Goal: Information Seeking & Learning: Learn about a topic

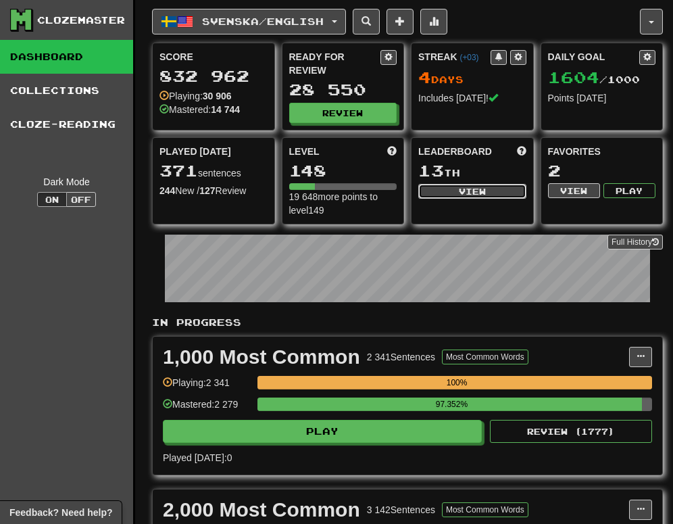
click at [502, 184] on button "View" at bounding box center [472, 191] width 108 height 15
select select "**********"
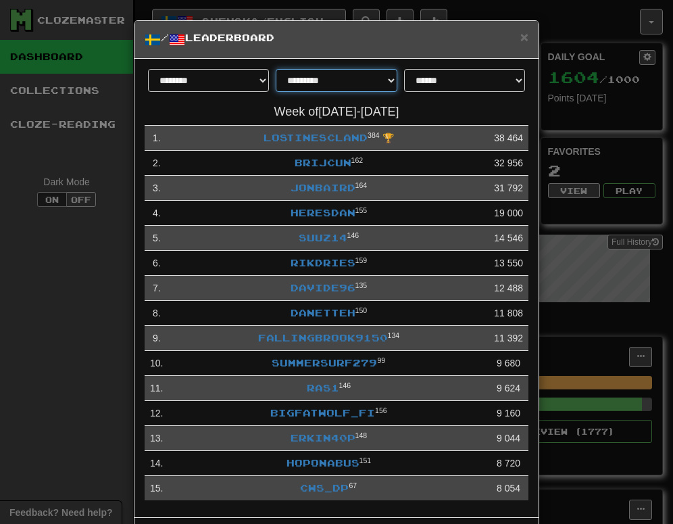
click at [367, 74] on select "**********" at bounding box center [336, 80] width 121 height 23
select select "********"
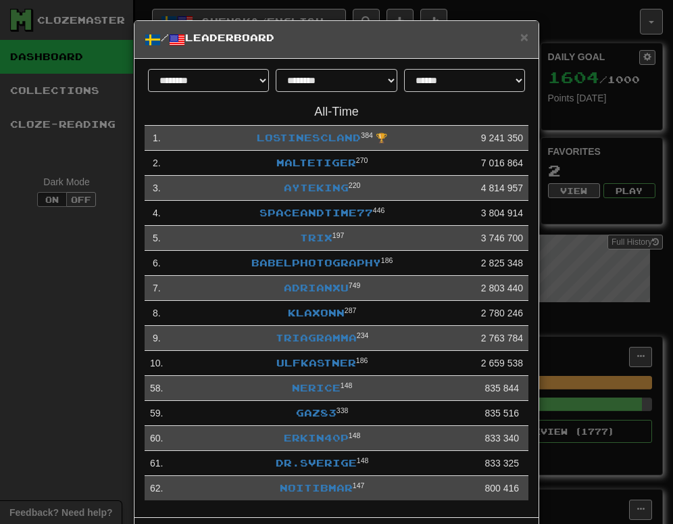
click at [101, 296] on div "**********" at bounding box center [336, 262] width 673 height 524
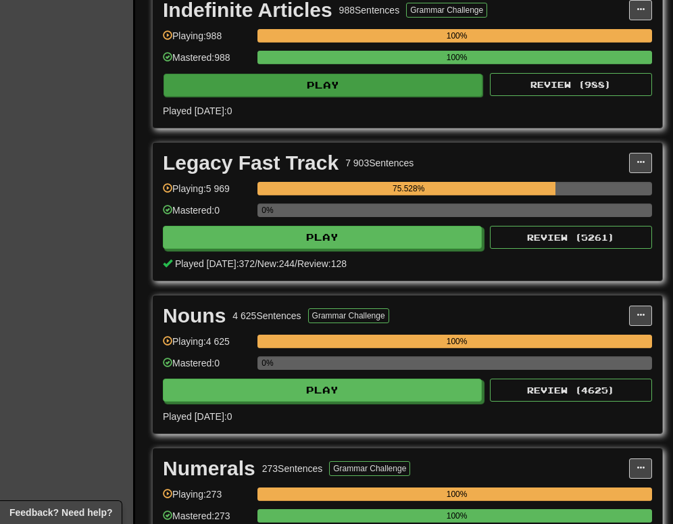
scroll to position [2140, 0]
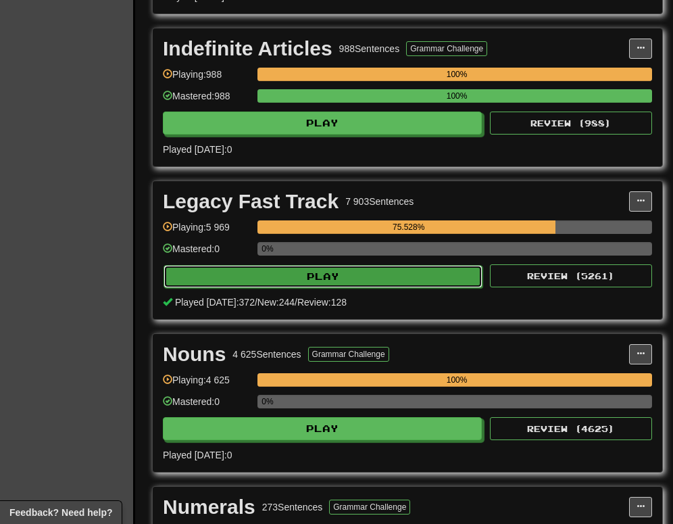
click at [404, 271] on button "Play" at bounding box center [322, 276] width 319 height 23
select select "********"
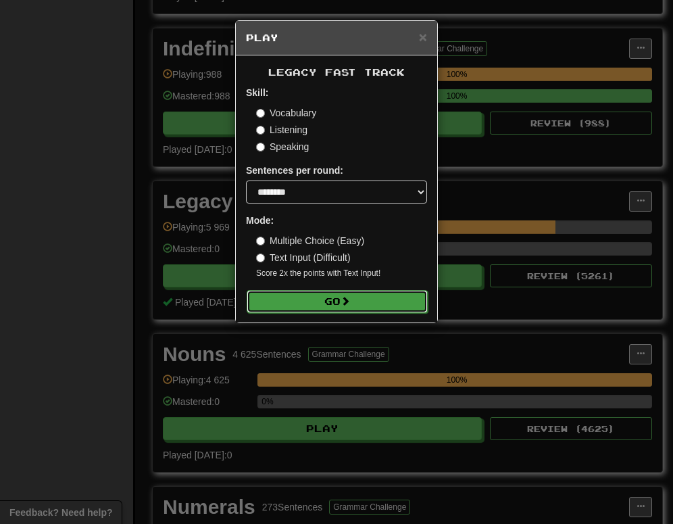
click at [393, 297] on button "Go" at bounding box center [337, 301] width 181 height 23
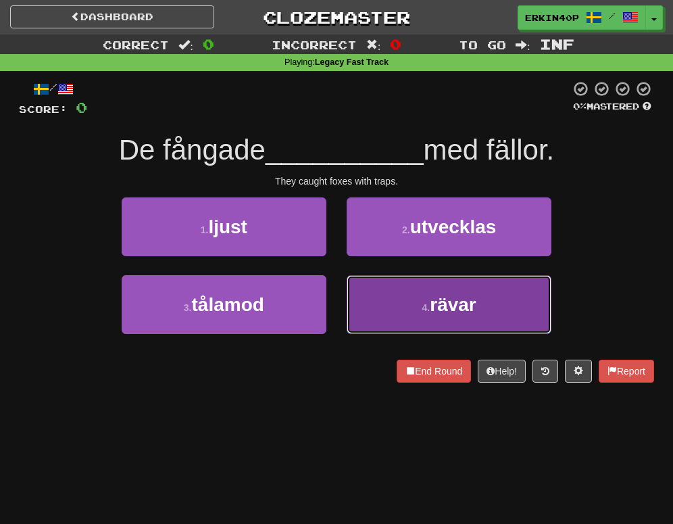
click at [413, 316] on button "4 . rävar" at bounding box center [449, 304] width 205 height 59
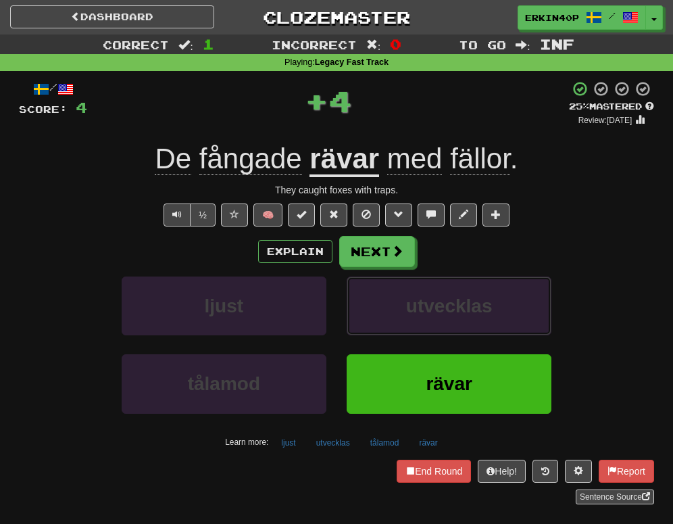
click at [413, 316] on span "utvecklas" at bounding box center [449, 305] width 86 height 21
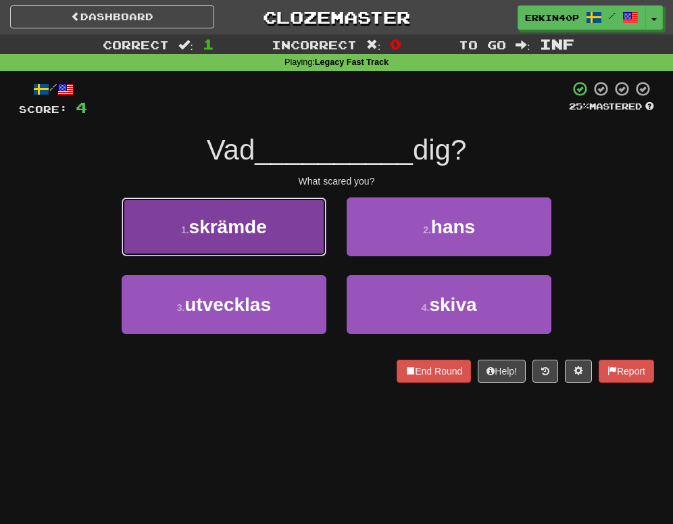
click at [260, 209] on button "1 . skrämde" at bounding box center [224, 226] width 205 height 59
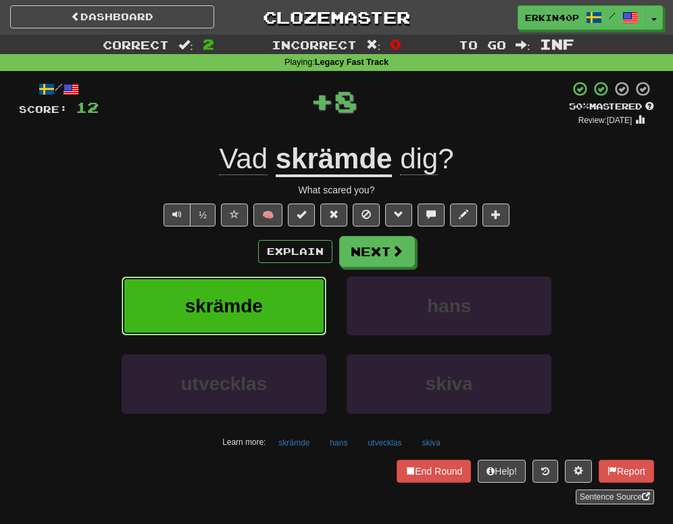
click at [278, 297] on button "skrämde" at bounding box center [224, 305] width 205 height 59
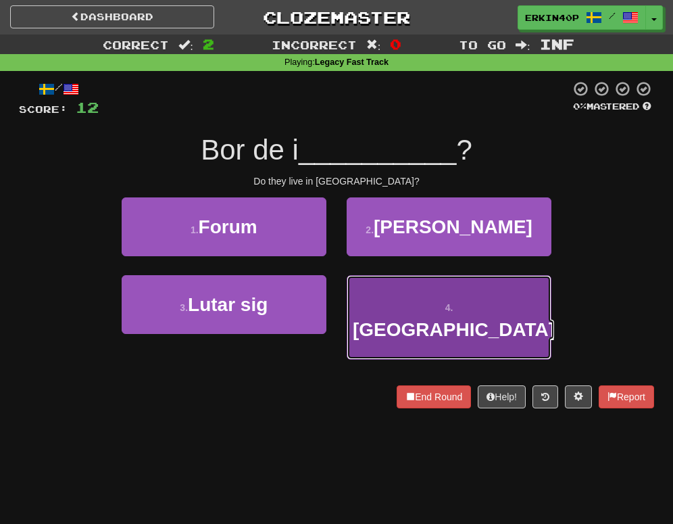
click at [419, 319] on span "Algeriet" at bounding box center [454, 329] width 202 height 21
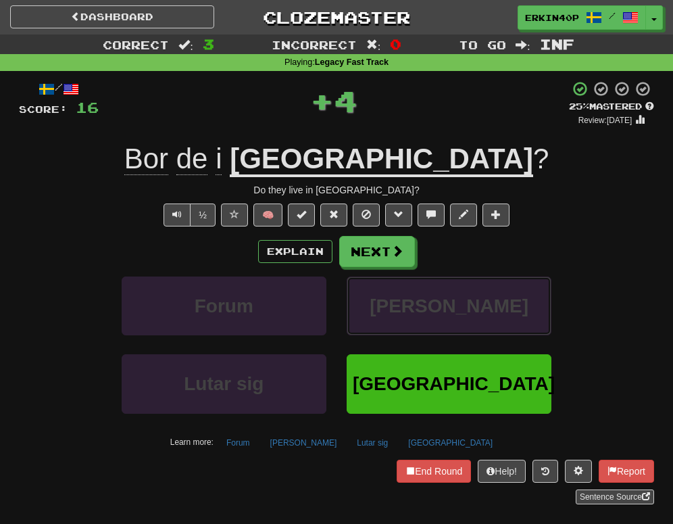
click at [419, 301] on button "Hans" at bounding box center [449, 305] width 205 height 59
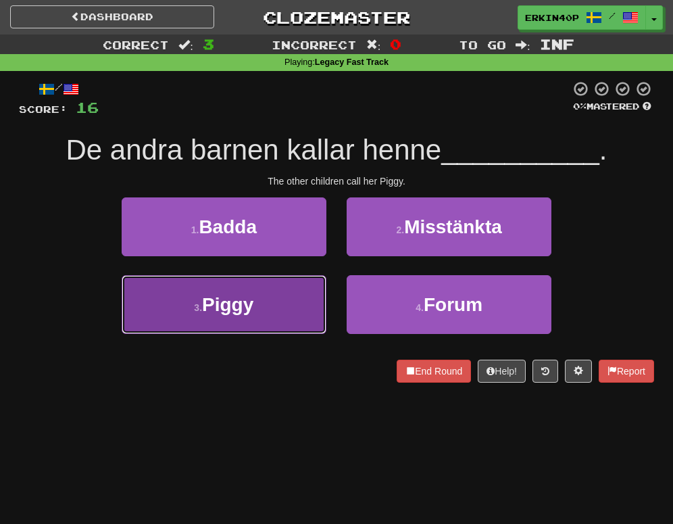
click at [285, 288] on button "3 . Piggy" at bounding box center [224, 304] width 205 height 59
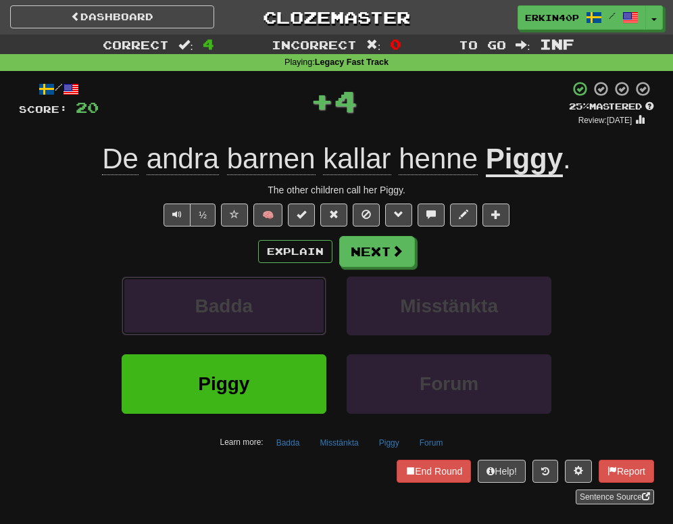
click at [285, 288] on button "Badda" at bounding box center [224, 305] width 205 height 59
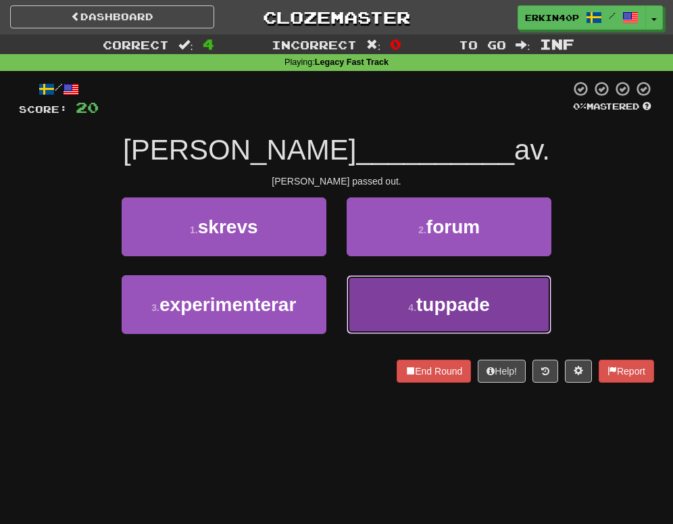
click at [421, 320] on button "4 . tuppade" at bounding box center [449, 304] width 205 height 59
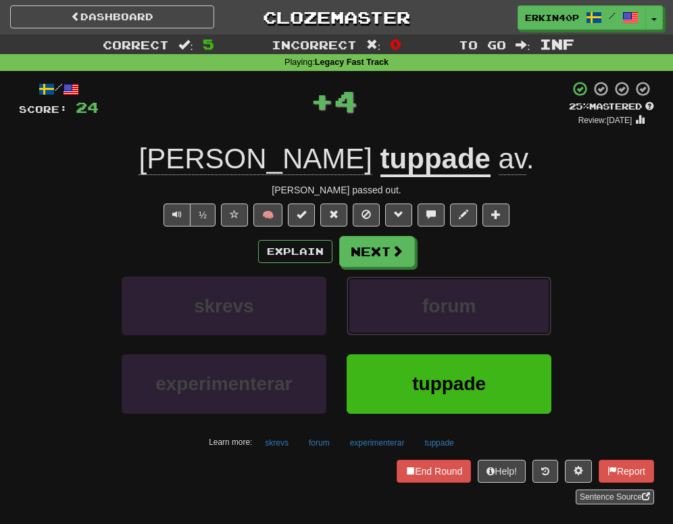
click at [421, 320] on button "forum" at bounding box center [449, 305] width 205 height 59
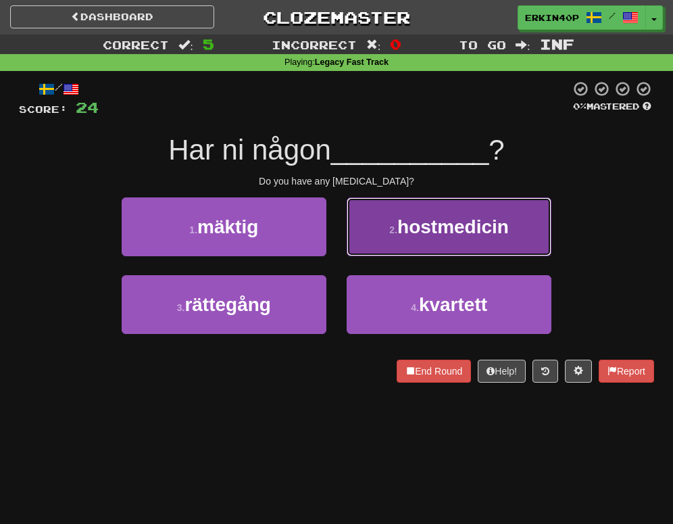
click at [416, 217] on span "hostmedicin" at bounding box center [452, 226] width 111 height 21
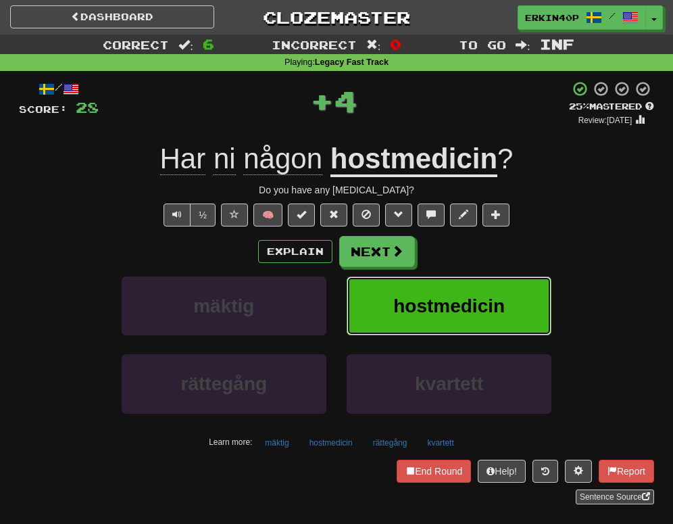
click at [451, 305] on span "hostmedicin" at bounding box center [448, 305] width 111 height 21
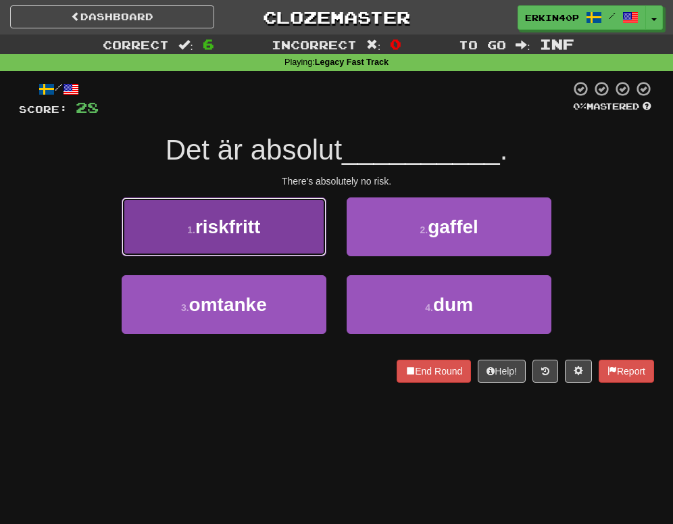
click at [281, 230] on button "1 . riskfritt" at bounding box center [224, 226] width 205 height 59
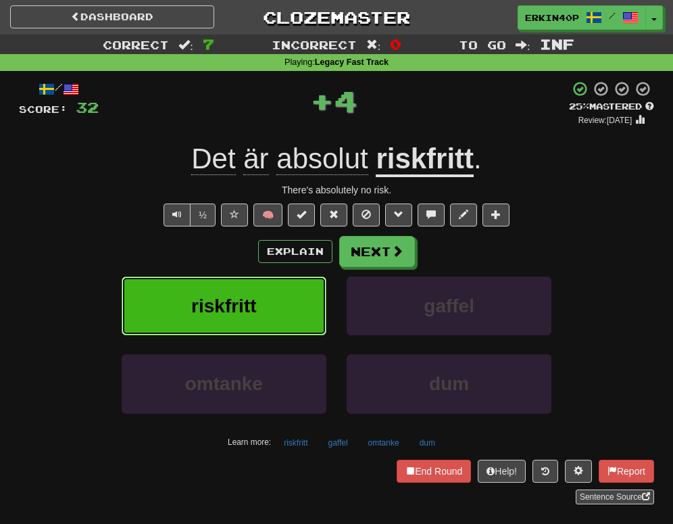
click at [282, 308] on button "riskfritt" at bounding box center [224, 305] width 205 height 59
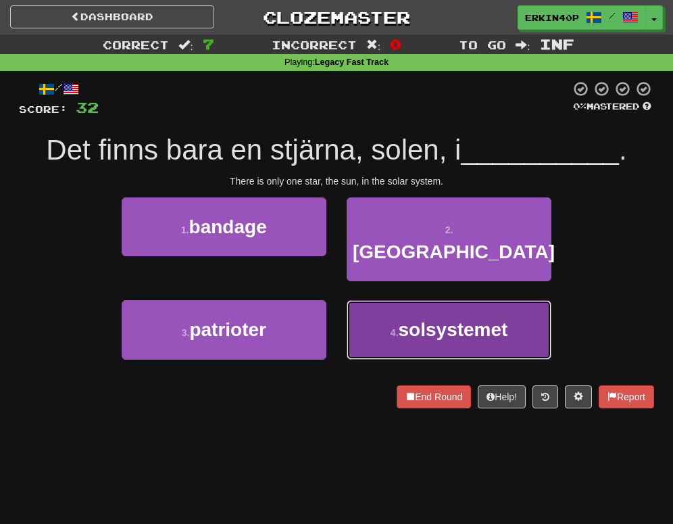
click at [376, 317] on button "4 . solsystemet" at bounding box center [449, 329] width 205 height 59
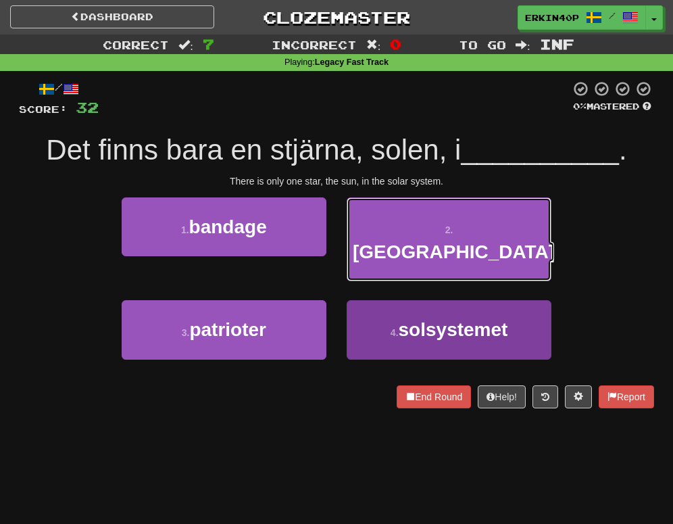
click at [376, 282] on button "2 . danmark" at bounding box center [449, 239] width 205 height 84
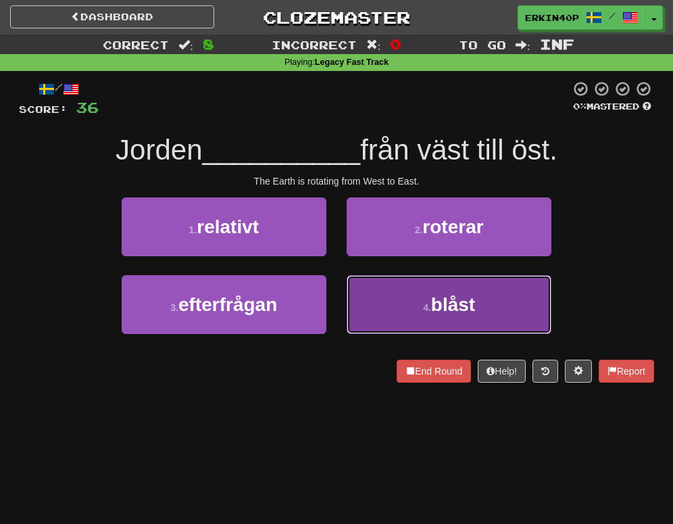
click at [434, 306] on span "blåst" at bounding box center [453, 304] width 44 height 21
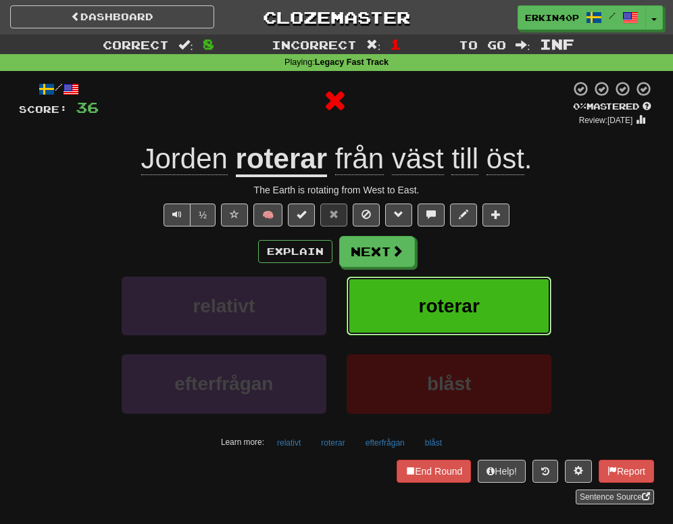
click at [434, 306] on span "roterar" at bounding box center [449, 305] width 61 height 21
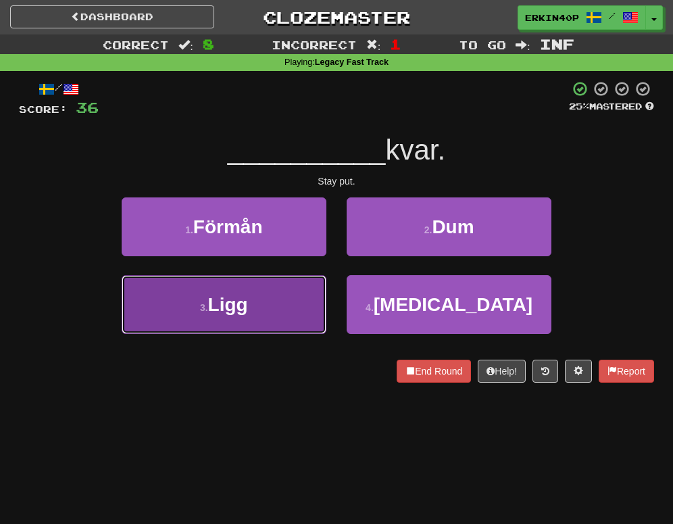
click at [294, 278] on button "3 . Ligg" at bounding box center [224, 304] width 205 height 59
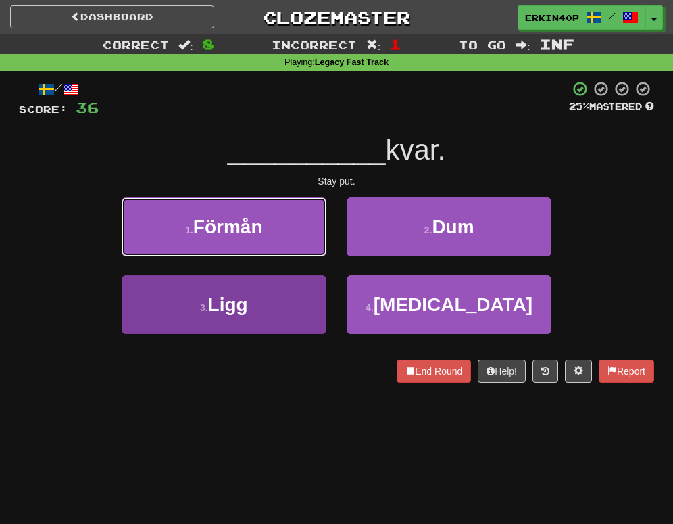
click at [294, 256] on button "1 . Förmån" at bounding box center [224, 226] width 205 height 59
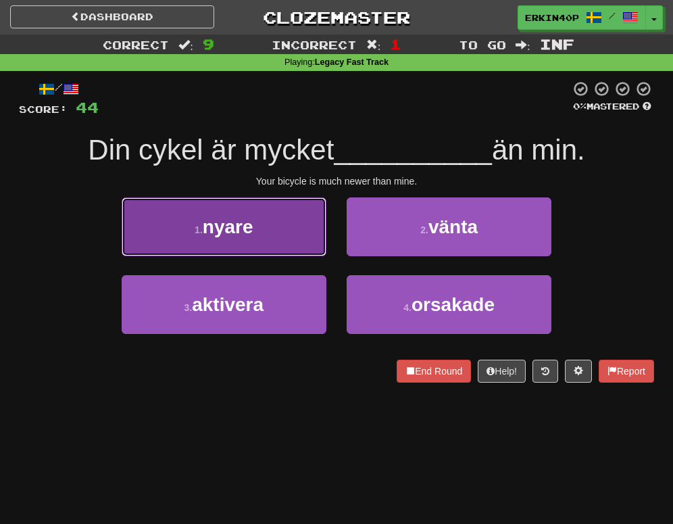
click at [276, 228] on button "1 . nyare" at bounding box center [224, 226] width 205 height 59
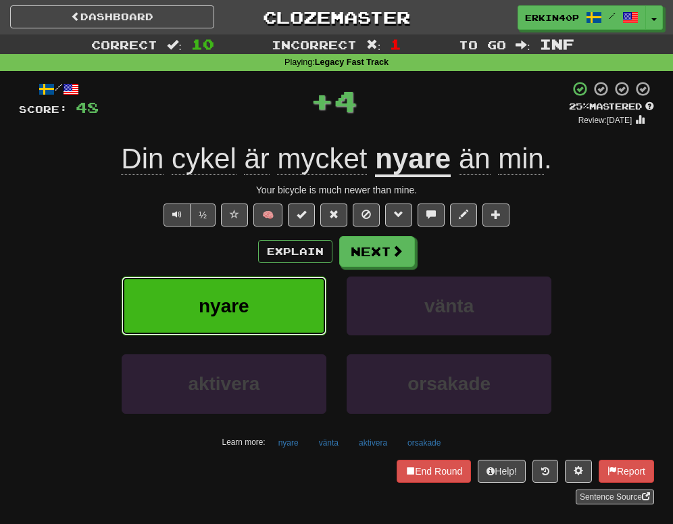
click at [297, 305] on button "nyare" at bounding box center [224, 305] width 205 height 59
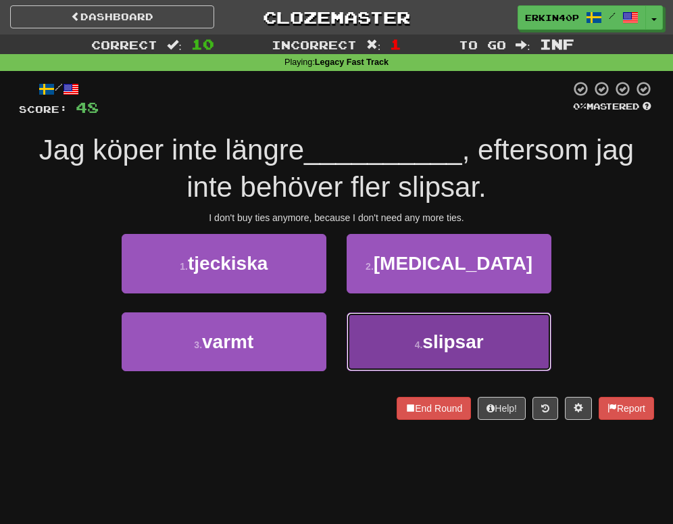
click at [409, 353] on button "4 . slipsar" at bounding box center [449, 341] width 205 height 59
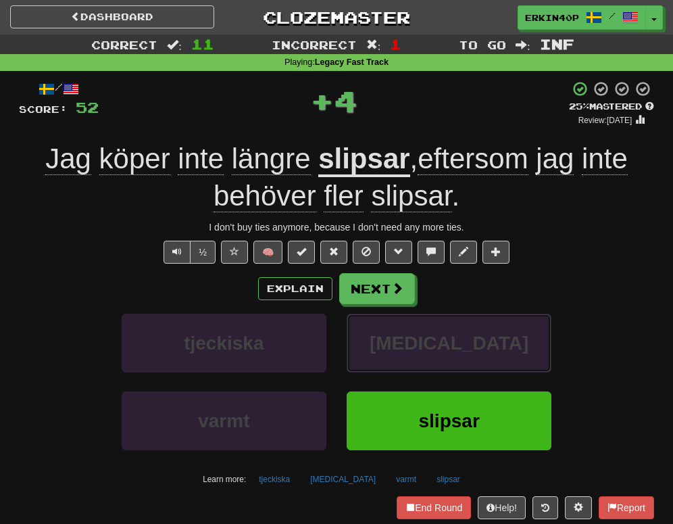
click at [409, 353] on button "krokodil" at bounding box center [449, 342] width 205 height 59
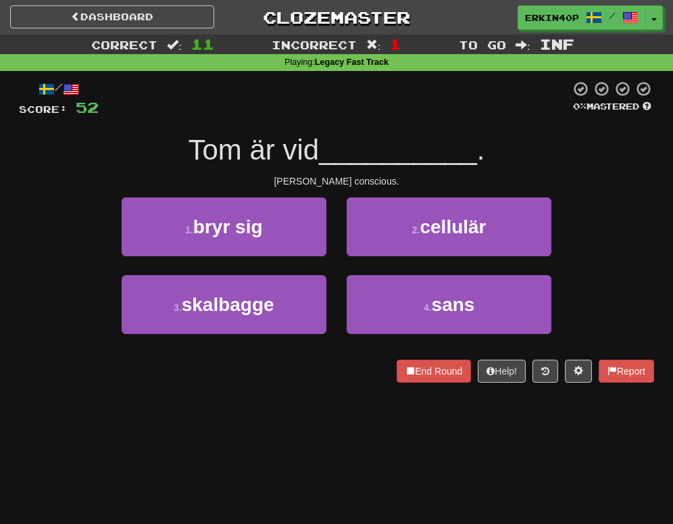
click at [347, 184] on div "Tom's conscious." at bounding box center [336, 181] width 635 height 14
click at [19, 382] on div at bounding box center [19, 382] width 0 height 0
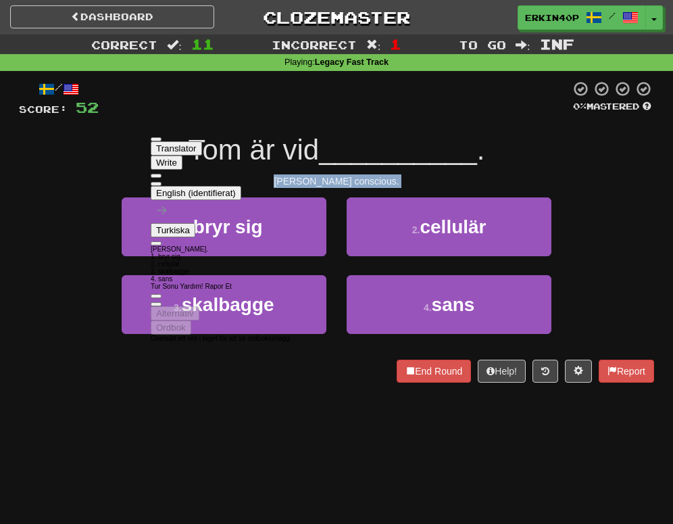
click at [87, 405] on div "Dashboard Clozemaster Erkin40p / Toggle Dropdown Dashboard Leaderboard Activity…" at bounding box center [336, 262] width 673 height 524
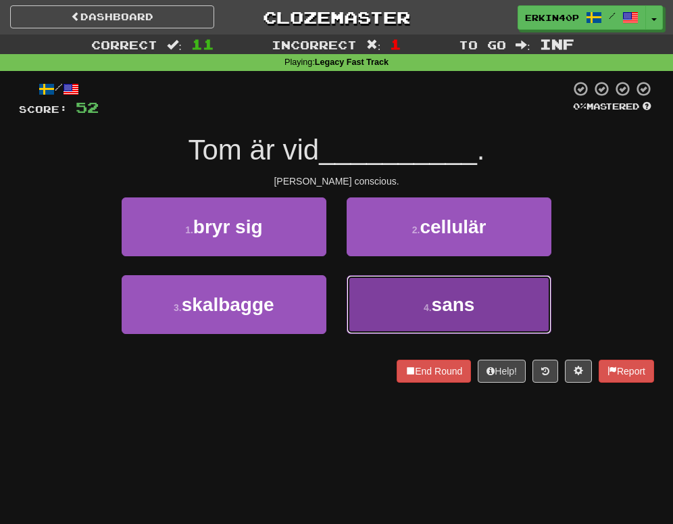
click at [401, 311] on button "4 . sans" at bounding box center [449, 304] width 205 height 59
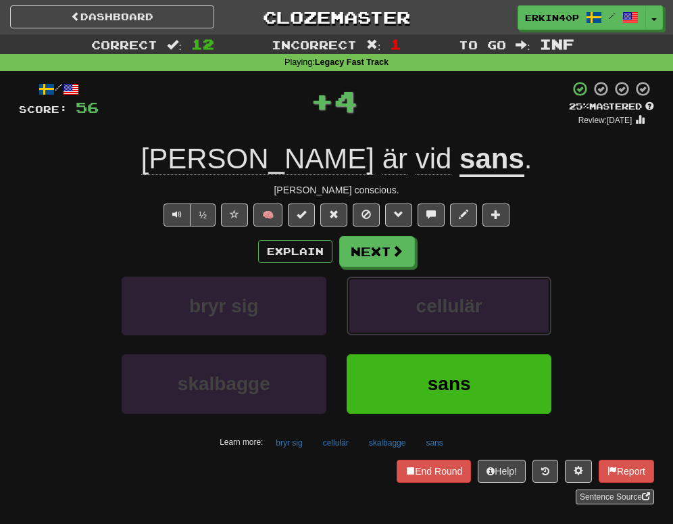
click at [401, 311] on button "cellulär" at bounding box center [449, 305] width 205 height 59
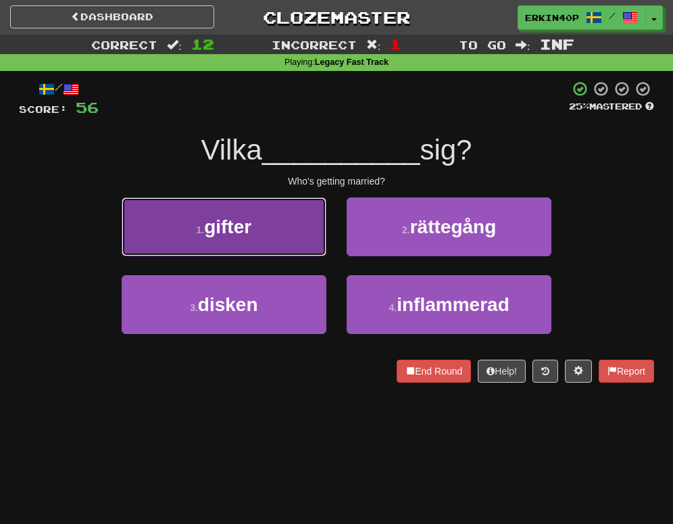
click at [263, 225] on button "1 . gifter" at bounding box center [224, 226] width 205 height 59
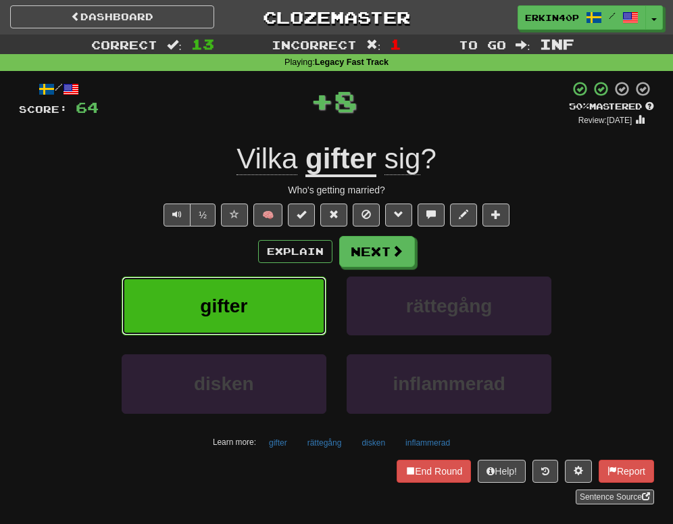
click at [274, 288] on button "gifter" at bounding box center [224, 305] width 205 height 59
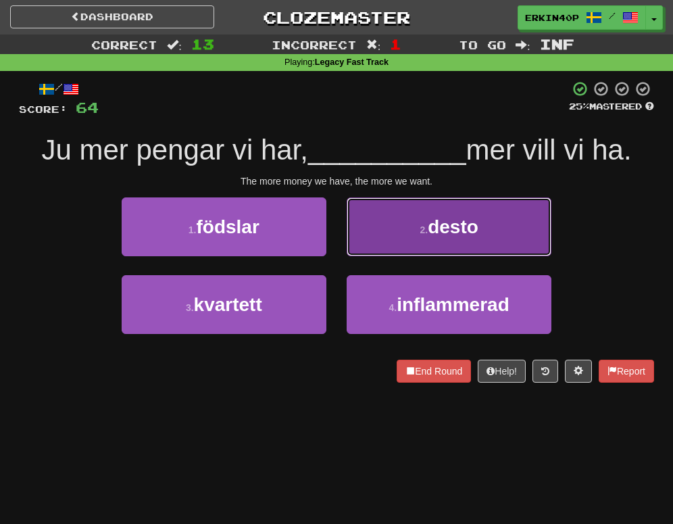
click at [392, 213] on button "2 . desto" at bounding box center [449, 226] width 205 height 59
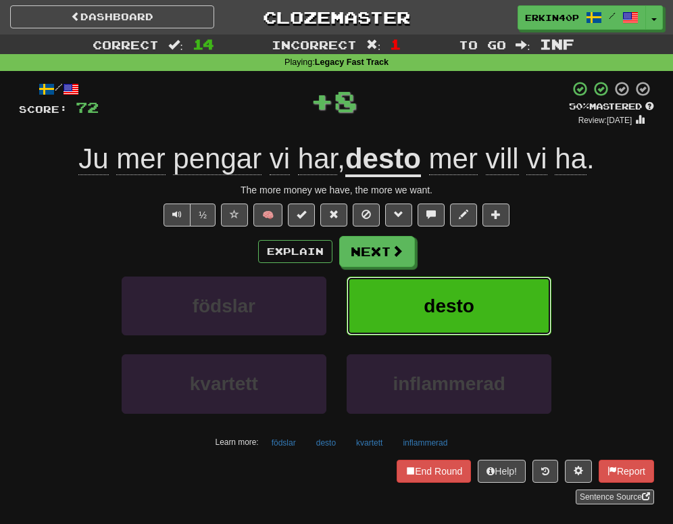
click at [432, 311] on span "desto" at bounding box center [449, 305] width 51 height 21
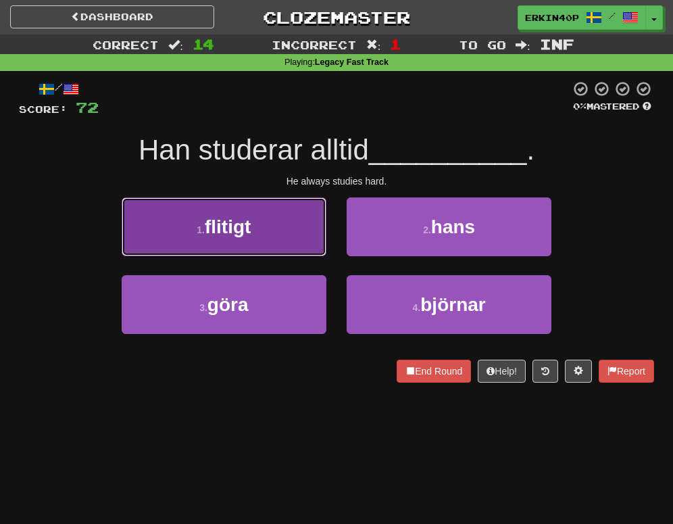
click at [306, 252] on button "1 . flitigt" at bounding box center [224, 226] width 205 height 59
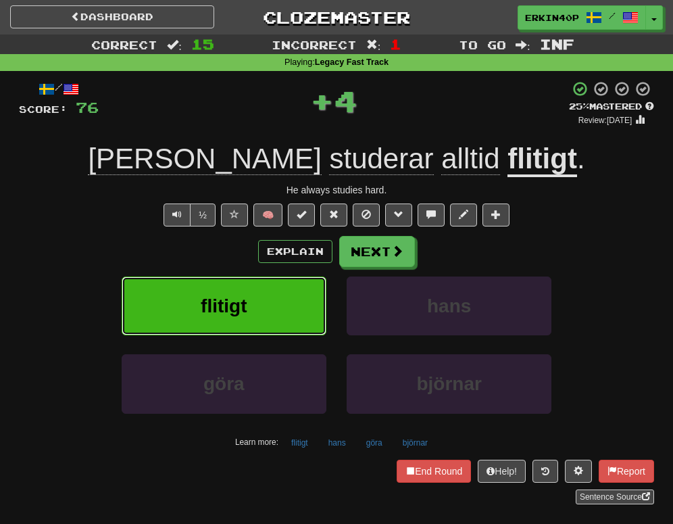
click at [322, 307] on button "flitigt" at bounding box center [224, 305] width 205 height 59
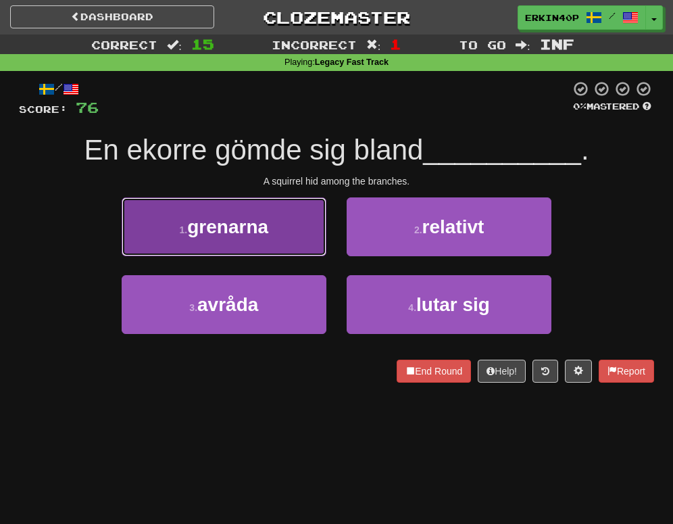
click at [270, 224] on button "1 . grenarna" at bounding box center [224, 226] width 205 height 59
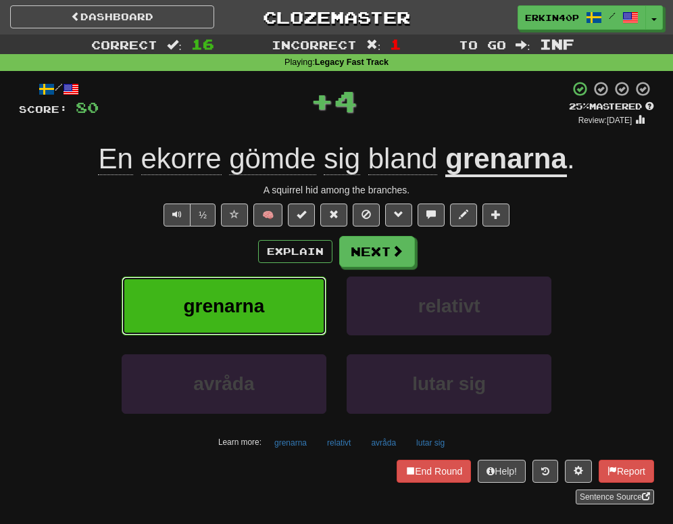
click at [288, 278] on button "grenarna" at bounding box center [224, 305] width 205 height 59
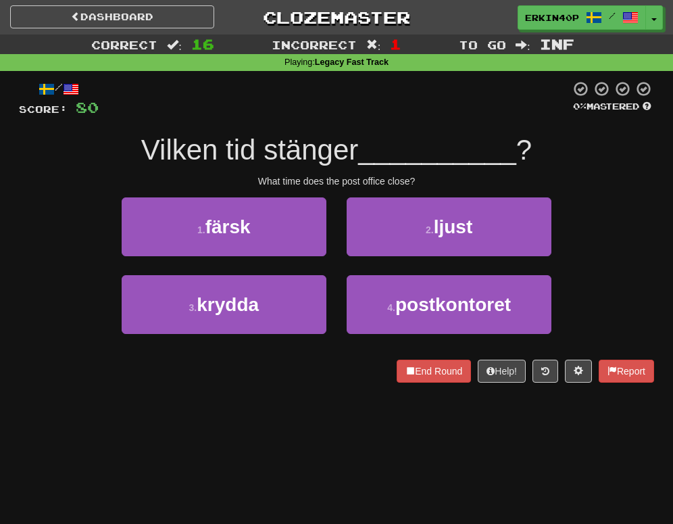
click at [388, 343] on div "4 . postkontoret" at bounding box center [448, 314] width 225 height 78
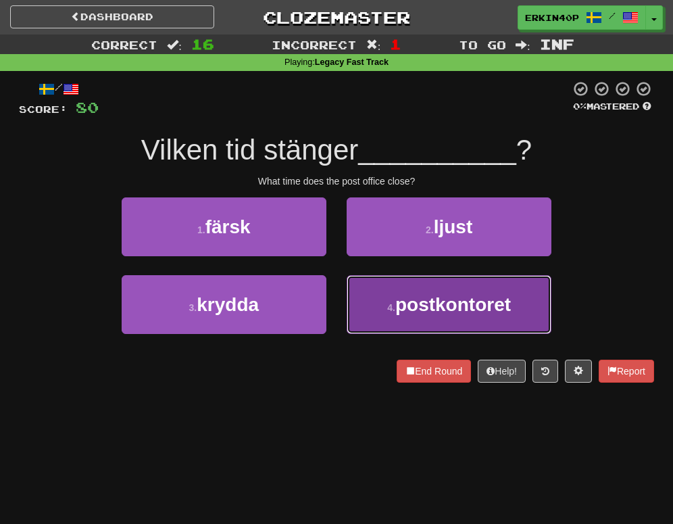
click at [395, 295] on button "4 . postkontoret" at bounding box center [449, 304] width 205 height 59
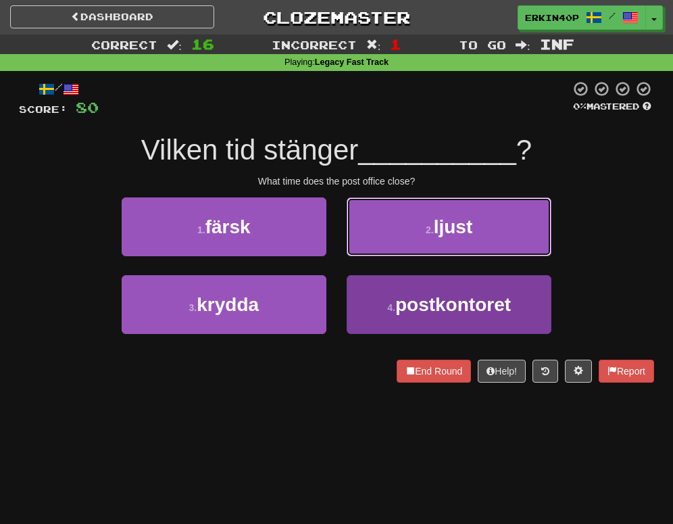
click at [395, 256] on button "2 . ljust" at bounding box center [449, 226] width 205 height 59
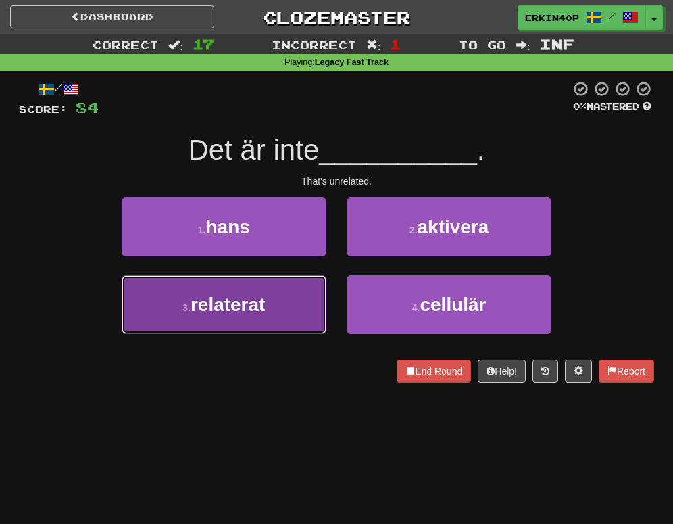
click at [311, 293] on button "3 . relaterat" at bounding box center [224, 304] width 205 height 59
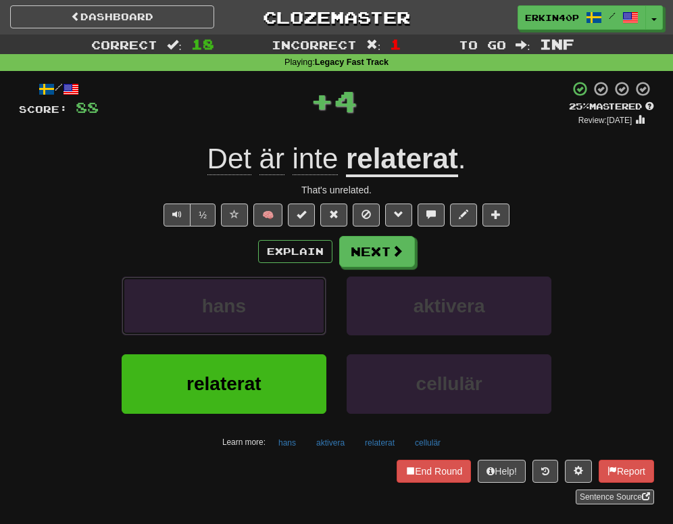
click at [311, 293] on button "hans" at bounding box center [224, 305] width 205 height 59
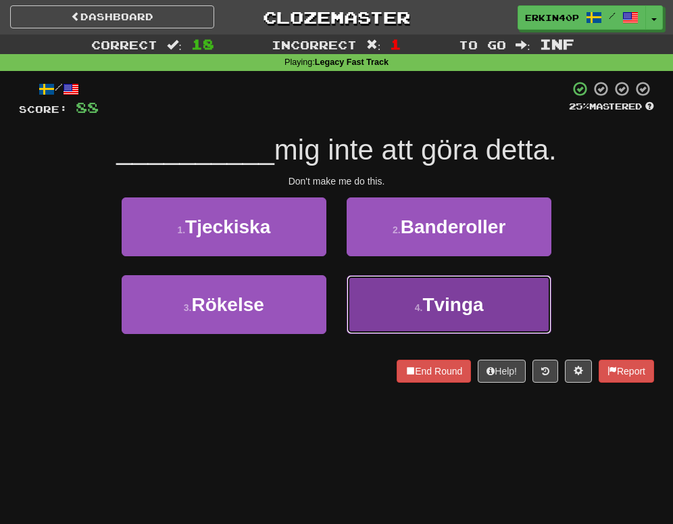
click at [437, 297] on span "Tvinga" at bounding box center [452, 304] width 61 height 21
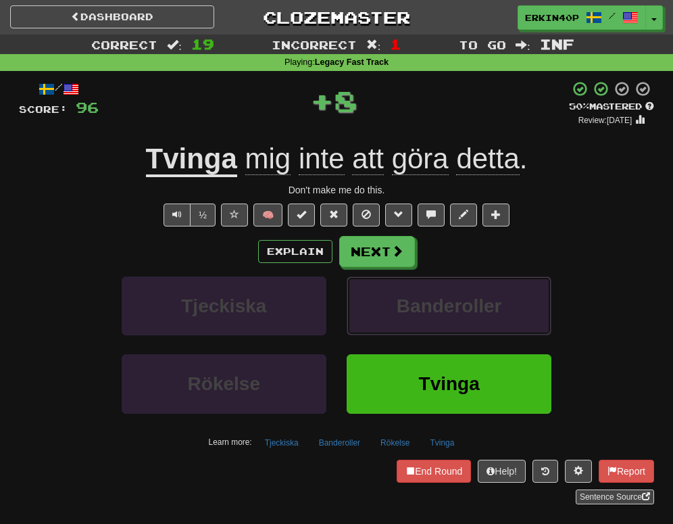
click at [437, 297] on span "Banderoller" at bounding box center [449, 305] width 105 height 21
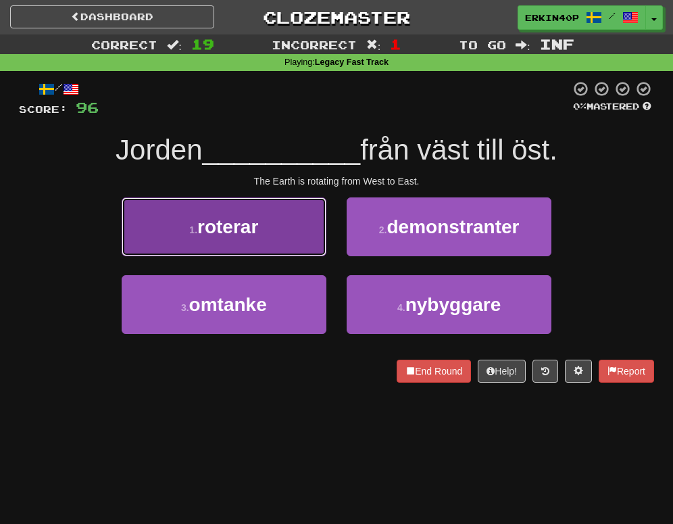
click at [282, 237] on button "1 . roterar" at bounding box center [224, 226] width 205 height 59
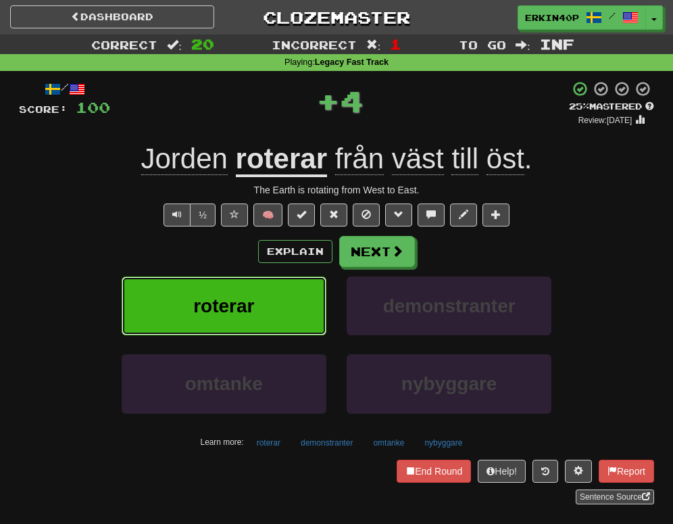
click at [284, 313] on button "roterar" at bounding box center [224, 305] width 205 height 59
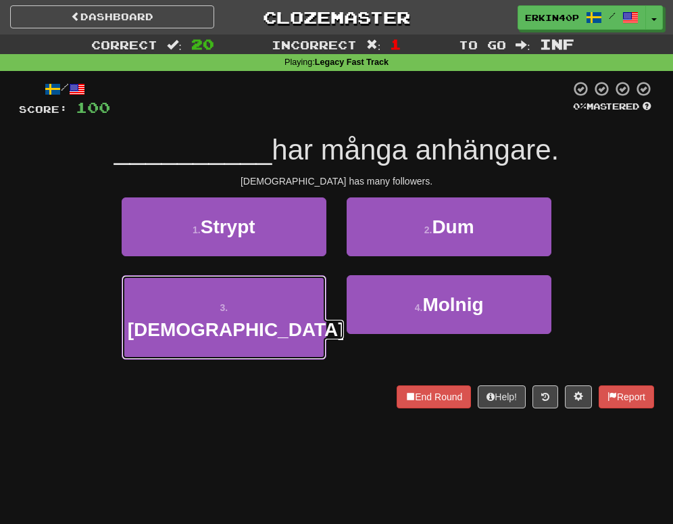
click at [284, 319] on span "Kristendomen" at bounding box center [236, 329] width 217 height 21
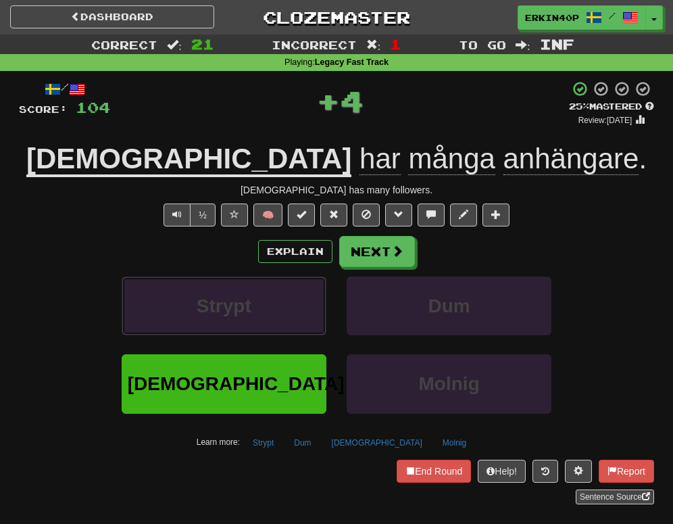
click at [284, 313] on button "Strypt" at bounding box center [224, 305] width 205 height 59
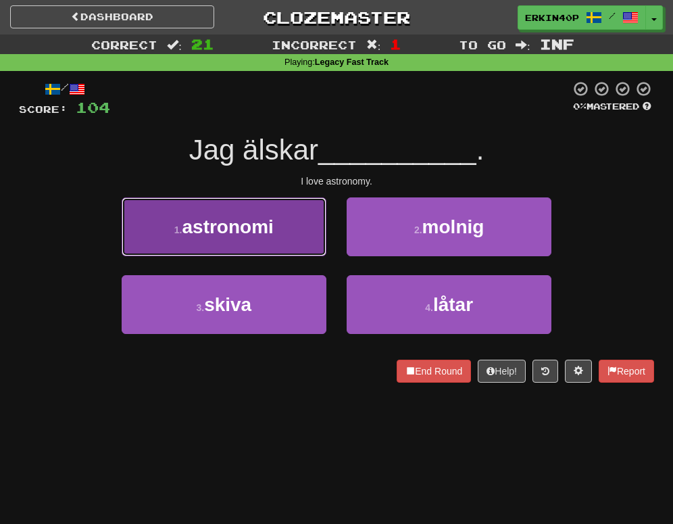
click at [289, 249] on button "1 . astronomi" at bounding box center [224, 226] width 205 height 59
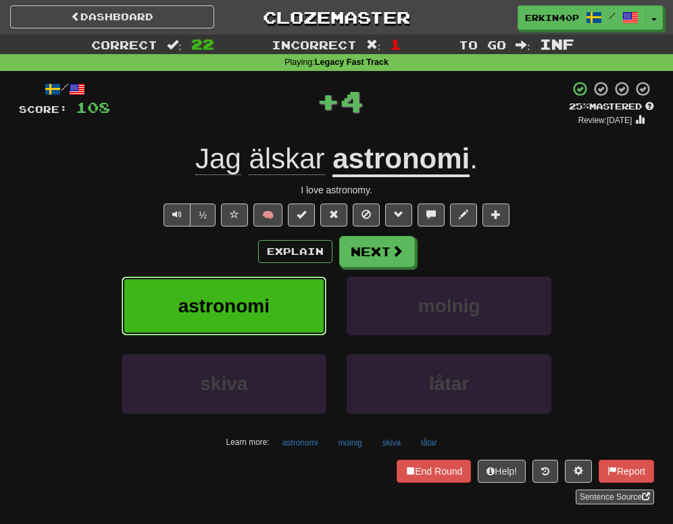
click at [292, 311] on button "astronomi" at bounding box center [224, 305] width 205 height 59
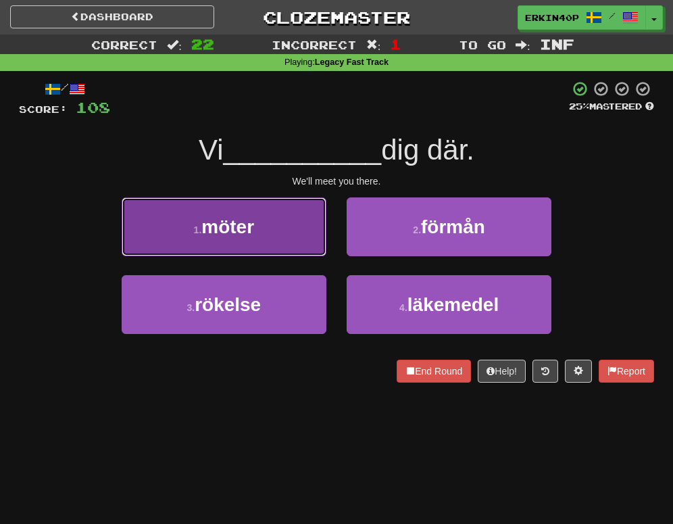
click at [291, 246] on button "1 . möter" at bounding box center [224, 226] width 205 height 59
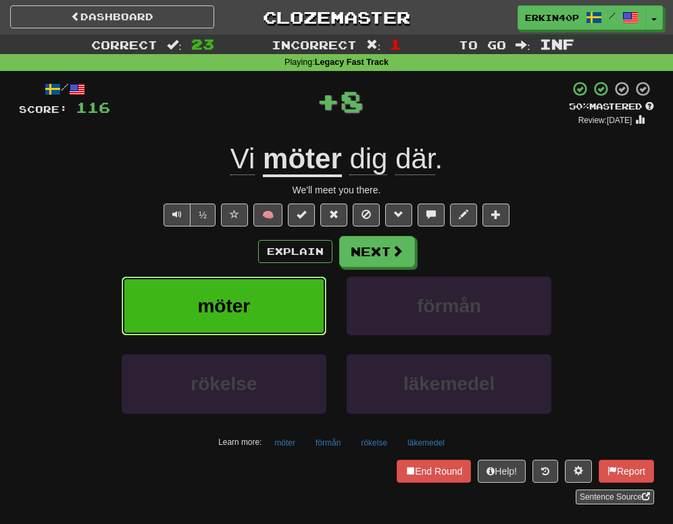
click at [289, 313] on button "möter" at bounding box center [224, 305] width 205 height 59
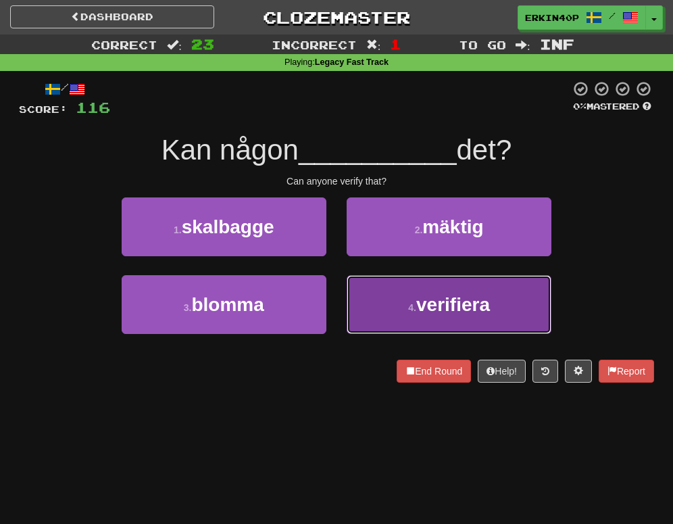
click at [382, 318] on button "4 . verifiera" at bounding box center [449, 304] width 205 height 59
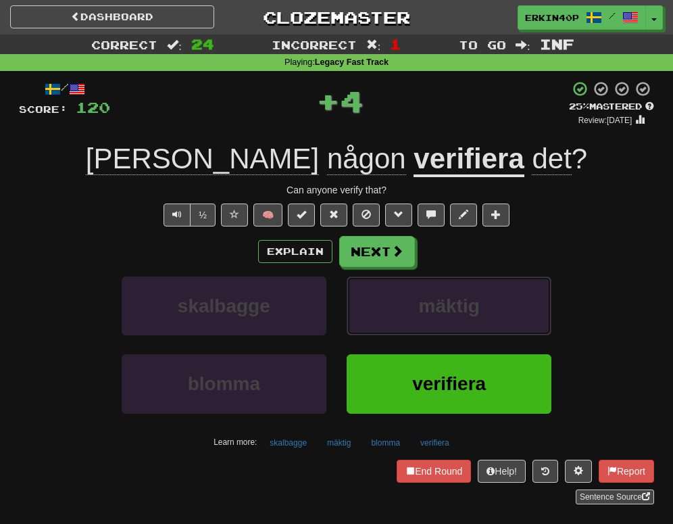
click at [382, 318] on button "mäktig" at bounding box center [449, 305] width 205 height 59
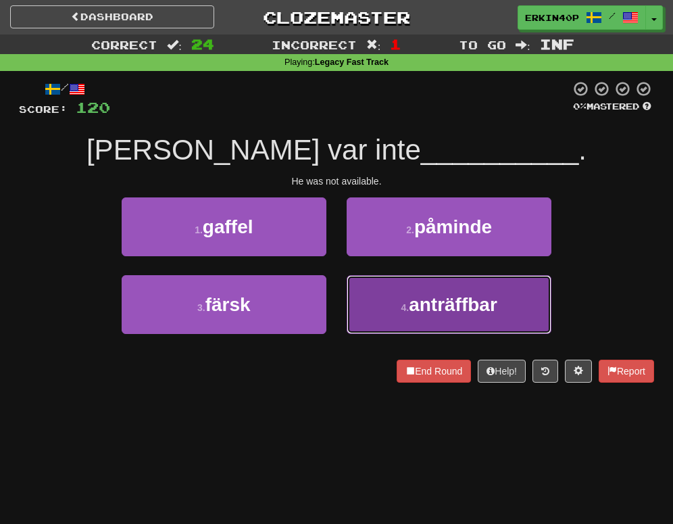
click at [409, 310] on span "anträffbar" at bounding box center [453, 304] width 89 height 21
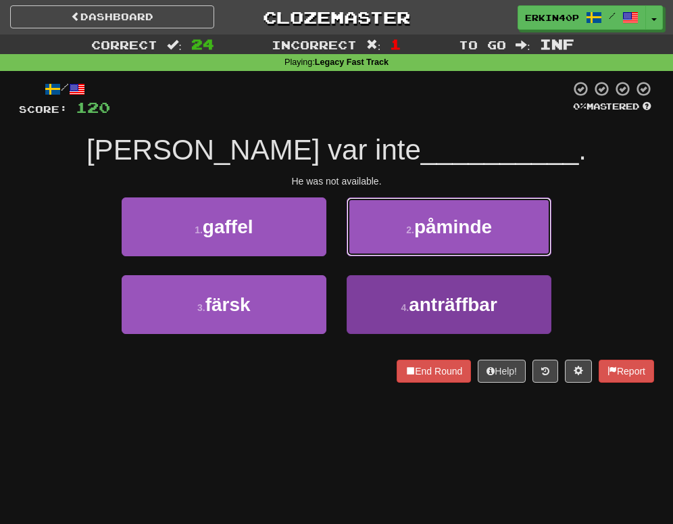
click at [414, 237] on span "påminde" at bounding box center [453, 226] width 78 height 21
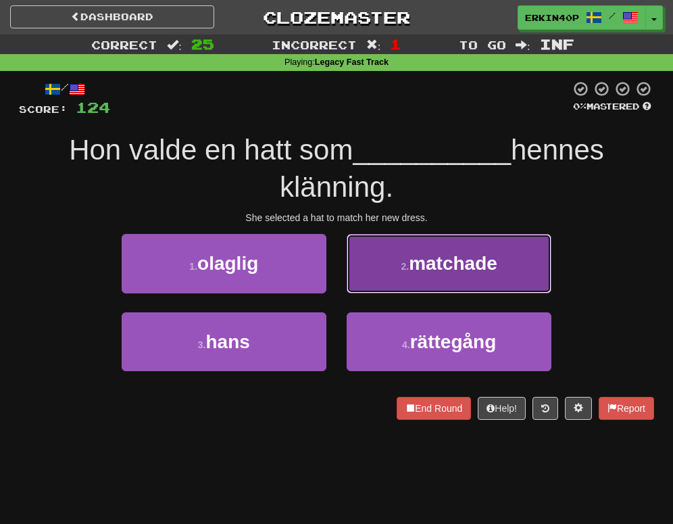
click at [425, 277] on button "2 . matchade" at bounding box center [449, 263] width 205 height 59
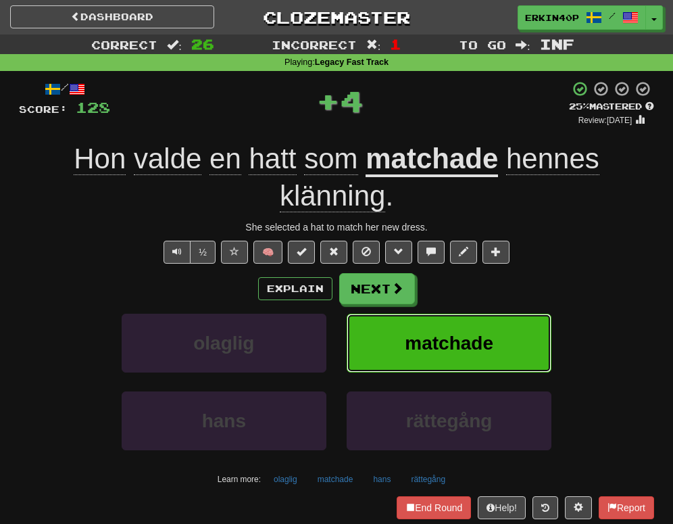
click at [427, 318] on button "matchade" at bounding box center [449, 342] width 205 height 59
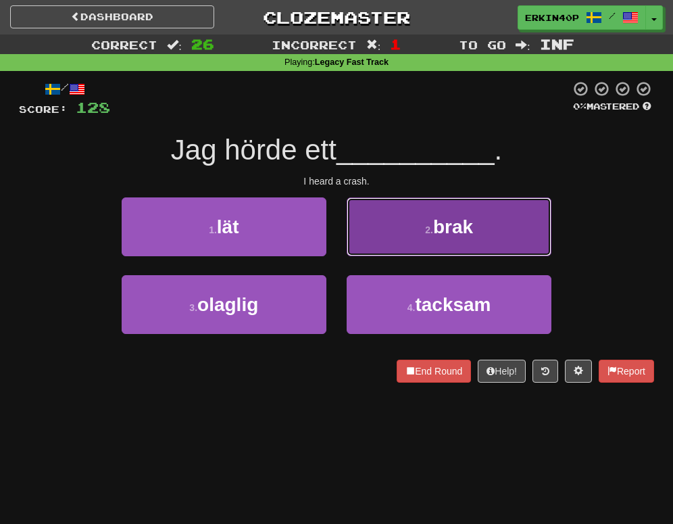
click at [405, 249] on button "2 . brak" at bounding box center [449, 226] width 205 height 59
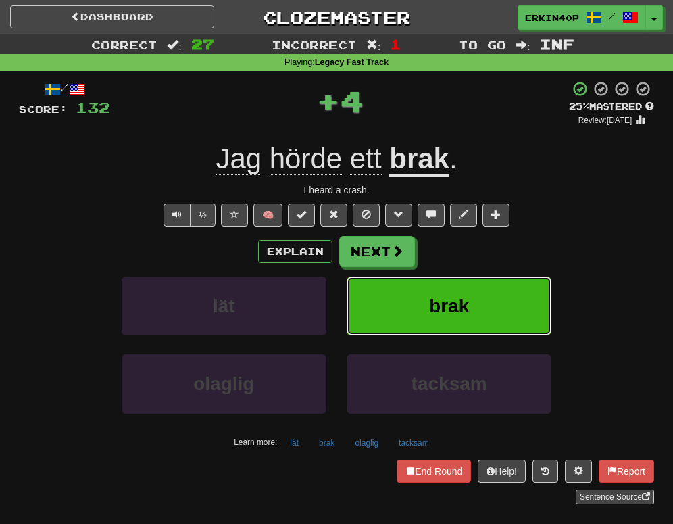
click at [410, 332] on button "brak" at bounding box center [449, 305] width 205 height 59
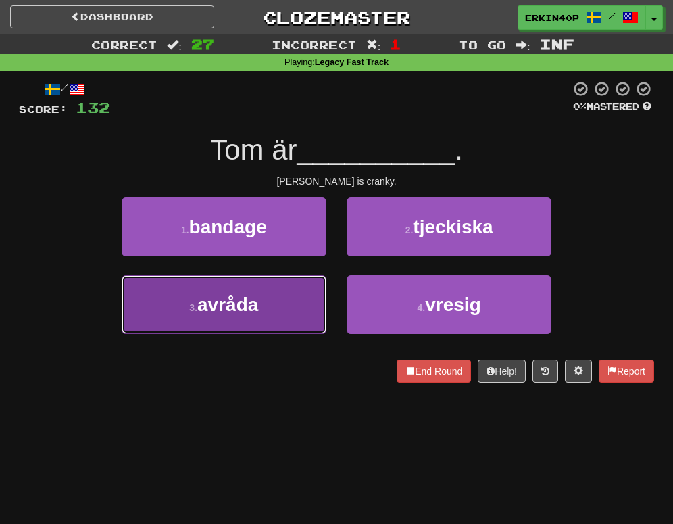
click at [303, 304] on button "3 . avråda" at bounding box center [224, 304] width 205 height 59
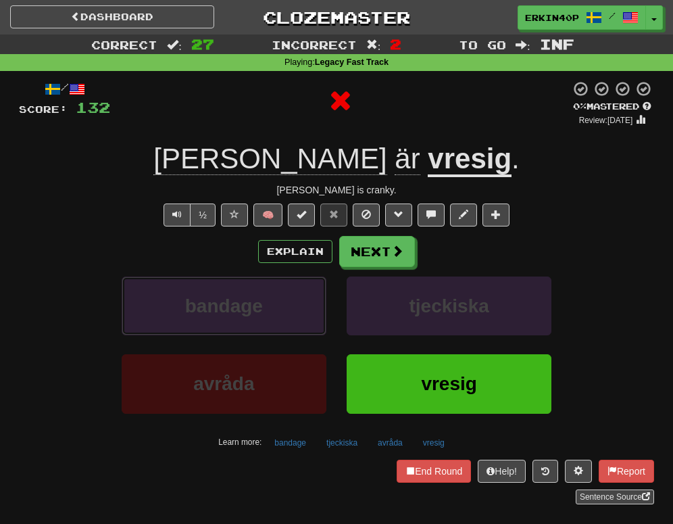
click at [303, 304] on button "bandage" at bounding box center [224, 305] width 205 height 59
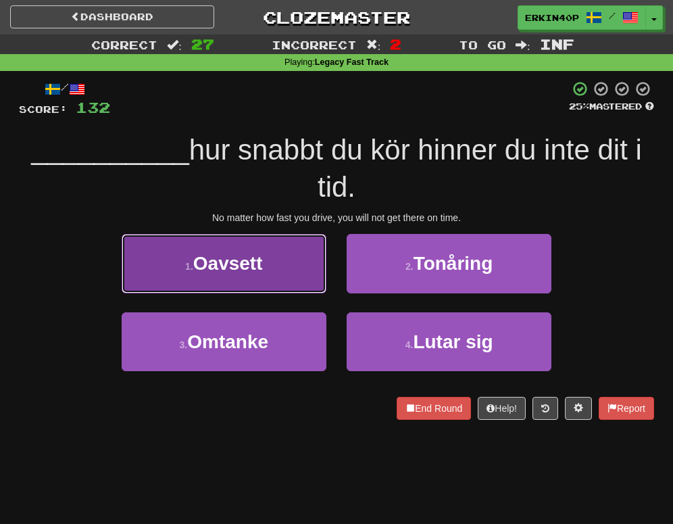
click at [261, 270] on span "Oavsett" at bounding box center [228, 263] width 70 height 21
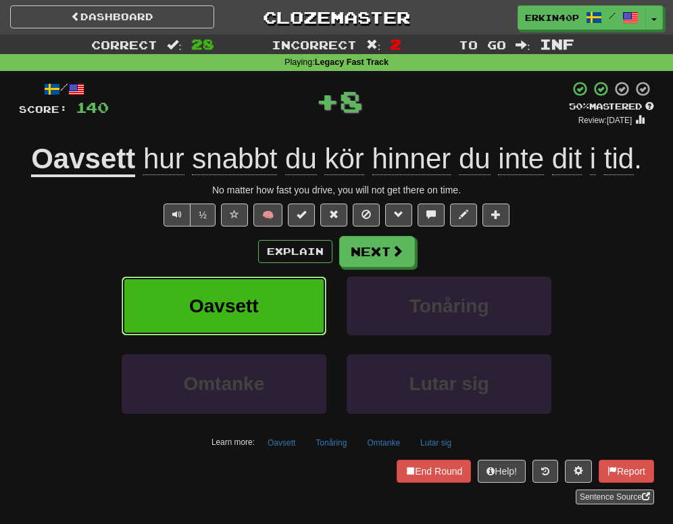
click at [280, 322] on button "Oavsett" at bounding box center [224, 305] width 205 height 59
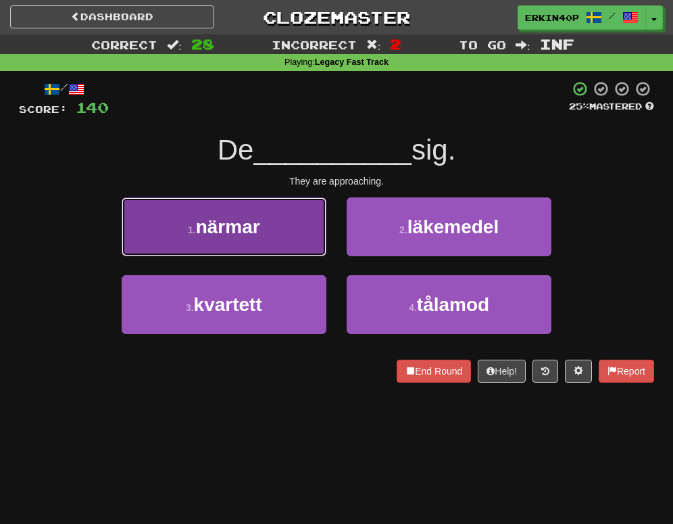
click at [270, 234] on button "1 . närmar" at bounding box center [224, 226] width 205 height 59
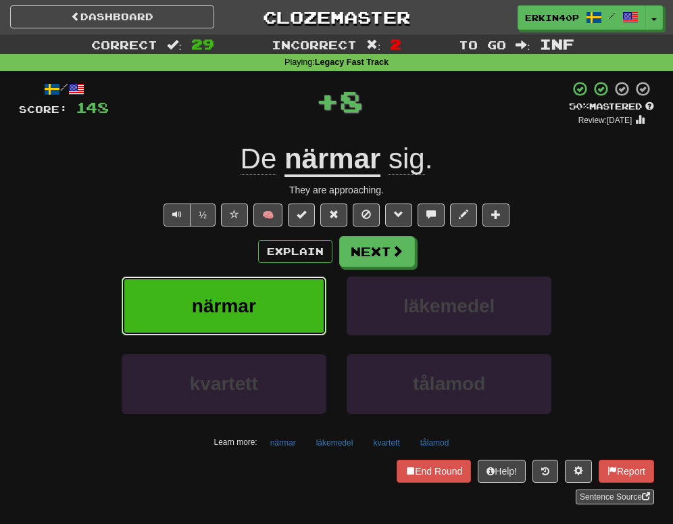
click at [276, 291] on button "närmar" at bounding box center [224, 305] width 205 height 59
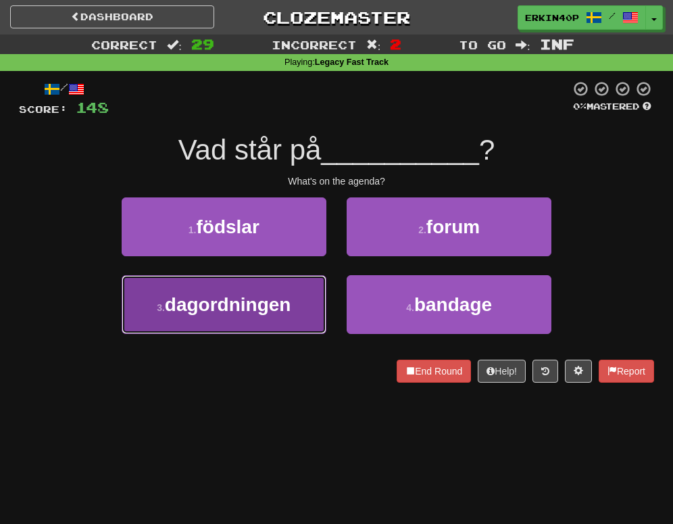
click at [275, 286] on button "3 . dagordningen" at bounding box center [224, 304] width 205 height 59
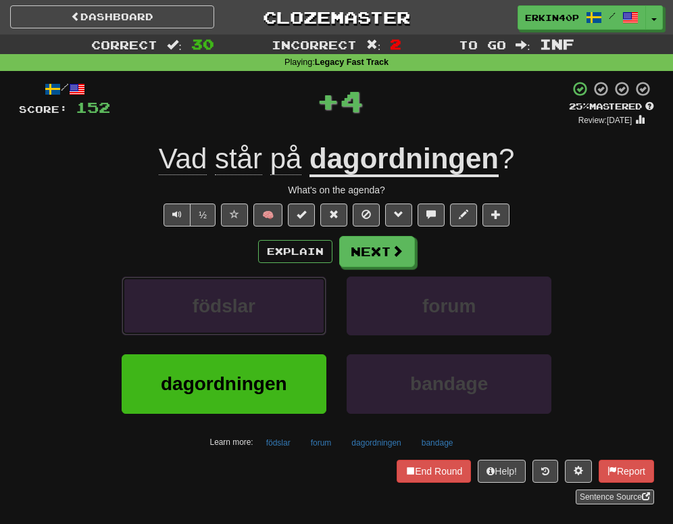
click at [275, 286] on button "födslar" at bounding box center [224, 305] width 205 height 59
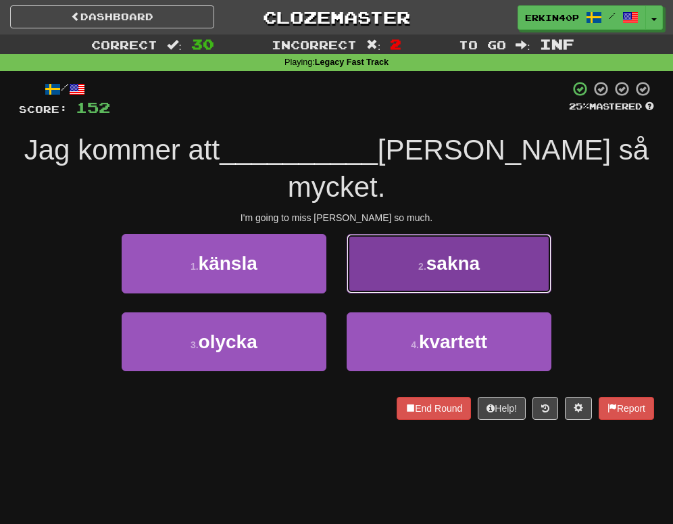
click at [411, 243] on button "2 . sakna" at bounding box center [449, 263] width 205 height 59
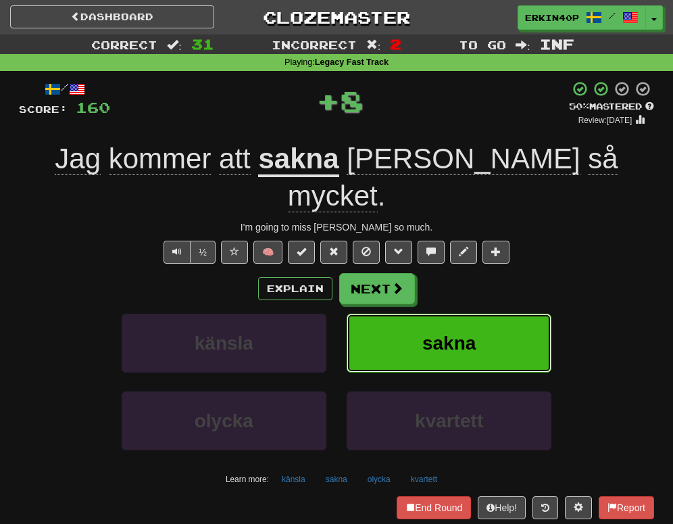
click at [432, 332] on span "sakna" at bounding box center [448, 342] width 53 height 21
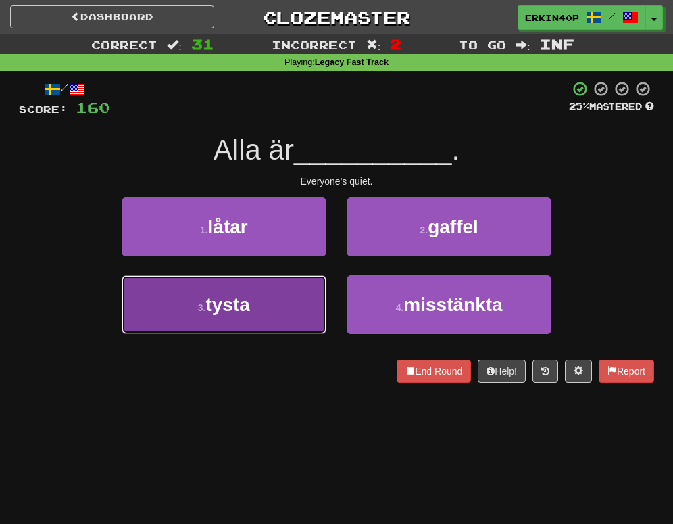
click at [276, 284] on button "3 . tysta" at bounding box center [224, 304] width 205 height 59
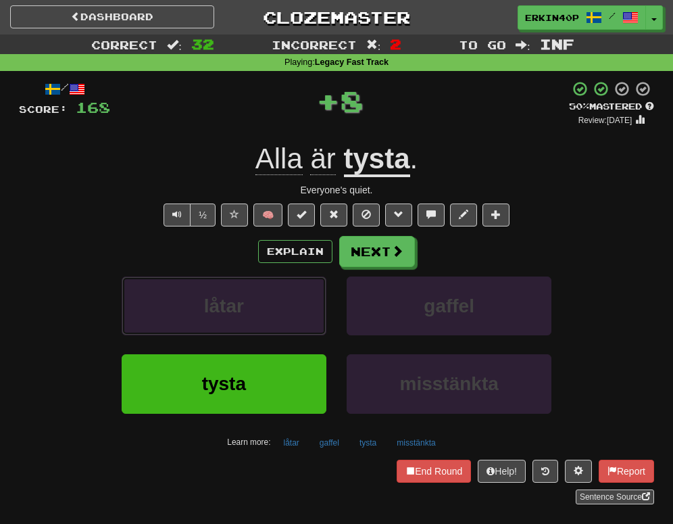
click at [276, 284] on button "låtar" at bounding box center [224, 305] width 205 height 59
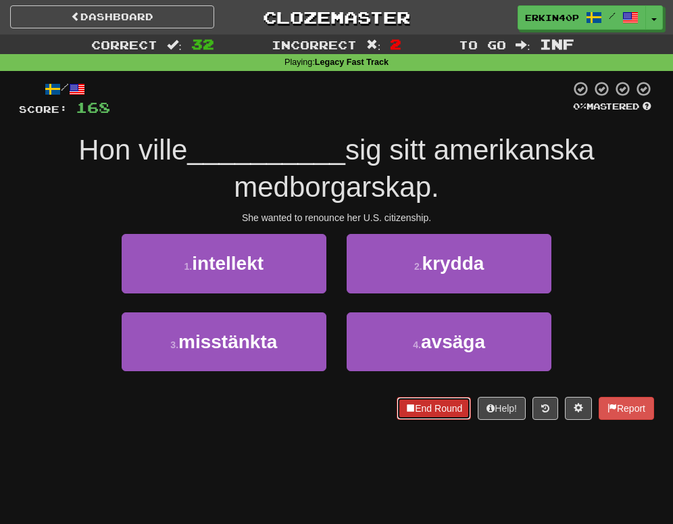
click at [438, 409] on button "End Round" at bounding box center [434, 408] width 74 height 23
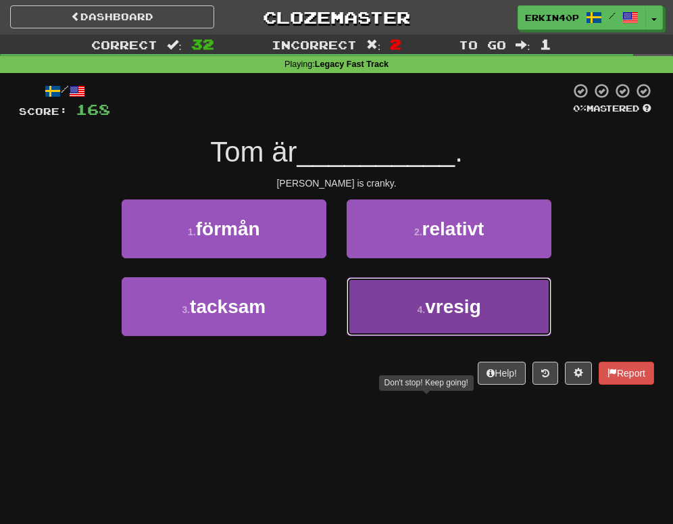
click at [375, 301] on button "4 . vresig" at bounding box center [449, 306] width 205 height 59
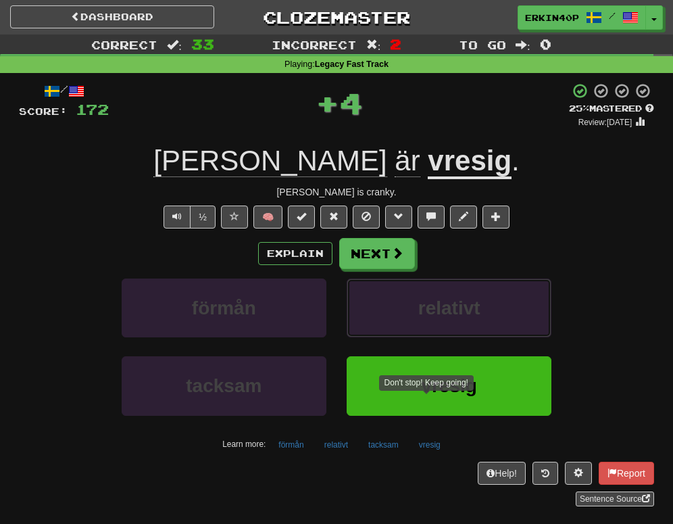
click at [375, 301] on button "relativt" at bounding box center [449, 307] width 205 height 59
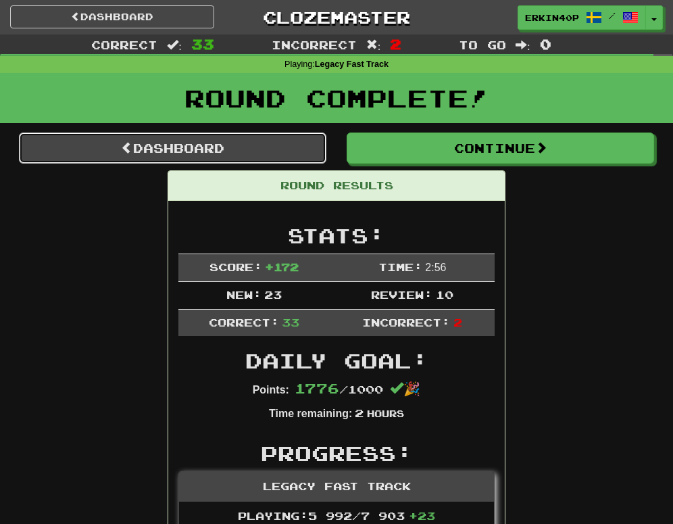
click at [245, 149] on link "Dashboard" at bounding box center [172, 147] width 307 height 31
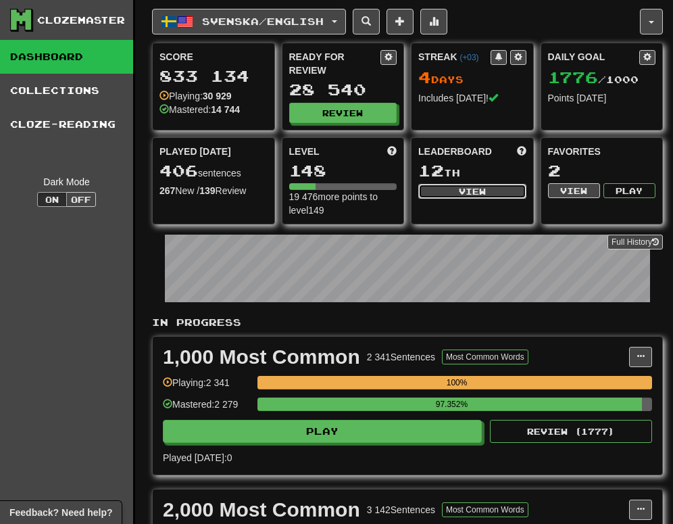
click at [439, 193] on button "View" at bounding box center [472, 191] width 108 height 15
select select "**********"
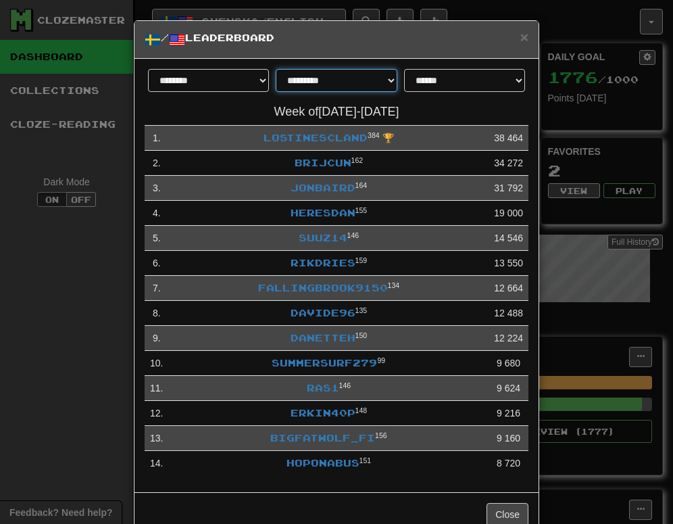
click at [369, 89] on select "**********" at bounding box center [336, 80] width 121 height 23
select select "********"
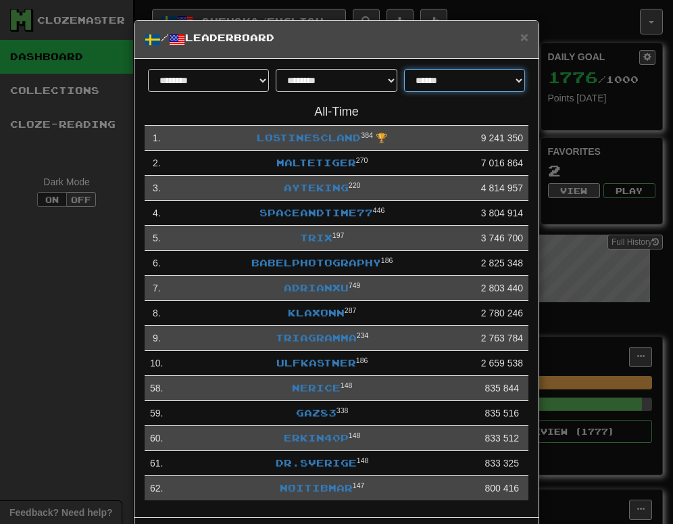
click at [438, 74] on select "**********" at bounding box center [464, 80] width 121 height 23
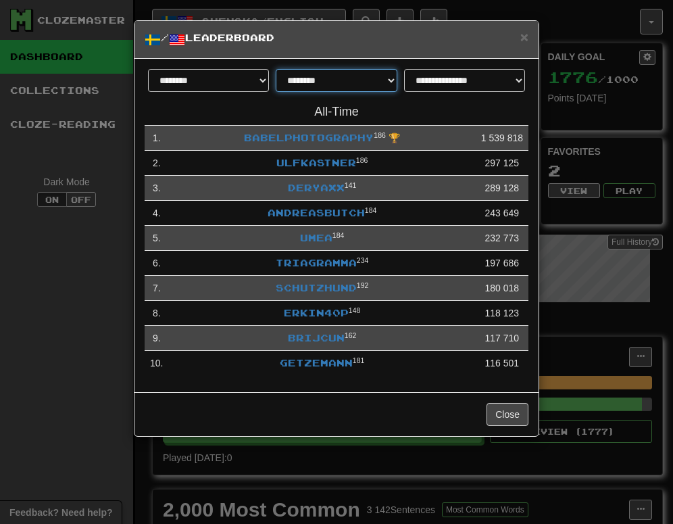
click at [334, 80] on select "**********" at bounding box center [336, 80] width 121 height 23
click at [491, 78] on select "**********" at bounding box center [464, 80] width 121 height 23
select select "**********"
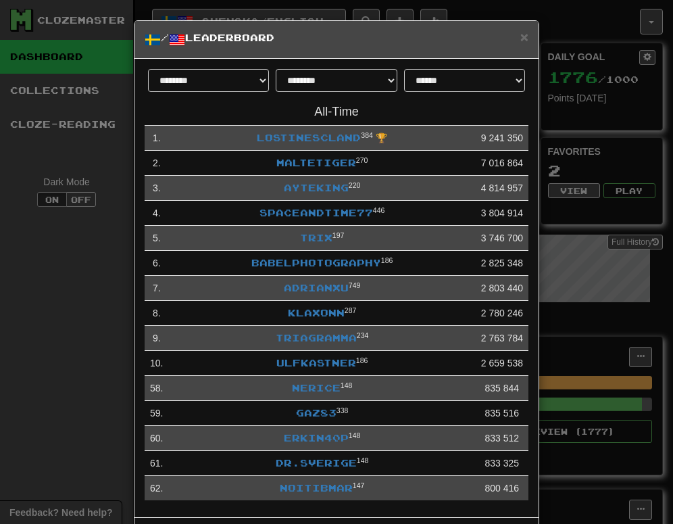
click at [82, 260] on div "**********" at bounding box center [336, 262] width 673 height 524
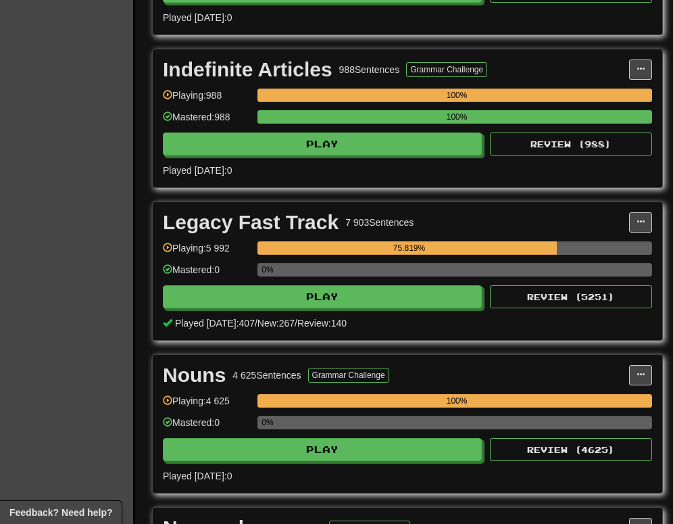
scroll to position [2120, 0]
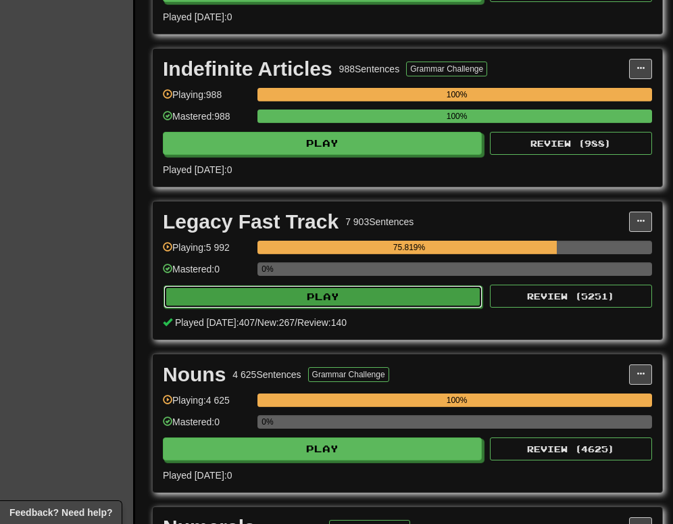
click at [300, 294] on button "Play" at bounding box center [322, 296] width 319 height 23
select select "********"
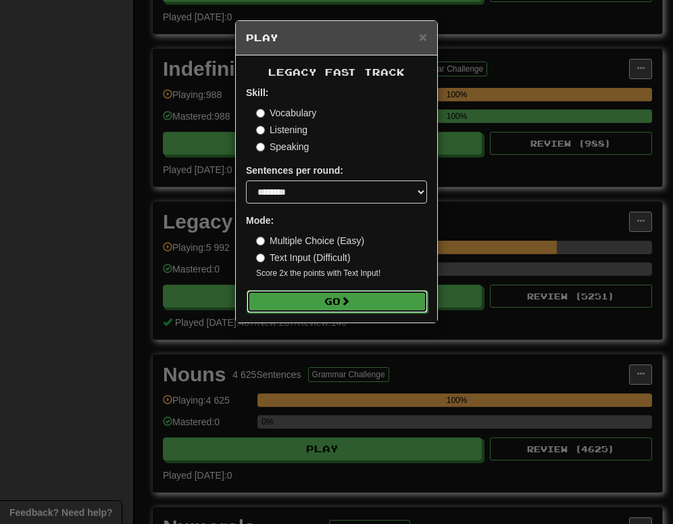
click at [360, 293] on button "Go" at bounding box center [337, 301] width 181 height 23
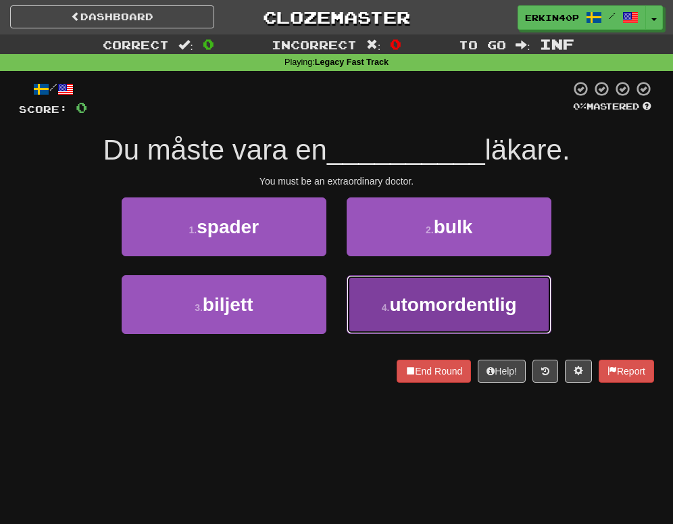
click at [424, 307] on span "utomordentlig" at bounding box center [452, 304] width 127 height 21
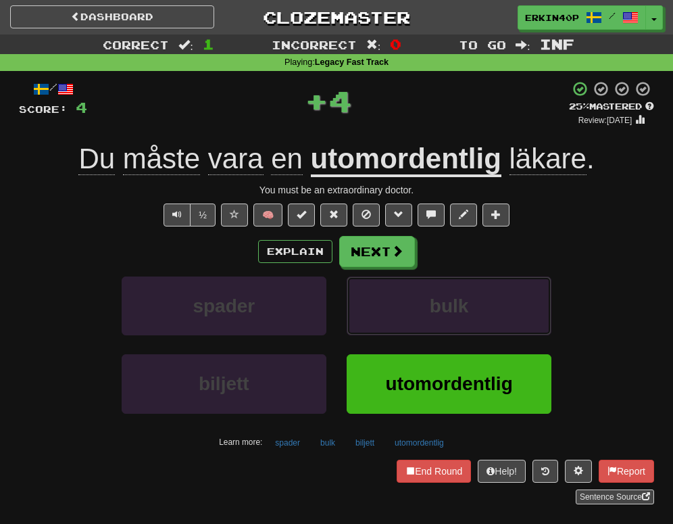
click at [424, 307] on button "bulk" at bounding box center [449, 305] width 205 height 59
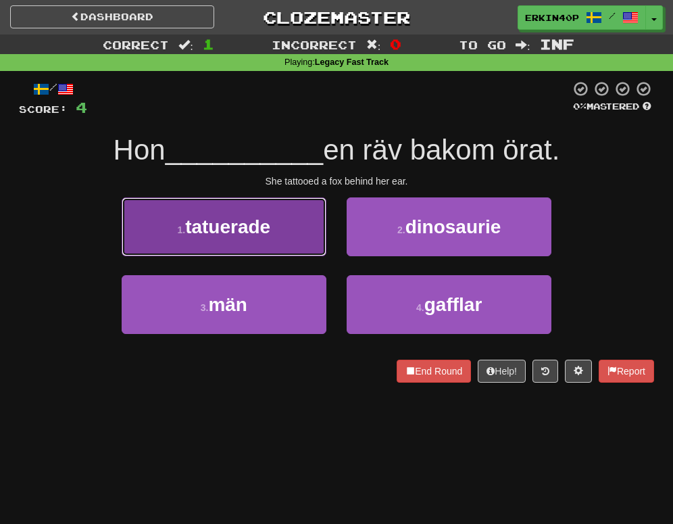
click at [311, 249] on button "1 . tatuerade" at bounding box center [224, 226] width 205 height 59
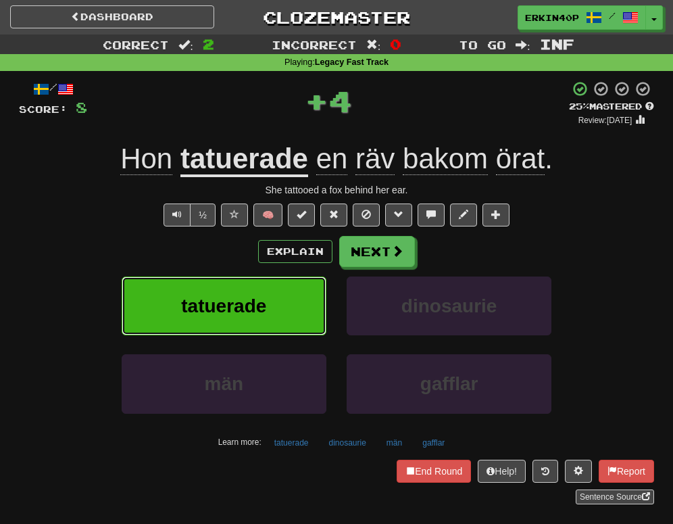
click at [293, 291] on button "tatuerade" at bounding box center [224, 305] width 205 height 59
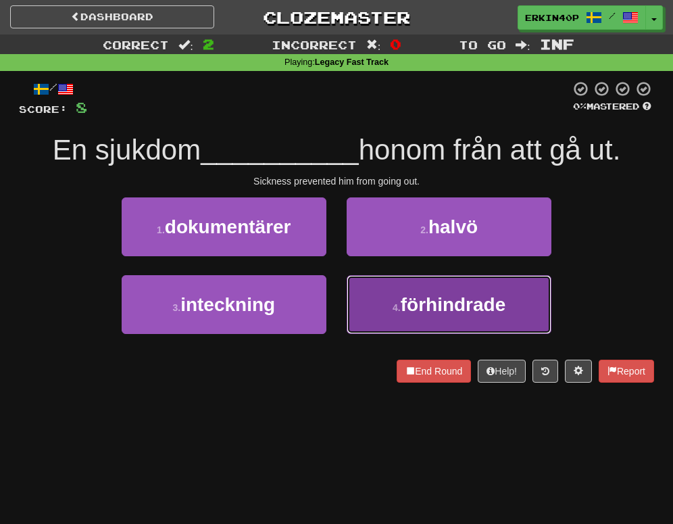
click at [388, 293] on button "4 . förhindrade" at bounding box center [449, 304] width 205 height 59
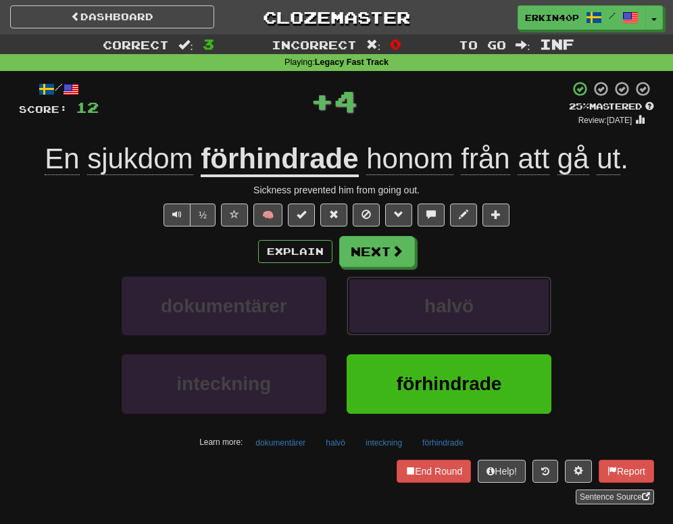
click at [388, 293] on button "halvö" at bounding box center [449, 305] width 205 height 59
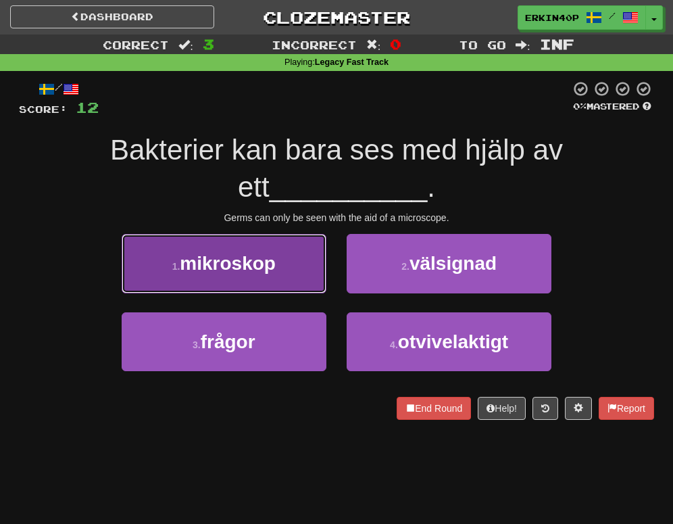
click at [288, 287] on button "1 . mikroskop" at bounding box center [224, 263] width 205 height 59
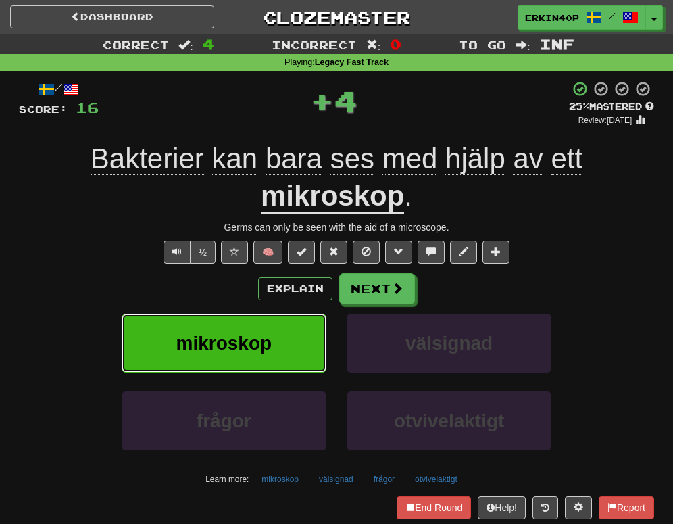
click at [298, 350] on button "mikroskop" at bounding box center [224, 342] width 205 height 59
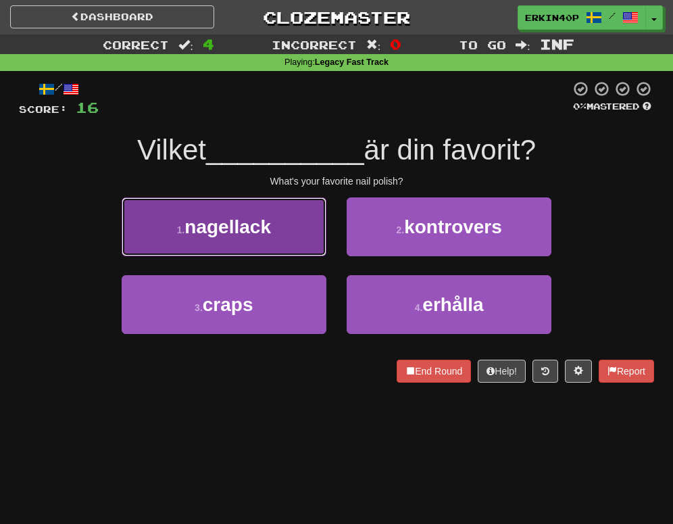
click at [288, 231] on button "1 . nagellack" at bounding box center [224, 226] width 205 height 59
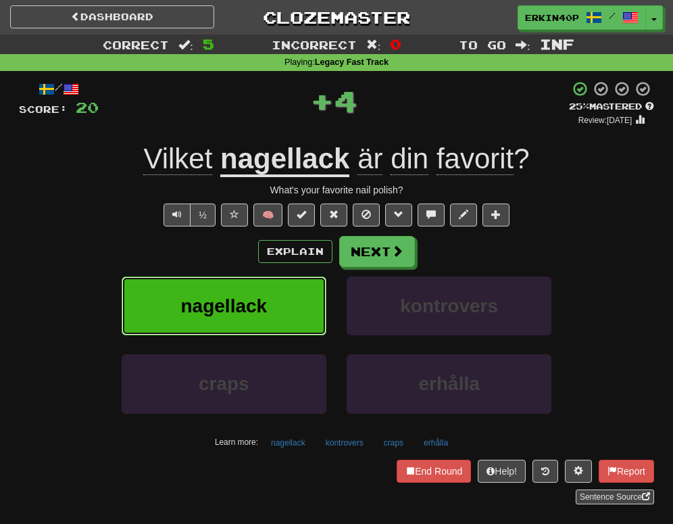
click at [288, 296] on button "nagellack" at bounding box center [224, 305] width 205 height 59
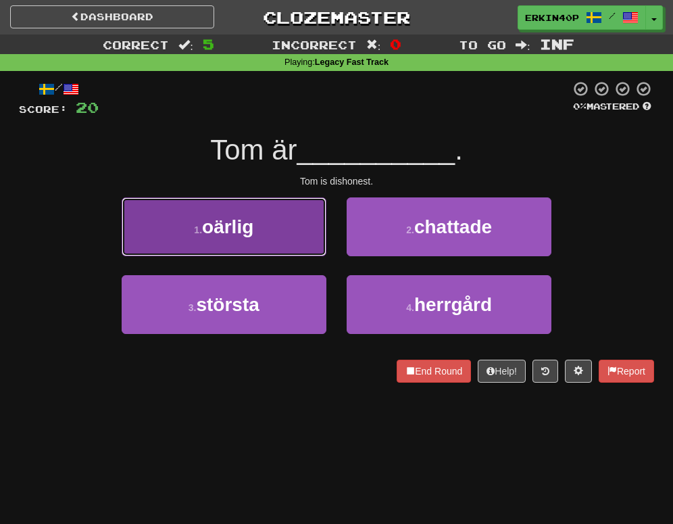
click at [273, 230] on button "1 . oärlig" at bounding box center [224, 226] width 205 height 59
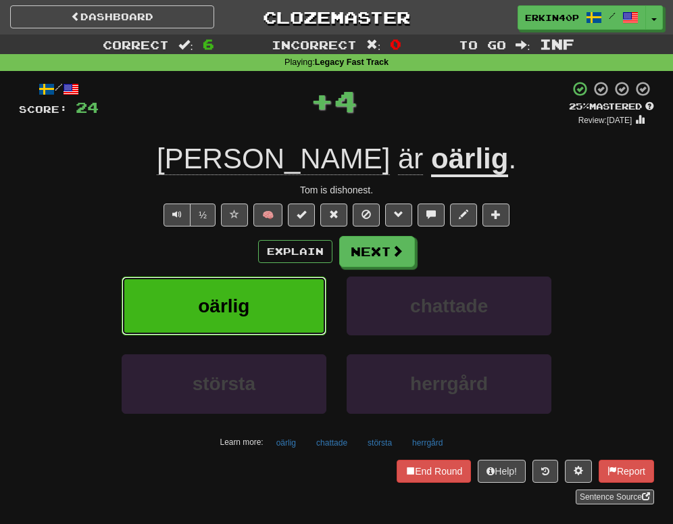
click at [282, 295] on button "oärlig" at bounding box center [224, 305] width 205 height 59
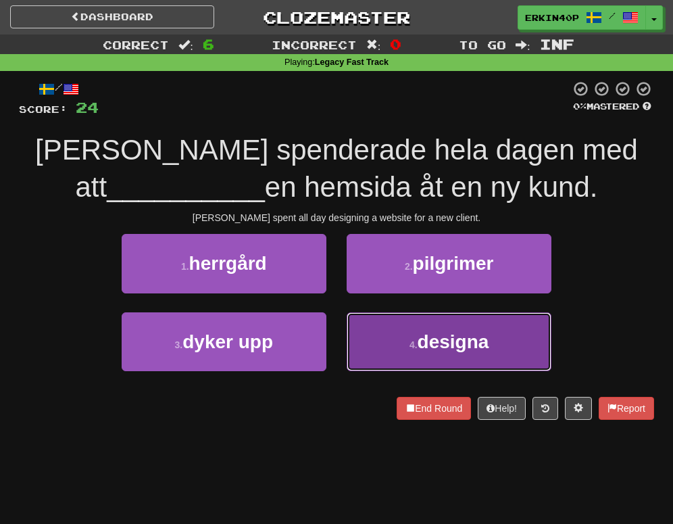
click at [406, 336] on button "4 . designa" at bounding box center [449, 341] width 205 height 59
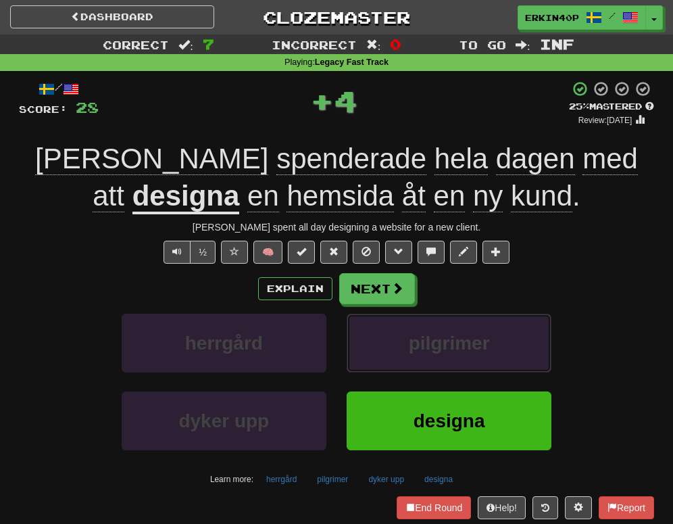
click at [406, 336] on button "pilgrimer" at bounding box center [449, 342] width 205 height 59
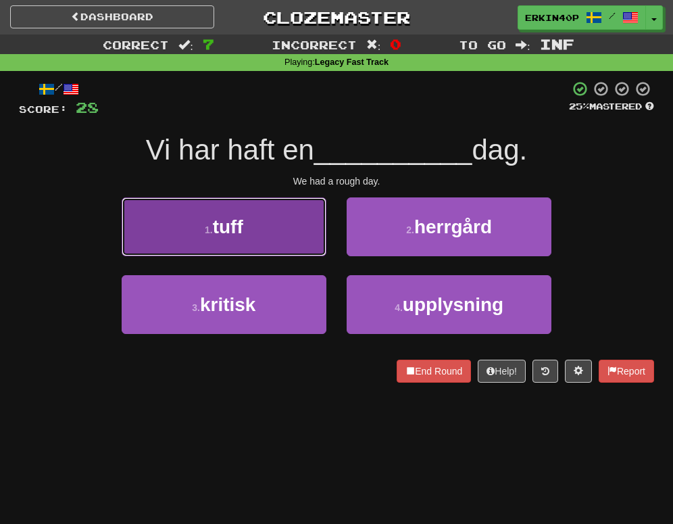
click at [242, 230] on span "tuff" at bounding box center [228, 226] width 30 height 21
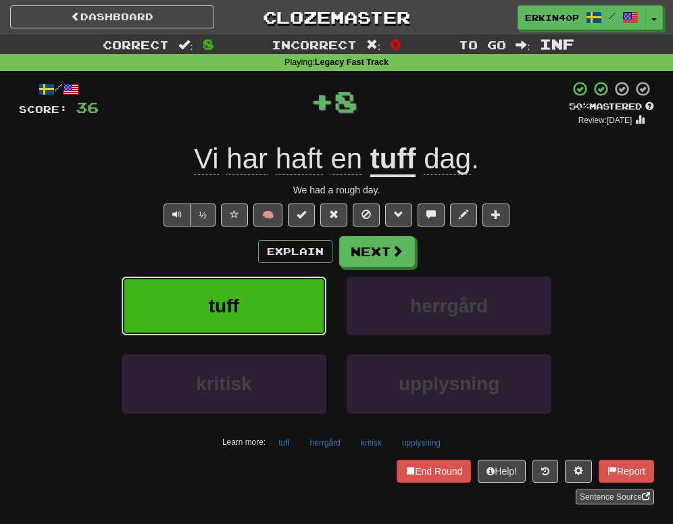
click at [259, 292] on button "tuff" at bounding box center [224, 305] width 205 height 59
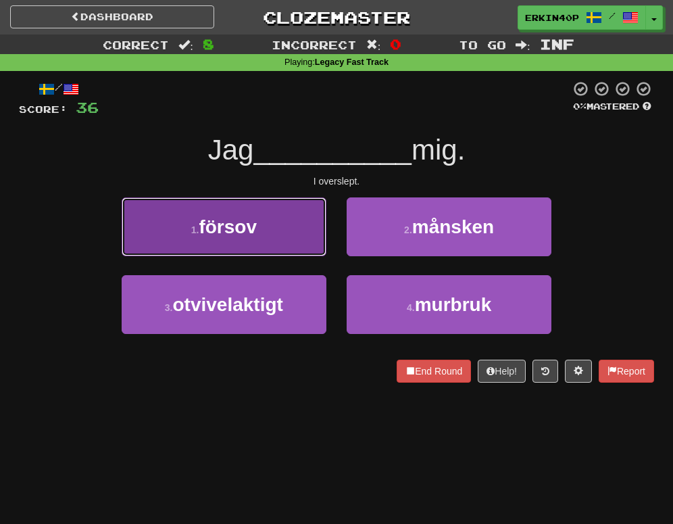
click at [253, 225] on span "försov" at bounding box center [228, 226] width 58 height 21
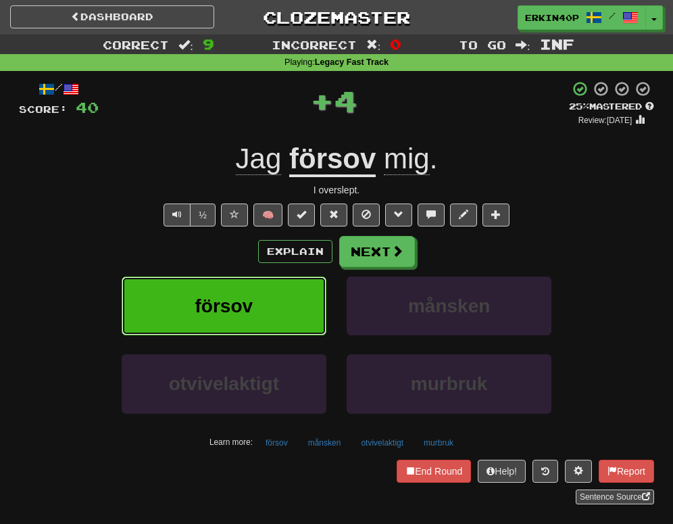
click at [263, 297] on button "försov" at bounding box center [224, 305] width 205 height 59
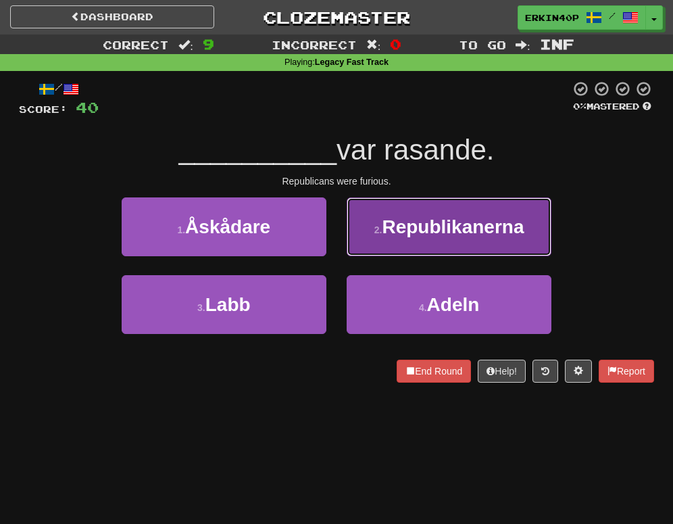
click at [365, 226] on button "2 . Republikanerna" at bounding box center [449, 226] width 205 height 59
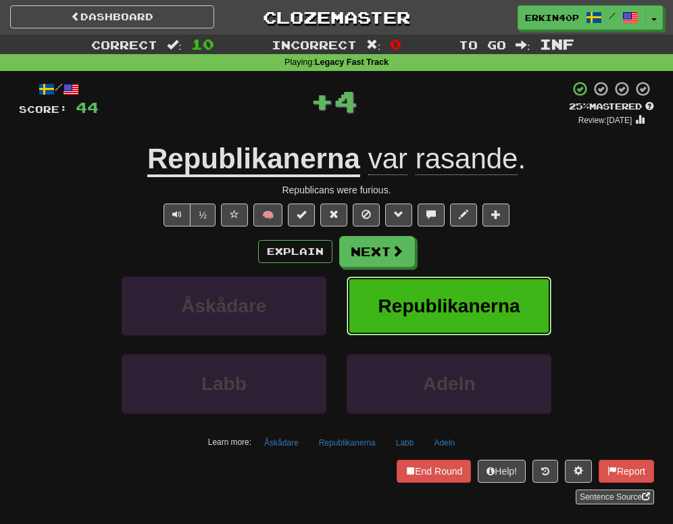
click at [398, 330] on button "Republikanerna" at bounding box center [449, 305] width 205 height 59
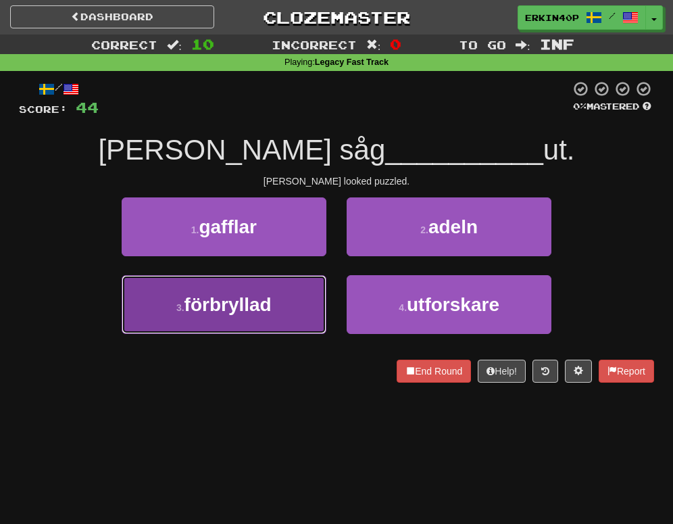
click at [314, 301] on button "3 . förbryllad" at bounding box center [224, 304] width 205 height 59
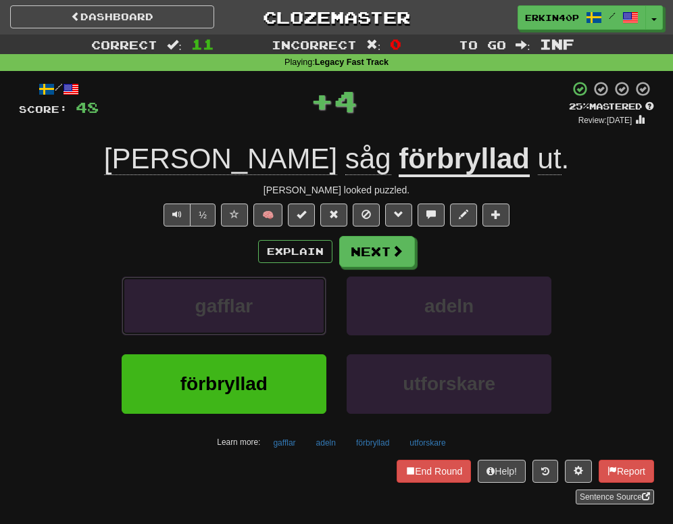
click at [314, 301] on button "gafflar" at bounding box center [224, 305] width 205 height 59
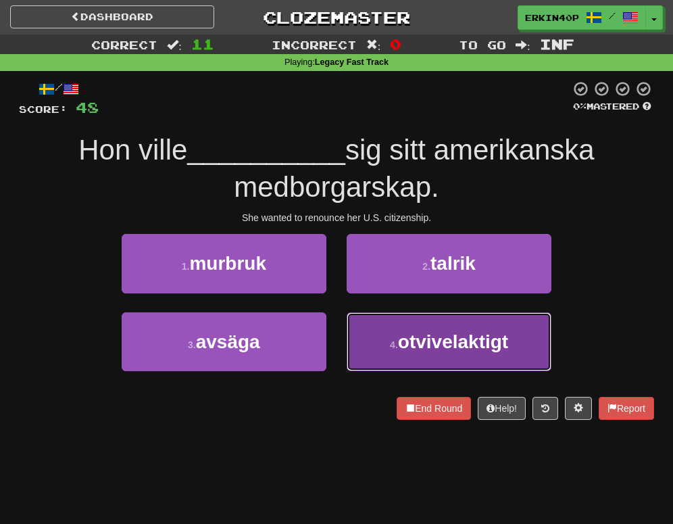
click at [386, 333] on button "4 . otvivelaktigt" at bounding box center [449, 341] width 205 height 59
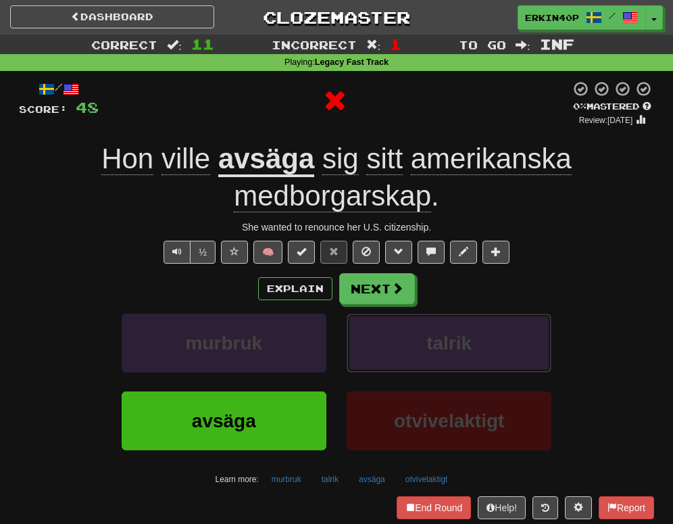
click at [386, 333] on button "talrik" at bounding box center [449, 342] width 205 height 59
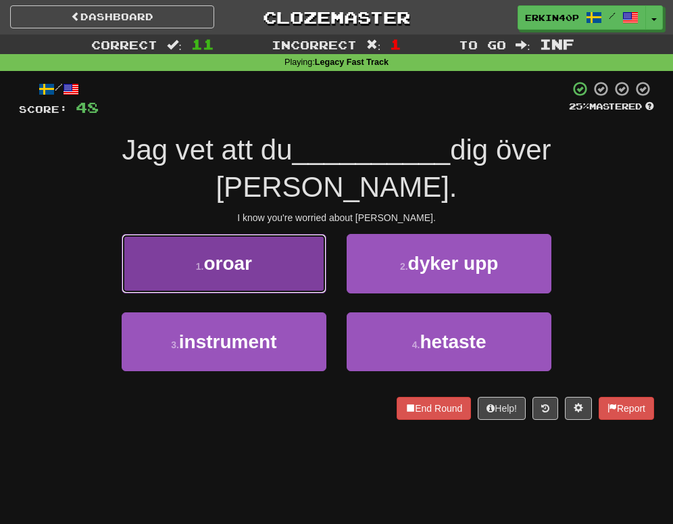
click at [286, 234] on button "1 . oroar" at bounding box center [224, 263] width 205 height 59
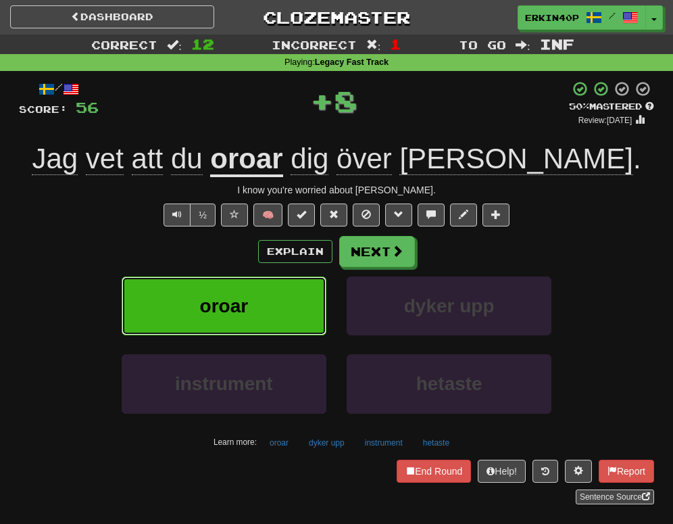
click at [286, 305] on button "oroar" at bounding box center [224, 305] width 205 height 59
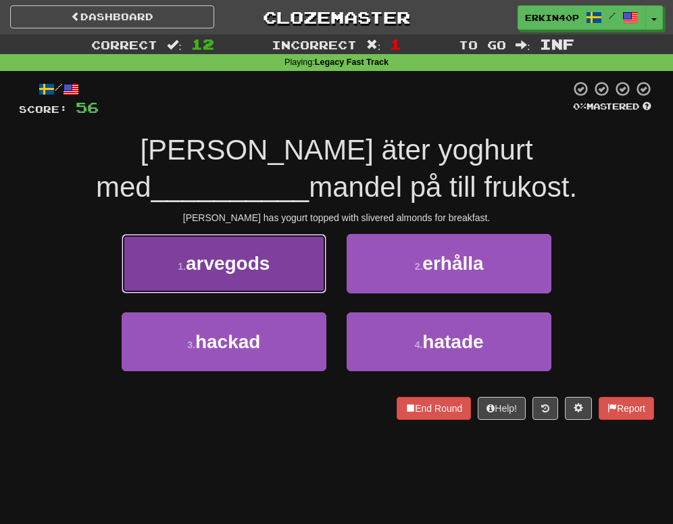
click at [274, 268] on button "1 . arvegods" at bounding box center [224, 263] width 205 height 59
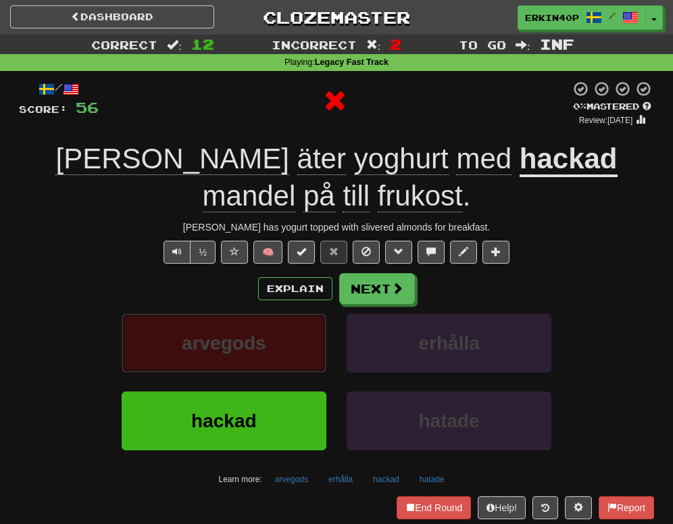
click at [260, 355] on button "arvegods" at bounding box center [224, 342] width 205 height 59
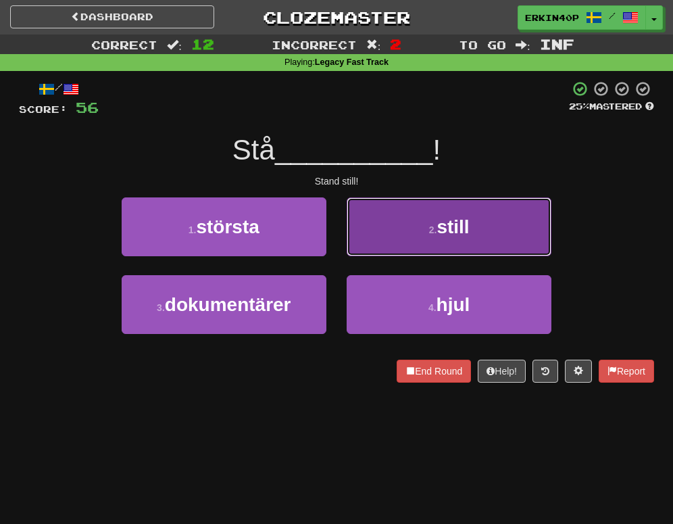
click at [470, 220] on button "2 . still" at bounding box center [449, 226] width 205 height 59
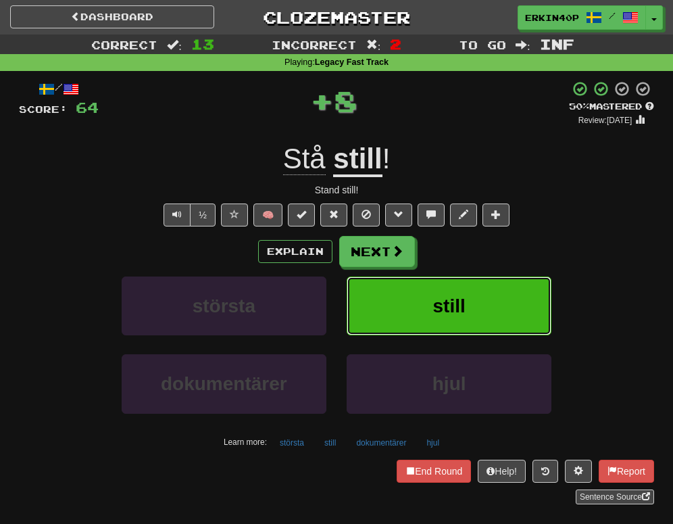
click at [464, 297] on span "still" at bounding box center [449, 305] width 32 height 21
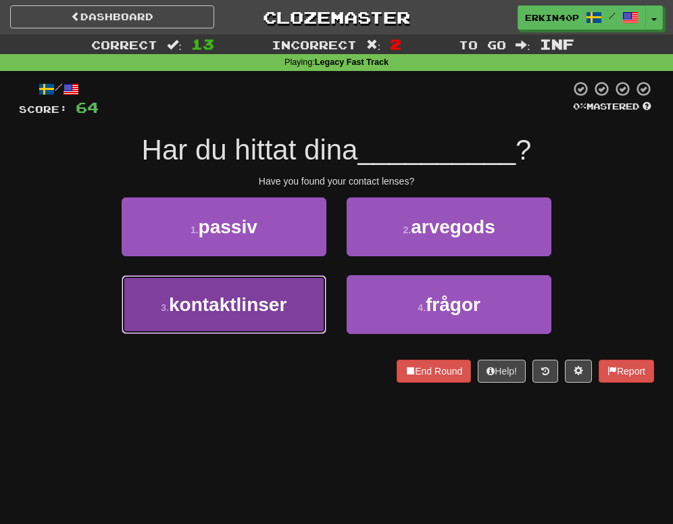
click at [258, 298] on span "kontaktlinser" at bounding box center [228, 304] width 118 height 21
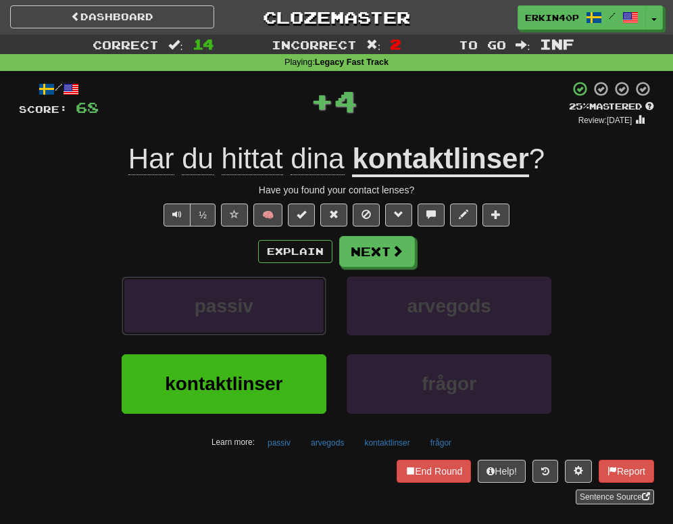
click at [258, 298] on button "passiv" at bounding box center [224, 305] width 205 height 59
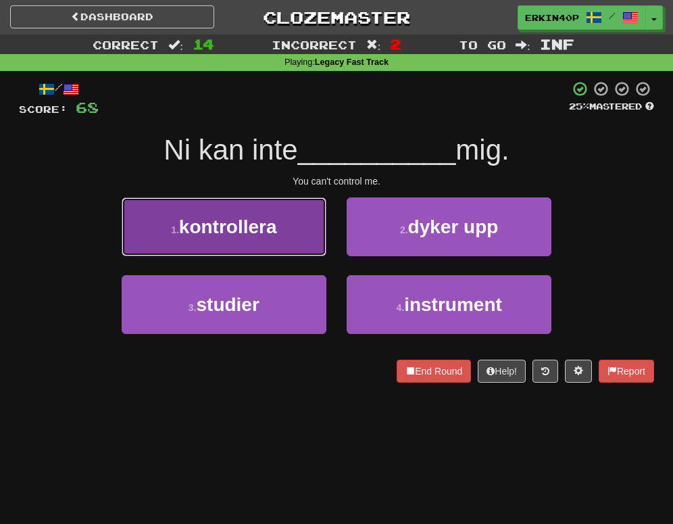
click at [257, 228] on span "kontrollera" at bounding box center [228, 226] width 98 height 21
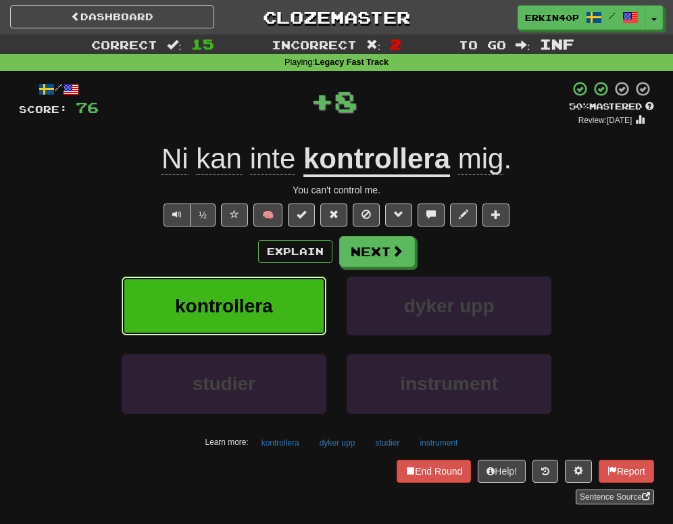
click at [264, 297] on span "kontrollera" at bounding box center [224, 305] width 98 height 21
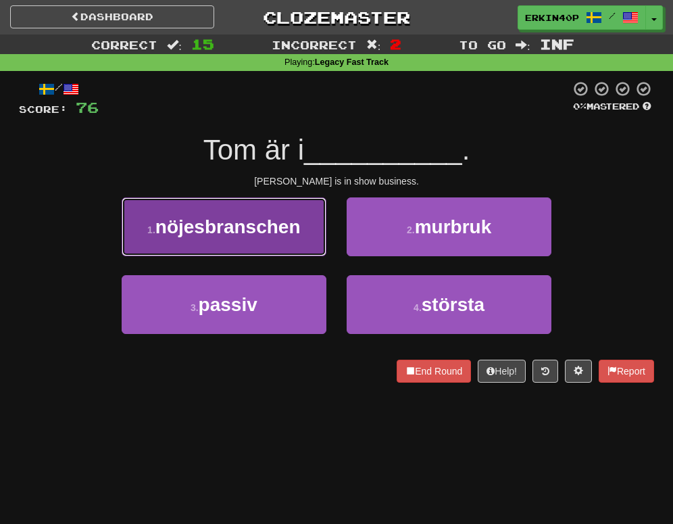
click at [251, 235] on span "nöjesbranschen" at bounding box center [227, 226] width 145 height 21
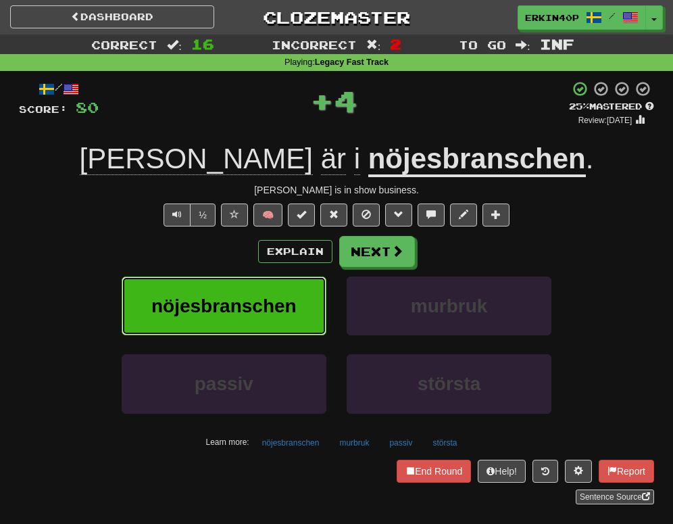
click at [266, 295] on span "nöjesbranschen" at bounding box center [223, 305] width 145 height 21
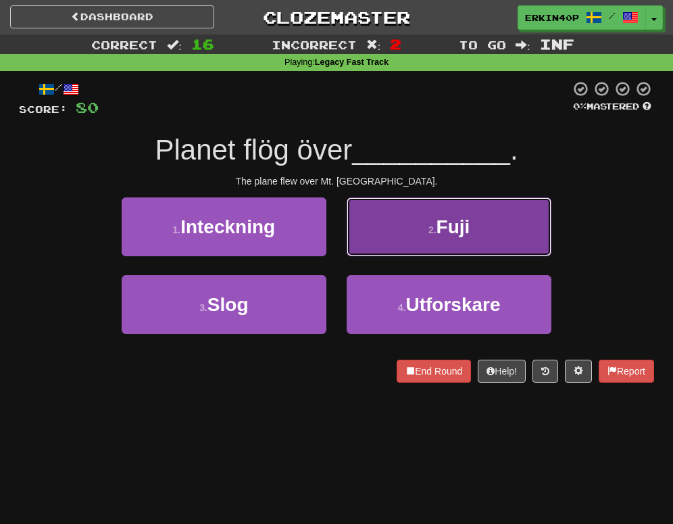
click at [480, 224] on button "2 . Fuji" at bounding box center [449, 226] width 205 height 59
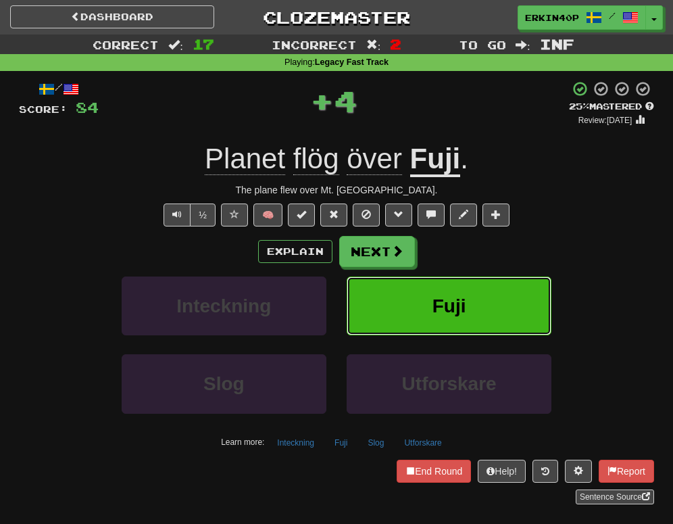
click at [476, 295] on button "Fuji" at bounding box center [449, 305] width 205 height 59
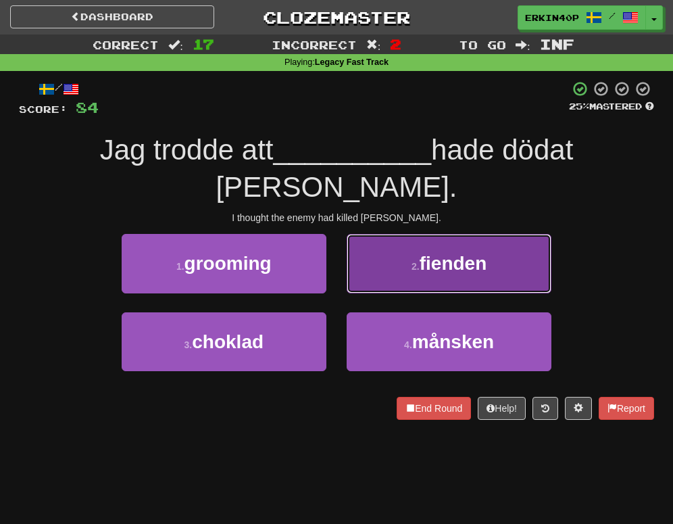
click at [449, 253] on span "fienden" at bounding box center [454, 263] width 68 height 21
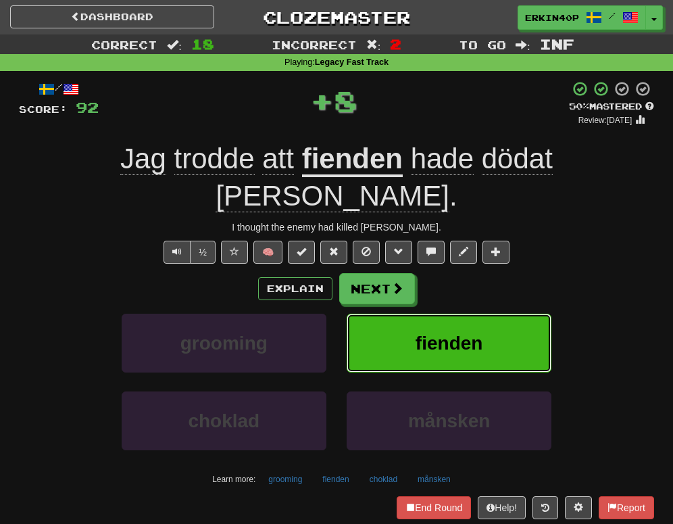
click at [458, 332] on span "fienden" at bounding box center [449, 342] width 68 height 21
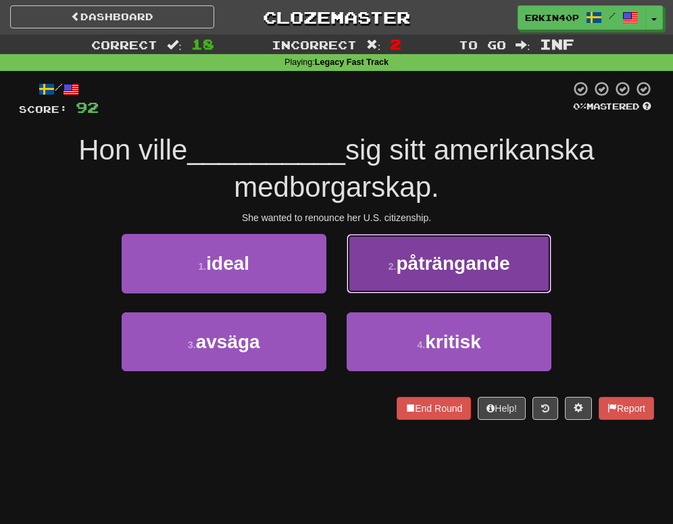
click at [465, 246] on button "2 . påträngande" at bounding box center [449, 263] width 205 height 59
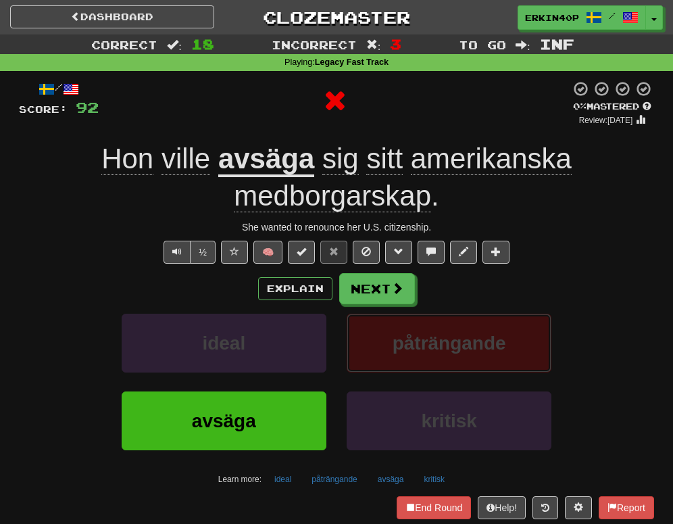
click at [467, 338] on span "påträngande" at bounding box center [450, 342] width 114 height 21
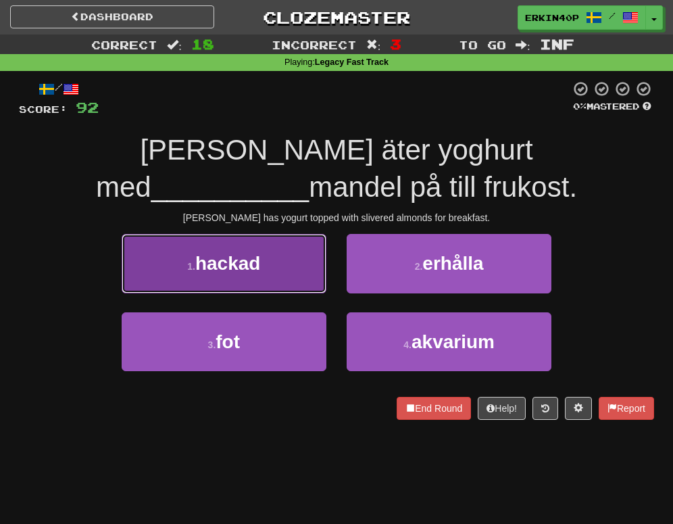
click at [276, 264] on button "1 . hackad" at bounding box center [224, 263] width 205 height 59
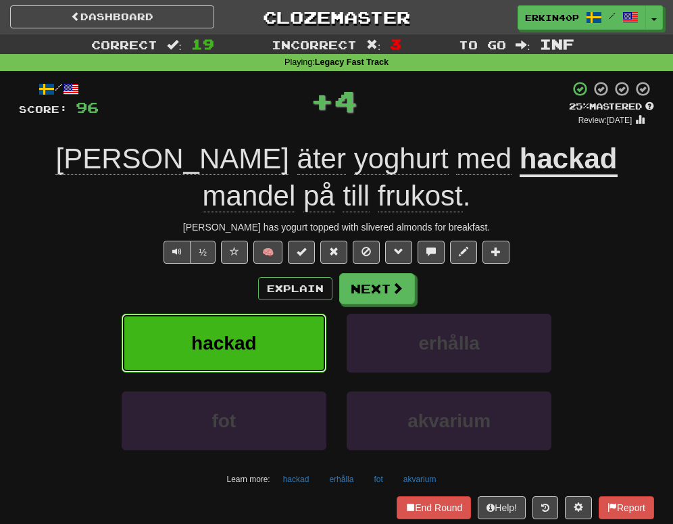
click at [287, 328] on button "hackad" at bounding box center [224, 342] width 205 height 59
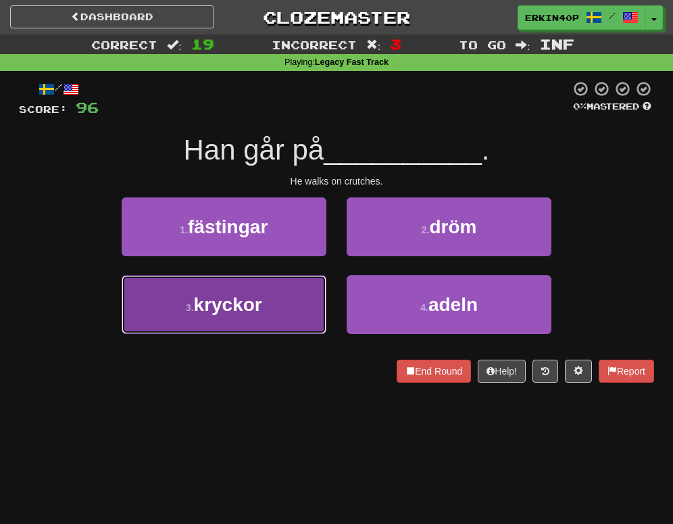
click at [270, 320] on button "3 . kryckor" at bounding box center [224, 304] width 205 height 59
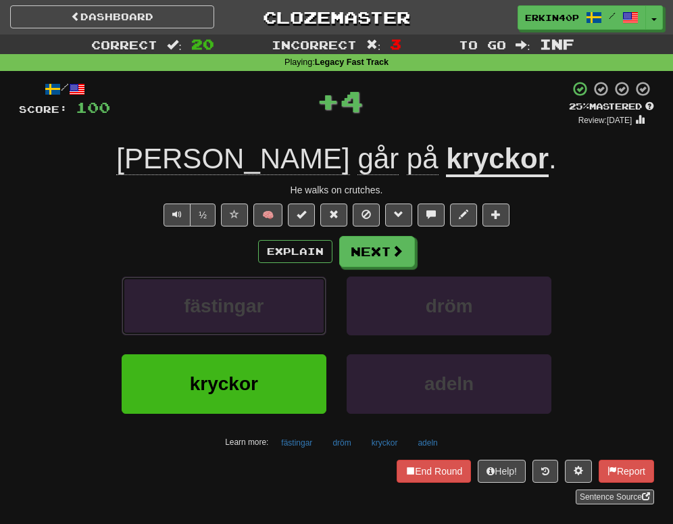
click at [270, 320] on button "fästingar" at bounding box center [224, 305] width 205 height 59
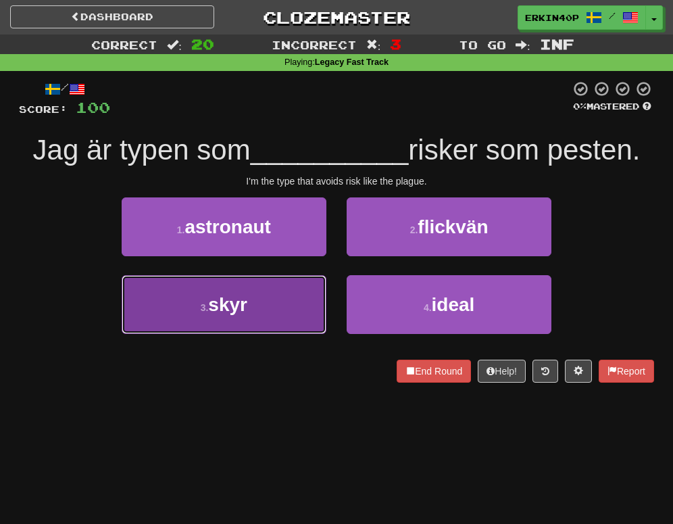
click at [311, 311] on button "3 . skyr" at bounding box center [224, 304] width 205 height 59
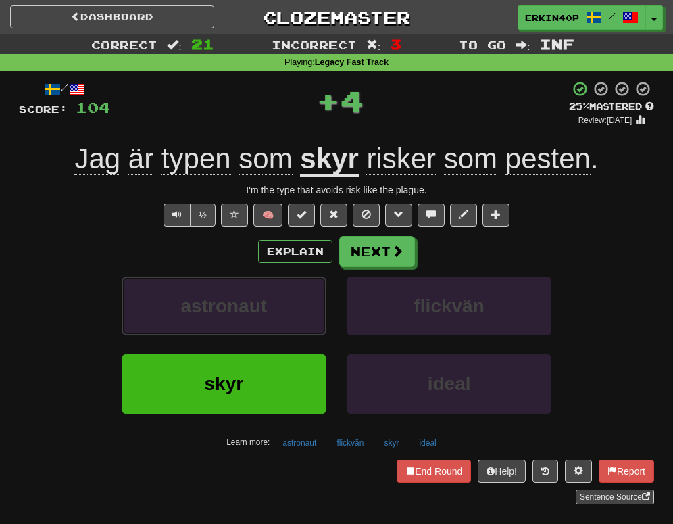
click at [311, 311] on button "astronaut" at bounding box center [224, 305] width 205 height 59
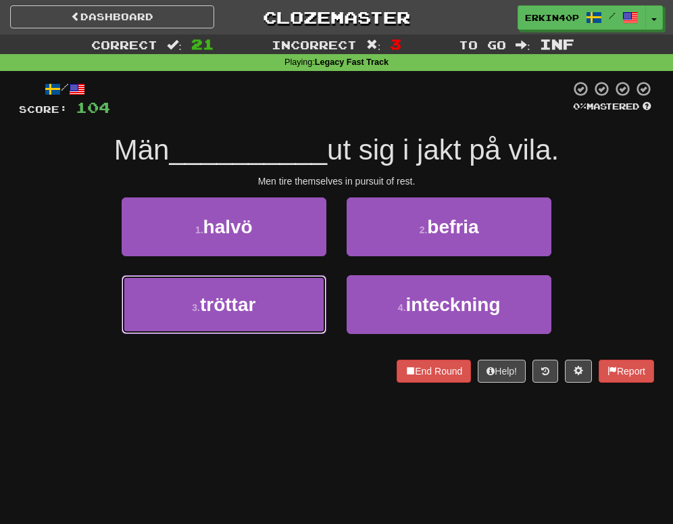
click at [311, 311] on button "3 . tröttar" at bounding box center [224, 304] width 205 height 59
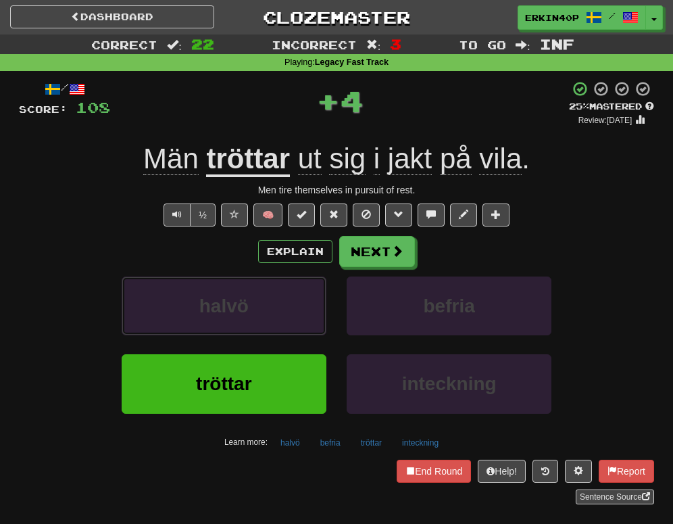
click at [311, 311] on button "halvö" at bounding box center [224, 305] width 205 height 59
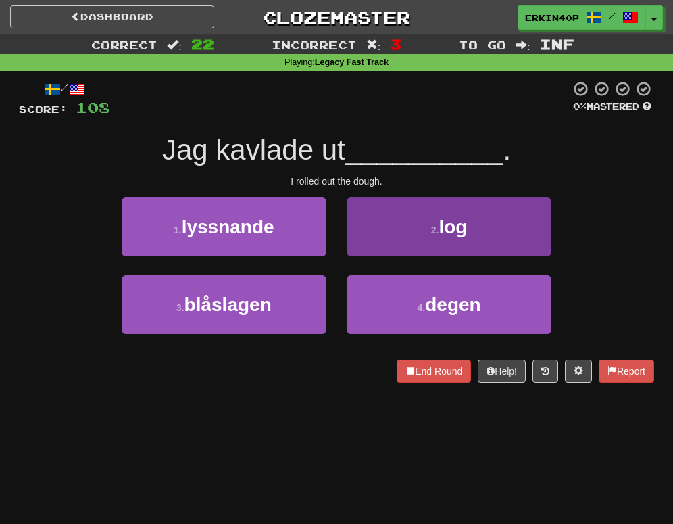
click at [421, 243] on button "2 . log" at bounding box center [449, 226] width 205 height 59
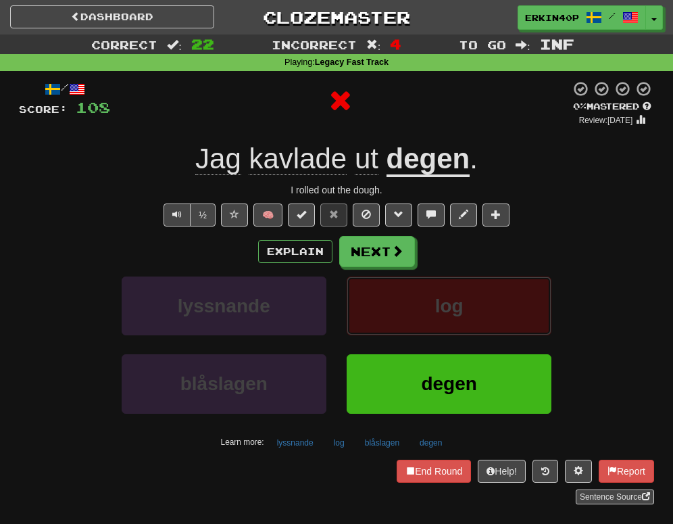
click at [428, 284] on button "log" at bounding box center [449, 305] width 205 height 59
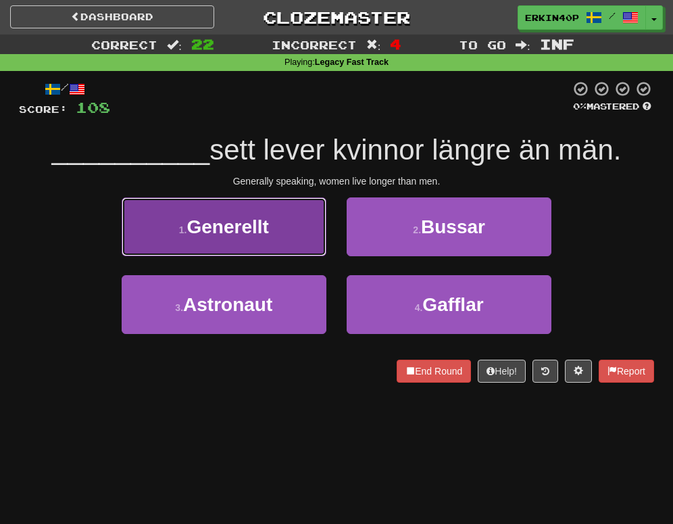
click at [297, 247] on button "1 . Generellt" at bounding box center [224, 226] width 205 height 59
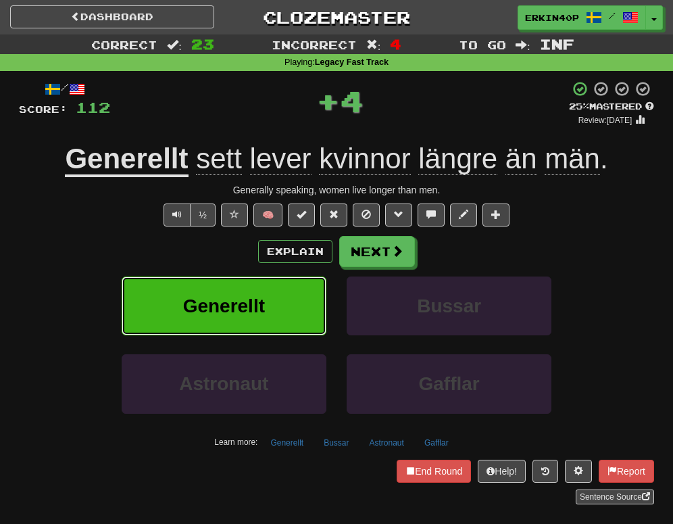
click at [301, 297] on button "Generellt" at bounding box center [224, 305] width 205 height 59
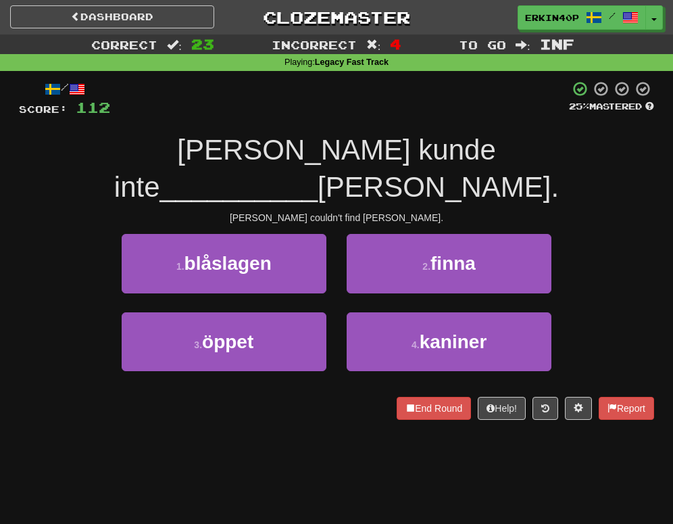
click at [421, 257] on div "2 . finna" at bounding box center [448, 273] width 225 height 78
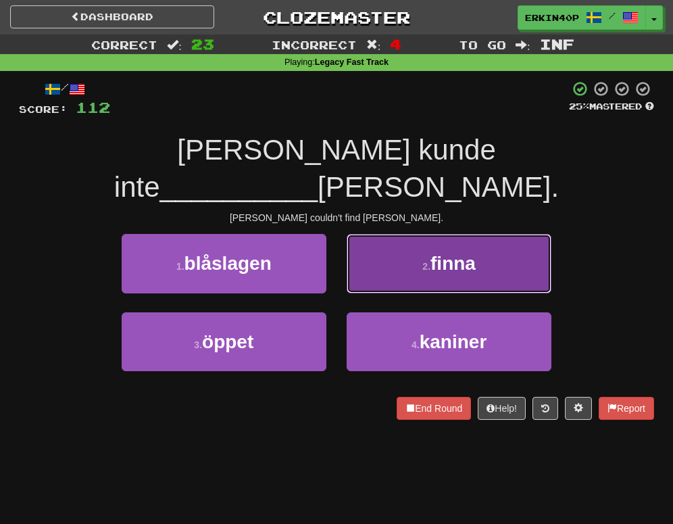
click at [432, 238] on button "2 . finna" at bounding box center [449, 263] width 205 height 59
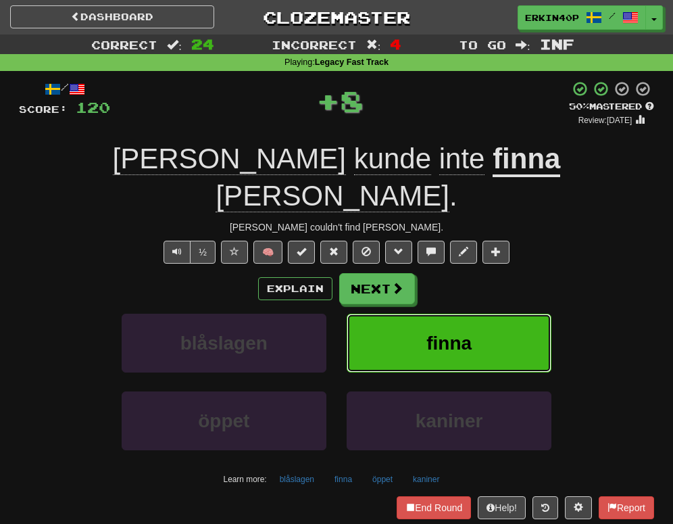
click at [442, 332] on span "finna" at bounding box center [448, 342] width 45 height 21
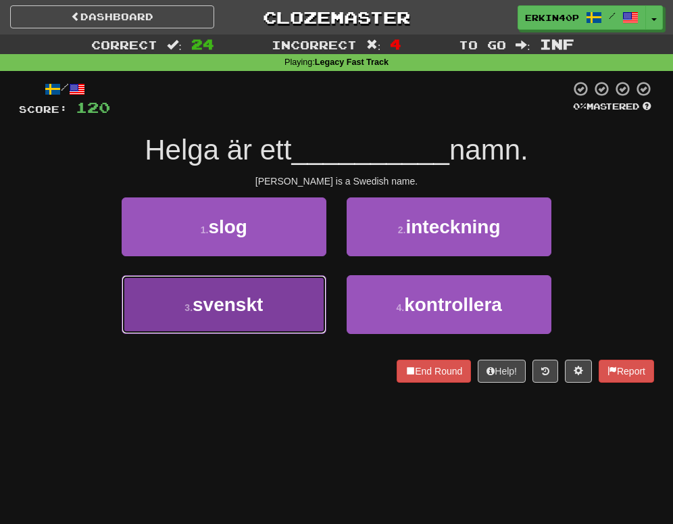
click at [299, 305] on button "3 . svenskt" at bounding box center [224, 304] width 205 height 59
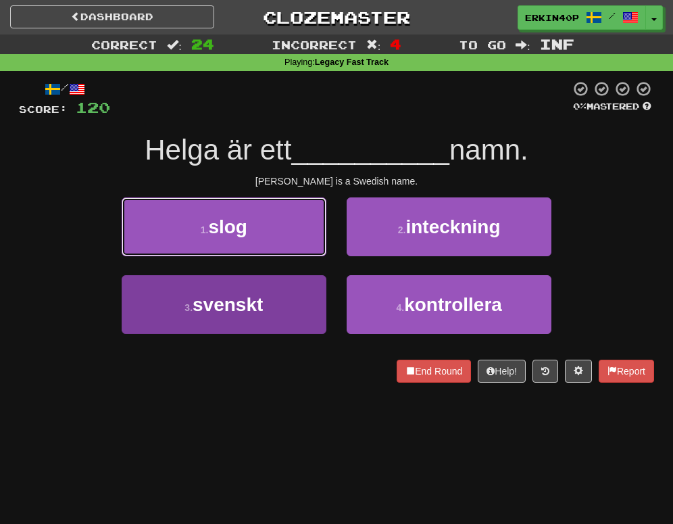
click at [299, 256] on button "1 . slog" at bounding box center [224, 226] width 205 height 59
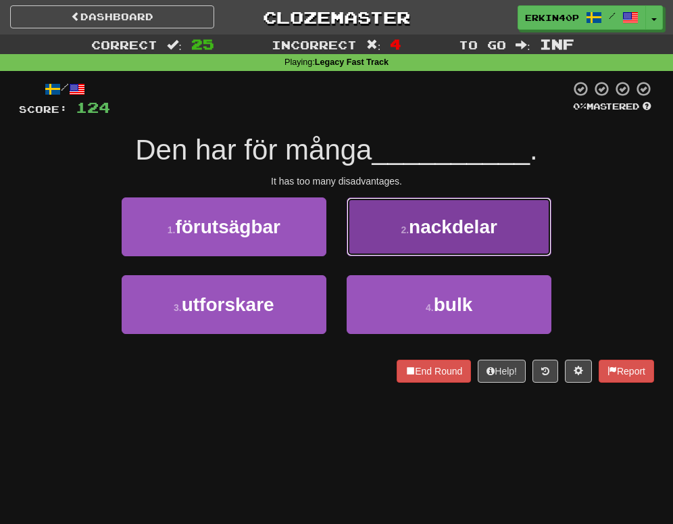
click at [445, 212] on button "2 . nackdelar" at bounding box center [449, 226] width 205 height 59
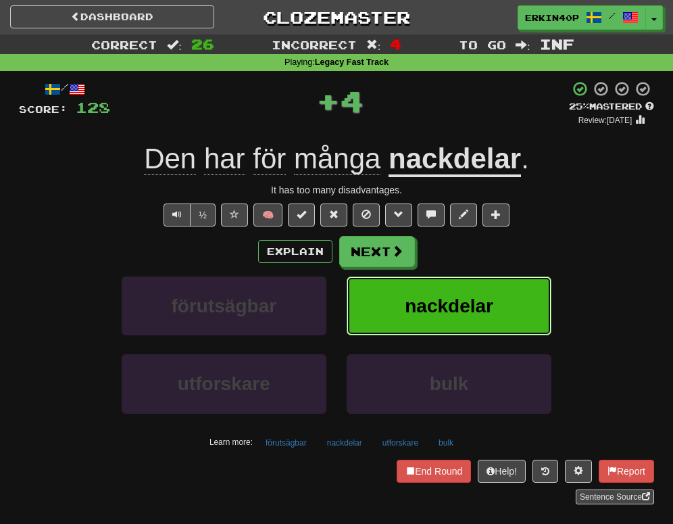
click at [446, 324] on button "nackdelar" at bounding box center [449, 305] width 205 height 59
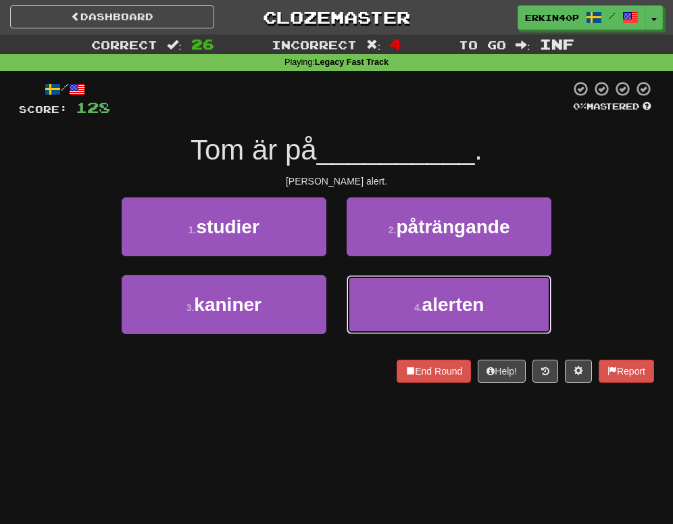
click at [446, 324] on button "4 . alerten" at bounding box center [449, 304] width 205 height 59
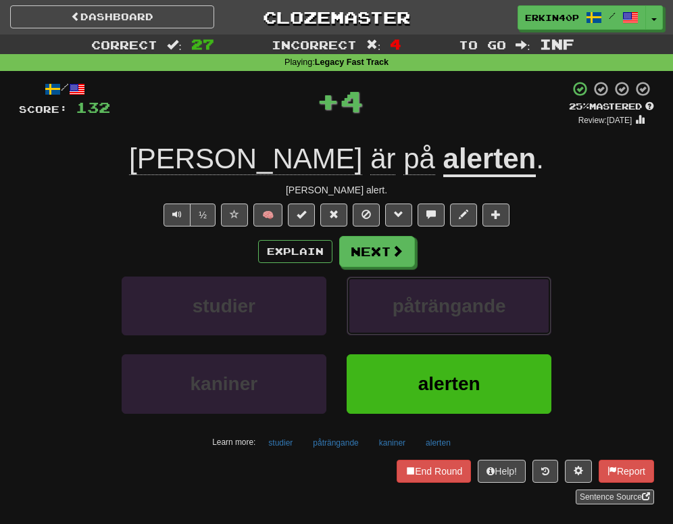
click at [446, 324] on button "påträngande" at bounding box center [449, 305] width 205 height 59
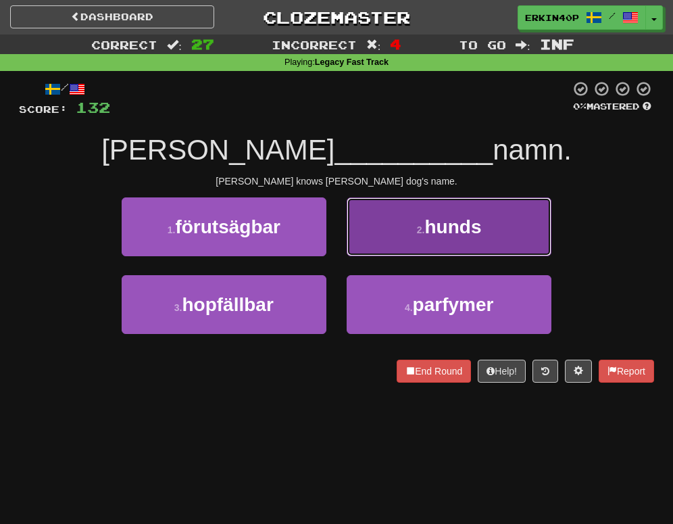
click at [418, 242] on button "2 . hunds" at bounding box center [449, 226] width 205 height 59
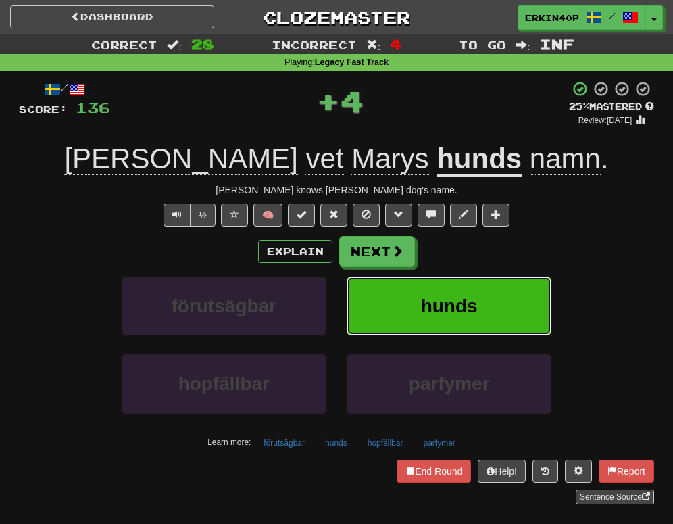
click at [440, 318] on button "hunds" at bounding box center [449, 305] width 205 height 59
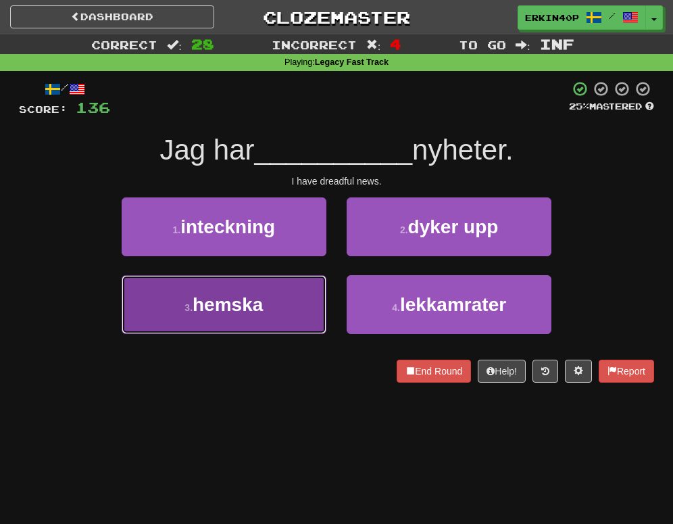
click at [271, 317] on button "3 . hemska" at bounding box center [224, 304] width 205 height 59
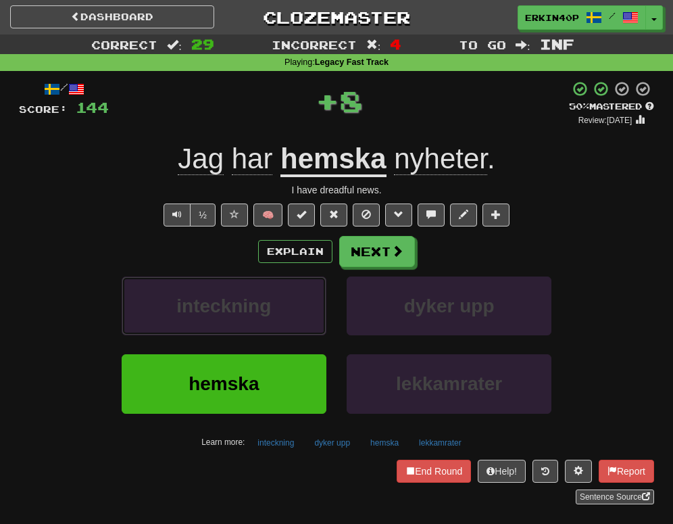
click at [271, 316] on span "inteckning" at bounding box center [223, 305] width 95 height 21
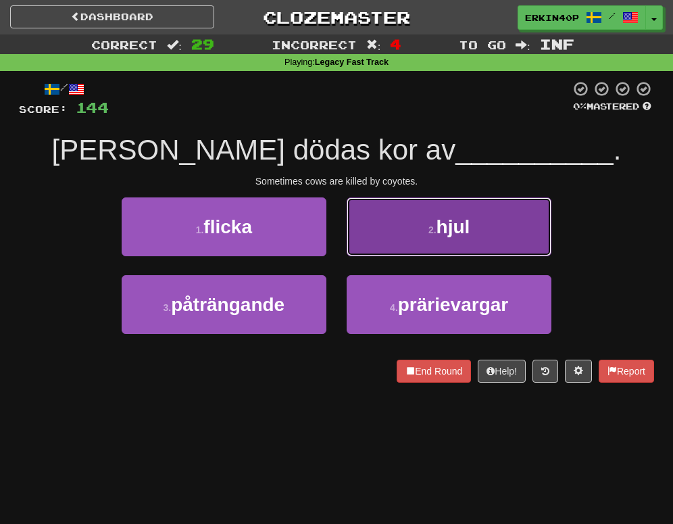
click at [426, 221] on button "2 . hjul" at bounding box center [449, 226] width 205 height 59
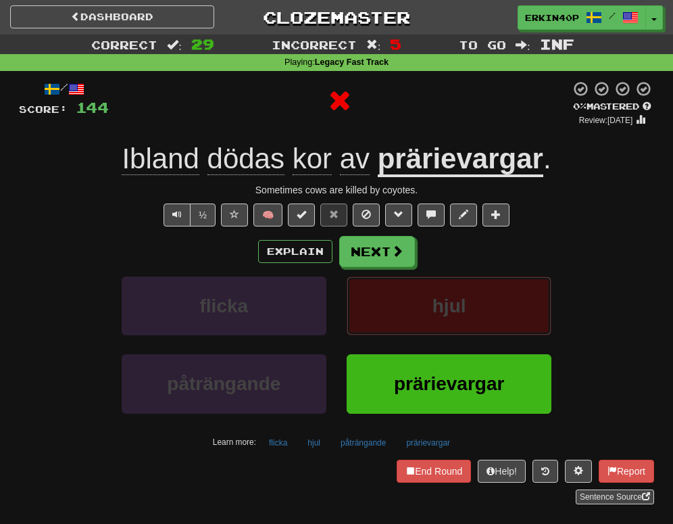
click at [435, 300] on span "hjul" at bounding box center [449, 305] width 34 height 21
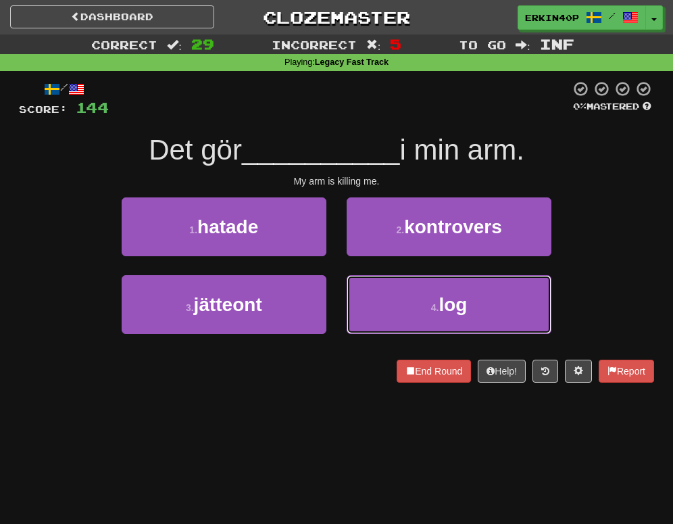
click at [435, 300] on button "4 . log" at bounding box center [449, 304] width 205 height 59
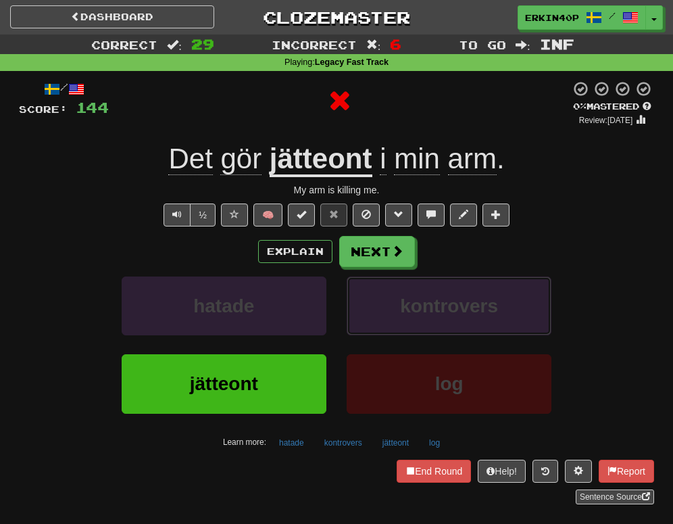
click at [435, 300] on span "kontrovers" at bounding box center [449, 305] width 98 height 21
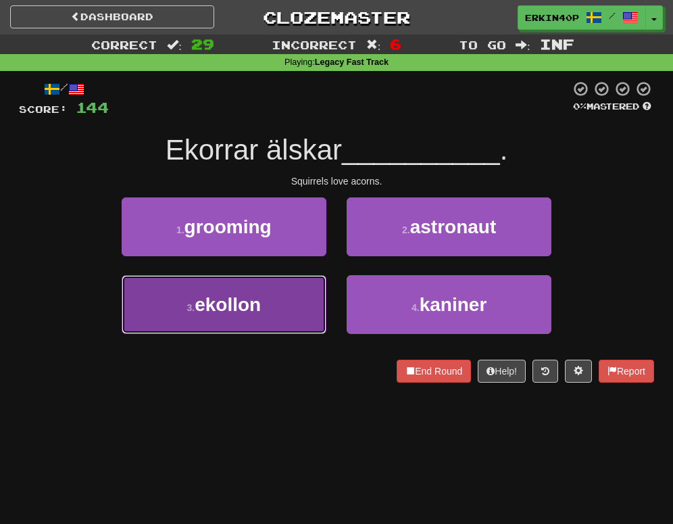
click at [274, 297] on button "3 . ekollon" at bounding box center [224, 304] width 205 height 59
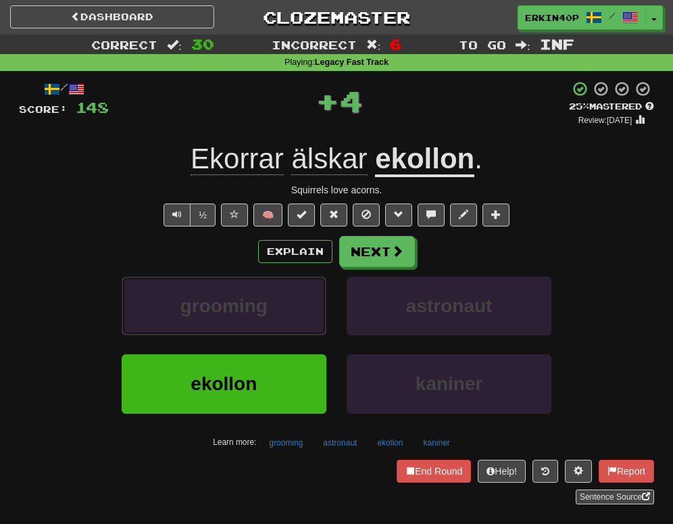
click at [274, 297] on button "grooming" at bounding box center [224, 305] width 205 height 59
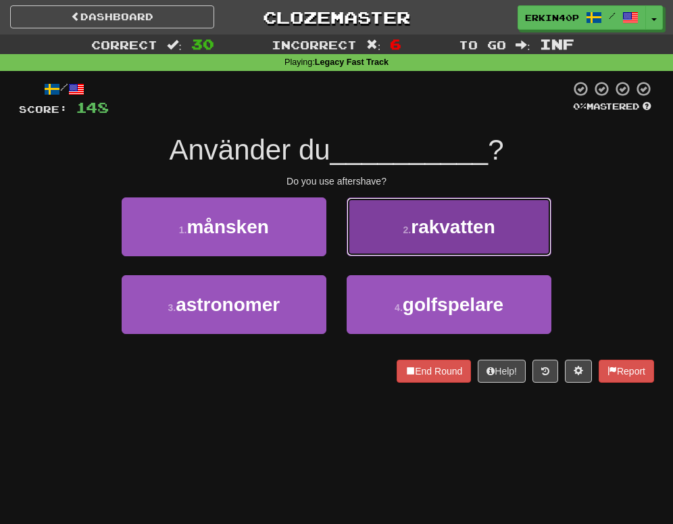
click at [415, 216] on span "rakvatten" at bounding box center [453, 226] width 84 height 21
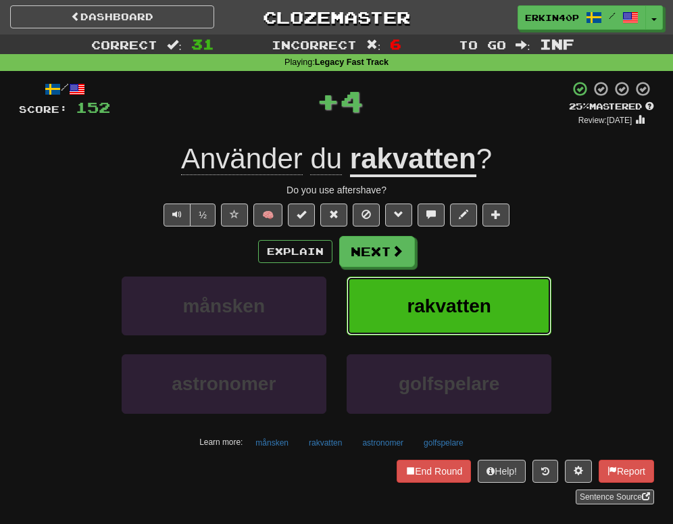
click at [430, 311] on span "rakvatten" at bounding box center [449, 305] width 84 height 21
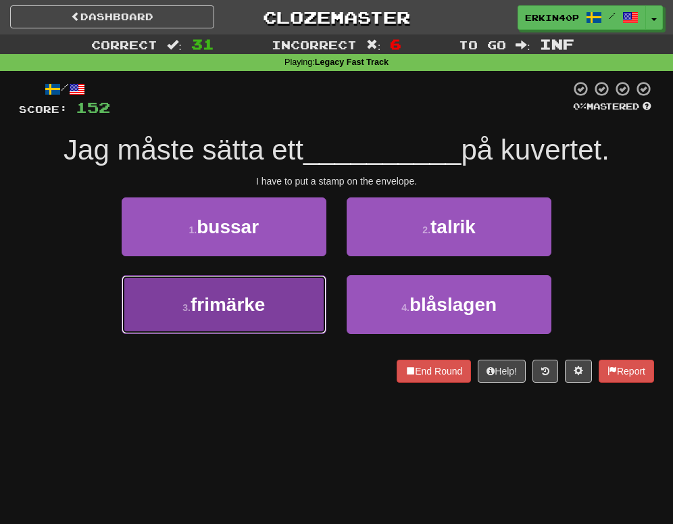
click at [315, 301] on button "3 . frimärke" at bounding box center [224, 304] width 205 height 59
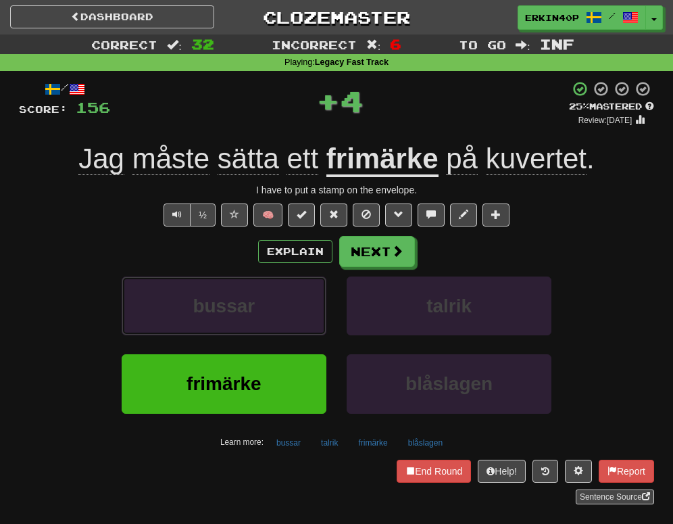
click at [315, 301] on button "bussar" at bounding box center [224, 305] width 205 height 59
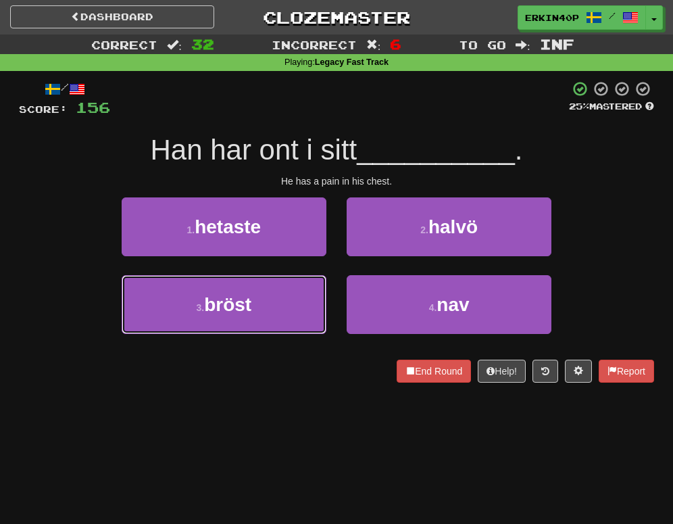
click at [315, 301] on button "3 . bröst" at bounding box center [224, 304] width 205 height 59
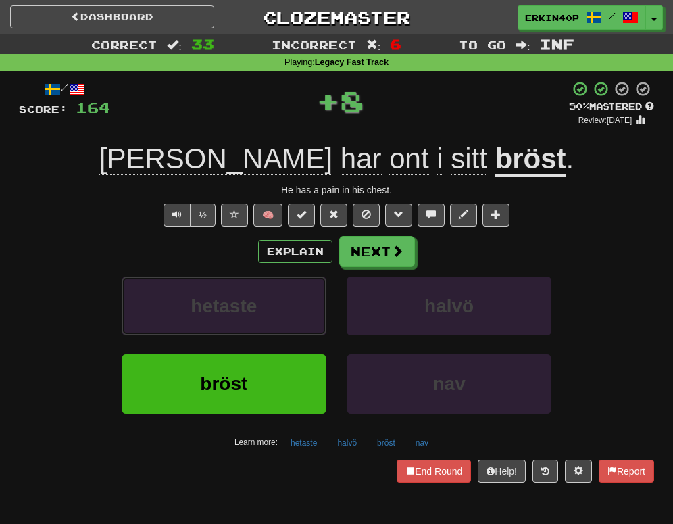
click at [315, 301] on button "hetaste" at bounding box center [224, 305] width 205 height 59
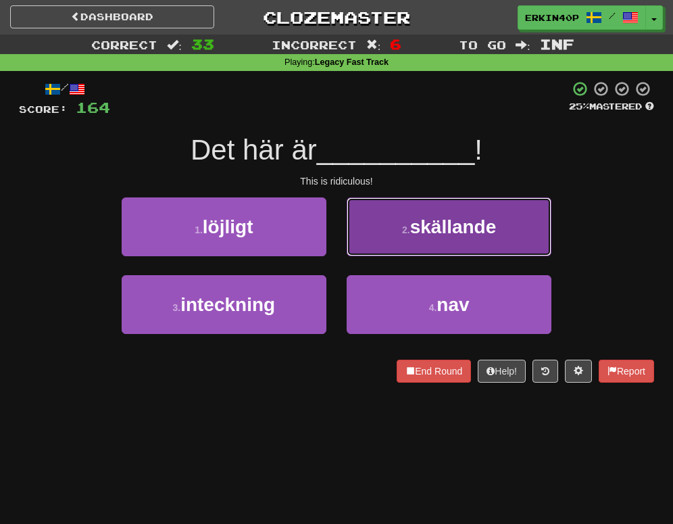
click at [403, 252] on button "2 . skällande" at bounding box center [449, 226] width 205 height 59
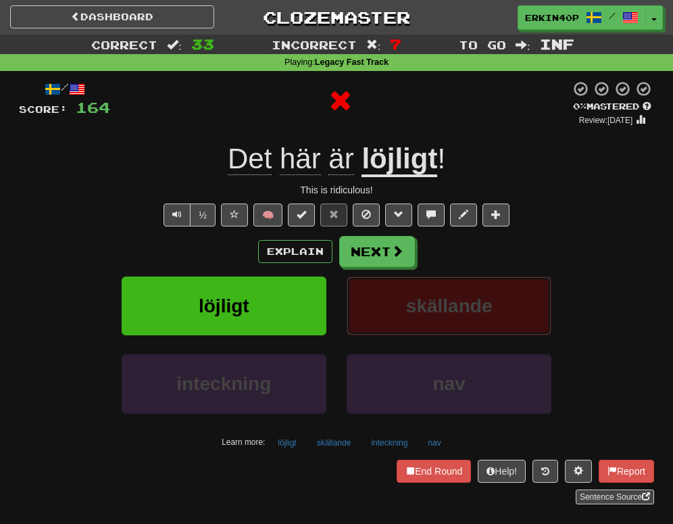
click at [415, 318] on button "skällande" at bounding box center [449, 305] width 205 height 59
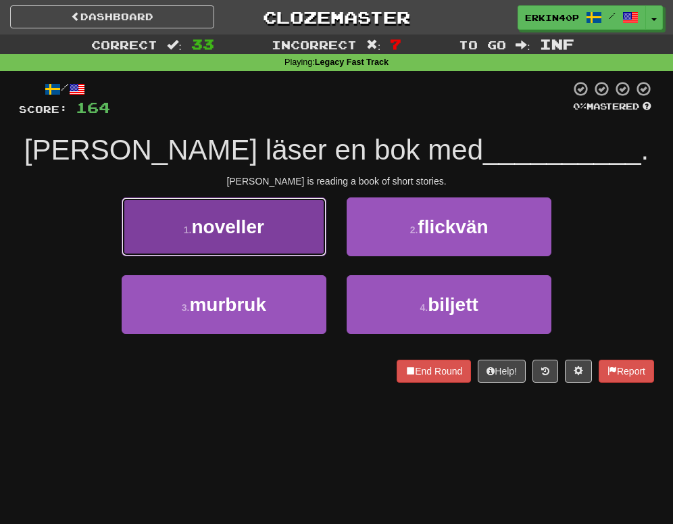
click at [281, 235] on button "1 . noveller" at bounding box center [224, 226] width 205 height 59
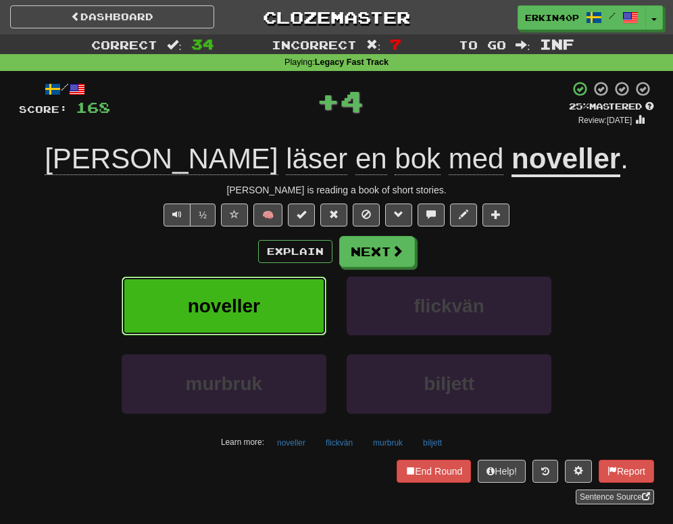
click at [294, 308] on button "noveller" at bounding box center [224, 305] width 205 height 59
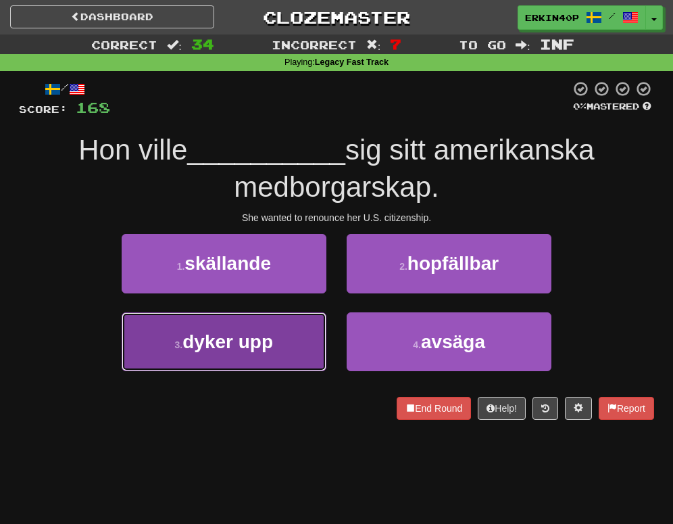
click at [290, 343] on button "3 . dyker upp" at bounding box center [224, 341] width 205 height 59
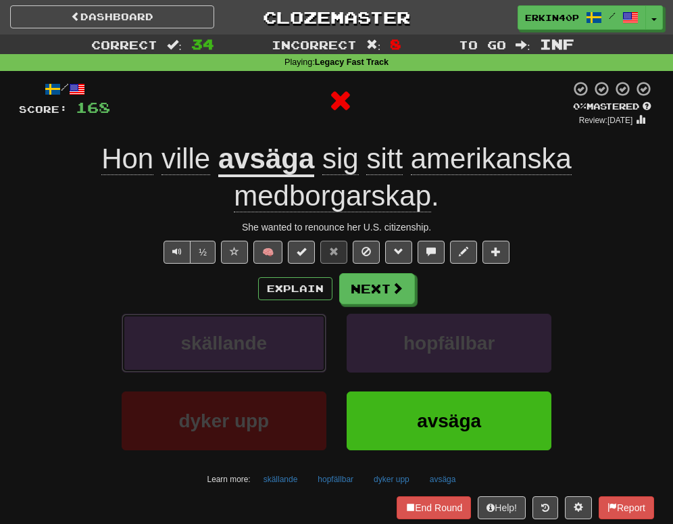
click at [290, 343] on button "skällande" at bounding box center [224, 342] width 205 height 59
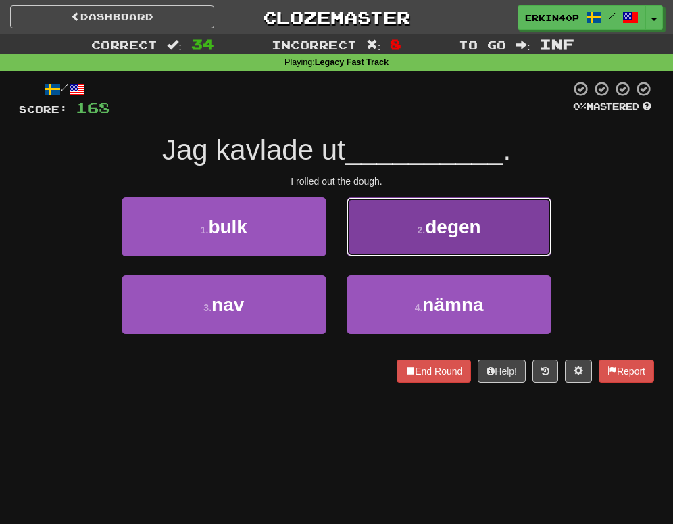
click at [435, 238] on button "2 . degen" at bounding box center [449, 226] width 205 height 59
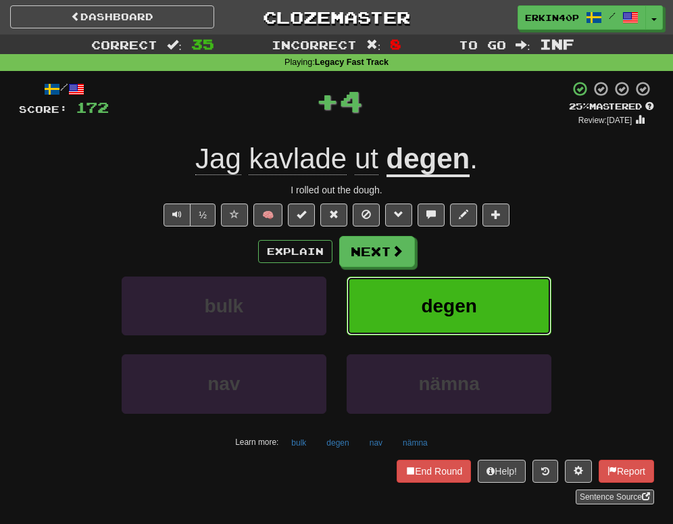
click at [443, 305] on span "degen" at bounding box center [448, 305] width 55 height 21
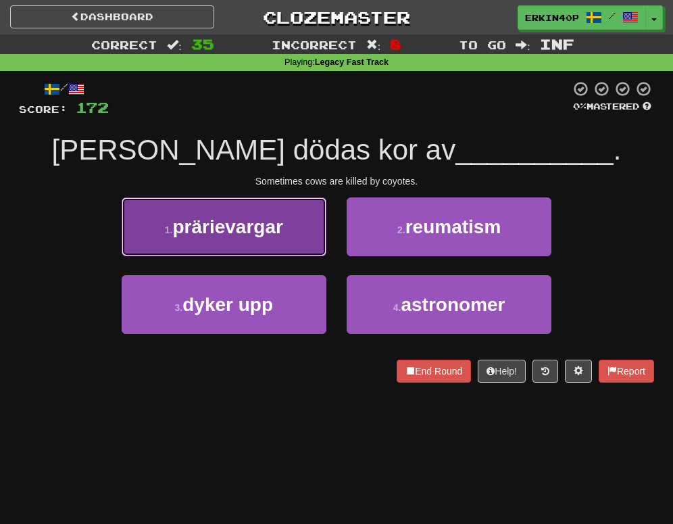
click at [260, 241] on button "1 . prärievargar" at bounding box center [224, 226] width 205 height 59
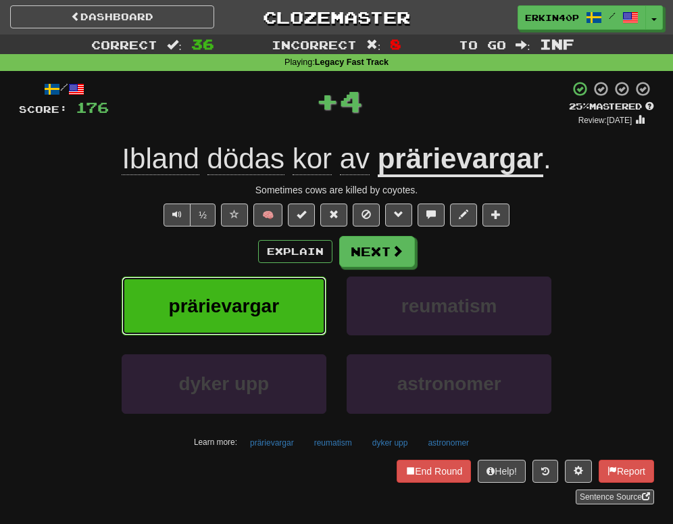
click at [264, 305] on span "prärievargar" at bounding box center [224, 305] width 110 height 21
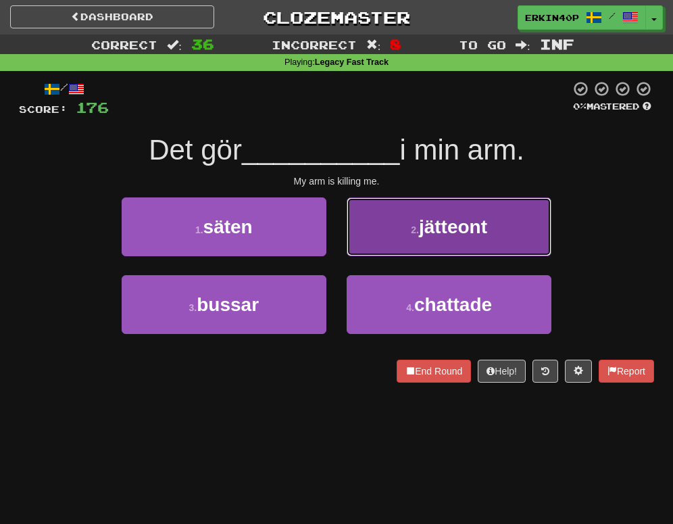
click at [399, 233] on button "2 . jätteont" at bounding box center [449, 226] width 205 height 59
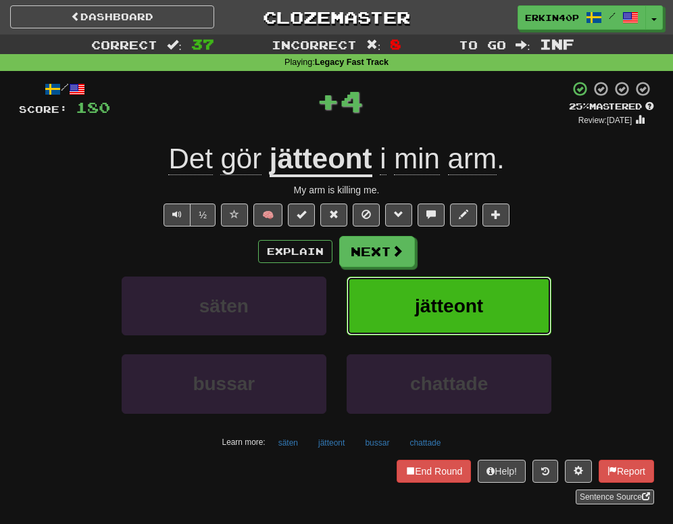
click at [411, 307] on button "jätteont" at bounding box center [449, 305] width 205 height 59
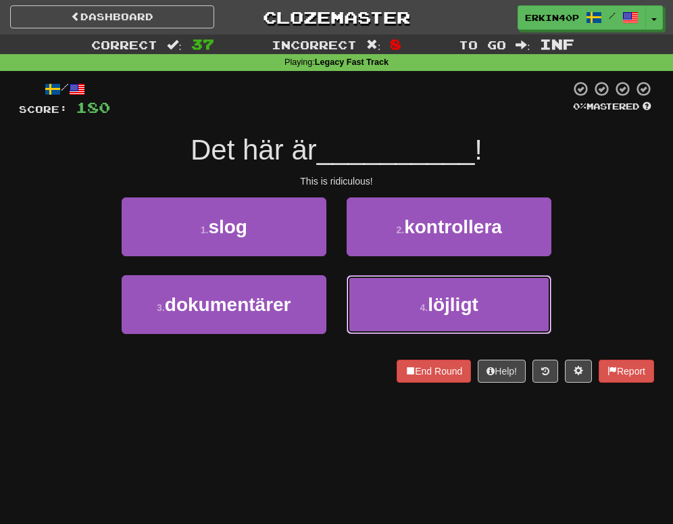
click at [411, 307] on button "4 . löjligt" at bounding box center [449, 304] width 205 height 59
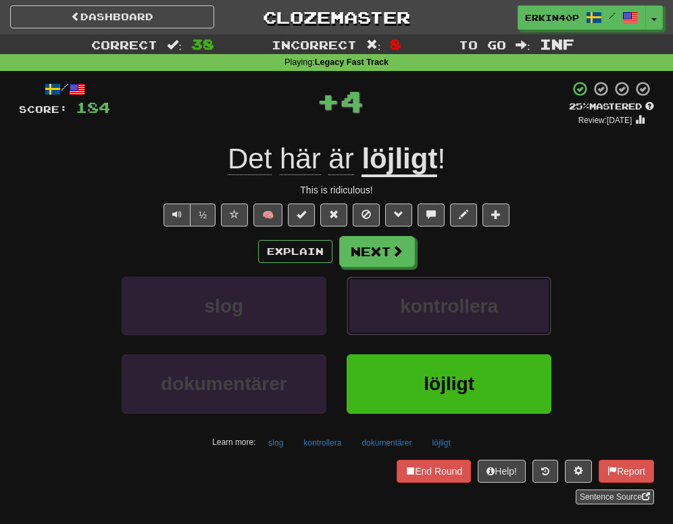
click at [411, 307] on span "kontrollera" at bounding box center [449, 305] width 98 height 21
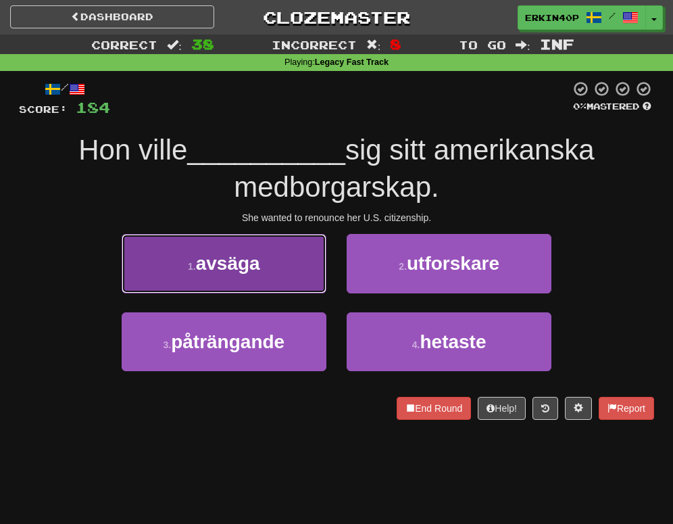
click at [298, 284] on button "1 . avsäga" at bounding box center [224, 263] width 205 height 59
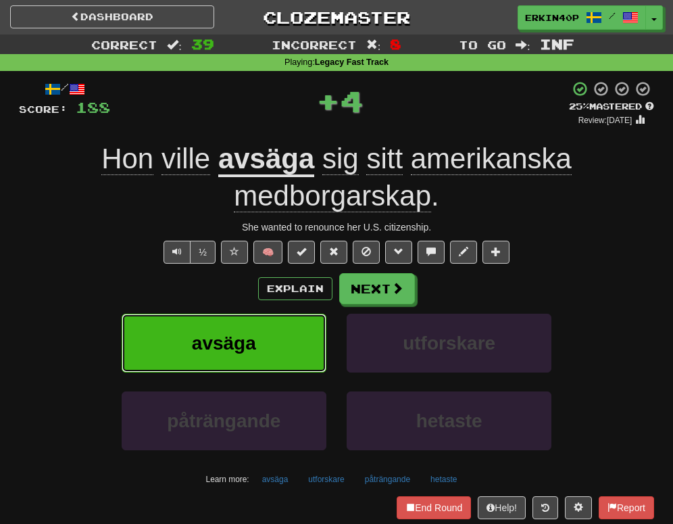
click at [299, 354] on button "avsäga" at bounding box center [224, 342] width 205 height 59
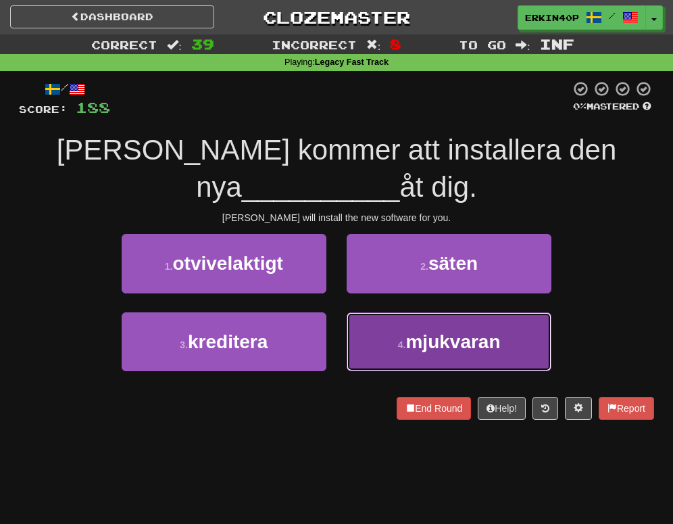
click at [436, 345] on span "mjukvaran" at bounding box center [452, 341] width 95 height 21
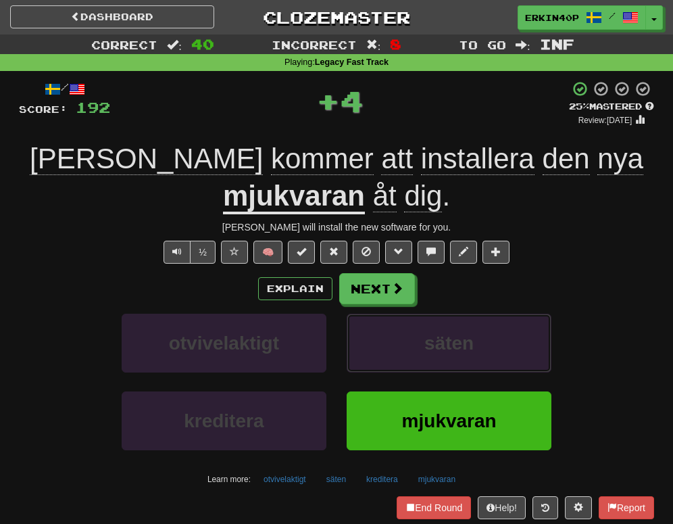
click at [436, 345] on span "säten" at bounding box center [448, 342] width 49 height 21
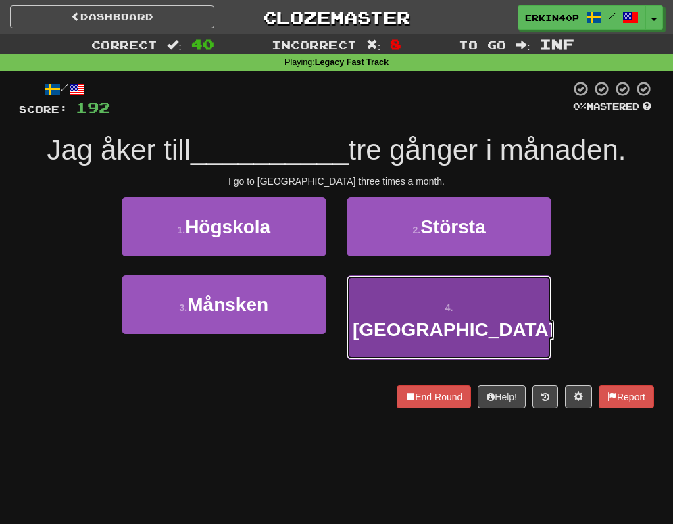
click at [436, 319] on span "Hiroshima" at bounding box center [454, 329] width 202 height 21
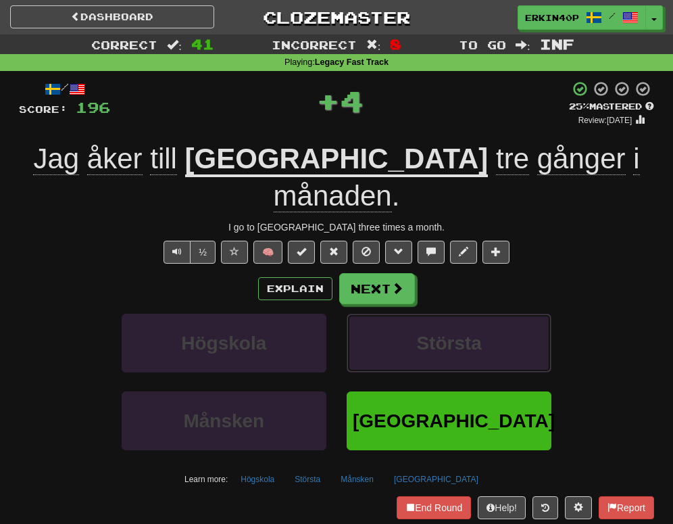
click at [436, 332] on span "Största" at bounding box center [448, 342] width 65 height 21
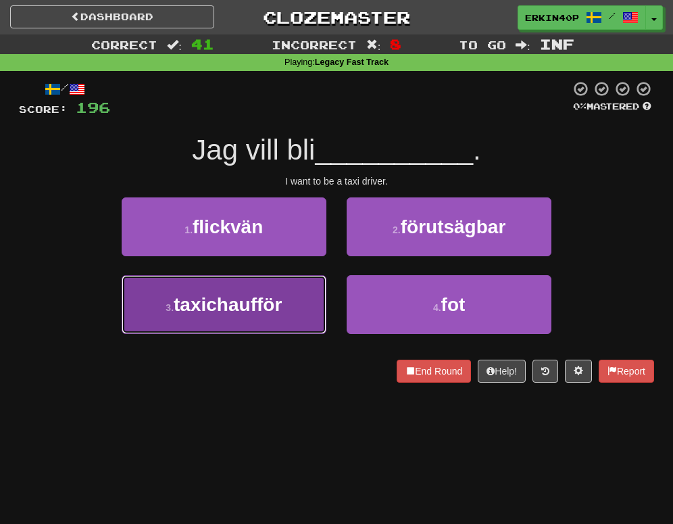
click at [305, 275] on button "3 . taxichaufför" at bounding box center [224, 304] width 205 height 59
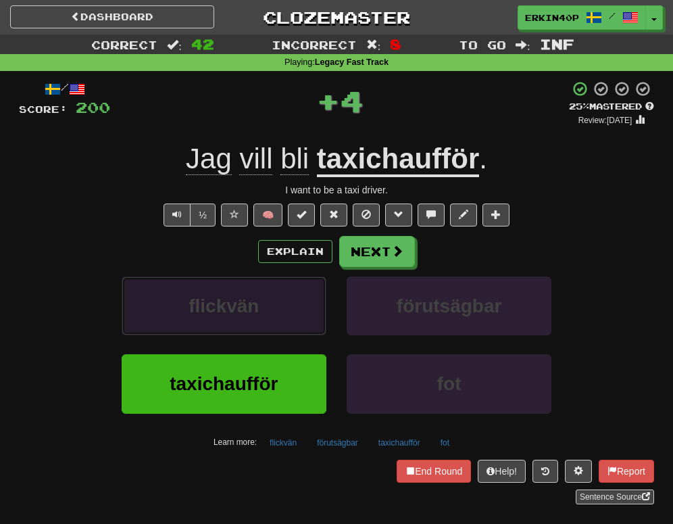
click at [304, 299] on button "flickvän" at bounding box center [224, 305] width 205 height 59
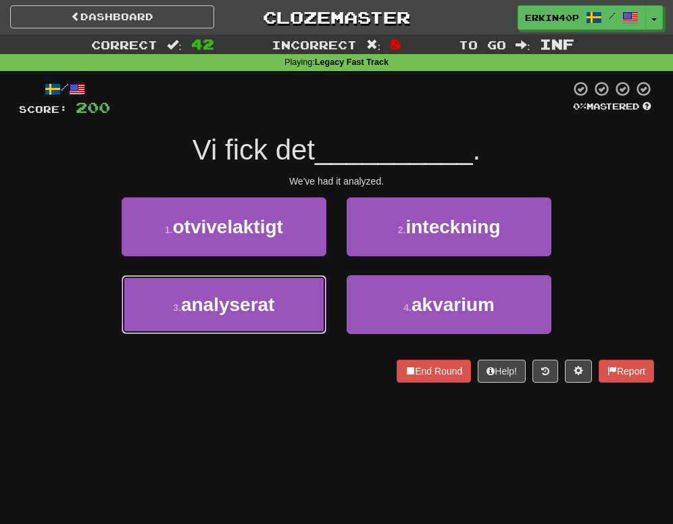
click at [304, 299] on button "3 . analyserat" at bounding box center [224, 304] width 205 height 59
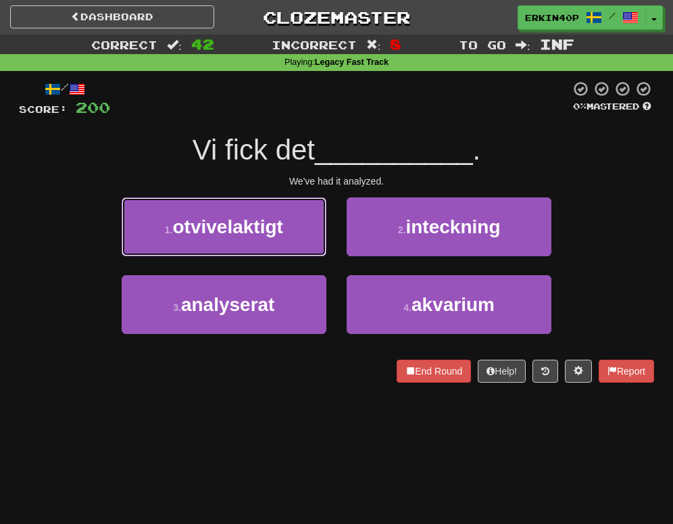
click at [304, 256] on button "1 . otvivelaktigt" at bounding box center [224, 226] width 205 height 59
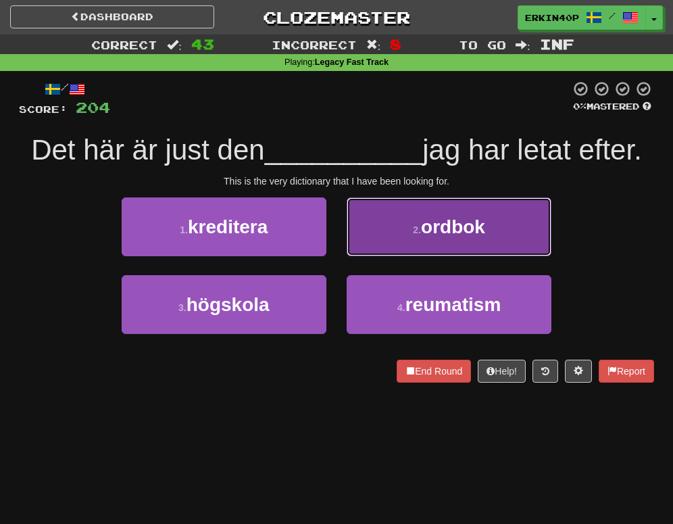
click at [437, 234] on span "ordbok" at bounding box center [453, 226] width 64 height 21
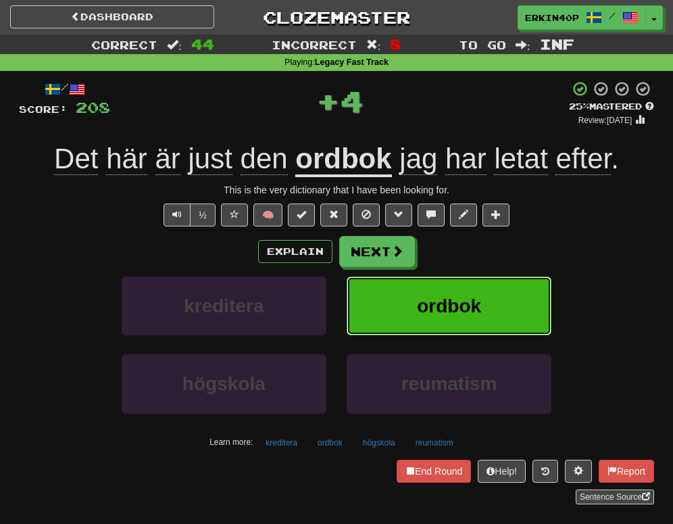
click at [448, 313] on span "ordbok" at bounding box center [449, 305] width 64 height 21
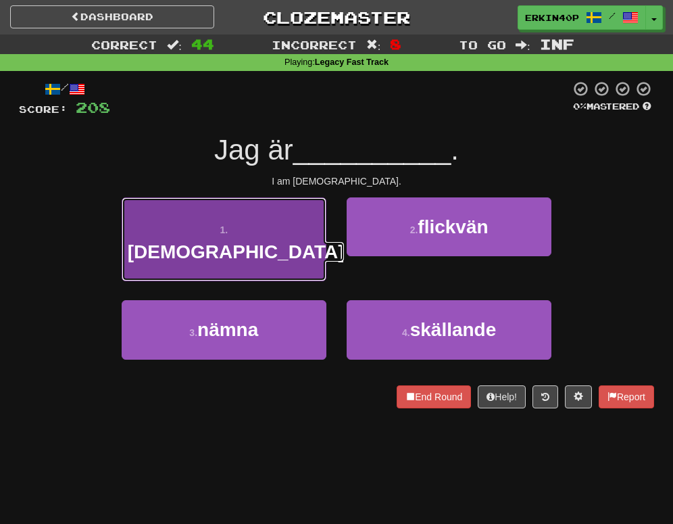
click at [279, 248] on button "1 . korean" at bounding box center [224, 239] width 205 height 84
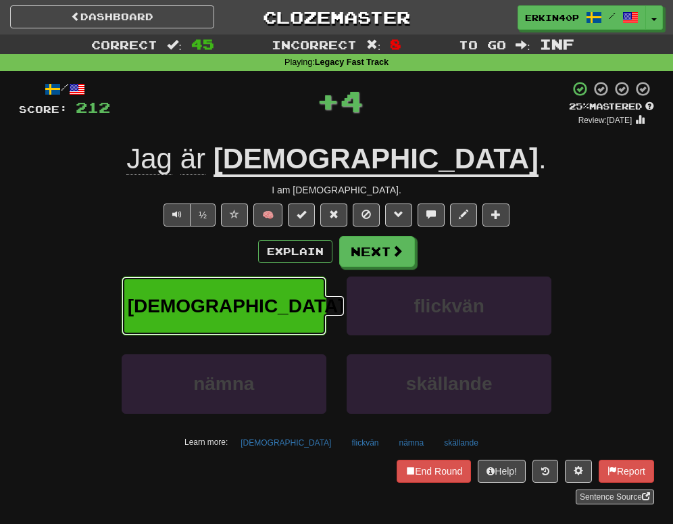
click at [278, 295] on button "korean" at bounding box center [224, 305] width 205 height 59
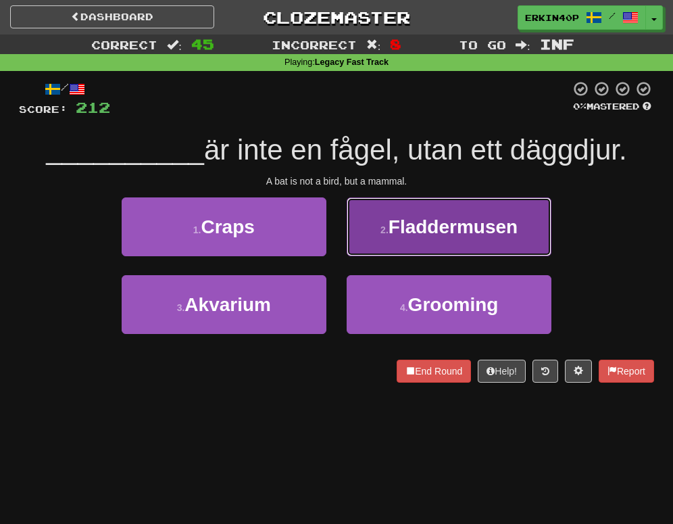
click at [405, 236] on span "Fladdermusen" at bounding box center [452, 226] width 129 height 21
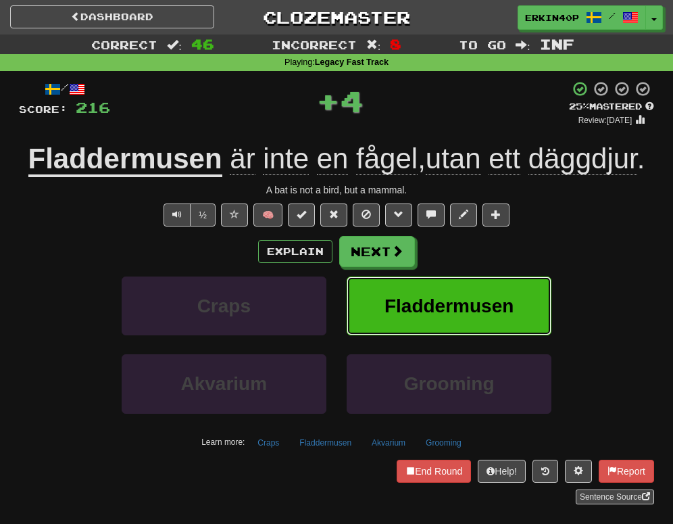
click at [436, 301] on span "Fladdermusen" at bounding box center [448, 305] width 129 height 21
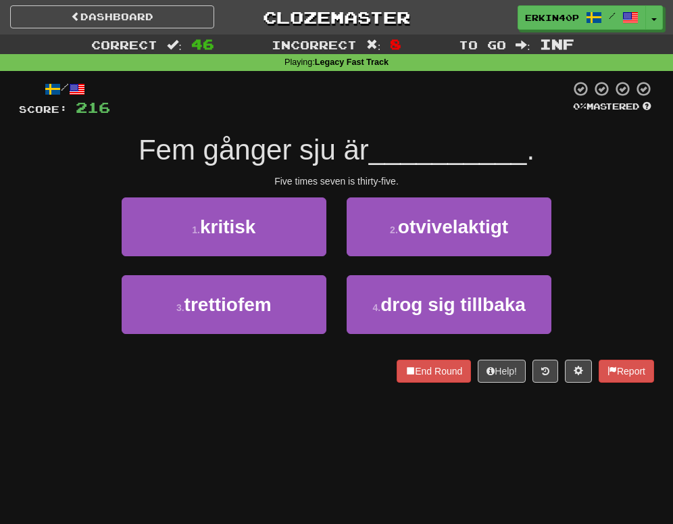
click at [326, 302] on div "3 . trettiofem" at bounding box center [223, 314] width 225 height 78
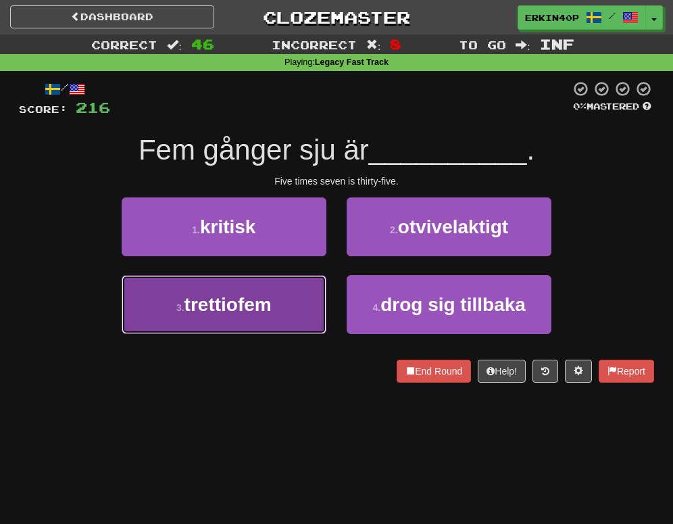
click at [293, 300] on button "3 . trettiofem" at bounding box center [224, 304] width 205 height 59
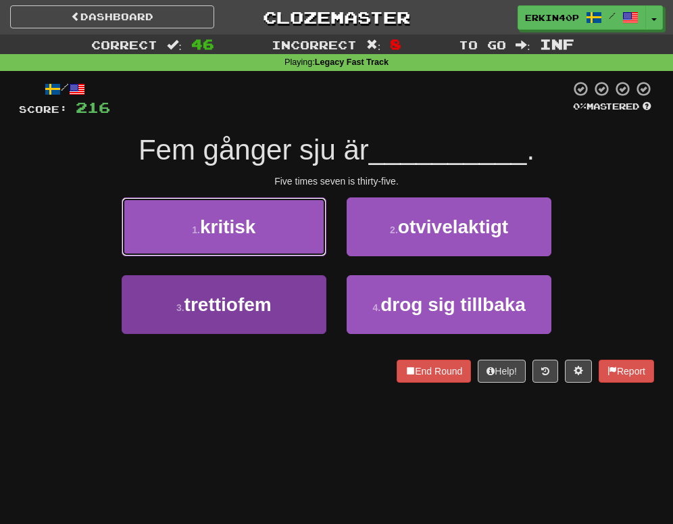
click at [293, 256] on button "1 . kritisk" at bounding box center [224, 226] width 205 height 59
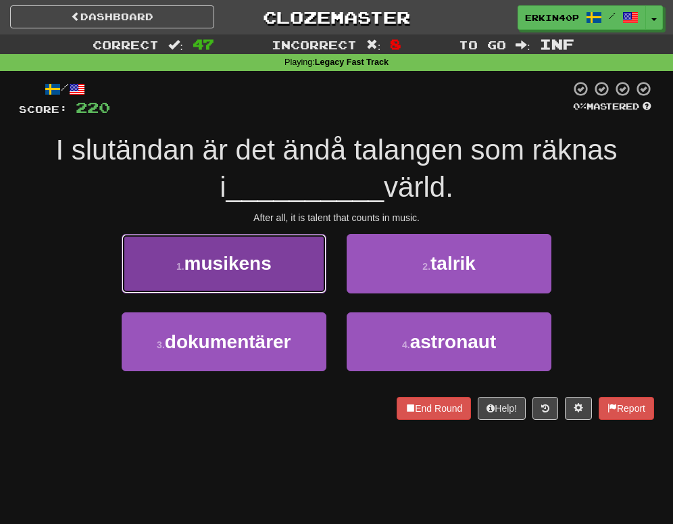
click at [288, 268] on button "1 . musikens" at bounding box center [224, 263] width 205 height 59
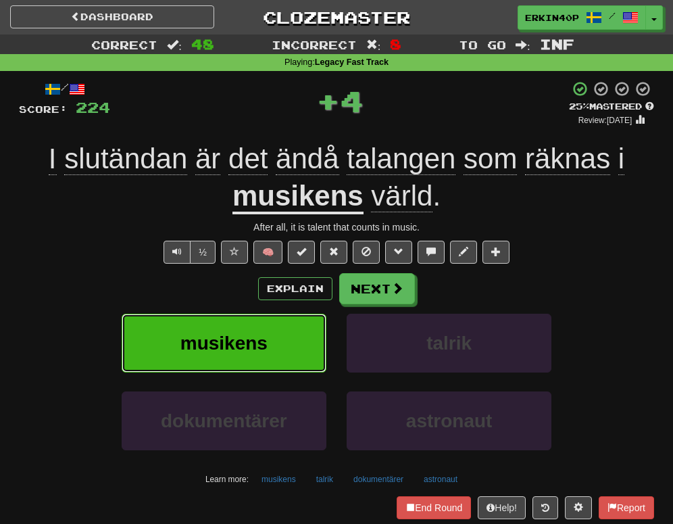
click at [299, 355] on button "musikens" at bounding box center [224, 342] width 205 height 59
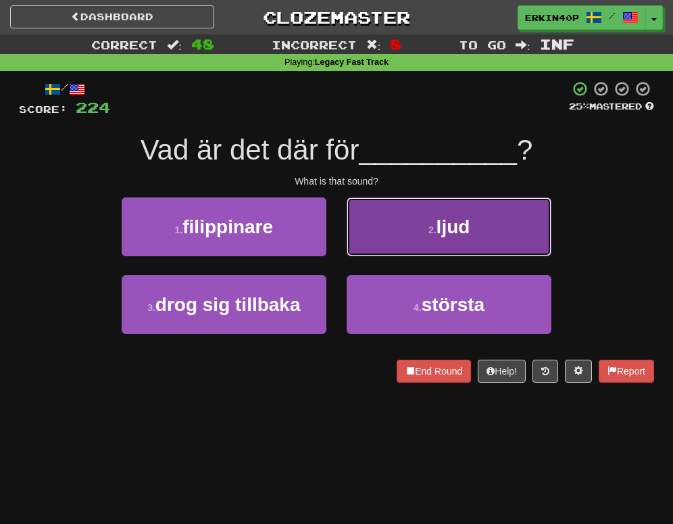
click at [484, 233] on button "2 . ljud" at bounding box center [449, 226] width 205 height 59
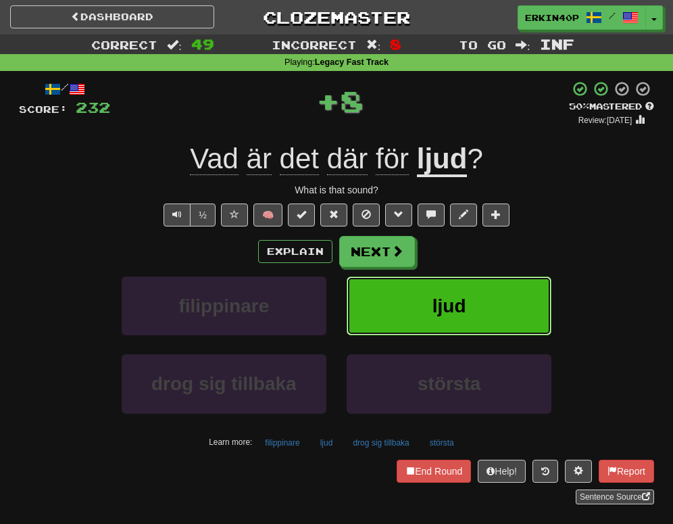
click at [483, 313] on button "ljud" at bounding box center [449, 305] width 205 height 59
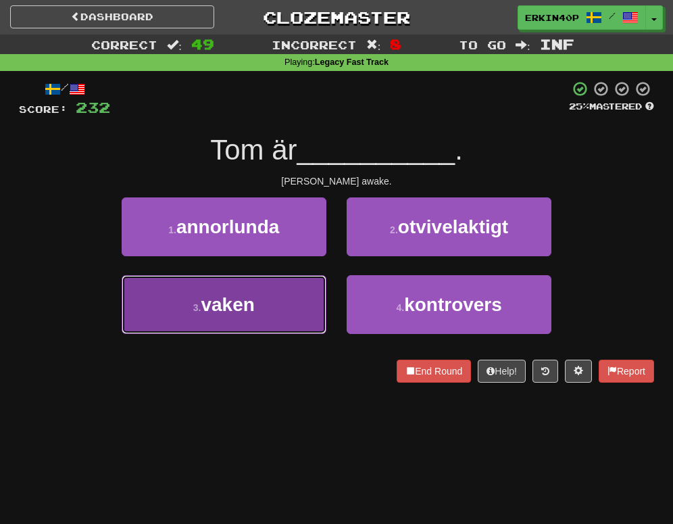
click at [253, 287] on button "3 . vaken" at bounding box center [224, 304] width 205 height 59
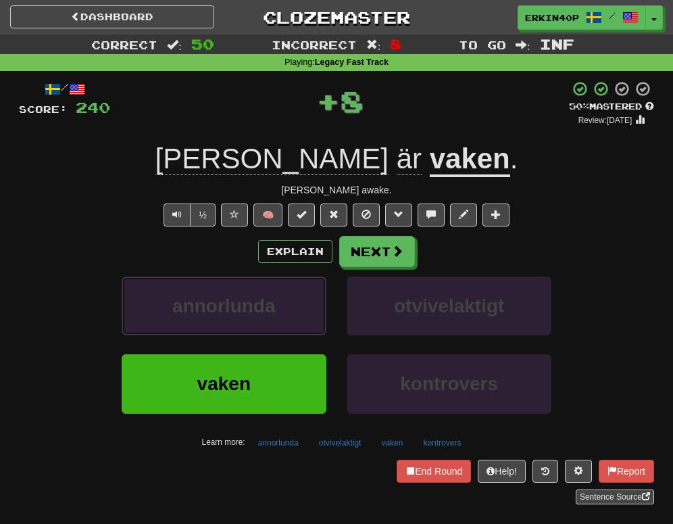
click at [253, 287] on button "annorlunda" at bounding box center [224, 305] width 205 height 59
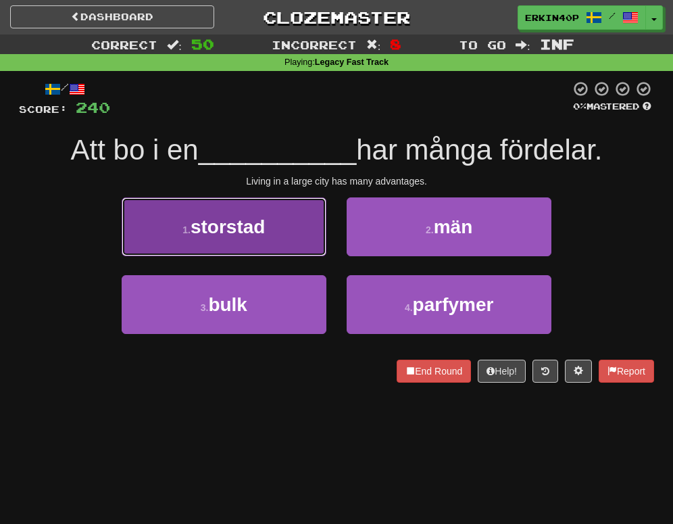
click at [253, 234] on span "storstad" at bounding box center [228, 226] width 74 height 21
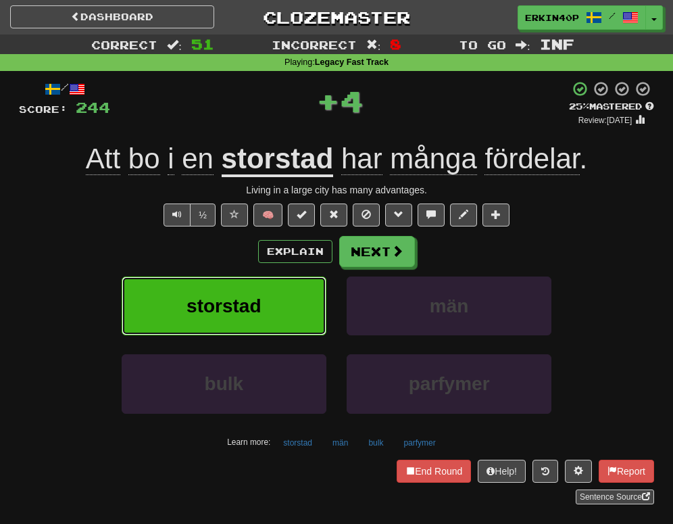
click at [255, 296] on span "storstad" at bounding box center [223, 305] width 74 height 21
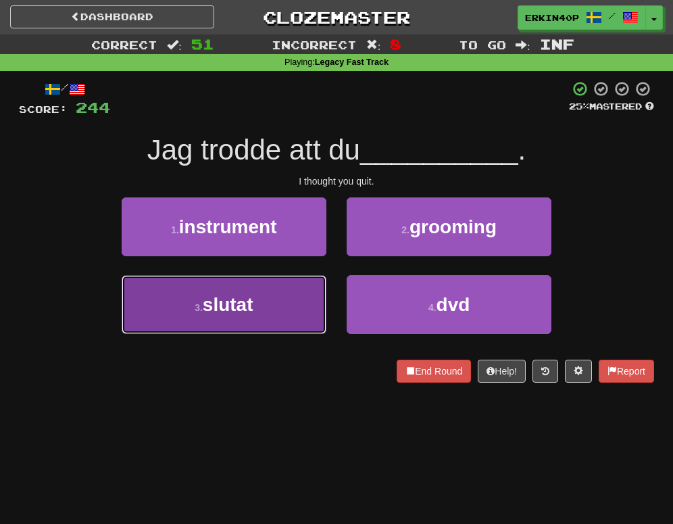
click at [263, 303] on button "3 . slutat" at bounding box center [224, 304] width 205 height 59
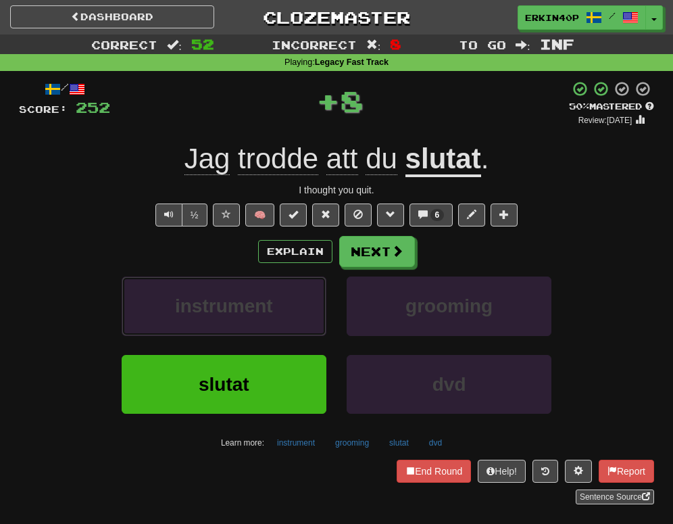
click at [263, 303] on span "instrument" at bounding box center [224, 305] width 98 height 21
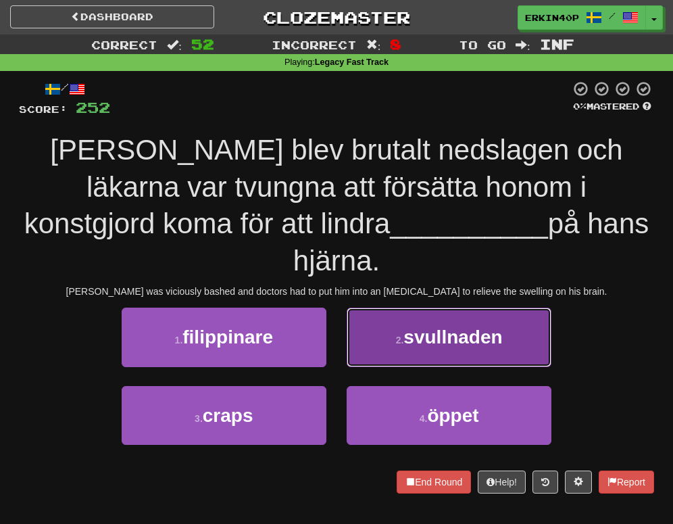
click at [413, 326] on span "svullnaden" at bounding box center [452, 336] width 99 height 21
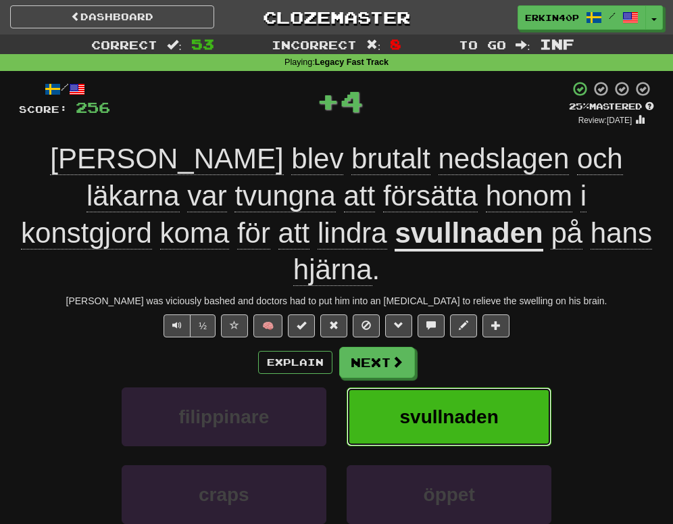
click at [428, 387] on button "svullnaden" at bounding box center [449, 416] width 205 height 59
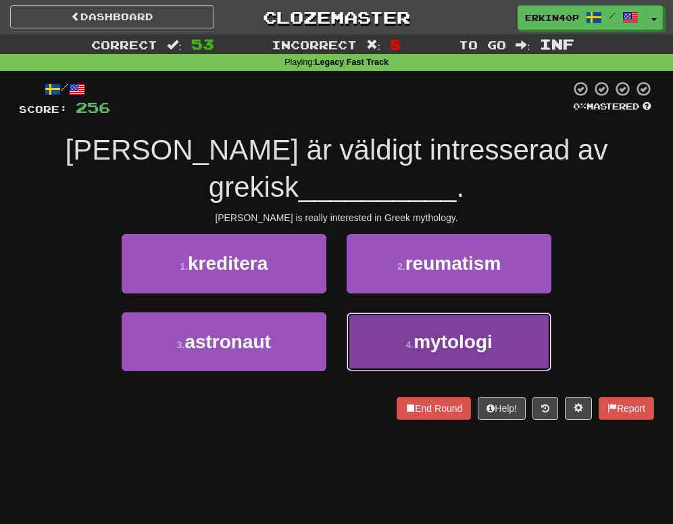
click at [457, 331] on span "mytologi" at bounding box center [452, 341] width 79 height 21
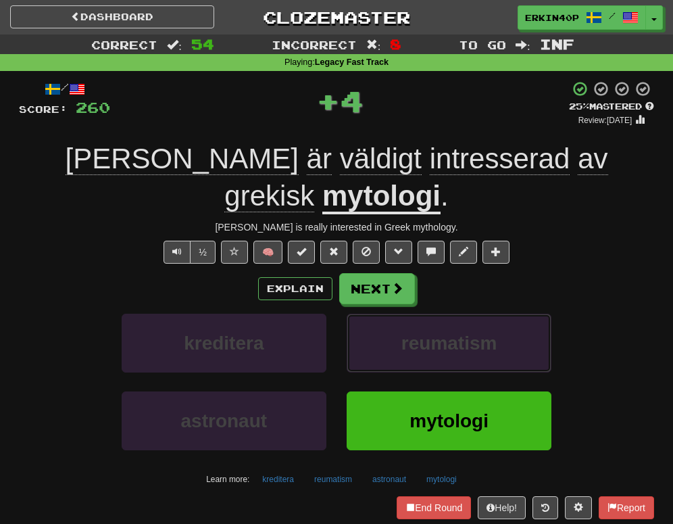
click at [457, 332] on span "reumatism" at bounding box center [449, 342] width 96 height 21
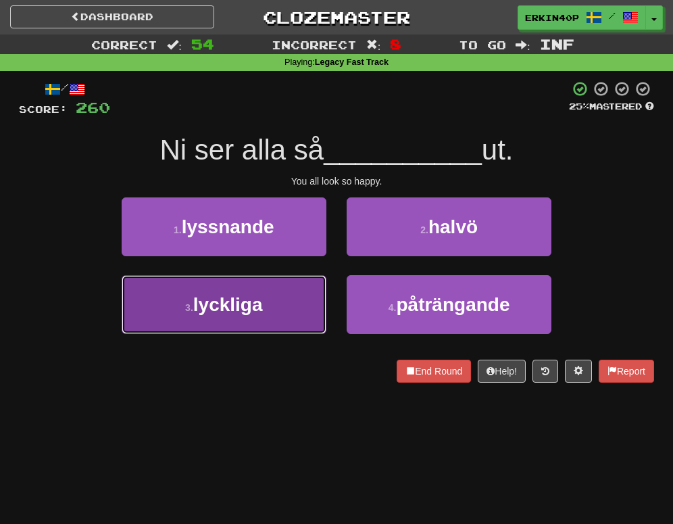
click at [234, 299] on span "lyckliga" at bounding box center [228, 304] width 70 height 21
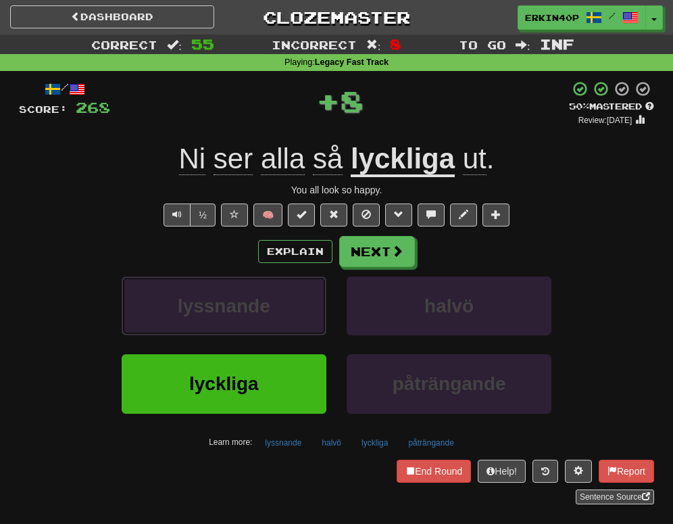
click at [234, 299] on span "lyssnande" at bounding box center [224, 305] width 93 height 21
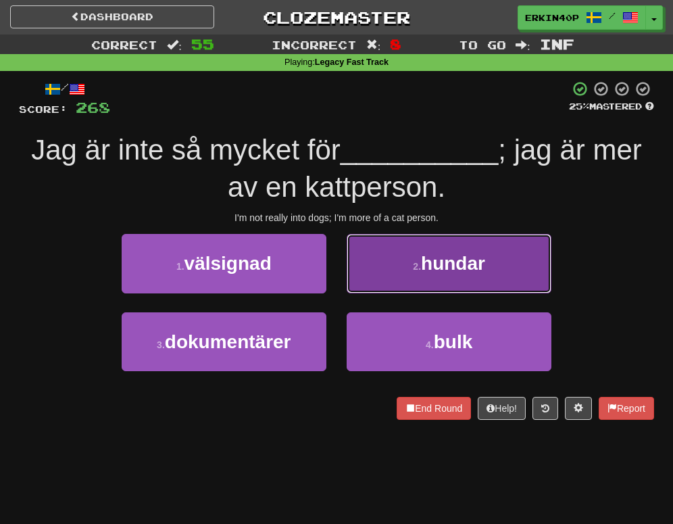
click at [409, 277] on button "2 . hundar" at bounding box center [449, 263] width 205 height 59
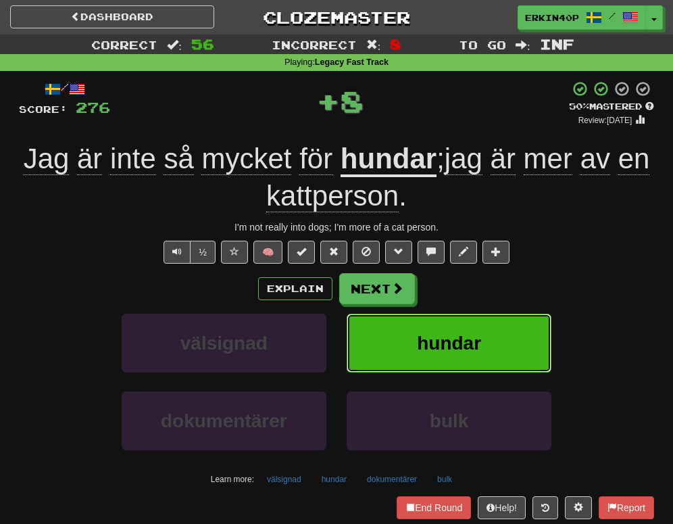
click at [424, 345] on span "hundar" at bounding box center [449, 342] width 64 height 21
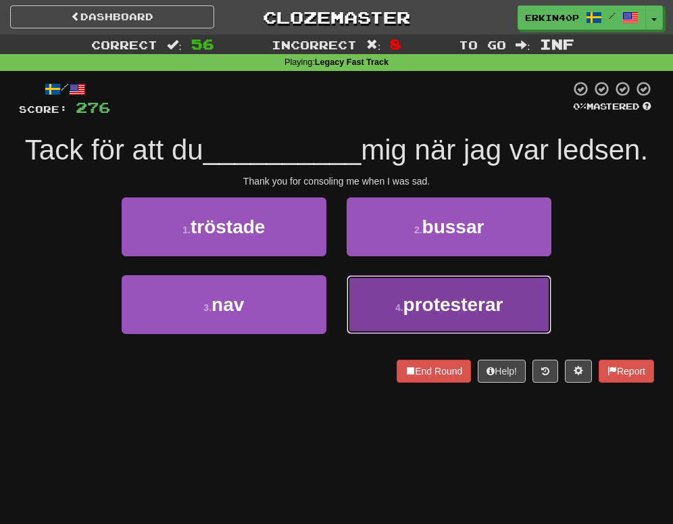
click at [415, 318] on button "4 . protesterar" at bounding box center [449, 304] width 205 height 59
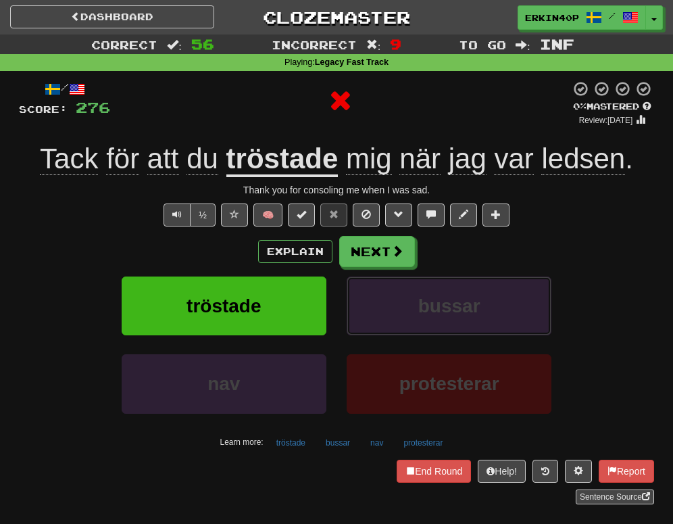
click at [415, 318] on button "bussar" at bounding box center [449, 305] width 205 height 59
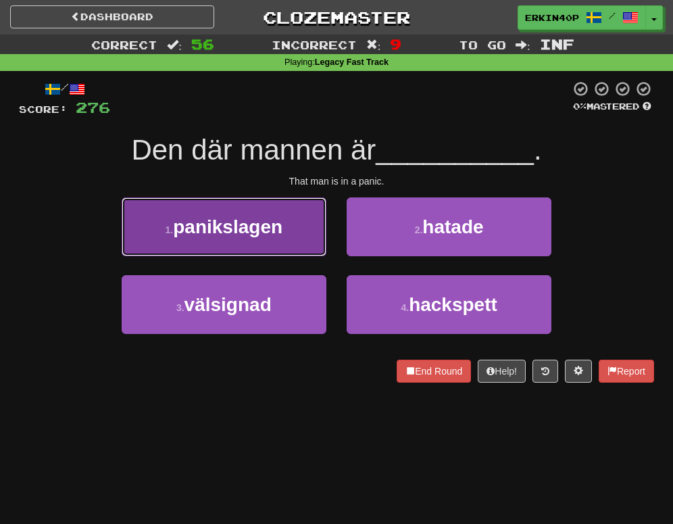
click at [298, 250] on button "1 . panikslagen" at bounding box center [224, 226] width 205 height 59
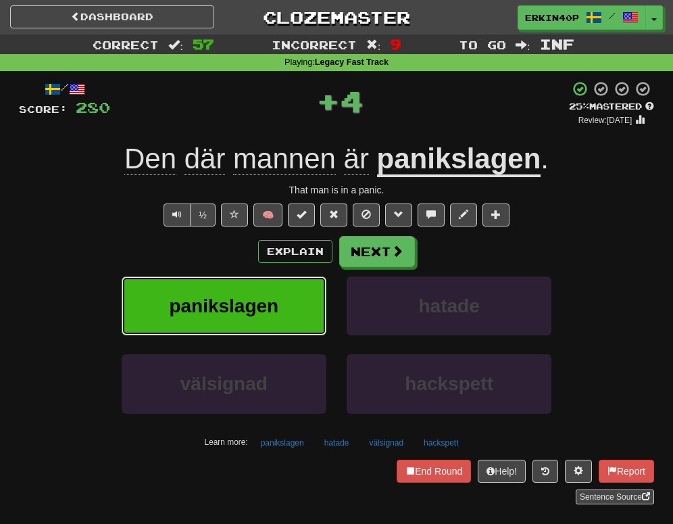
click at [305, 305] on button "panikslagen" at bounding box center [224, 305] width 205 height 59
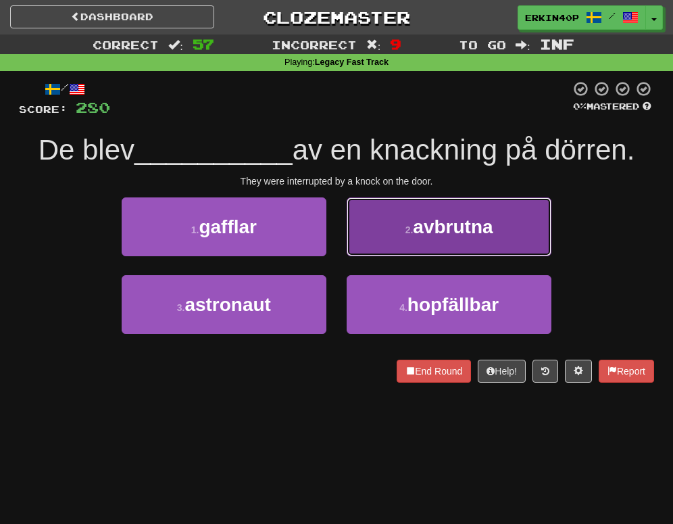
click at [425, 242] on button "2 . avbrutna" at bounding box center [449, 226] width 205 height 59
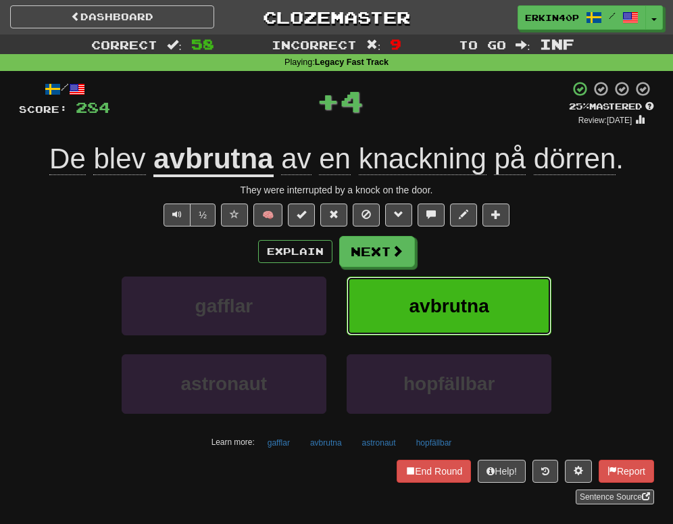
click at [446, 308] on span "avbrutna" at bounding box center [449, 305] width 80 height 21
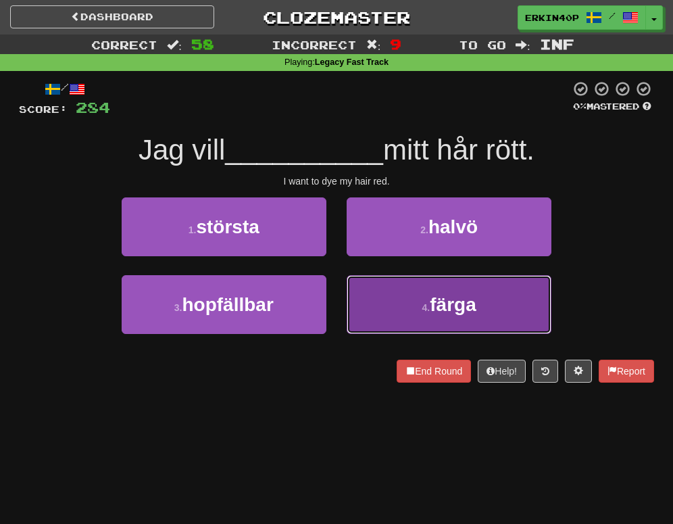
click at [434, 304] on span "färga" at bounding box center [453, 304] width 46 height 21
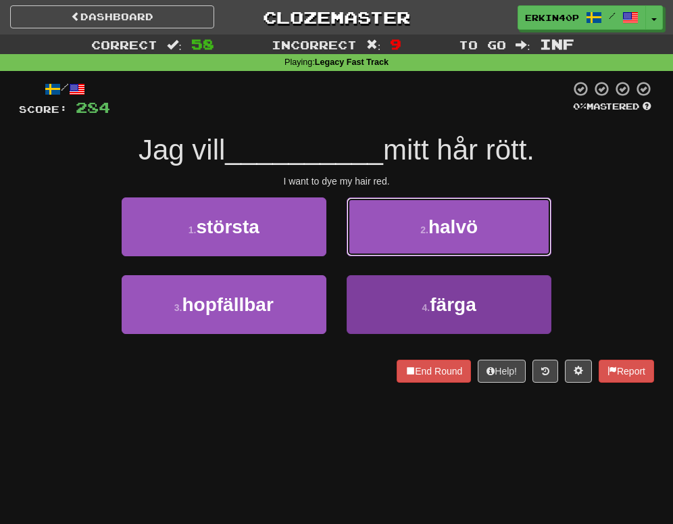
click at [434, 237] on span "halvö" at bounding box center [452, 226] width 49 height 21
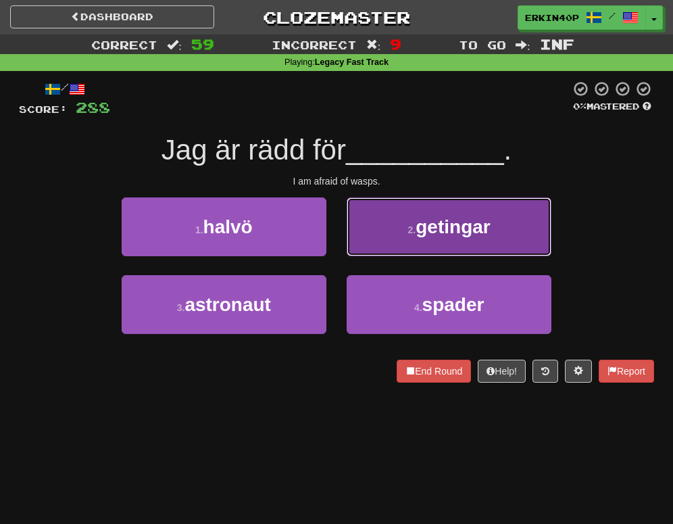
click at [407, 241] on button "2 . getingar" at bounding box center [449, 226] width 205 height 59
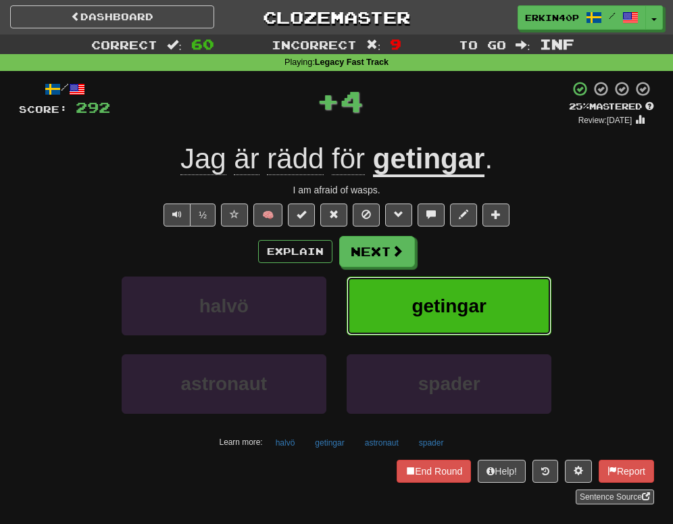
click at [427, 303] on span "getingar" at bounding box center [448, 305] width 74 height 21
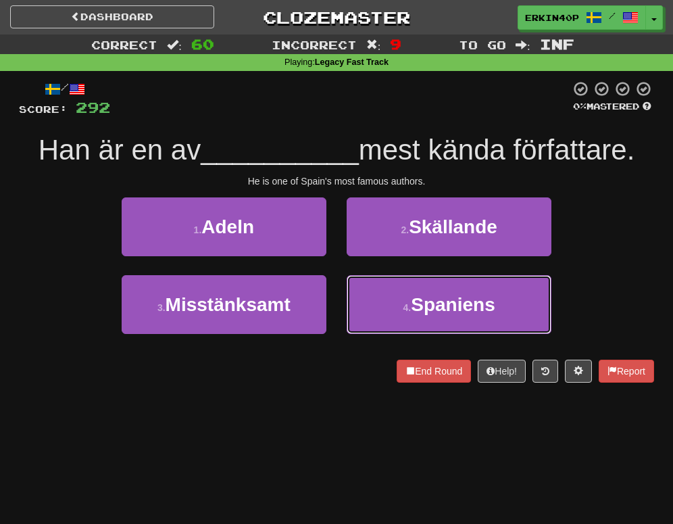
click at [427, 303] on span "Spaniens" at bounding box center [453, 304] width 84 height 21
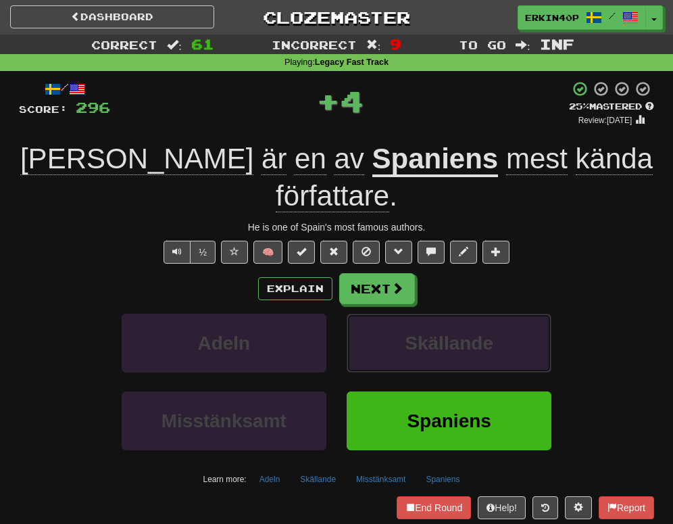
click at [427, 332] on span "Skällande" at bounding box center [449, 342] width 89 height 21
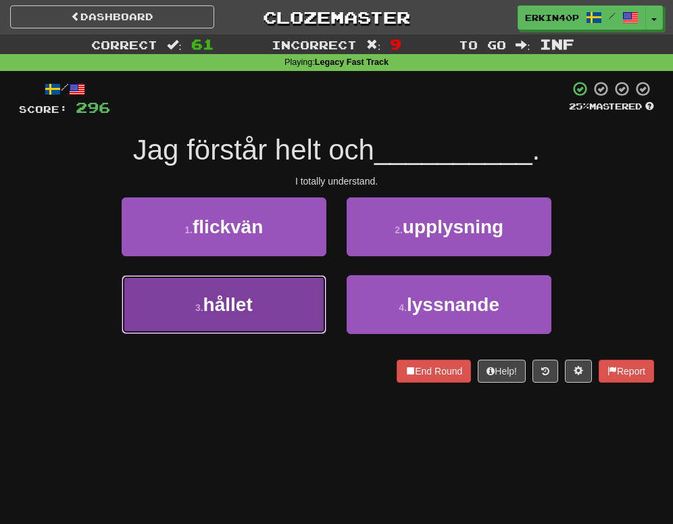
click at [309, 305] on button "3 . hållet" at bounding box center [224, 304] width 205 height 59
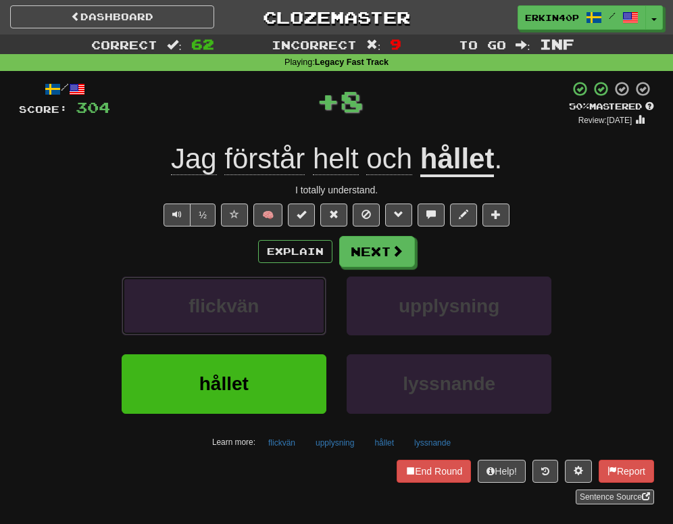
click at [309, 305] on button "flickvän" at bounding box center [224, 305] width 205 height 59
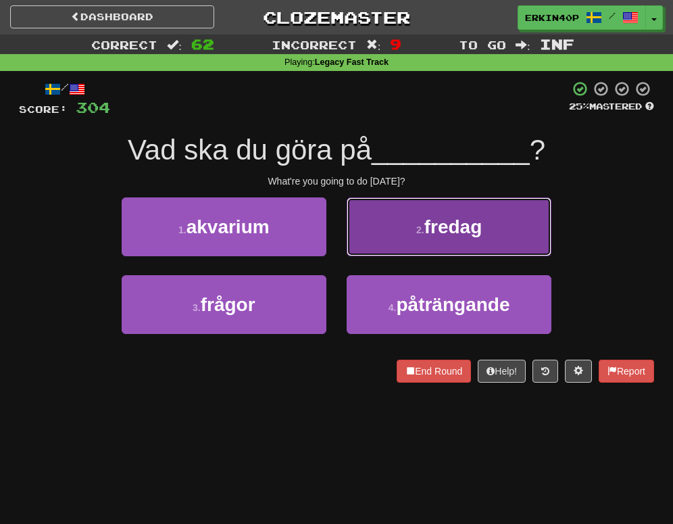
click at [422, 224] on small "2 ." at bounding box center [420, 229] width 8 height 11
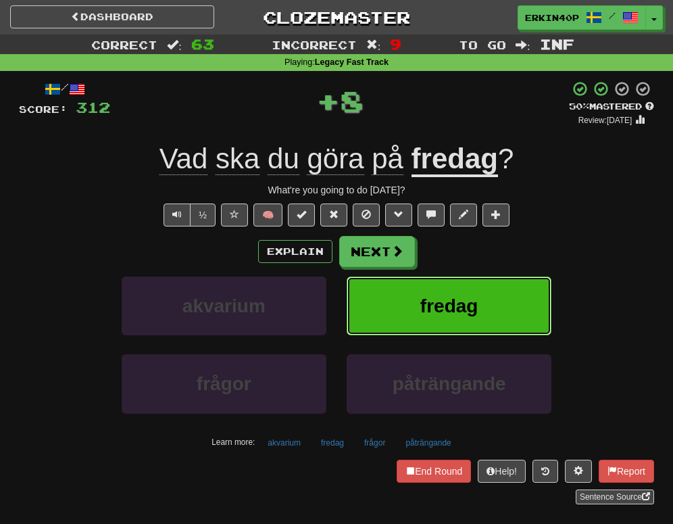
click at [430, 327] on button "fredag" at bounding box center [449, 305] width 205 height 59
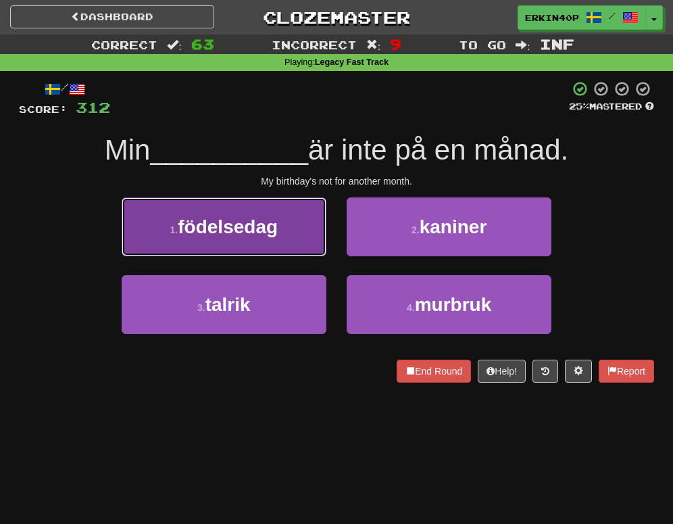
click at [307, 244] on button "1 . födelsedag" at bounding box center [224, 226] width 205 height 59
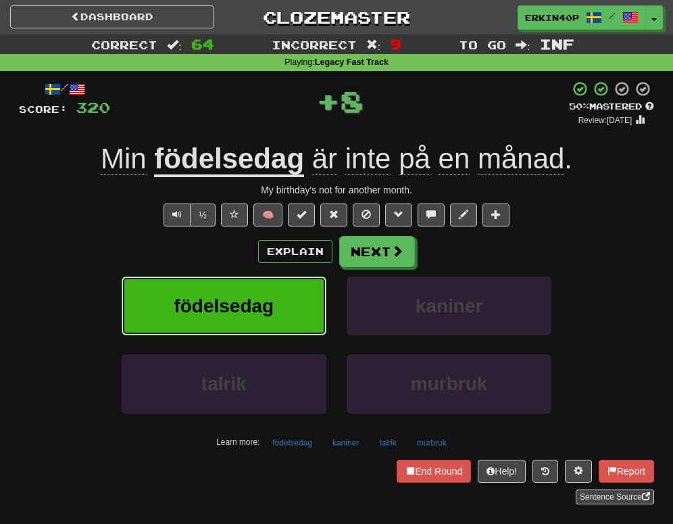
click at [309, 301] on button "födelsedag" at bounding box center [224, 305] width 205 height 59
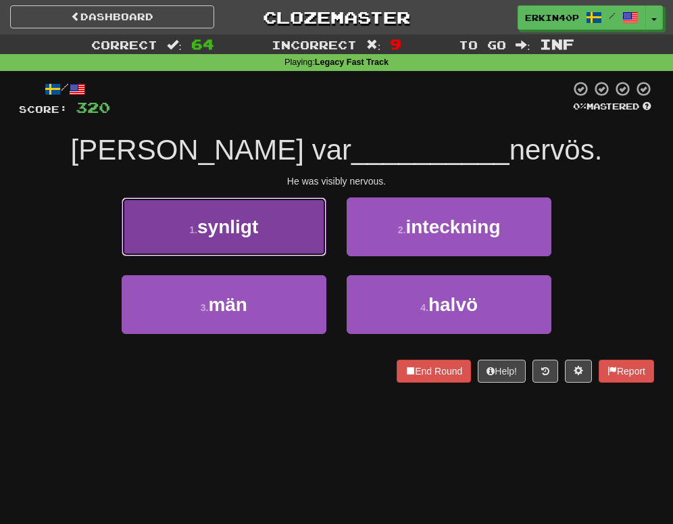
click at [307, 230] on button "1 . synligt" at bounding box center [224, 226] width 205 height 59
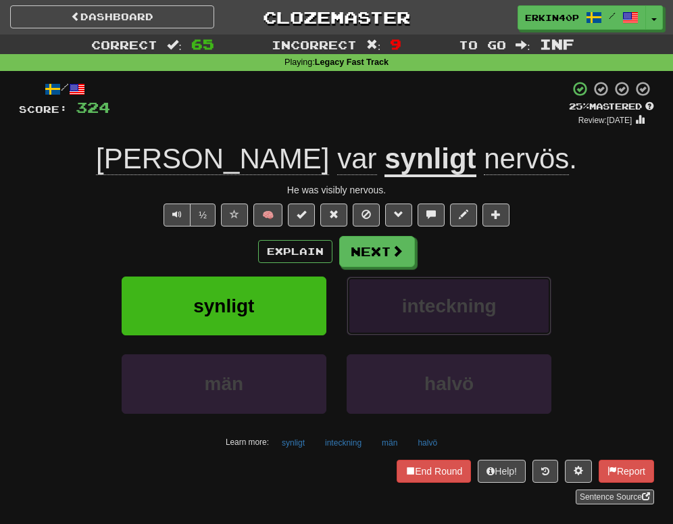
click at [470, 304] on span "inteckning" at bounding box center [449, 305] width 95 height 21
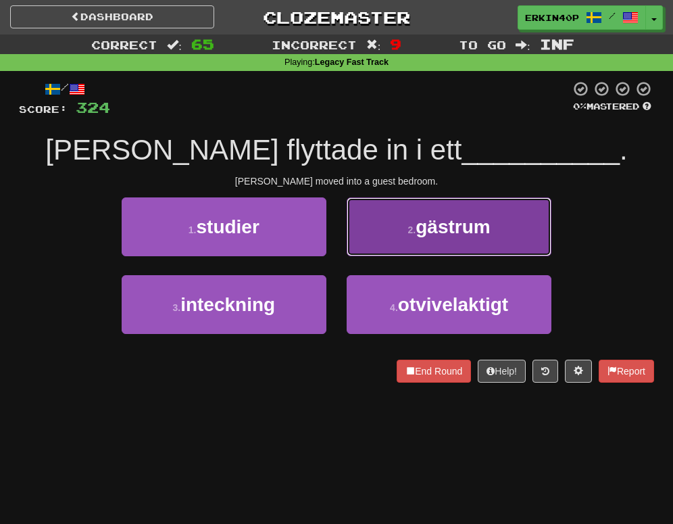
click at [438, 238] on button "2 . gästrum" at bounding box center [449, 226] width 205 height 59
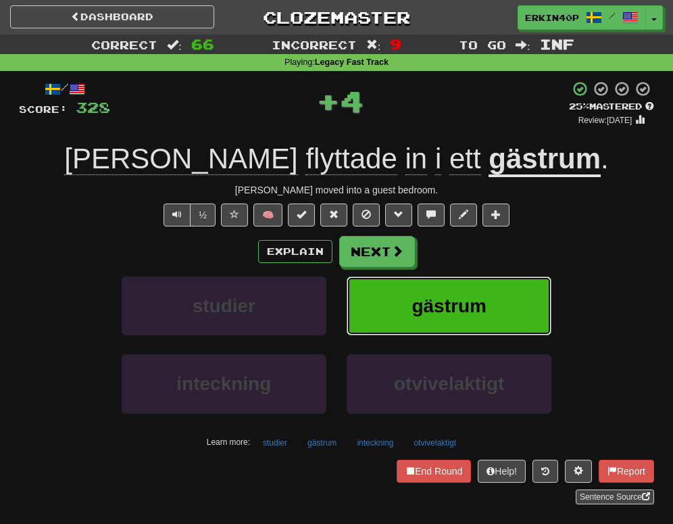
click at [444, 308] on span "gästrum" at bounding box center [448, 305] width 74 height 21
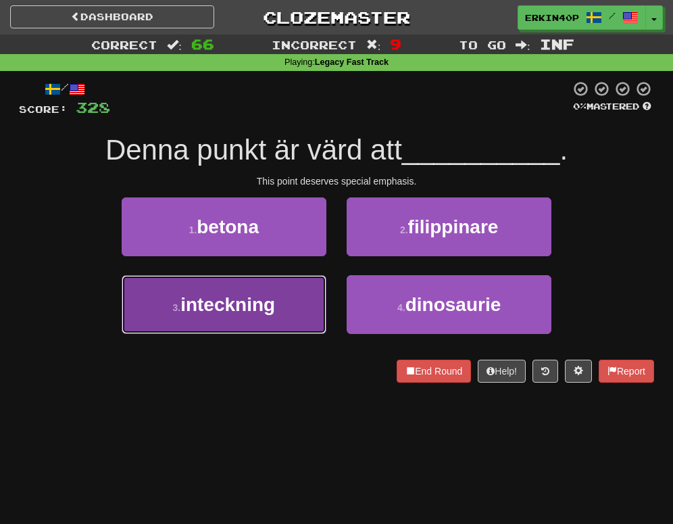
click at [295, 313] on button "3 . inteckning" at bounding box center [224, 304] width 205 height 59
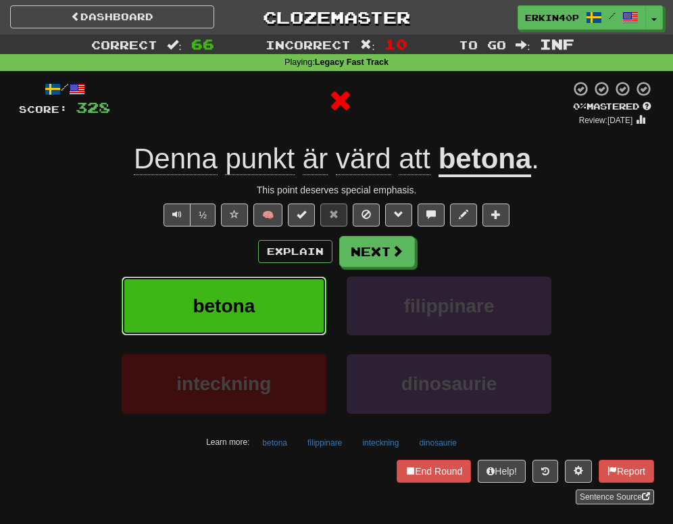
click at [295, 313] on button "betona" at bounding box center [224, 305] width 205 height 59
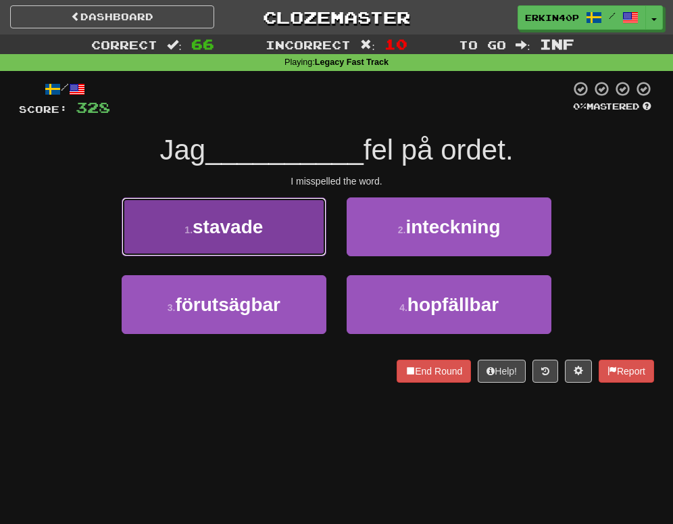
click at [277, 228] on button "1 . stavade" at bounding box center [224, 226] width 205 height 59
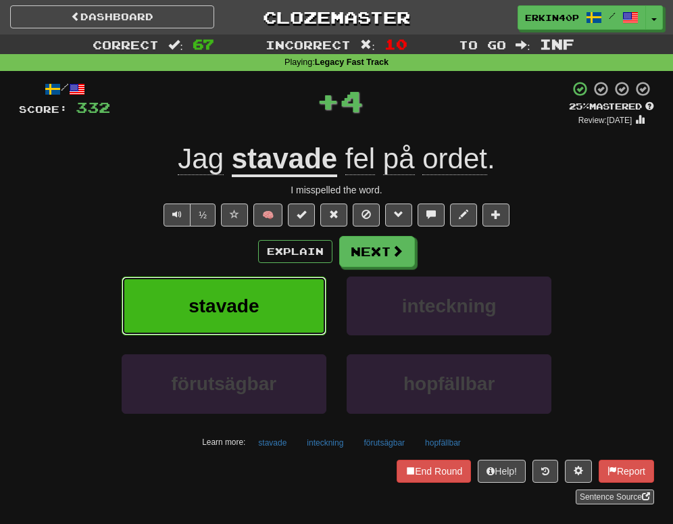
click at [285, 297] on button "stavade" at bounding box center [224, 305] width 205 height 59
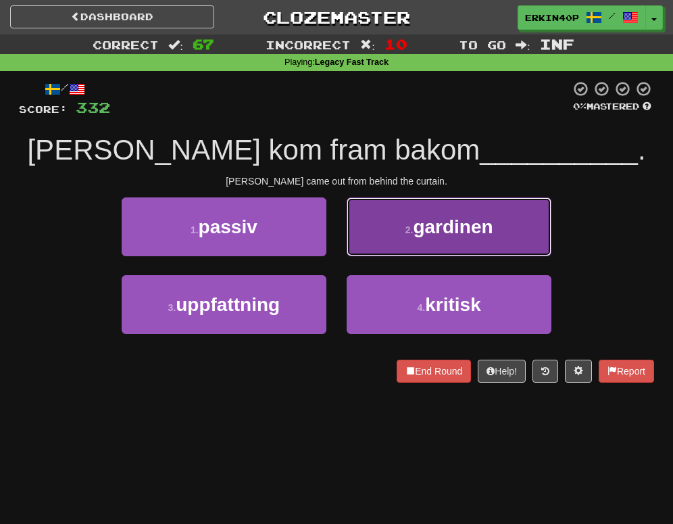
click at [457, 247] on button "2 . gardinen" at bounding box center [449, 226] width 205 height 59
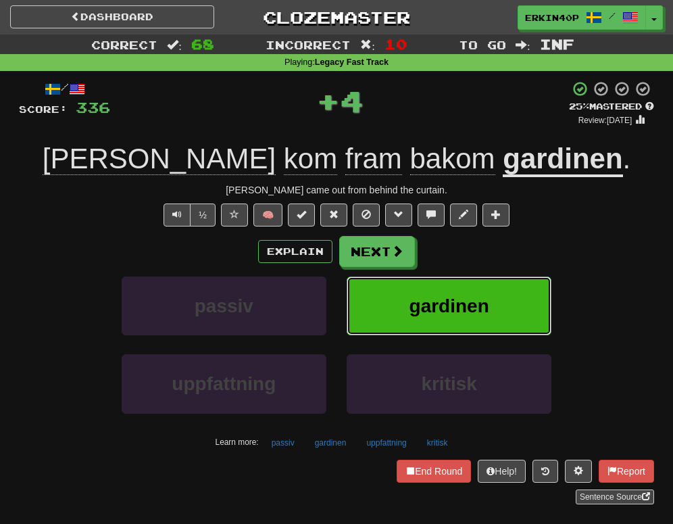
click at [478, 319] on button "gardinen" at bounding box center [449, 305] width 205 height 59
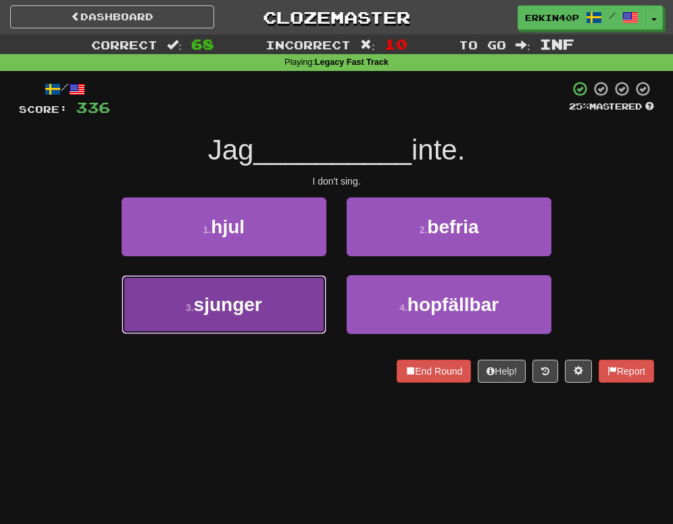
click at [314, 306] on button "3 . sjunger" at bounding box center [224, 304] width 205 height 59
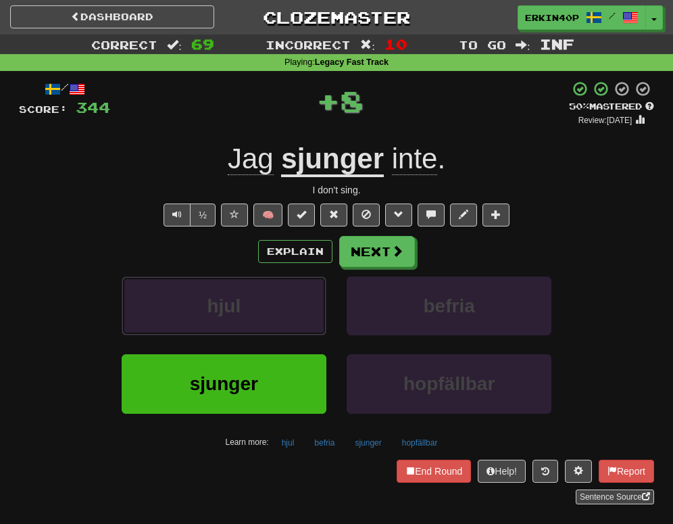
click at [314, 306] on button "hjul" at bounding box center [224, 305] width 205 height 59
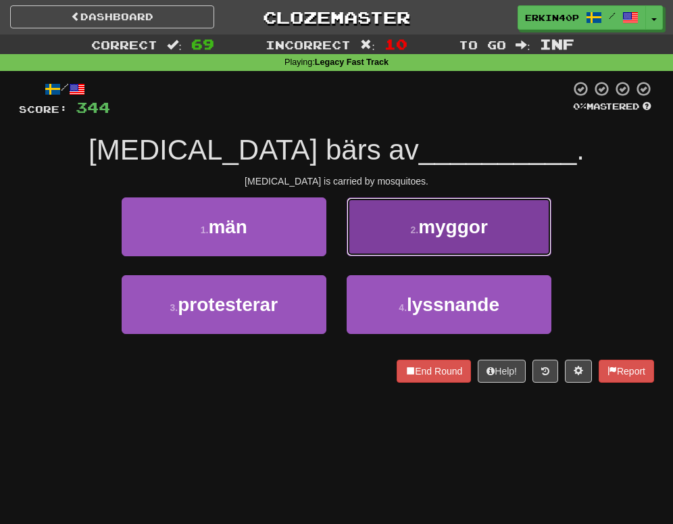
click at [440, 225] on span "myggor" at bounding box center [453, 226] width 70 height 21
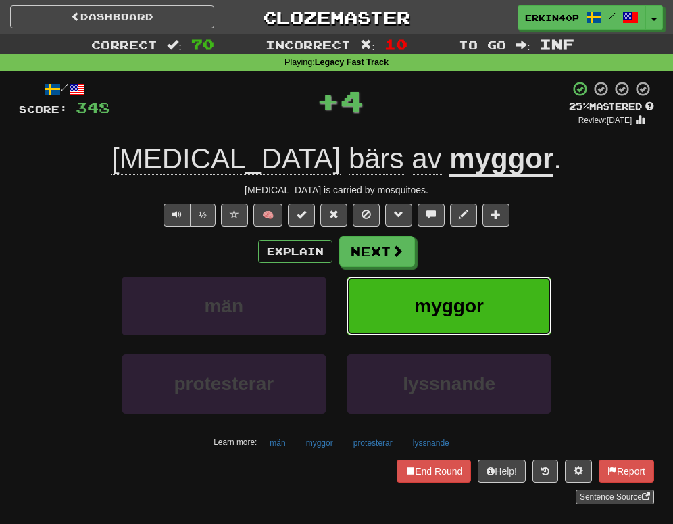
click at [438, 302] on span "myggor" at bounding box center [449, 305] width 70 height 21
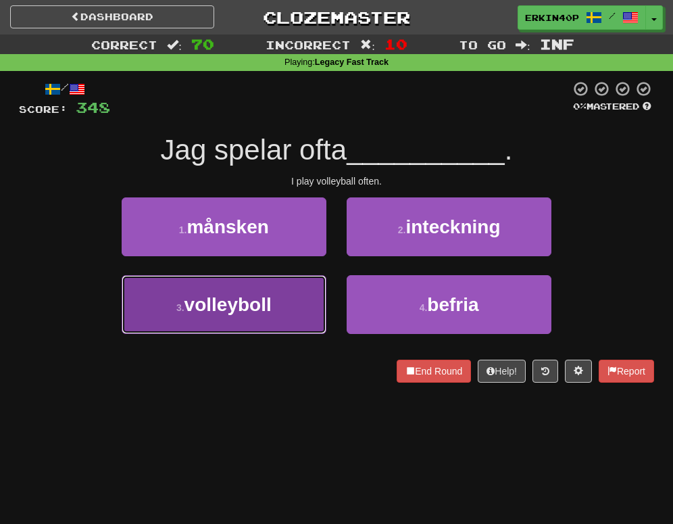
click at [294, 318] on button "3 . volleyboll" at bounding box center [224, 304] width 205 height 59
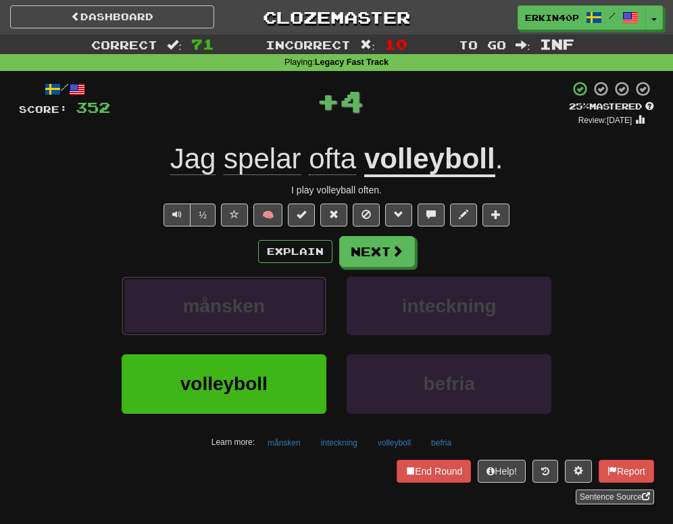
click at [294, 318] on button "månsken" at bounding box center [224, 305] width 205 height 59
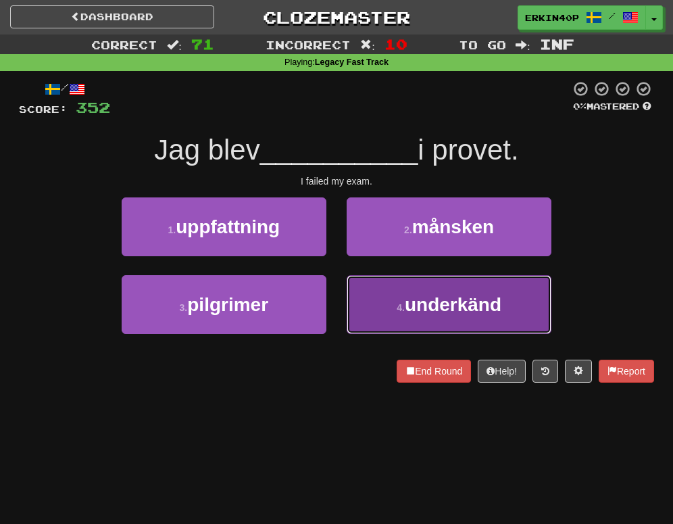
click at [422, 297] on span "underkänd" at bounding box center [453, 304] width 97 height 21
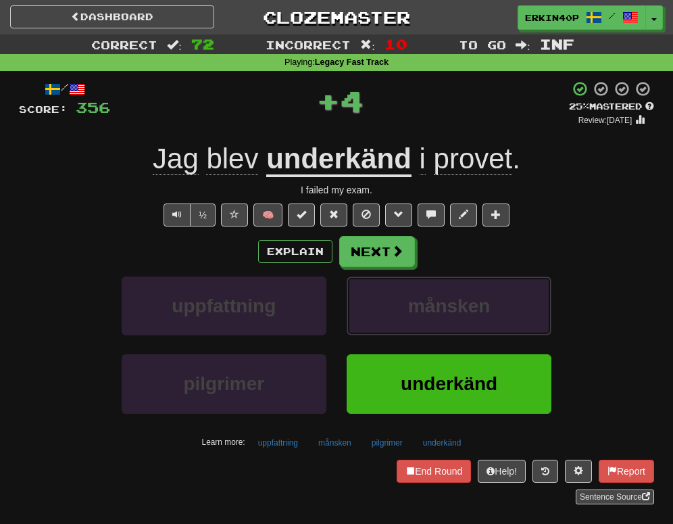
click at [422, 297] on span "månsken" at bounding box center [449, 305] width 82 height 21
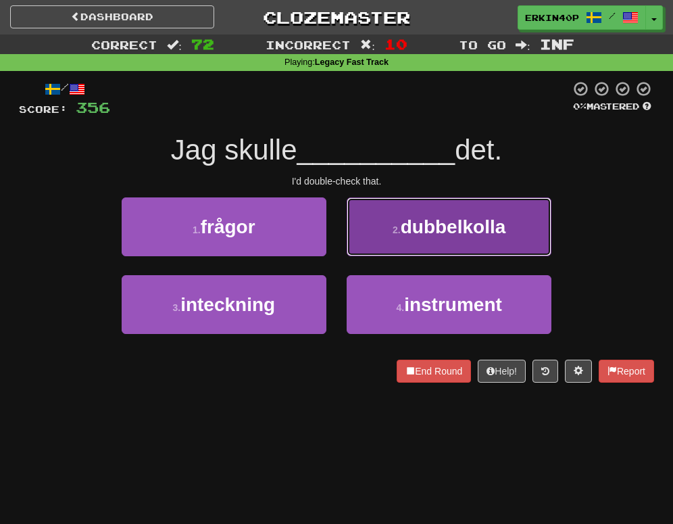
click at [413, 216] on span "dubbelkolla" at bounding box center [453, 226] width 105 height 21
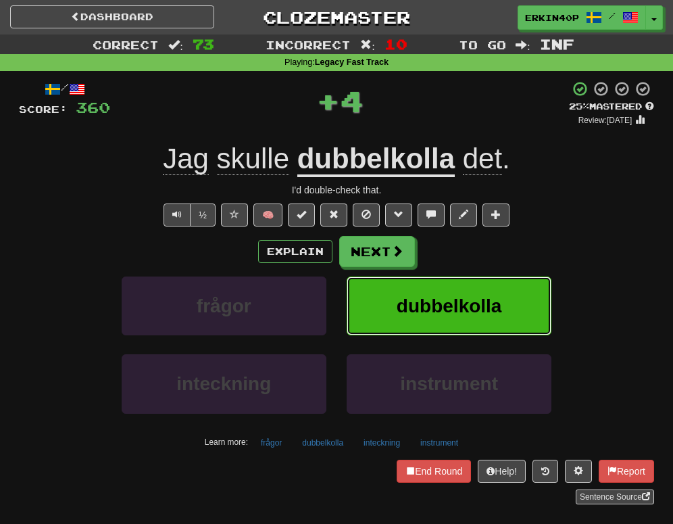
click at [418, 312] on span "dubbelkolla" at bounding box center [449, 305] width 105 height 21
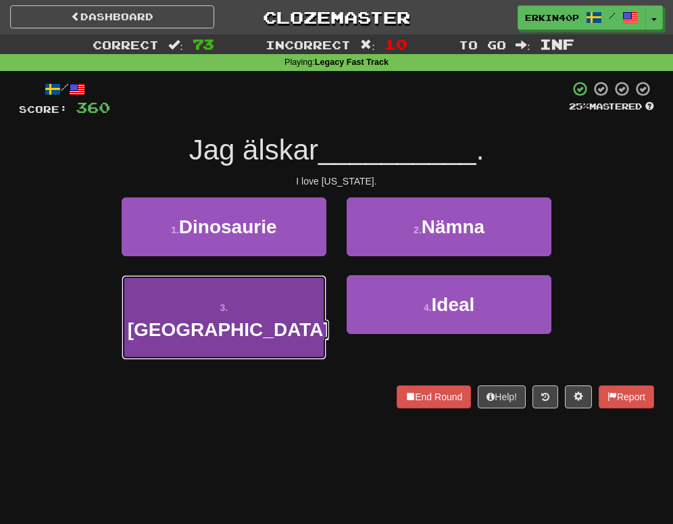
click at [241, 285] on button "3 . Kalifornien" at bounding box center [224, 317] width 205 height 84
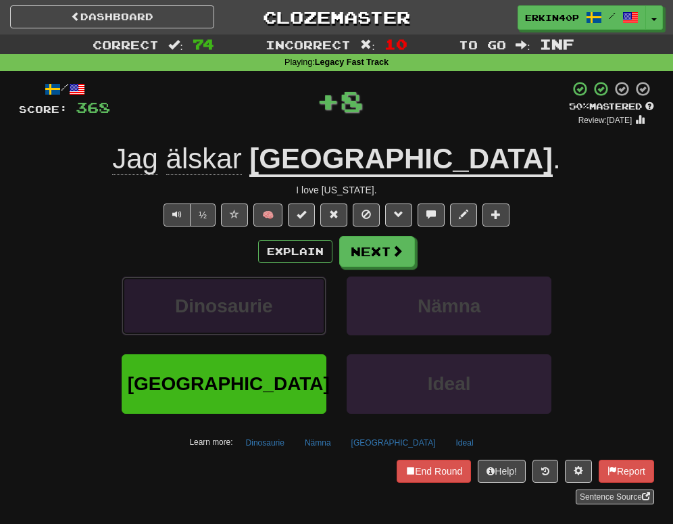
click at [245, 305] on span "Dinosaurie" at bounding box center [224, 305] width 98 height 21
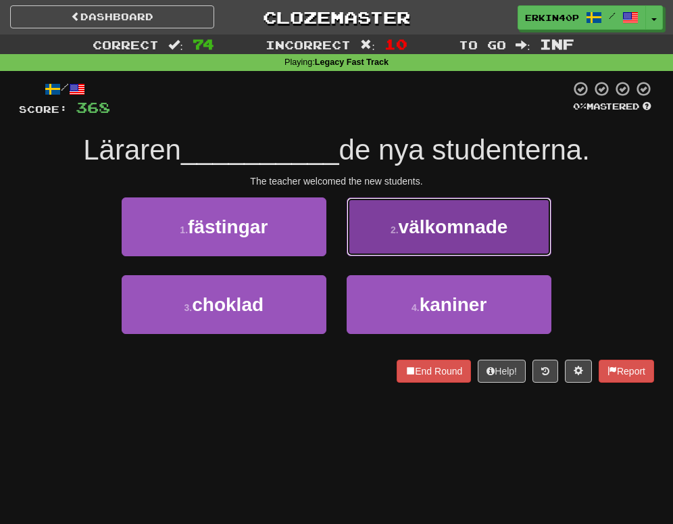
click at [370, 224] on button "2 . välkomnade" at bounding box center [449, 226] width 205 height 59
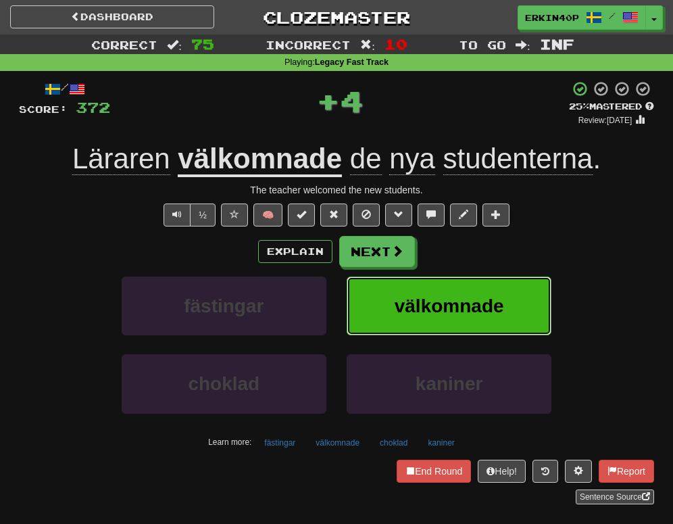
click at [393, 307] on button "välkomnade" at bounding box center [449, 305] width 205 height 59
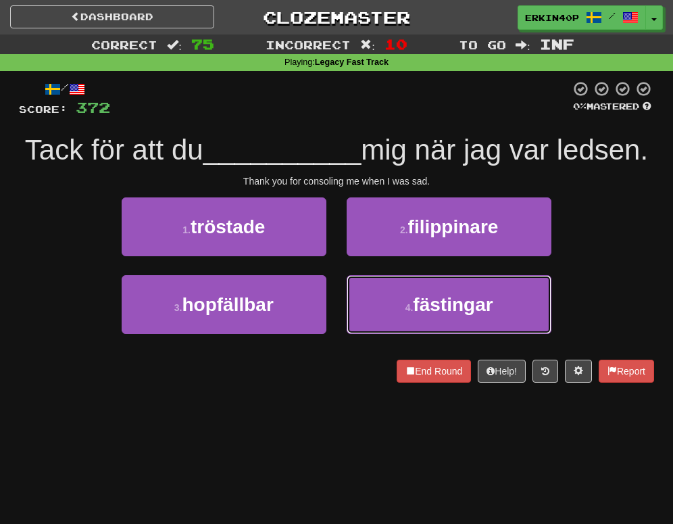
click at [393, 307] on button "4 . fästingar" at bounding box center [449, 304] width 205 height 59
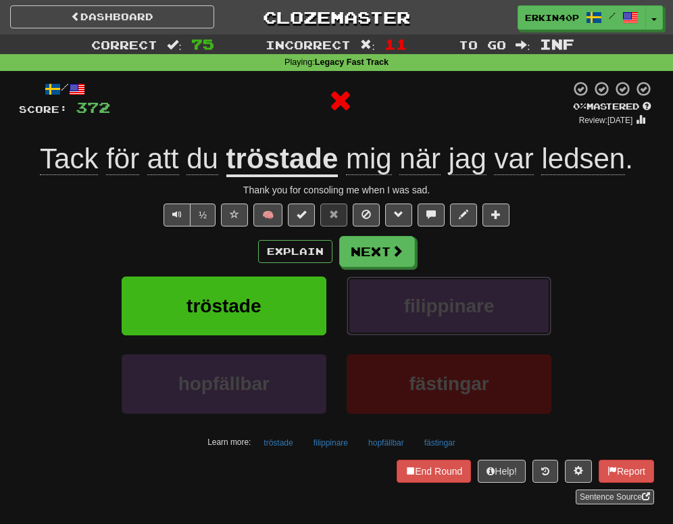
click at [393, 307] on button "filippinare" at bounding box center [449, 305] width 205 height 59
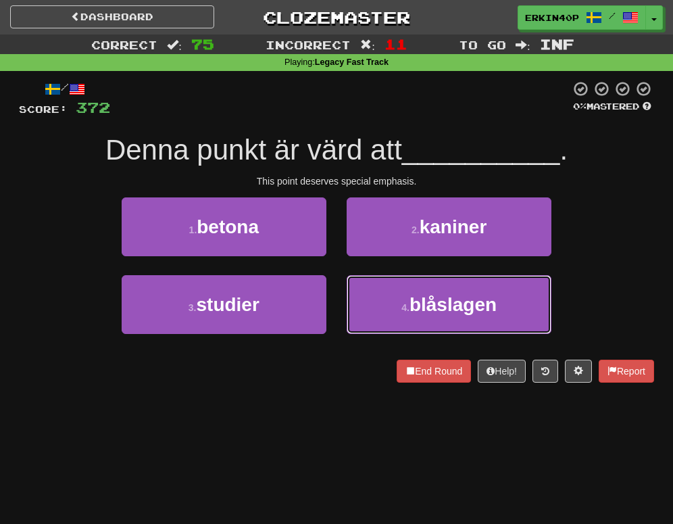
click at [393, 307] on button "4 . blåslagen" at bounding box center [449, 304] width 205 height 59
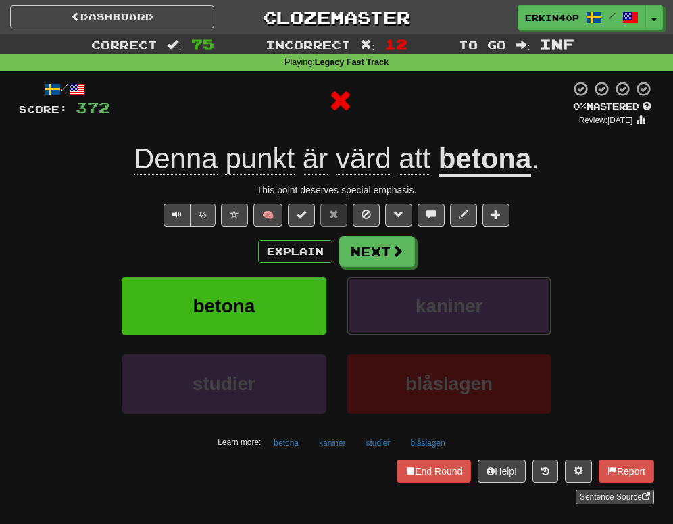
click at [393, 307] on button "kaniner" at bounding box center [449, 305] width 205 height 59
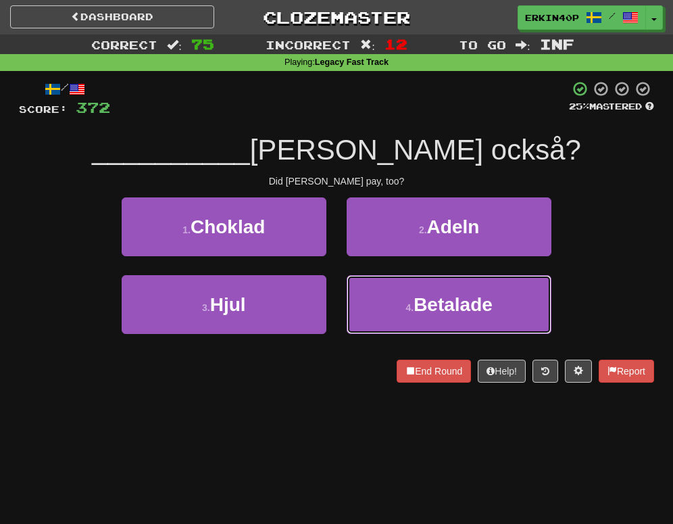
click at [393, 307] on button "4 . Betalade" at bounding box center [449, 304] width 205 height 59
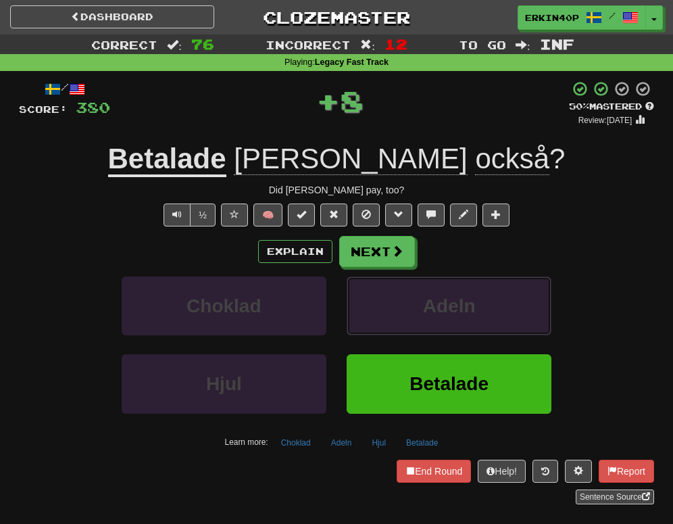
click at [393, 307] on button "Adeln" at bounding box center [449, 305] width 205 height 59
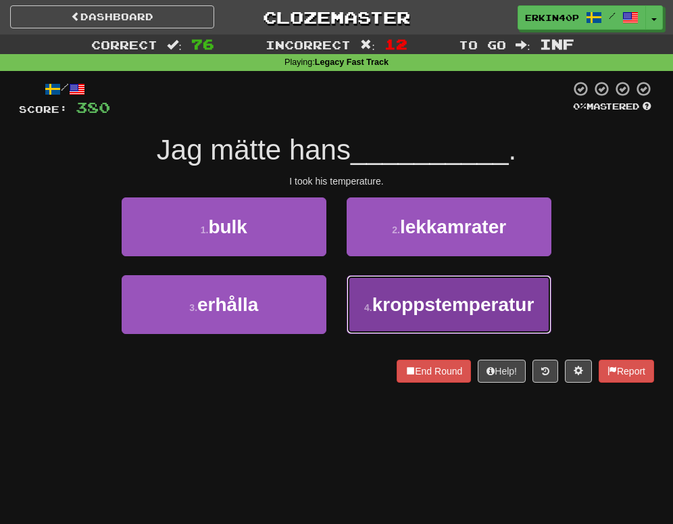
click at [407, 309] on span "kroppstemperatur" at bounding box center [453, 304] width 162 height 21
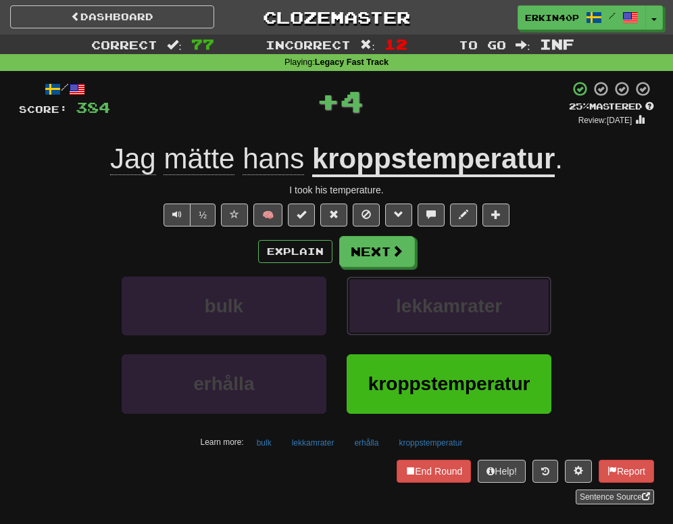
click at [407, 309] on span "lekkamrater" at bounding box center [449, 305] width 106 height 21
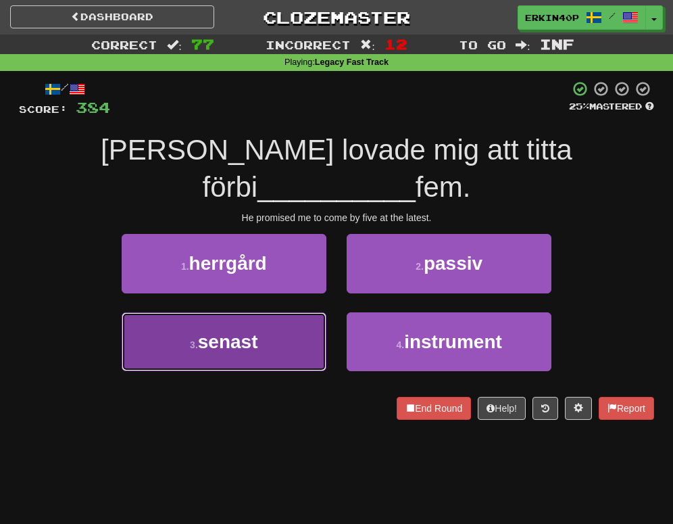
click at [292, 312] on button "3 . senast" at bounding box center [224, 341] width 205 height 59
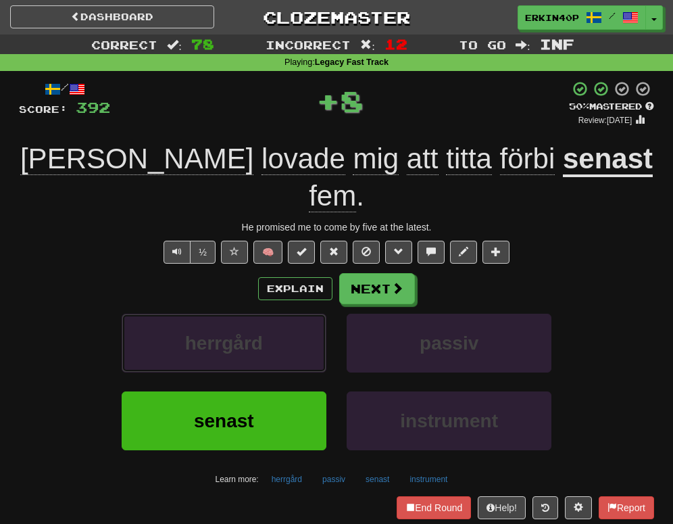
click at [292, 313] on button "herrgård" at bounding box center [224, 342] width 205 height 59
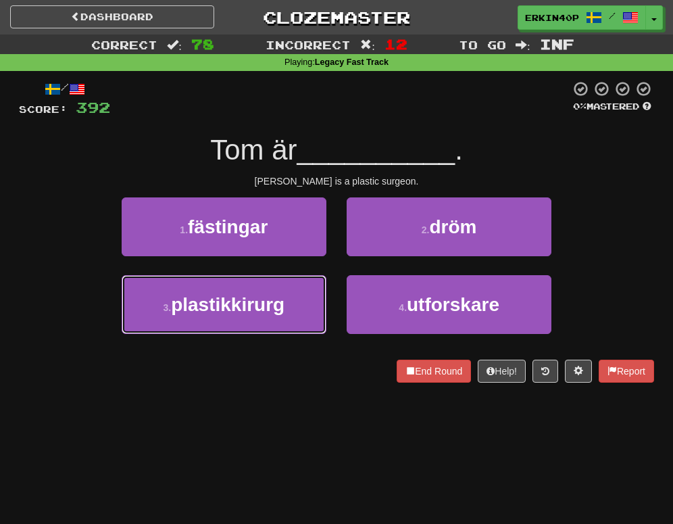
click at [292, 299] on button "3 . plastikkirurg" at bounding box center [224, 304] width 205 height 59
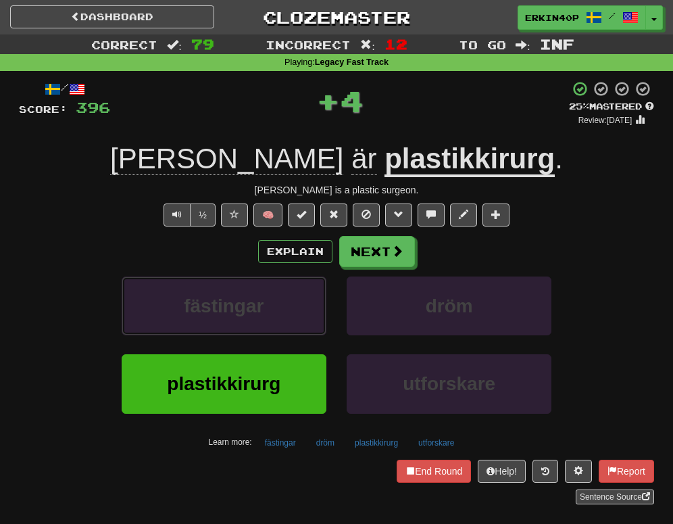
click at [292, 299] on button "fästingar" at bounding box center [224, 305] width 205 height 59
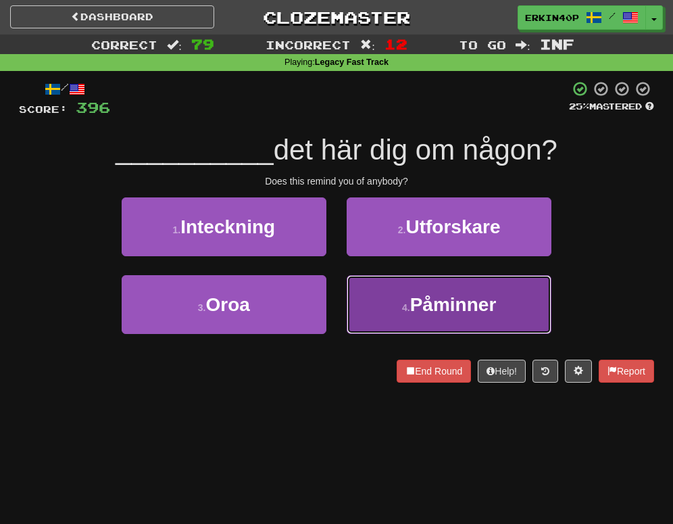
click at [453, 304] on span "Påminner" at bounding box center [453, 304] width 86 height 21
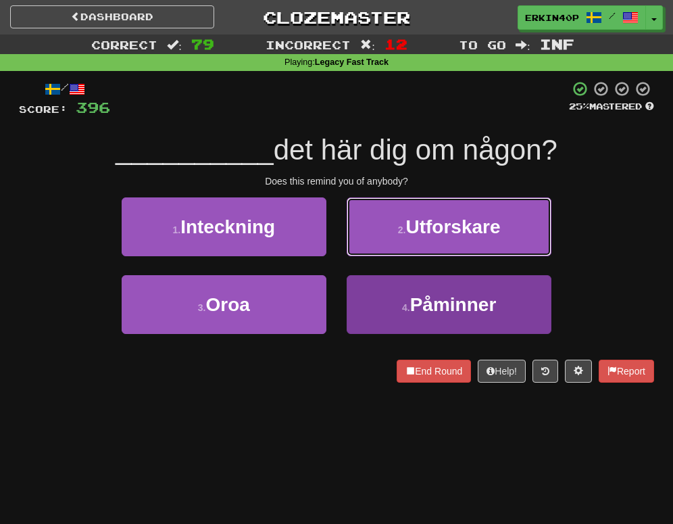
click at [453, 237] on span "Utforskare" at bounding box center [452, 226] width 95 height 21
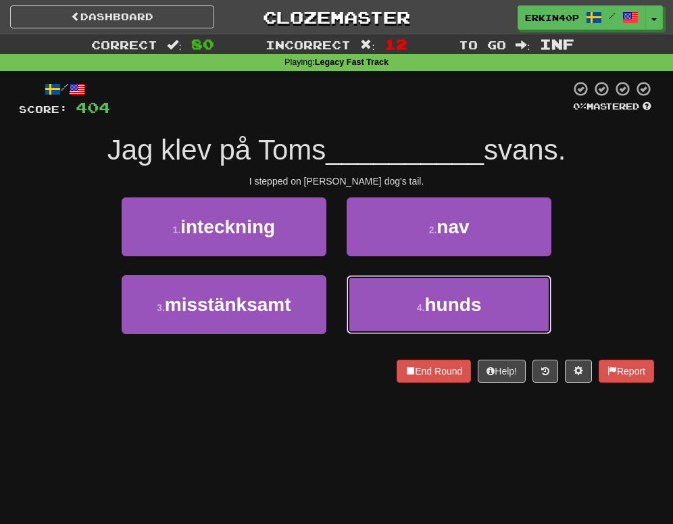
click at [453, 304] on span "hunds" at bounding box center [452, 304] width 57 height 21
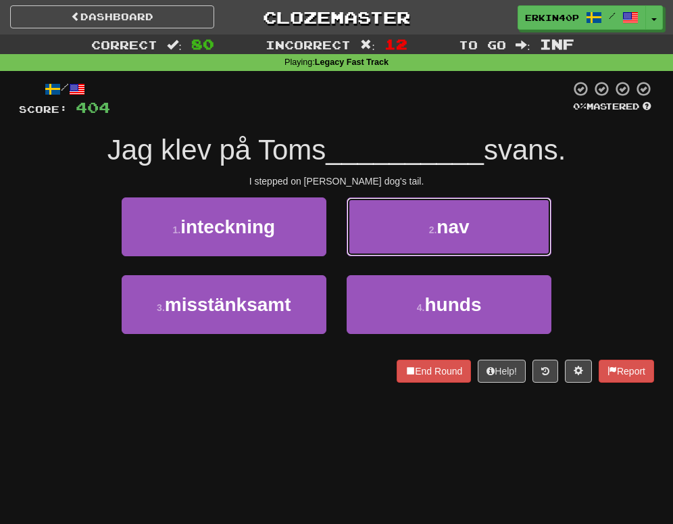
click at [453, 237] on span "nav" at bounding box center [452, 226] width 32 height 21
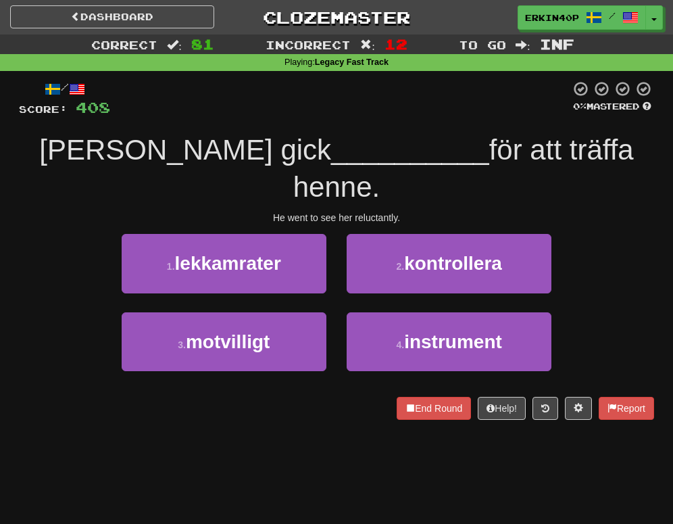
click at [376, 211] on div "He went to see her reluctantly." at bounding box center [336, 218] width 635 height 14
click at [381, 186] on div at bounding box center [381, 186] width 0 height 0
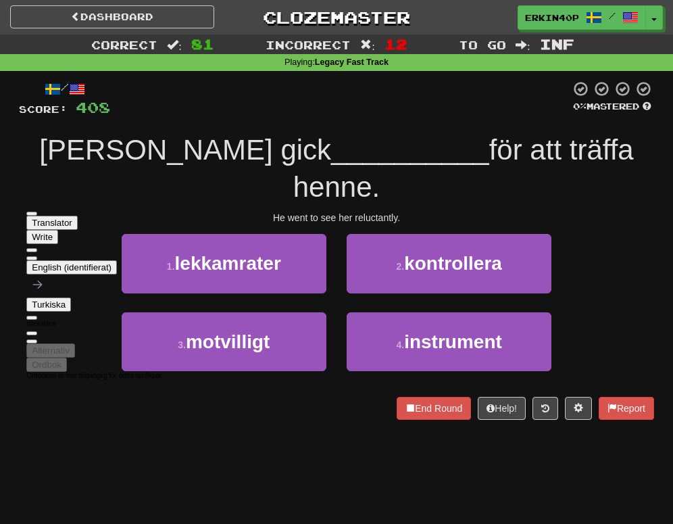
click at [434, 211] on div "He went to see her reluctantly." at bounding box center [336, 218] width 635 height 14
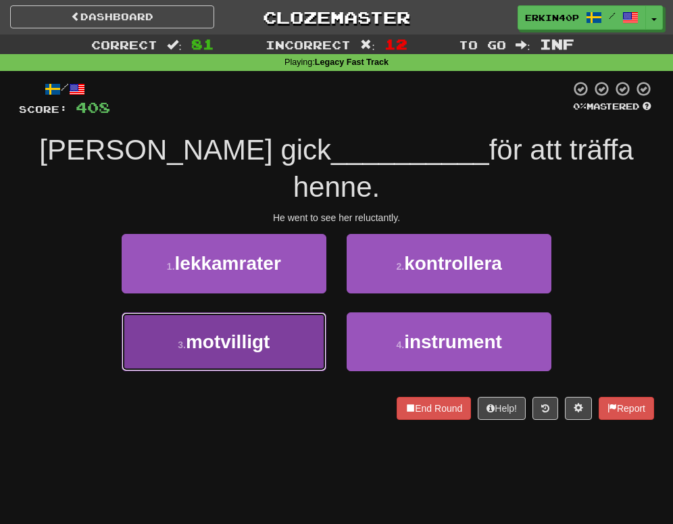
click at [314, 312] on button "3 . motvilligt" at bounding box center [224, 341] width 205 height 59
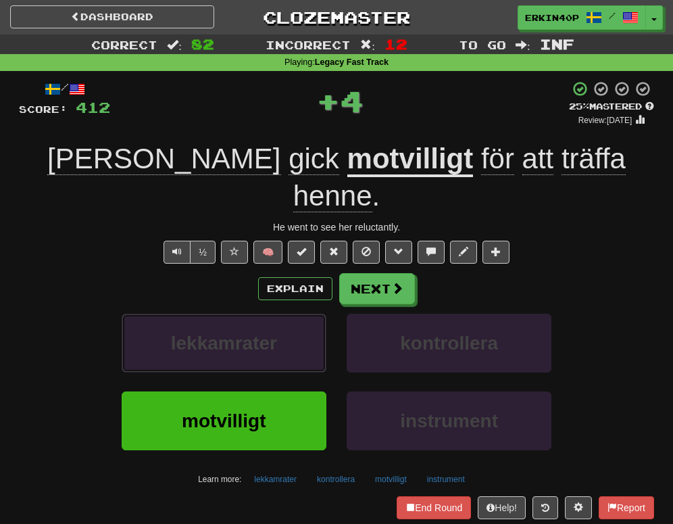
click at [314, 313] on button "lekkamrater" at bounding box center [224, 342] width 205 height 59
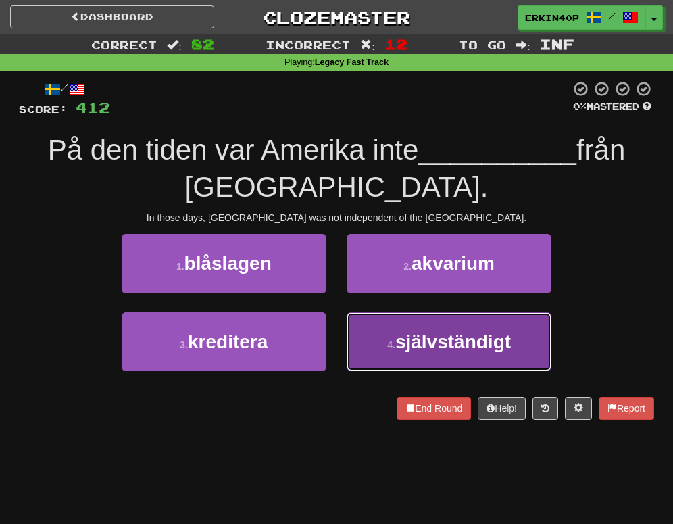
click at [386, 336] on button "4 . självständigt" at bounding box center [449, 341] width 205 height 59
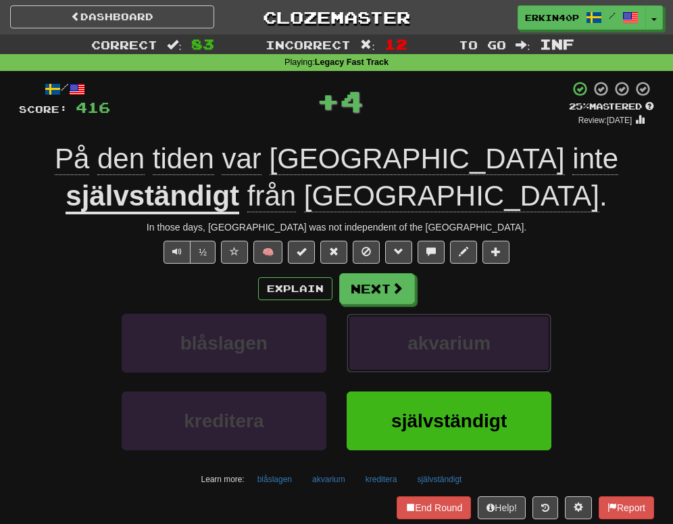
click at [386, 336] on button "akvarium" at bounding box center [449, 342] width 205 height 59
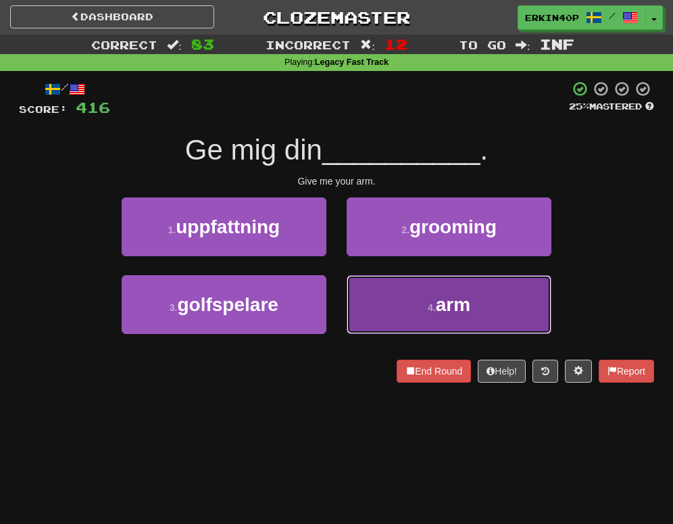
click at [394, 316] on button "4 . arm" at bounding box center [449, 304] width 205 height 59
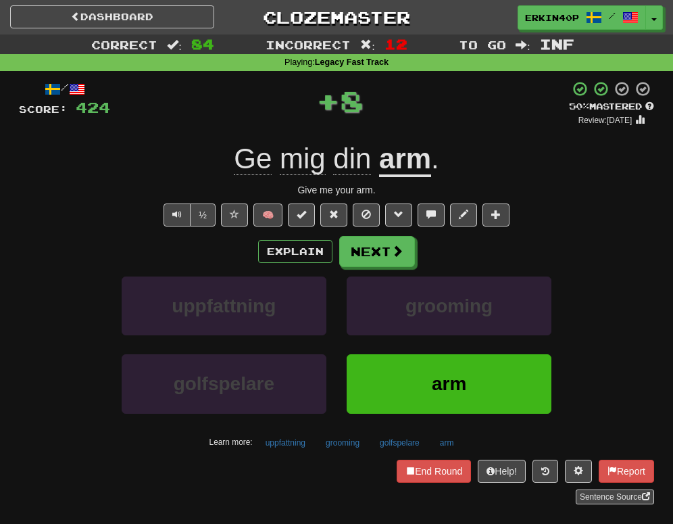
click at [394, 316] on button "grooming" at bounding box center [449, 305] width 205 height 59
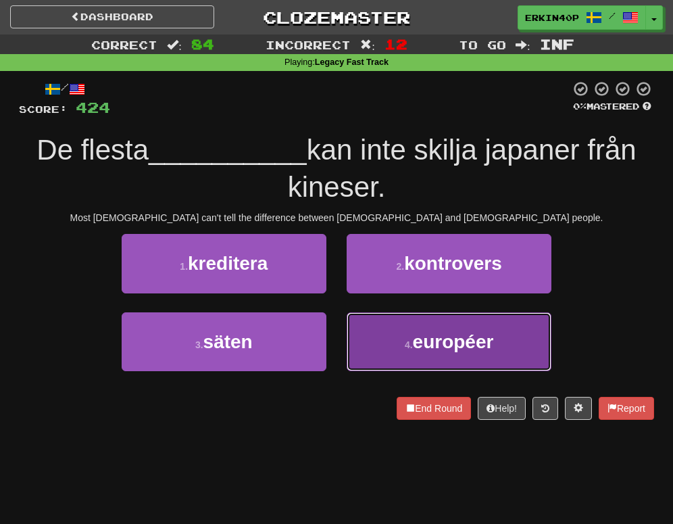
click at [397, 330] on button "4 . européer" at bounding box center [449, 341] width 205 height 59
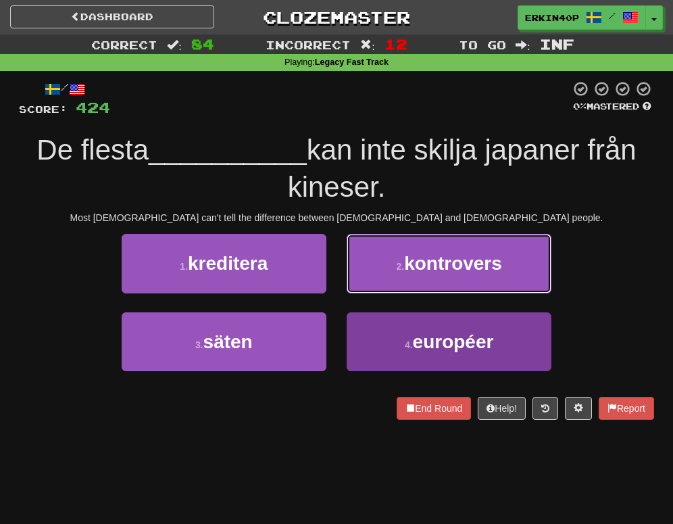
click at [397, 293] on button "2 . kontrovers" at bounding box center [449, 263] width 205 height 59
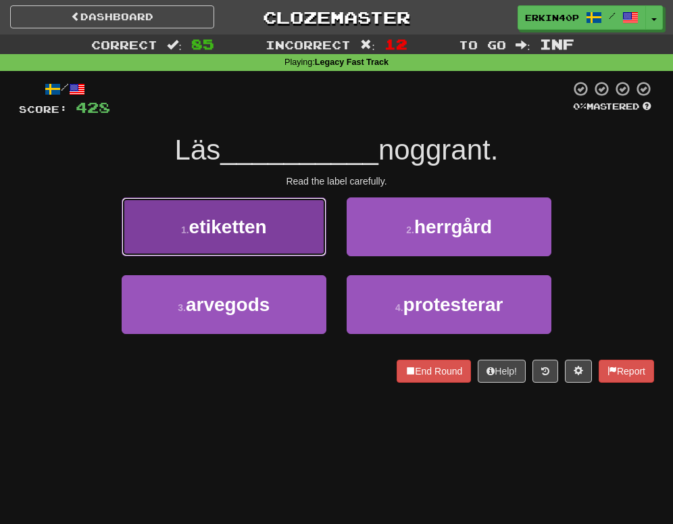
click at [302, 253] on button "1 . etiketten" at bounding box center [224, 226] width 205 height 59
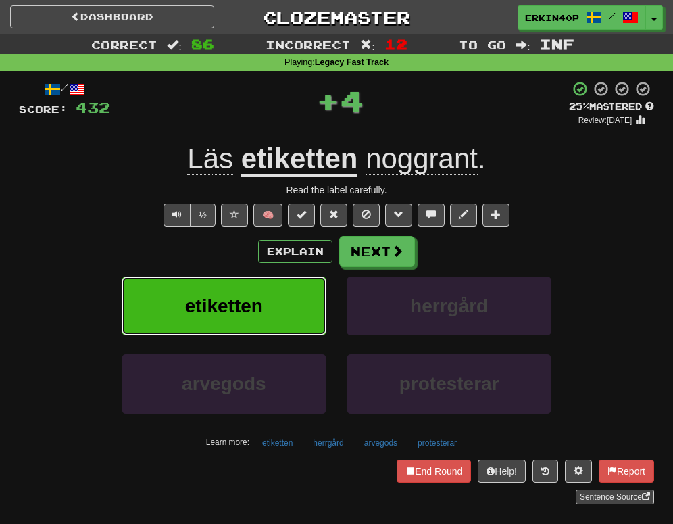
click at [309, 303] on button "etiketten" at bounding box center [224, 305] width 205 height 59
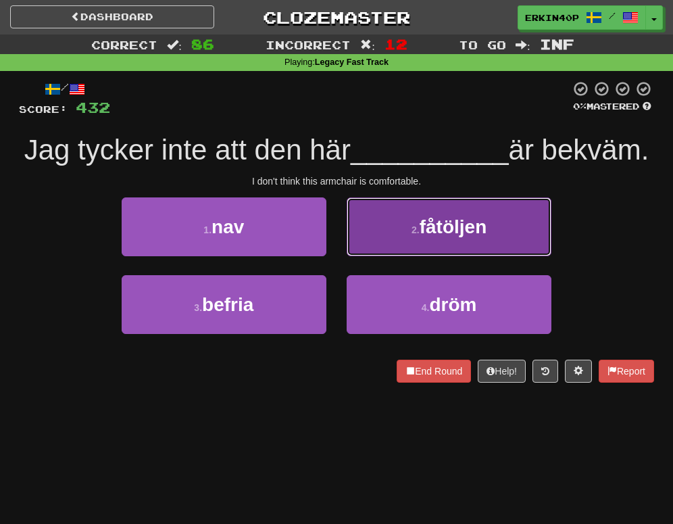
click at [418, 227] on small "2 ." at bounding box center [415, 229] width 8 height 11
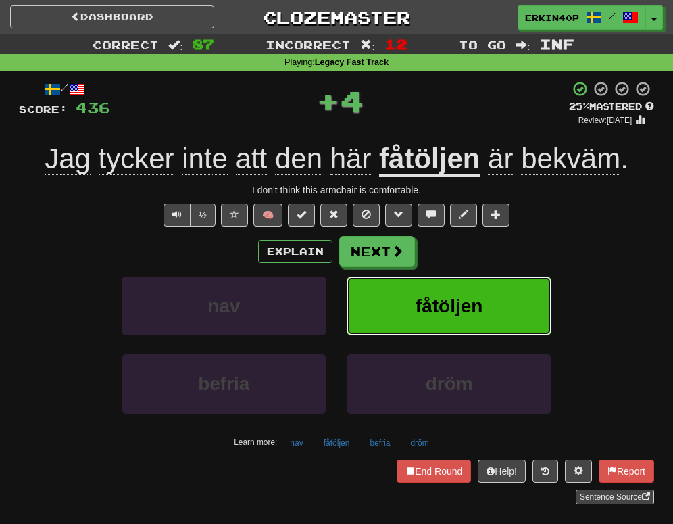
click at [426, 280] on button "fåtöljen" at bounding box center [449, 305] width 205 height 59
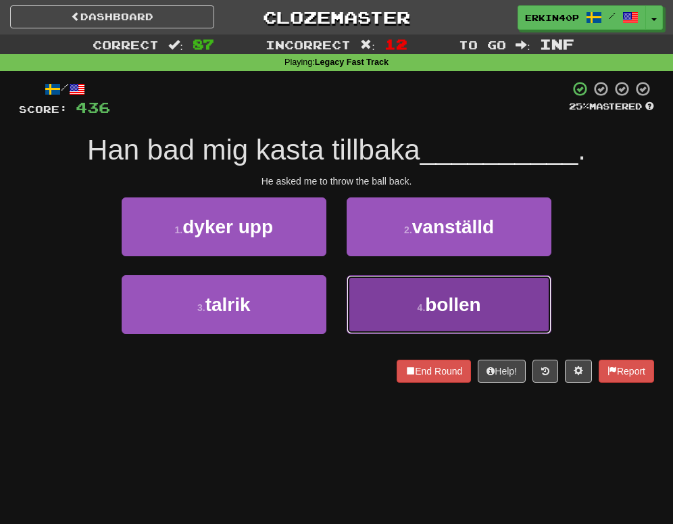
click at [434, 302] on span "bollen" at bounding box center [452, 304] width 55 height 21
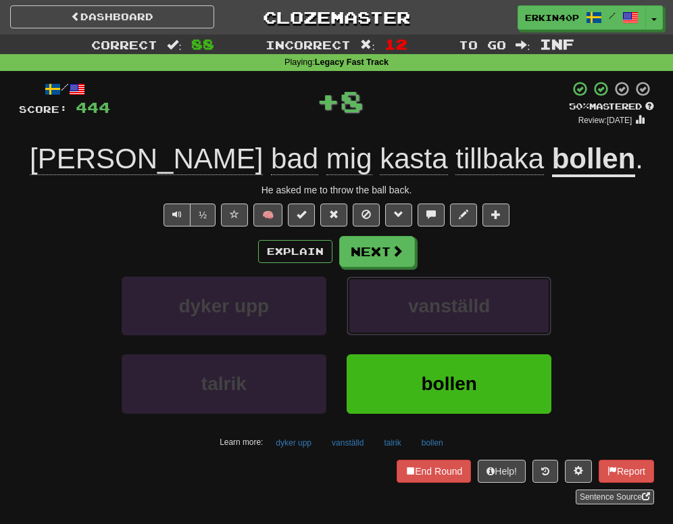
click at [434, 302] on span "vanställd" at bounding box center [449, 305] width 82 height 21
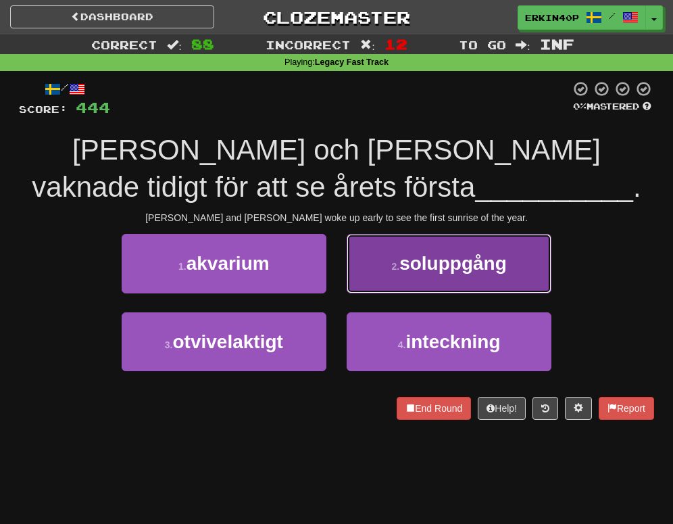
click at [431, 258] on span "soluppgång" at bounding box center [452, 263] width 107 height 21
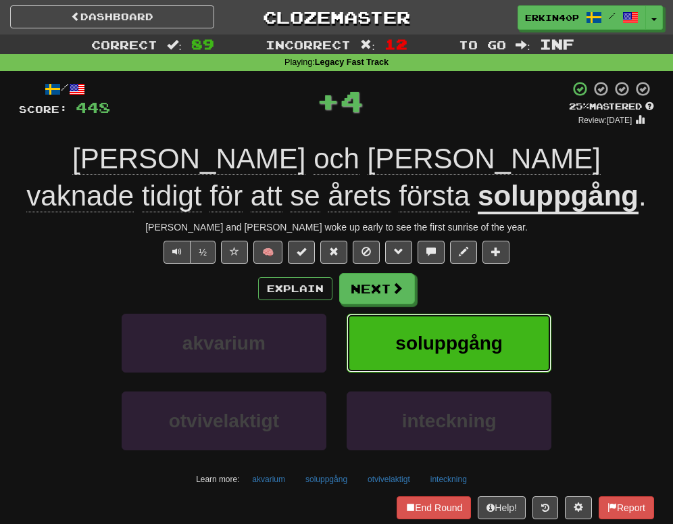
click at [436, 327] on button "soluppgång" at bounding box center [449, 342] width 205 height 59
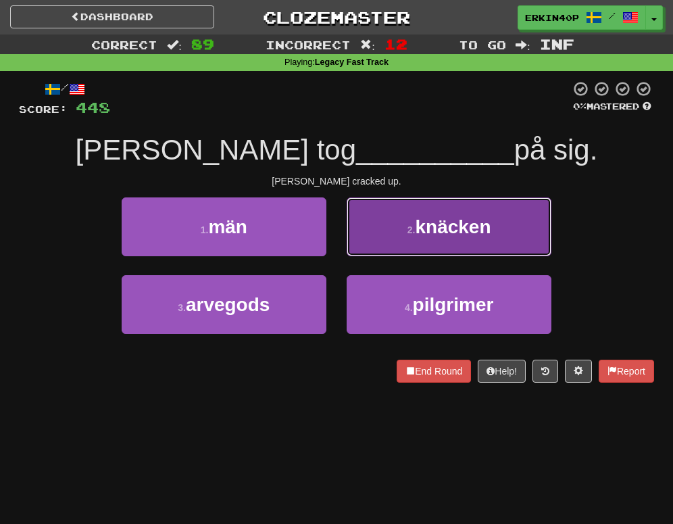
click at [451, 241] on button "2 . knäcken" at bounding box center [449, 226] width 205 height 59
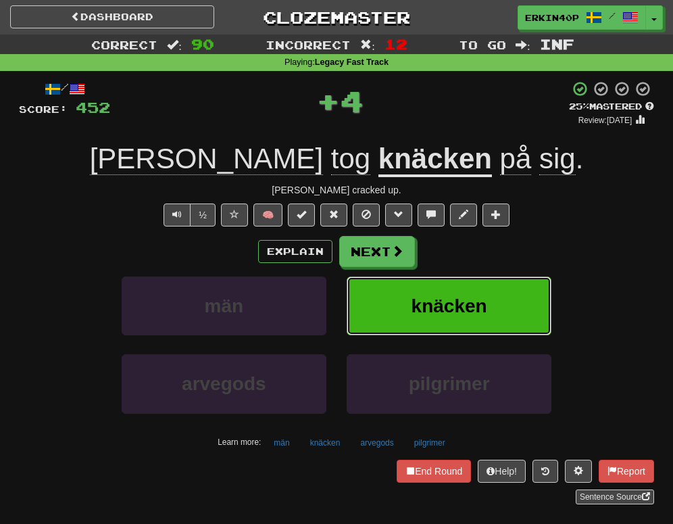
click at [468, 335] on button "knäcken" at bounding box center [449, 305] width 205 height 59
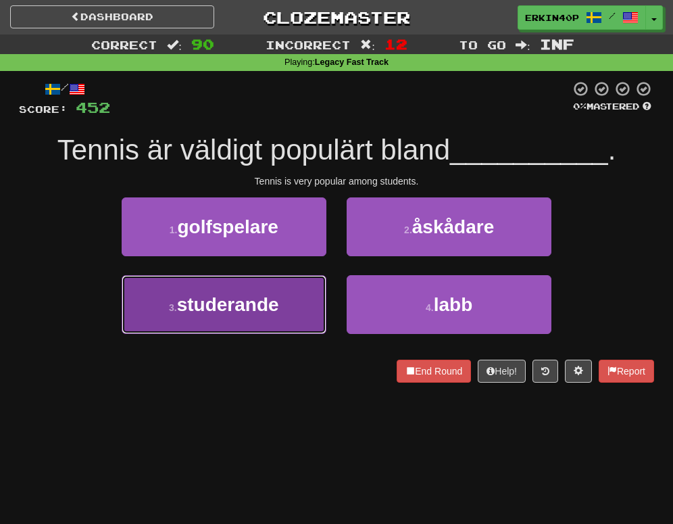
click at [247, 307] on span "studerande" at bounding box center [228, 304] width 102 height 21
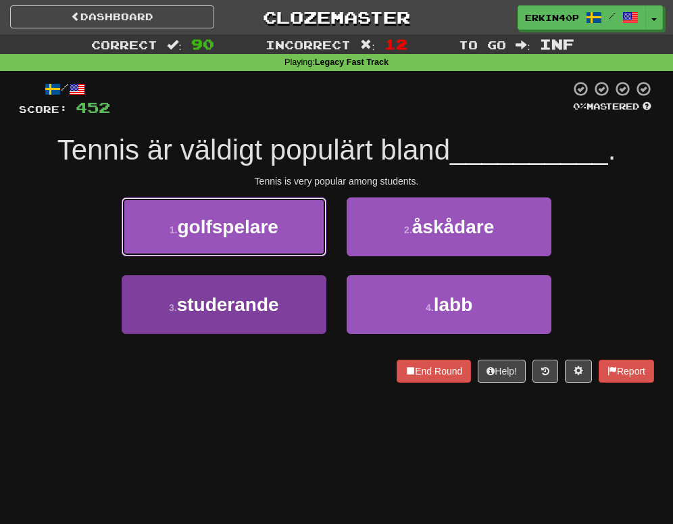
click at [247, 237] on span "golfspelare" at bounding box center [227, 226] width 101 height 21
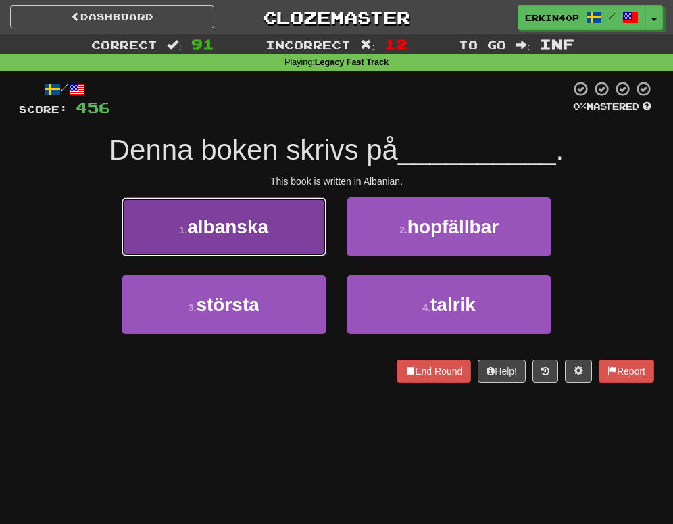
click at [259, 226] on span "albanska" at bounding box center [227, 226] width 81 height 21
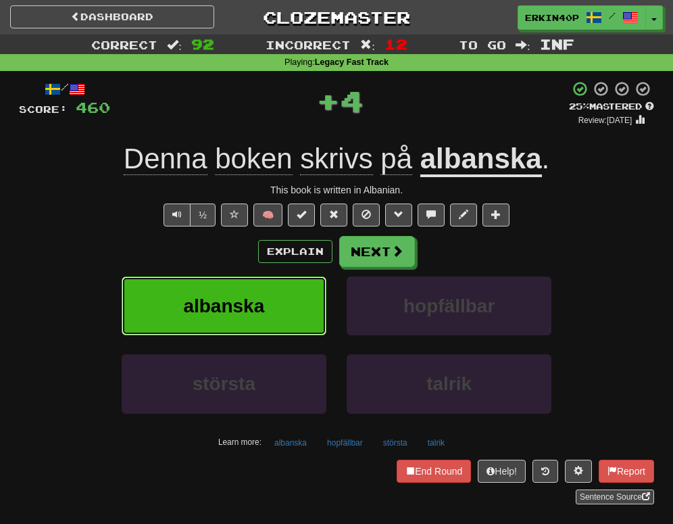
click at [261, 319] on button "albanska" at bounding box center [224, 305] width 205 height 59
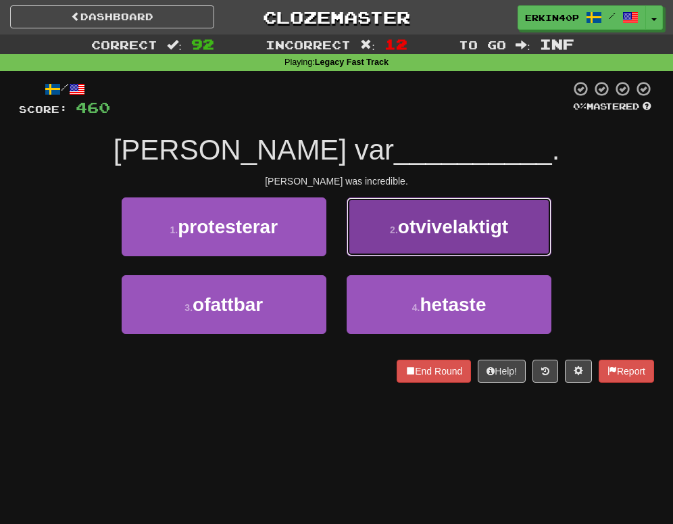
click at [393, 227] on small "2 ." at bounding box center [394, 229] width 8 height 11
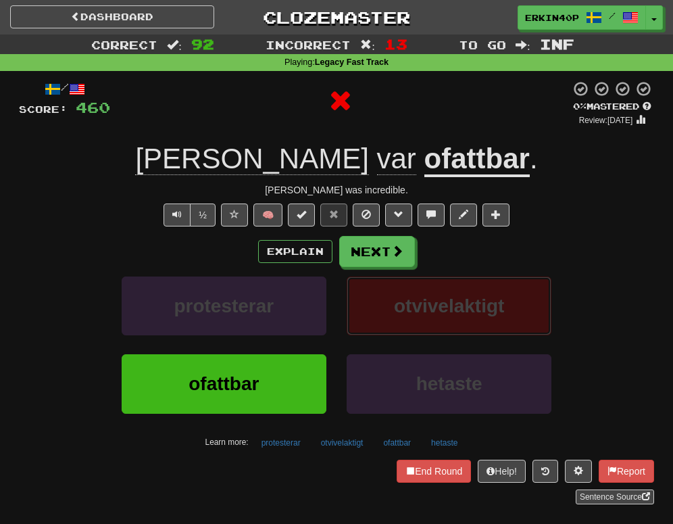
click at [416, 302] on span "otvivelaktigt" at bounding box center [449, 305] width 110 height 21
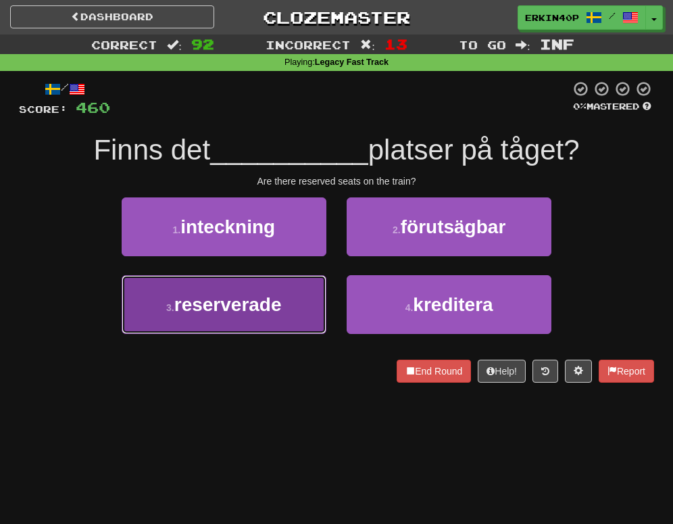
click at [271, 313] on span "reserverade" at bounding box center [227, 304] width 107 height 21
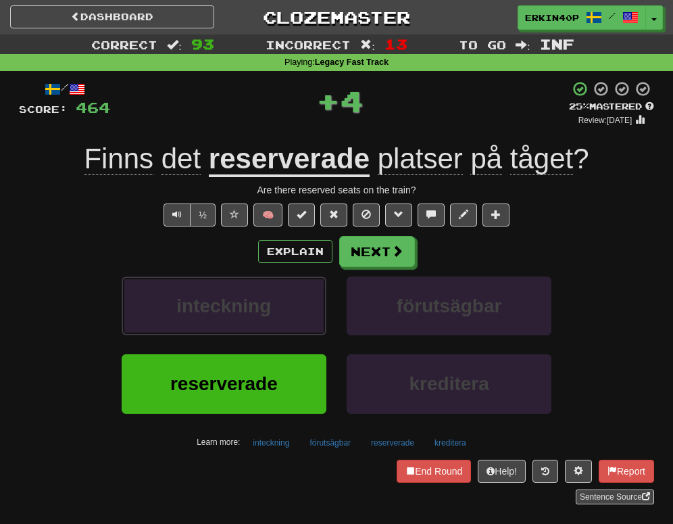
click at [271, 313] on button "inteckning" at bounding box center [224, 305] width 205 height 59
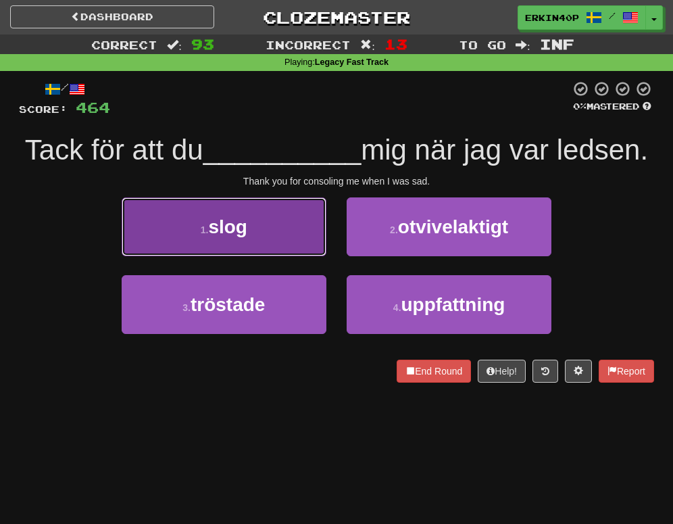
click at [284, 234] on button "1 . slog" at bounding box center [224, 226] width 205 height 59
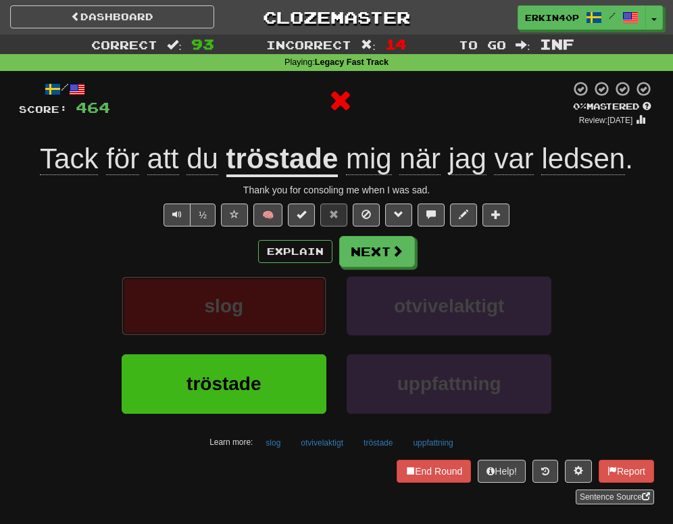
click at [296, 307] on button "slog" at bounding box center [224, 305] width 205 height 59
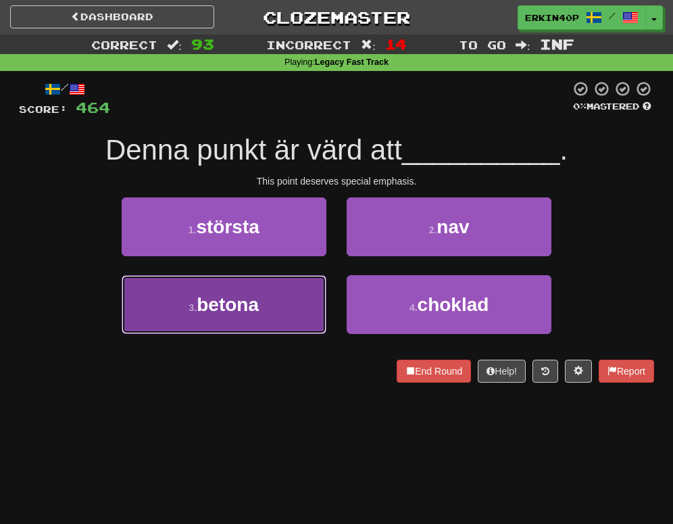
click at [290, 309] on button "3 . betona" at bounding box center [224, 304] width 205 height 59
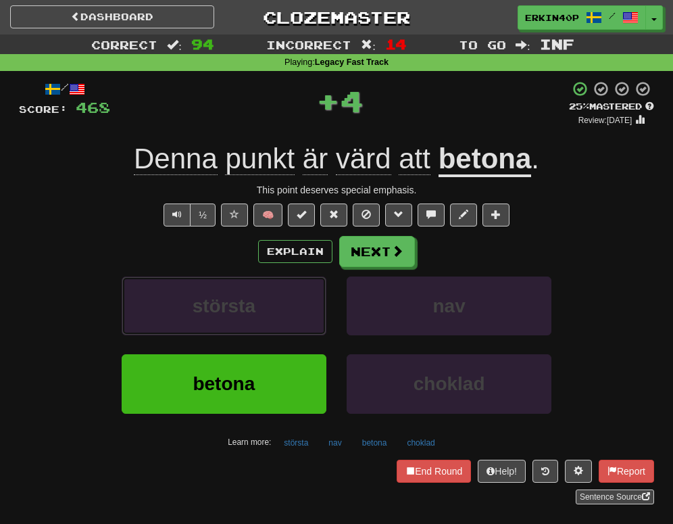
click at [290, 309] on button "största" at bounding box center [224, 305] width 205 height 59
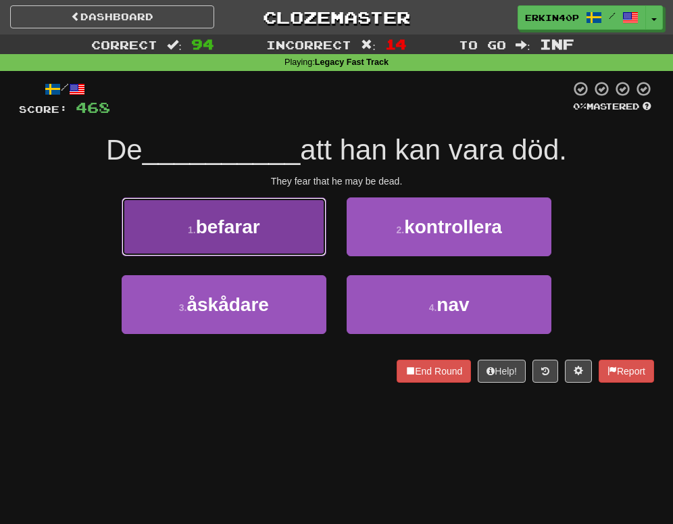
click at [267, 217] on button "1 . befarar" at bounding box center [224, 226] width 205 height 59
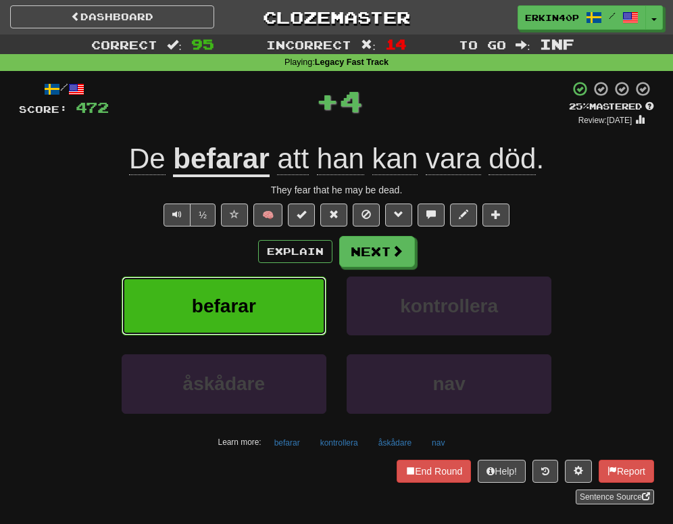
click at [267, 296] on button "befarar" at bounding box center [224, 305] width 205 height 59
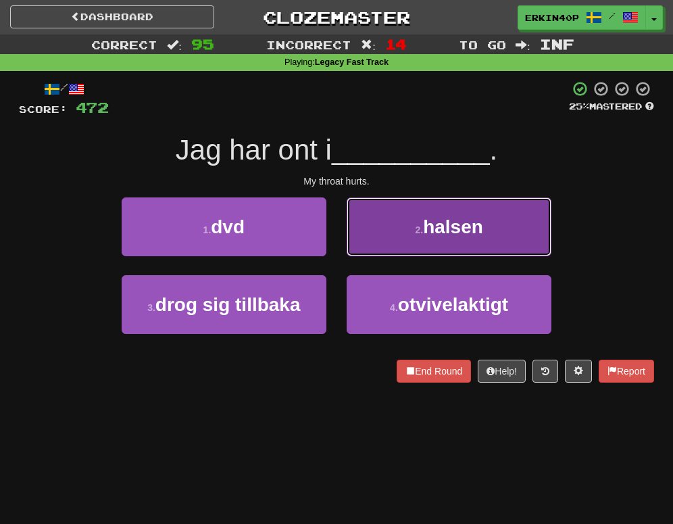
click at [461, 226] on span "halsen" at bounding box center [453, 226] width 60 height 21
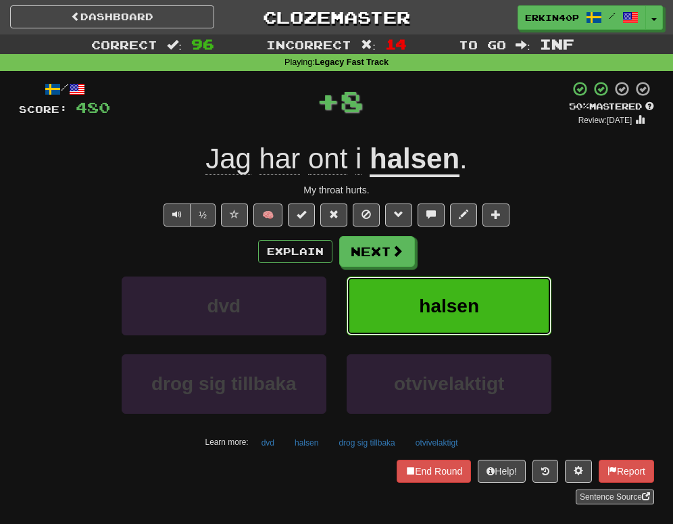
click at [439, 305] on span "halsen" at bounding box center [449, 305] width 60 height 21
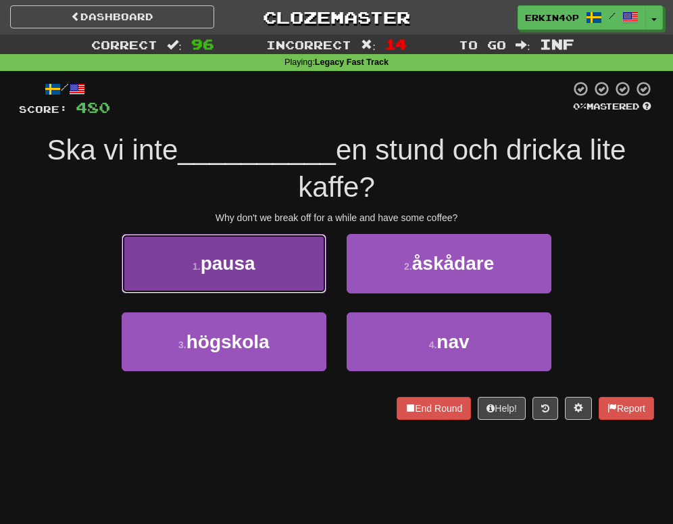
click at [273, 268] on button "1 . pausa" at bounding box center [224, 263] width 205 height 59
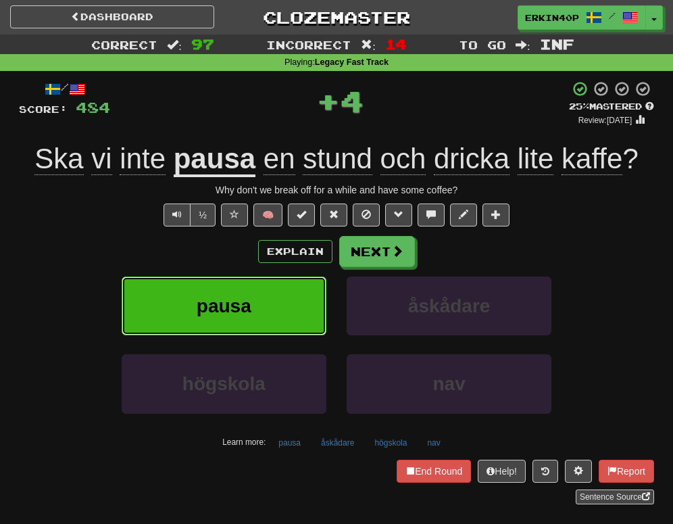
click at [273, 326] on button "pausa" at bounding box center [224, 305] width 205 height 59
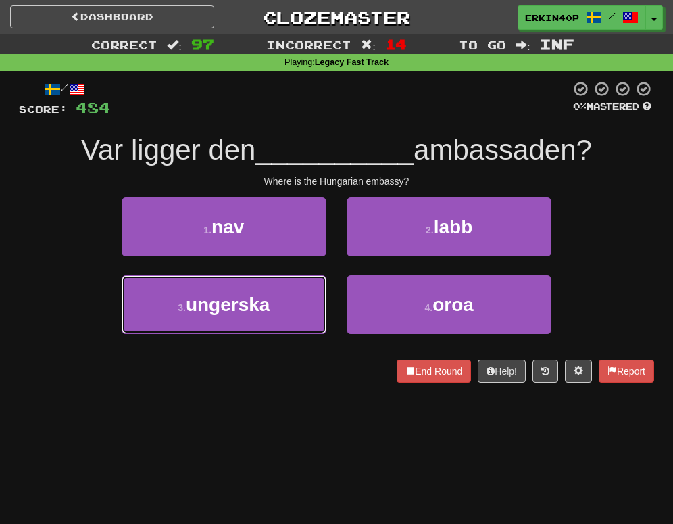
click at [273, 326] on button "3 . ungerska" at bounding box center [224, 304] width 205 height 59
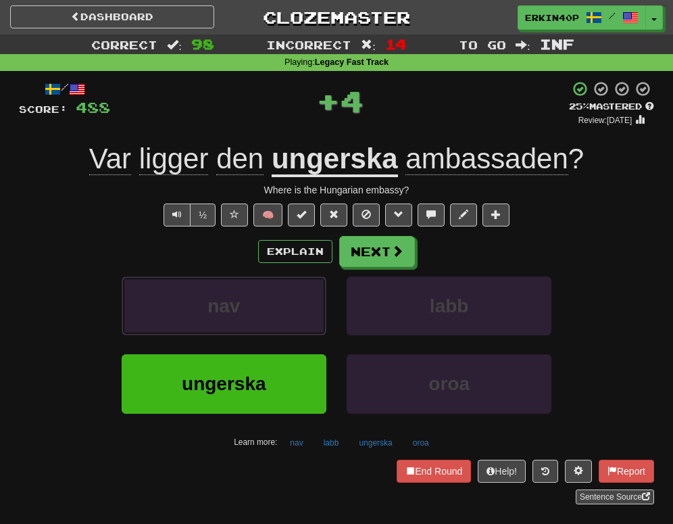
click at [273, 326] on button "nav" at bounding box center [224, 305] width 205 height 59
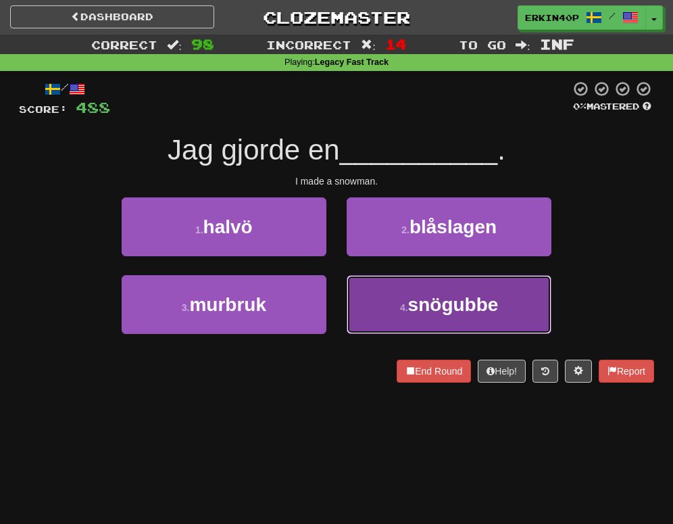
click at [385, 303] on button "4 . snögubbe" at bounding box center [449, 304] width 205 height 59
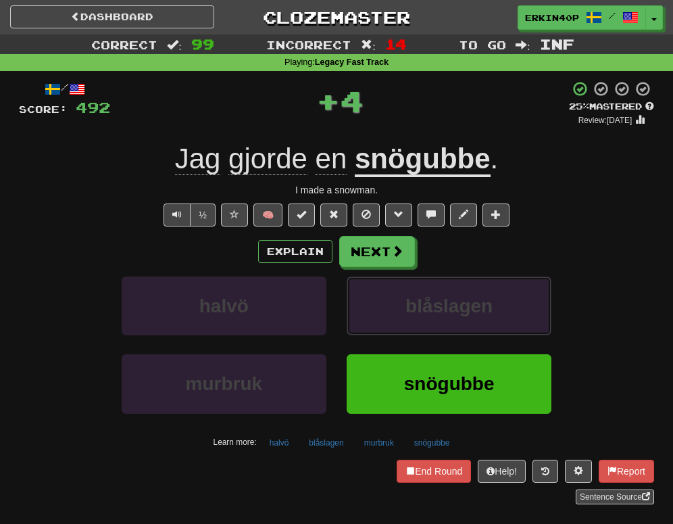
click at [385, 303] on button "blåslagen" at bounding box center [449, 305] width 205 height 59
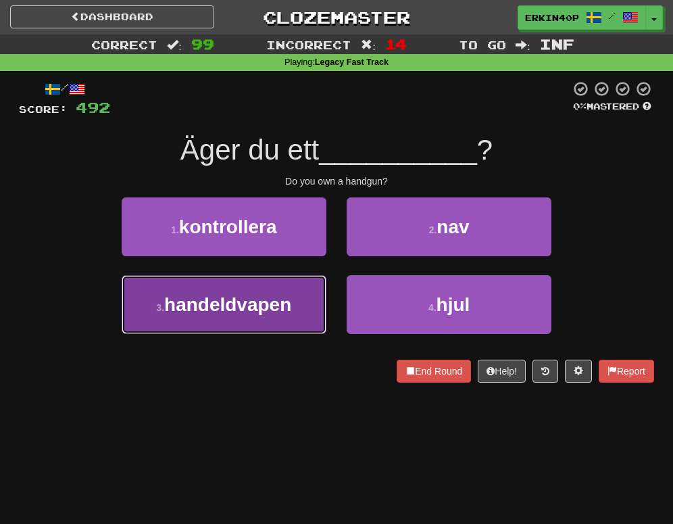
click at [288, 309] on span "handeldvapen" at bounding box center [227, 304] width 127 height 21
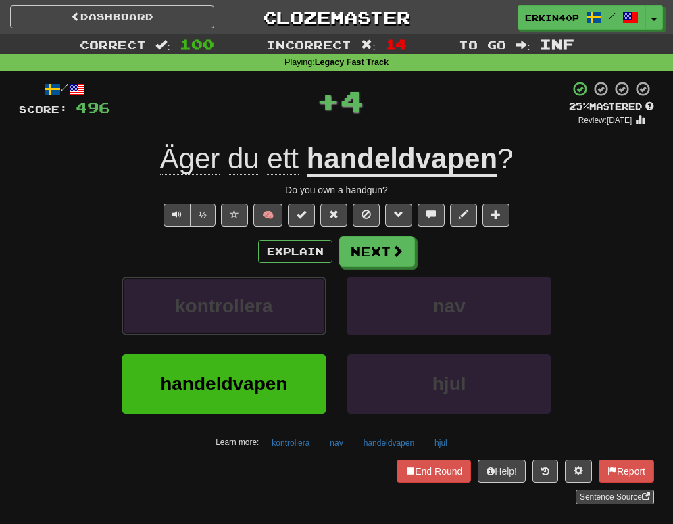
click at [288, 309] on button "kontrollera" at bounding box center [224, 305] width 205 height 59
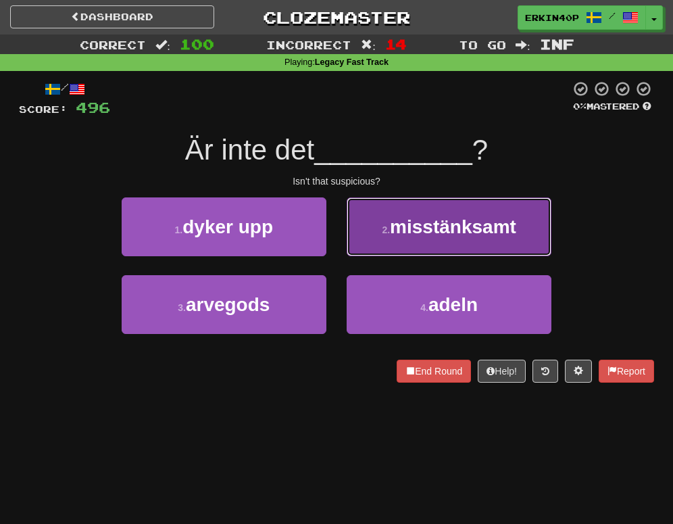
click at [423, 249] on button "2 . misstänksamt" at bounding box center [449, 226] width 205 height 59
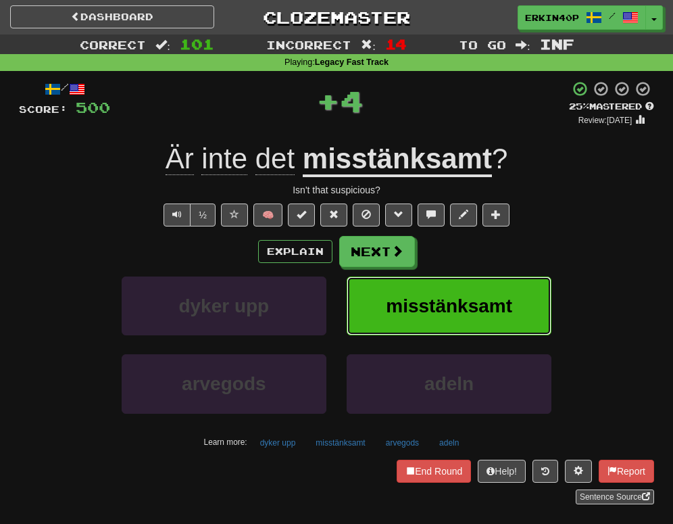
click at [436, 293] on button "misstänksamt" at bounding box center [449, 305] width 205 height 59
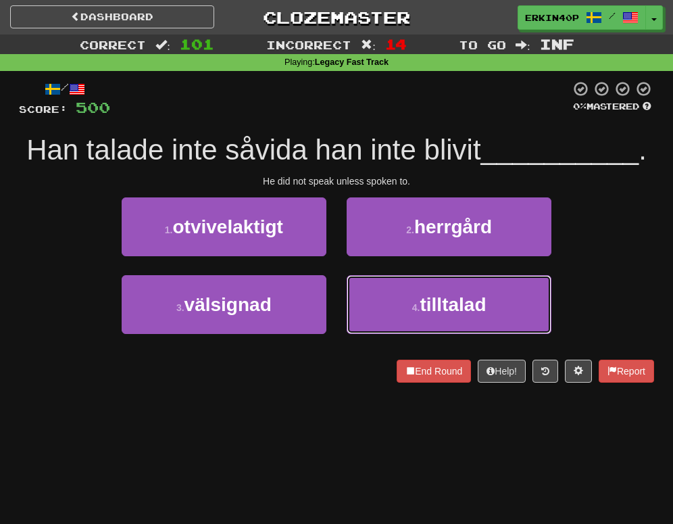
click at [436, 294] on span "tilltalad" at bounding box center [453, 304] width 66 height 21
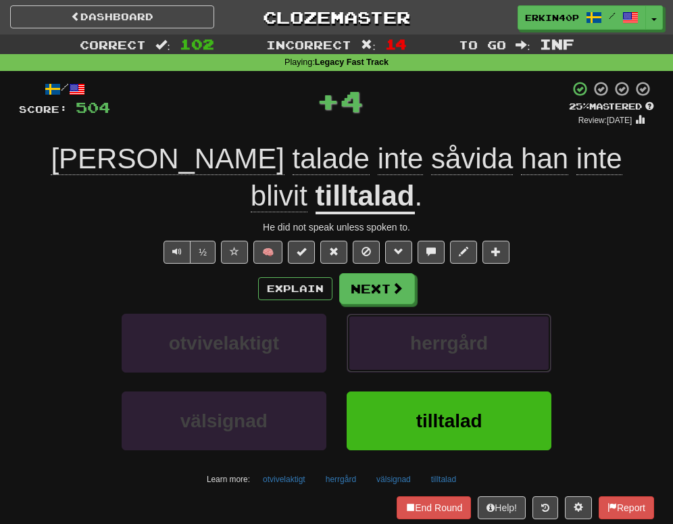
click at [436, 313] on button "herrgård" at bounding box center [449, 342] width 205 height 59
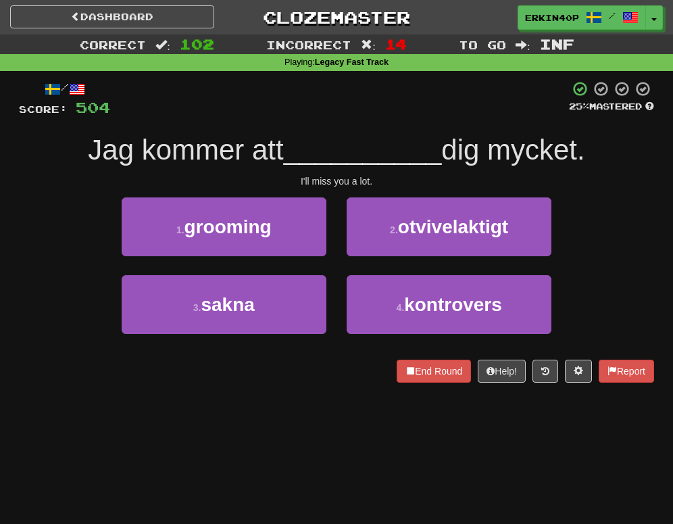
click at [333, 297] on div "3 . sakna" at bounding box center [223, 314] width 225 height 78
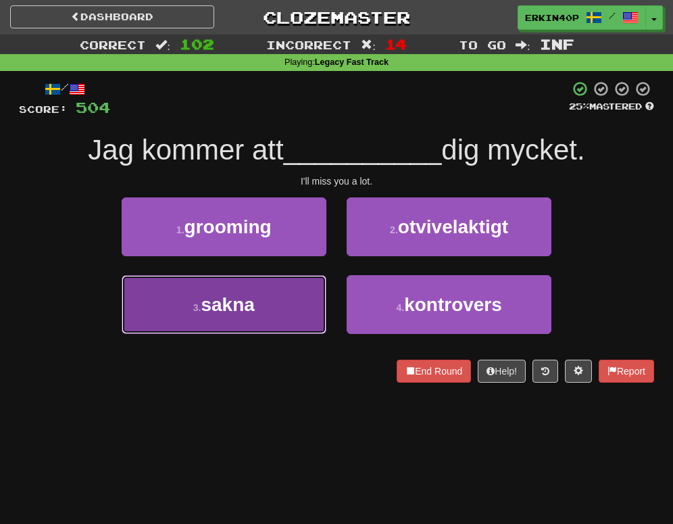
click at [295, 299] on button "3 . sakna" at bounding box center [224, 304] width 205 height 59
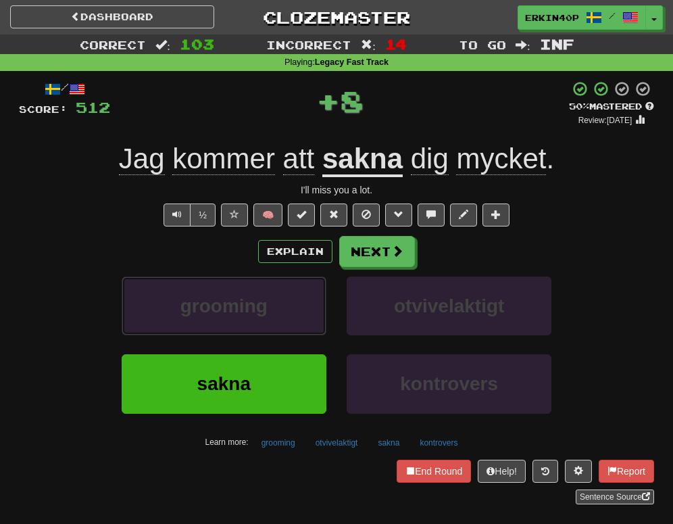
click at [295, 299] on button "grooming" at bounding box center [224, 305] width 205 height 59
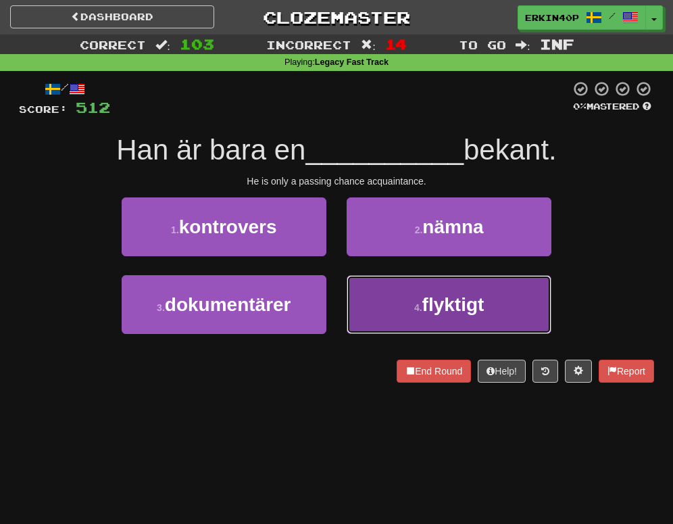
click at [434, 301] on span "flyktigt" at bounding box center [453, 304] width 62 height 21
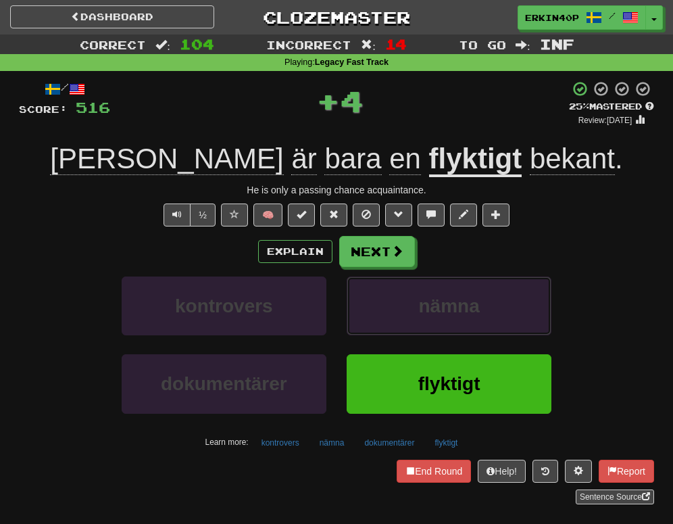
click at [434, 301] on span "nämna" at bounding box center [449, 305] width 61 height 21
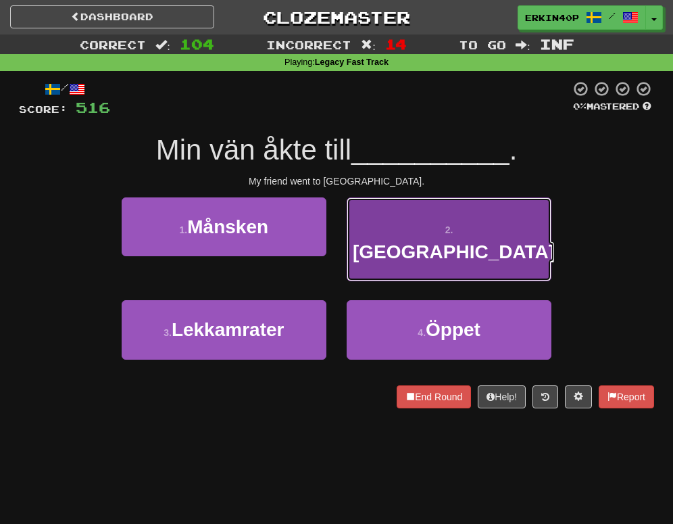
click at [484, 241] on span "Göteborg" at bounding box center [454, 251] width 202 height 21
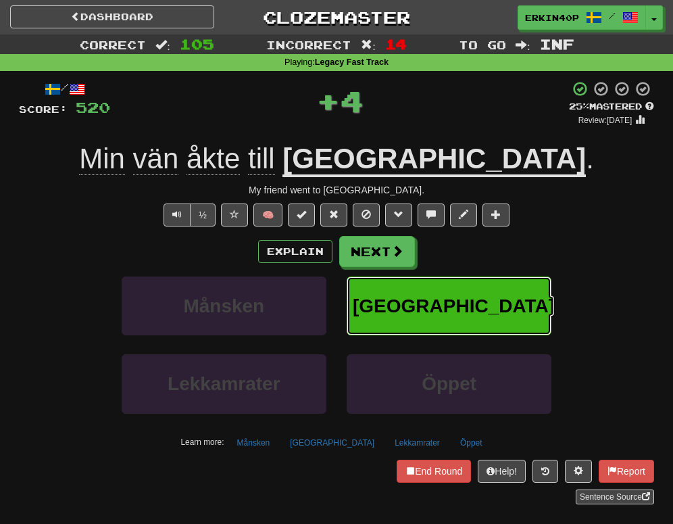
click at [484, 289] on button "Göteborg" at bounding box center [449, 305] width 205 height 59
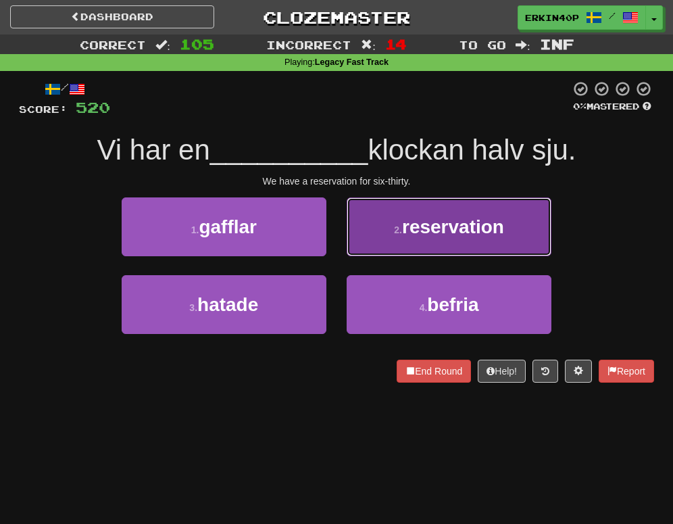
click at [424, 211] on button "2 . reservation" at bounding box center [449, 226] width 205 height 59
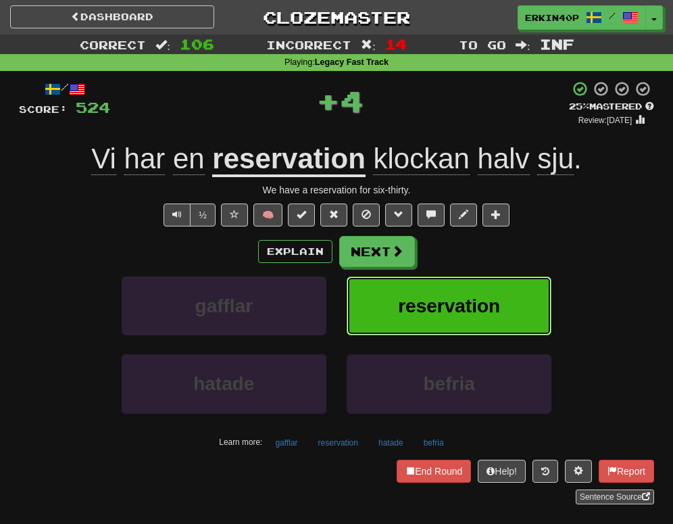
click at [441, 290] on button "reservation" at bounding box center [449, 305] width 205 height 59
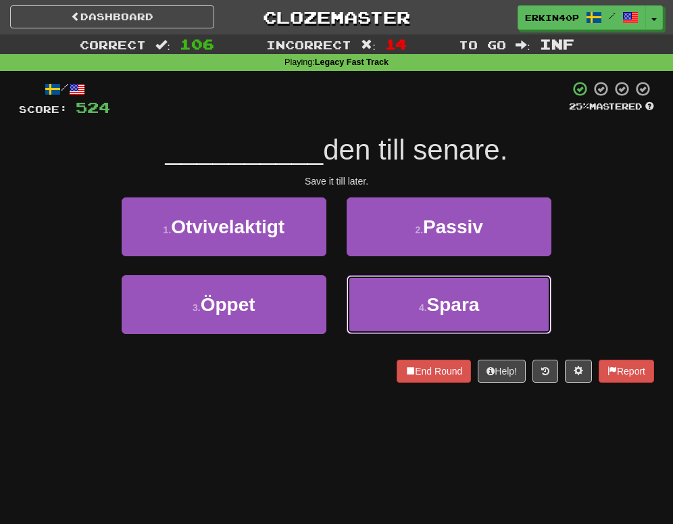
click at [441, 290] on button "4 . Spara" at bounding box center [449, 304] width 205 height 59
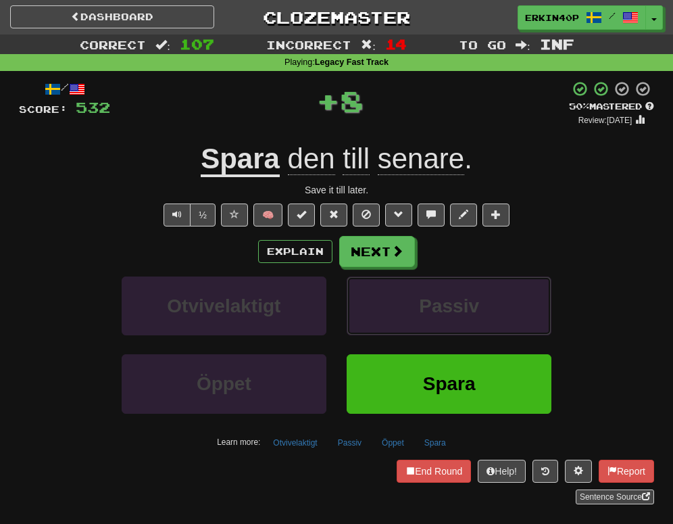
click at [441, 290] on button "Passiv" at bounding box center [449, 305] width 205 height 59
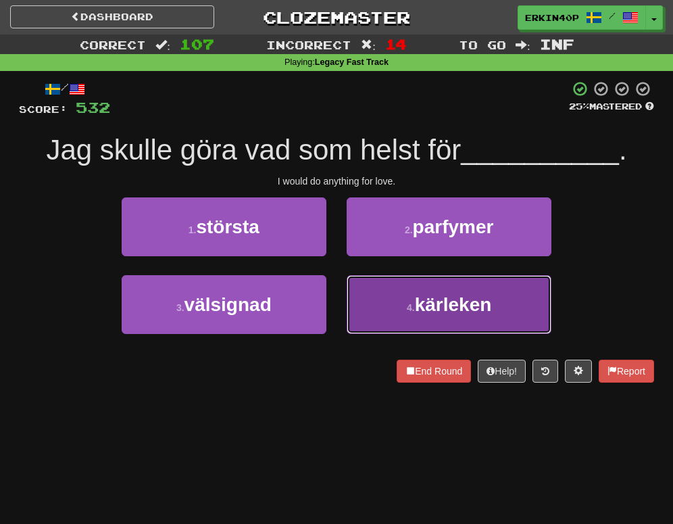
click at [377, 304] on button "4 . kärleken" at bounding box center [449, 304] width 205 height 59
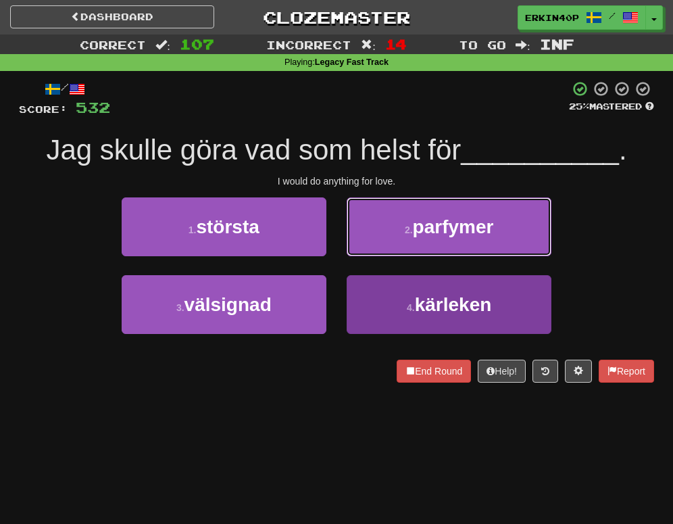
click at [377, 256] on button "2 . parfymer" at bounding box center [449, 226] width 205 height 59
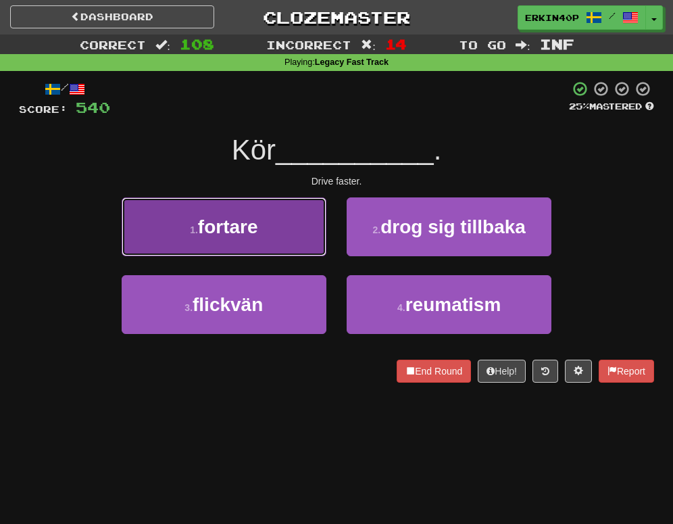
click at [313, 232] on button "1 . fortare" at bounding box center [224, 226] width 205 height 59
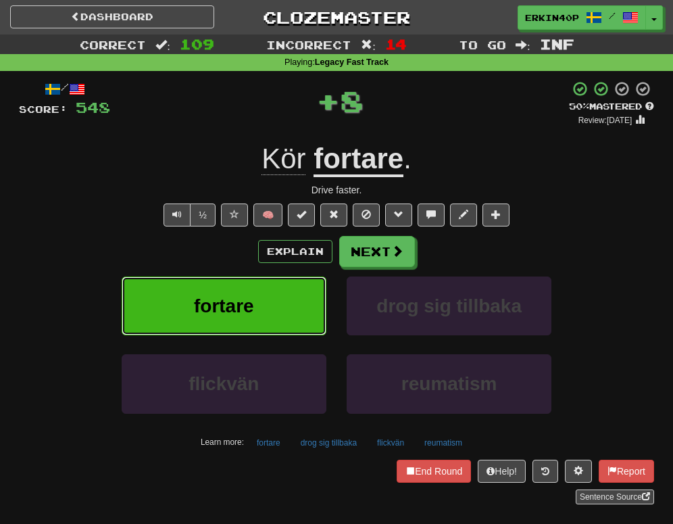
click at [313, 278] on button "fortare" at bounding box center [224, 305] width 205 height 59
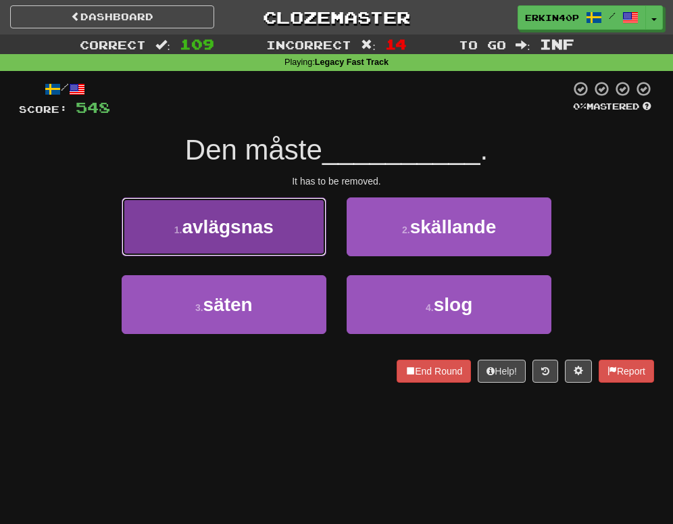
click at [274, 218] on button "1 . avlägsnas" at bounding box center [224, 226] width 205 height 59
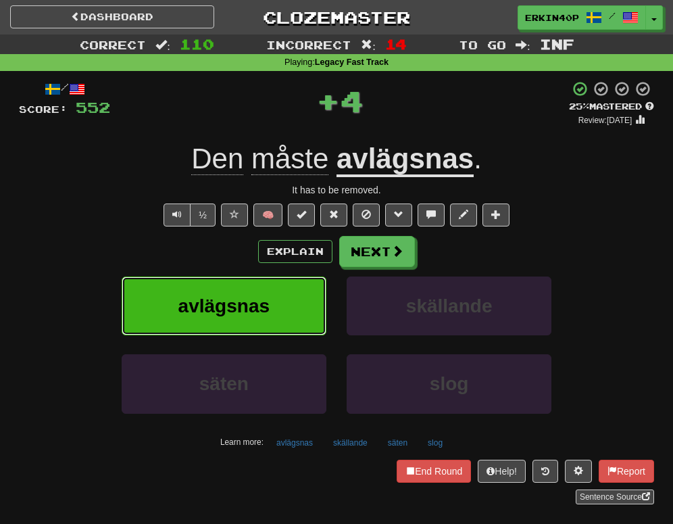
click at [307, 296] on button "avlägsnas" at bounding box center [224, 305] width 205 height 59
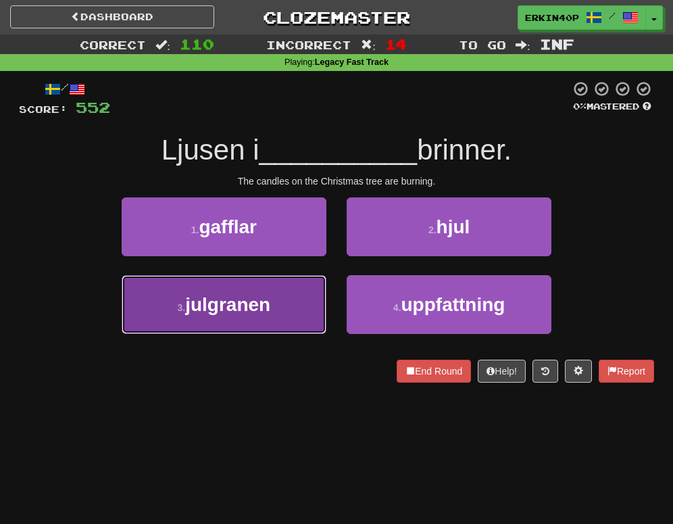
click at [270, 314] on span "julgranen" at bounding box center [227, 304] width 85 height 21
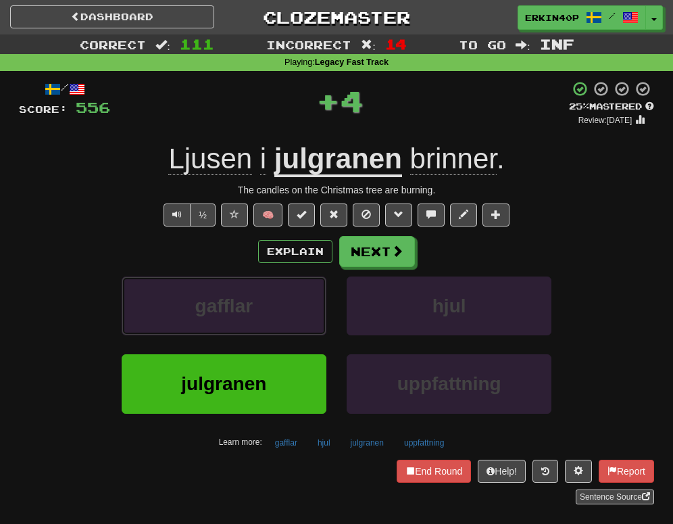
click at [270, 314] on button "gafflar" at bounding box center [224, 305] width 205 height 59
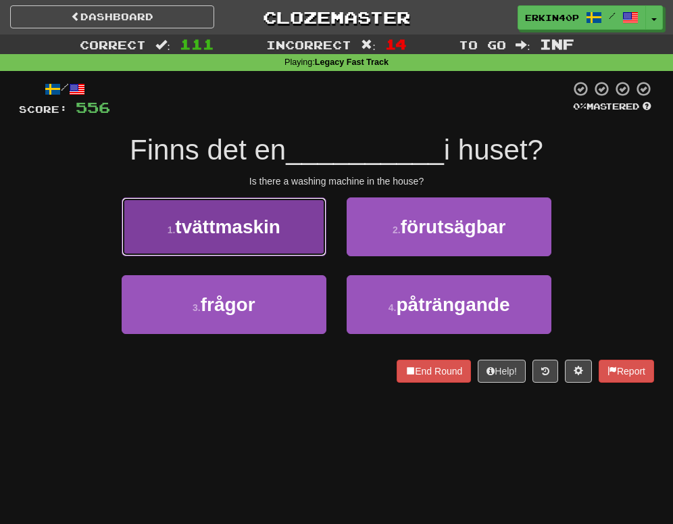
click at [287, 245] on button "1 . tvättmaskin" at bounding box center [224, 226] width 205 height 59
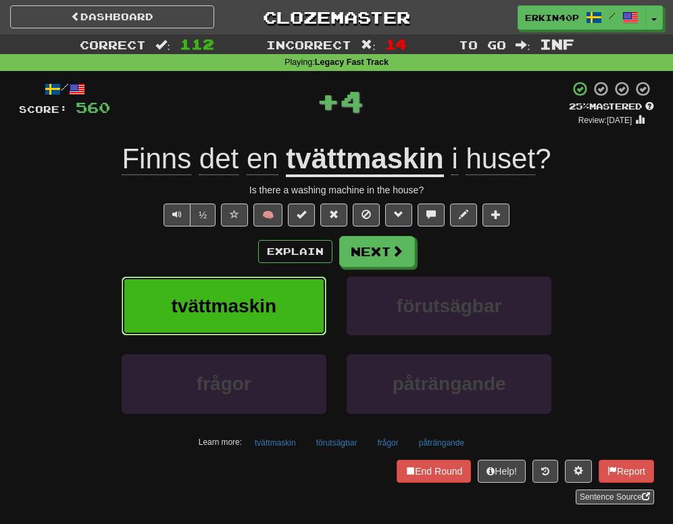
click at [287, 285] on button "tvättmaskin" at bounding box center [224, 305] width 205 height 59
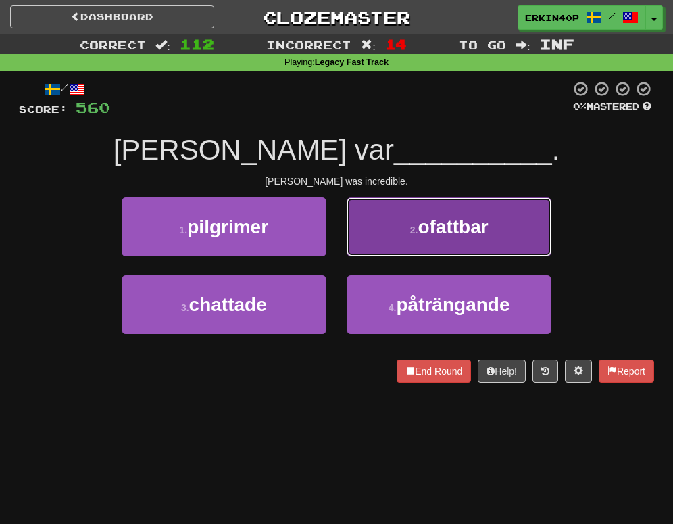
click at [438, 244] on button "2 . ofattbar" at bounding box center [449, 226] width 205 height 59
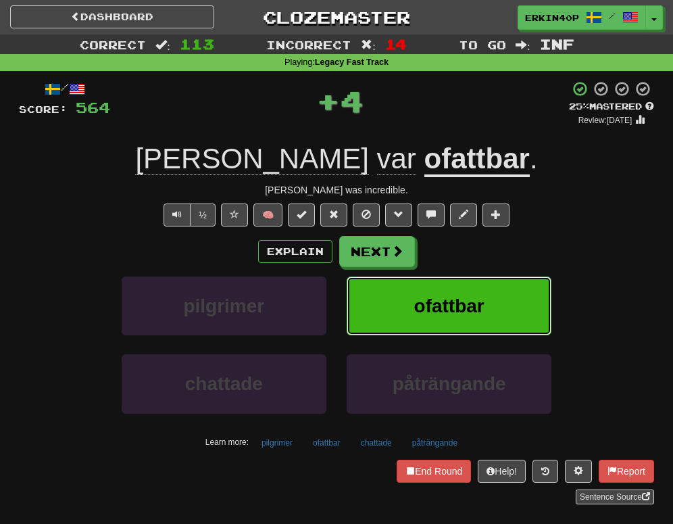
click at [436, 299] on span "ofattbar" at bounding box center [449, 305] width 70 height 21
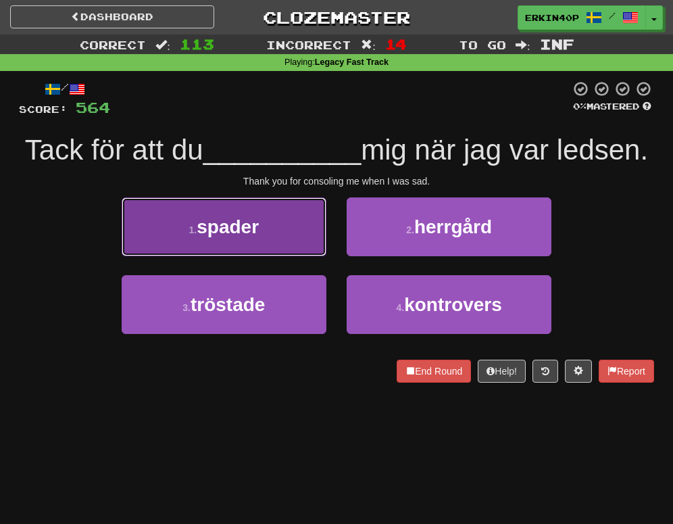
click at [266, 241] on button "1 . spader" at bounding box center [224, 226] width 205 height 59
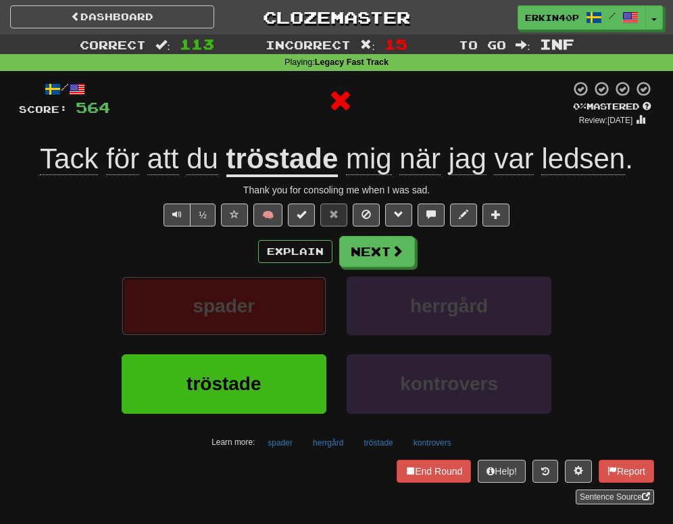
click at [311, 331] on button "spader" at bounding box center [224, 305] width 205 height 59
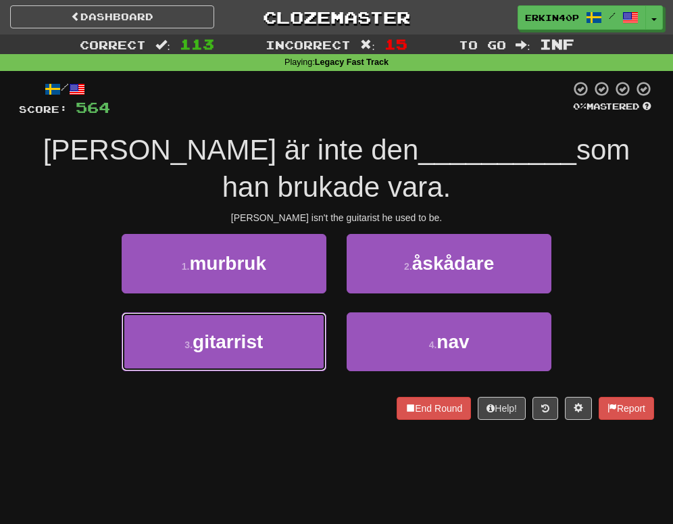
click at [311, 331] on button "3 . gitarrist" at bounding box center [224, 341] width 205 height 59
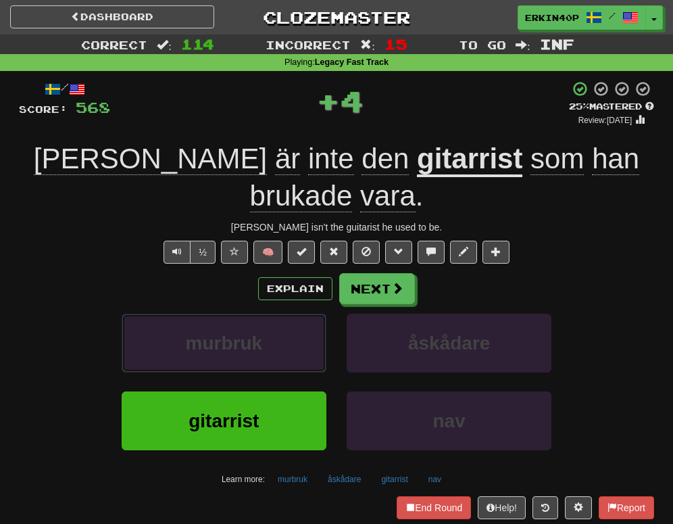
click at [311, 331] on button "murbruk" at bounding box center [224, 342] width 205 height 59
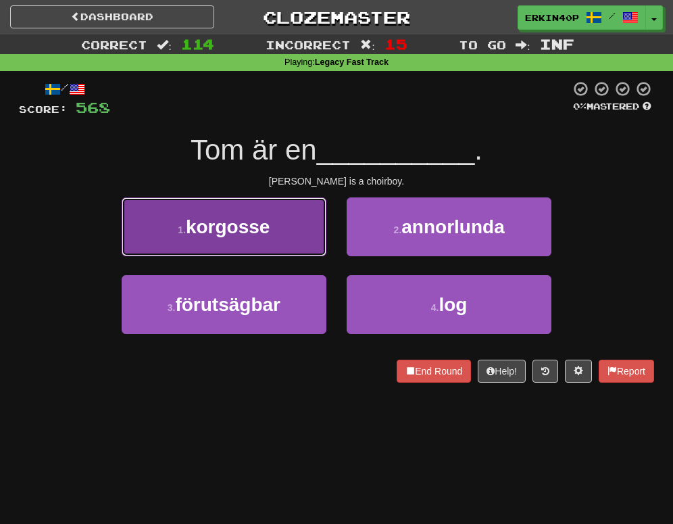
click at [289, 228] on button "1 . korgosse" at bounding box center [224, 226] width 205 height 59
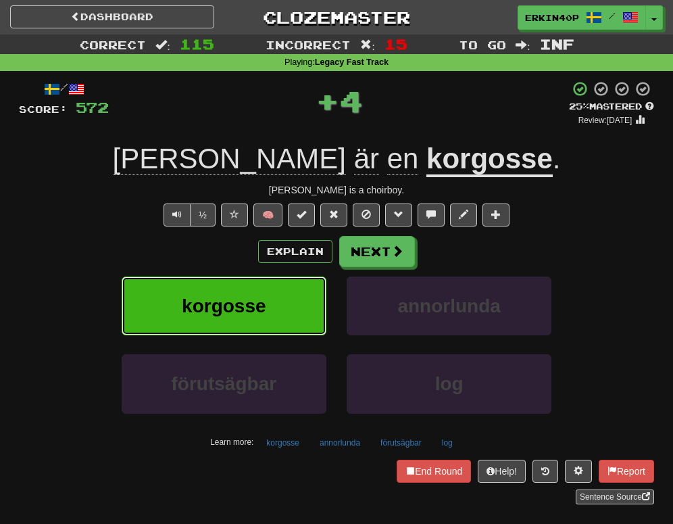
click at [312, 292] on button "korgosse" at bounding box center [224, 305] width 205 height 59
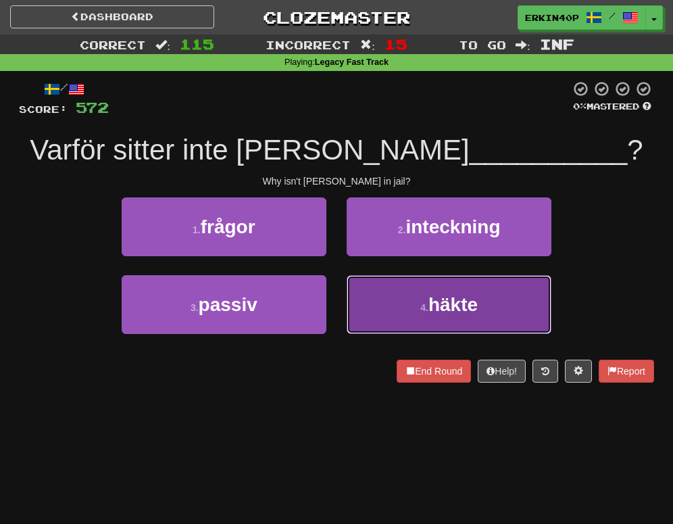
click at [371, 301] on button "4 . häkte" at bounding box center [449, 304] width 205 height 59
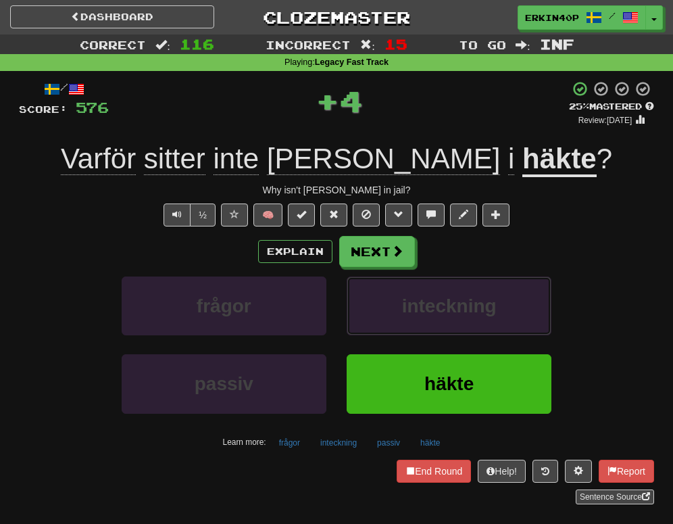
click at [371, 301] on button "inteckning" at bounding box center [449, 305] width 205 height 59
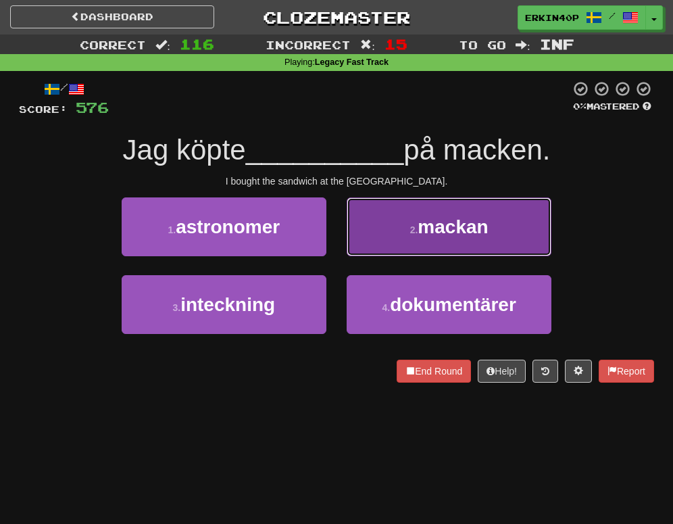
click at [386, 239] on button "2 . mackan" at bounding box center [449, 226] width 205 height 59
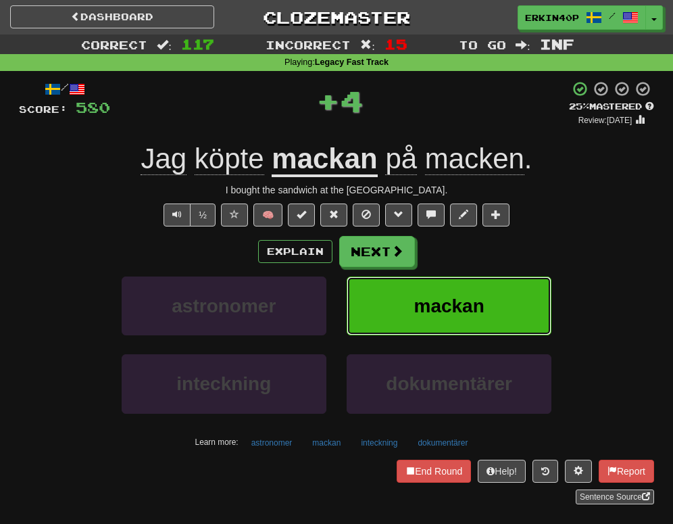
click at [398, 305] on button "mackan" at bounding box center [449, 305] width 205 height 59
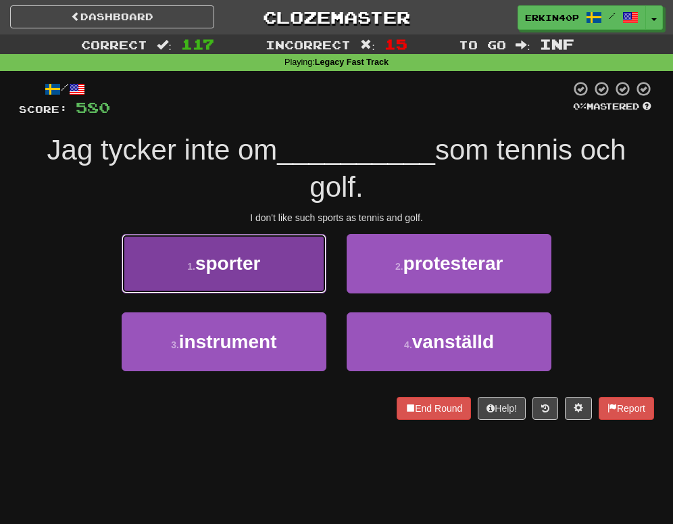
click at [239, 254] on span "sporter" at bounding box center [227, 263] width 65 height 21
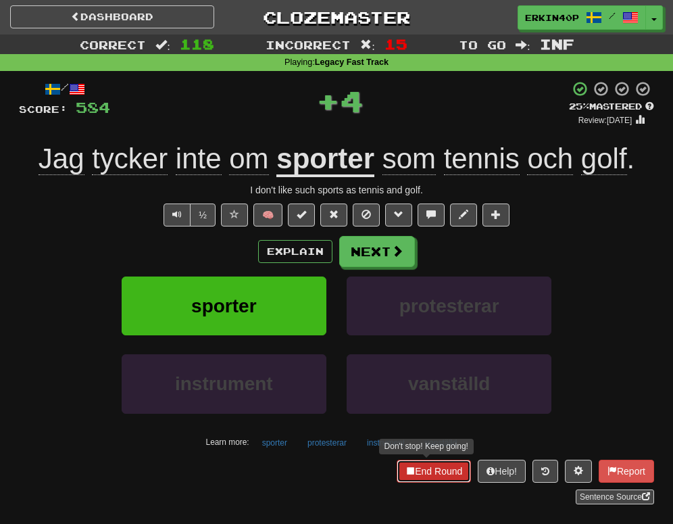
click at [440, 472] on button "End Round" at bounding box center [434, 470] width 74 height 23
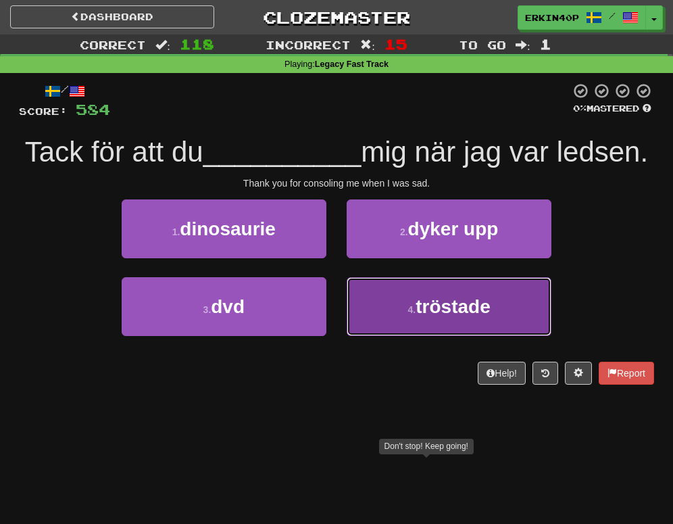
click at [377, 305] on button "4 . tröstade" at bounding box center [449, 306] width 205 height 59
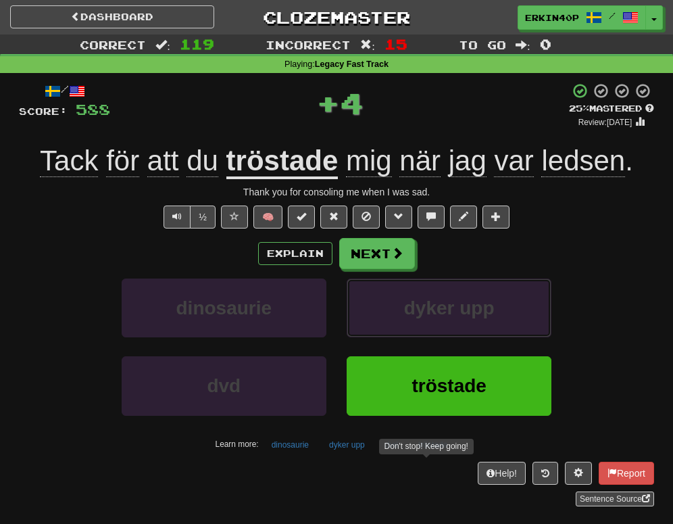
click at [377, 305] on button "dyker upp" at bounding box center [449, 307] width 205 height 59
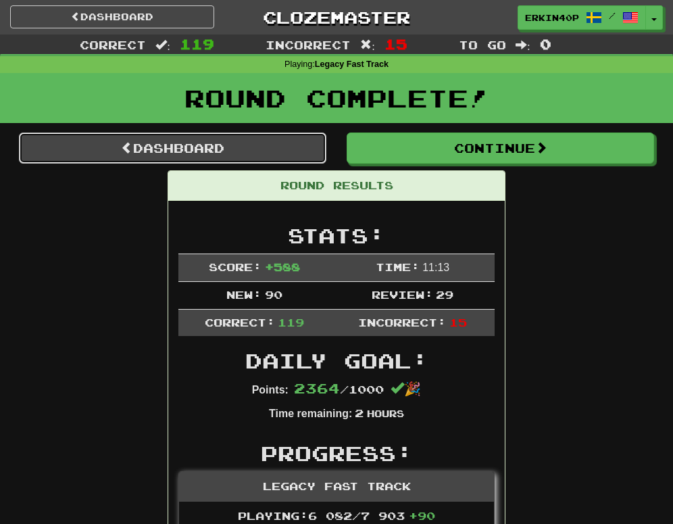
click at [281, 143] on link "Dashboard" at bounding box center [172, 147] width 307 height 31
